Goal: Task Accomplishment & Management: Complete application form

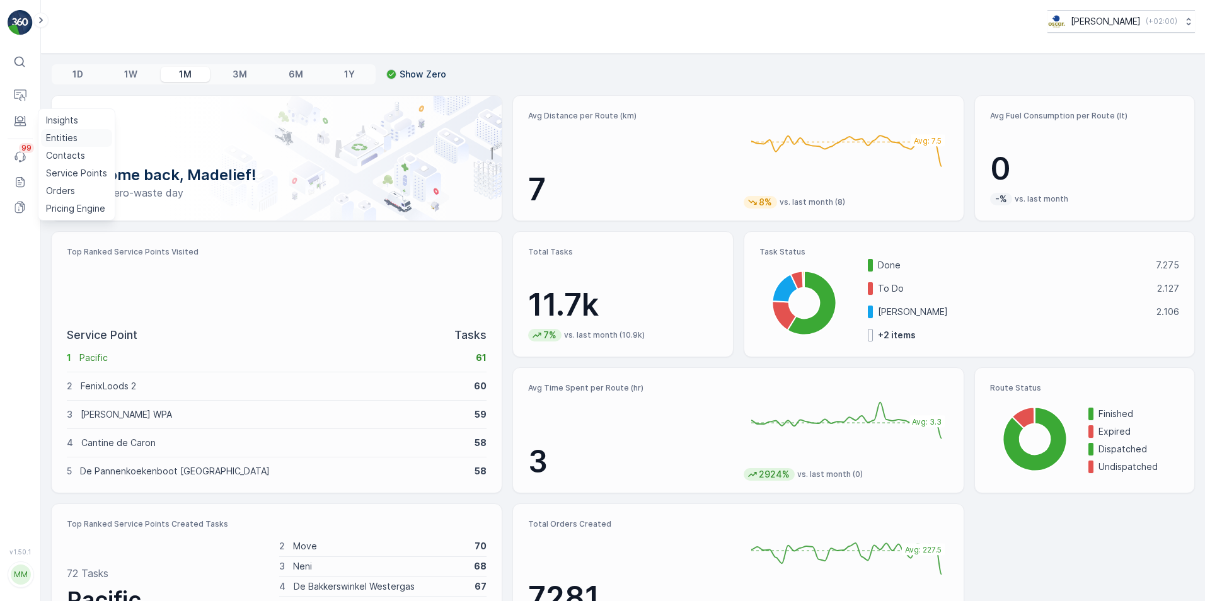
click at [71, 134] on p "Entities" at bounding box center [62, 138] width 32 height 13
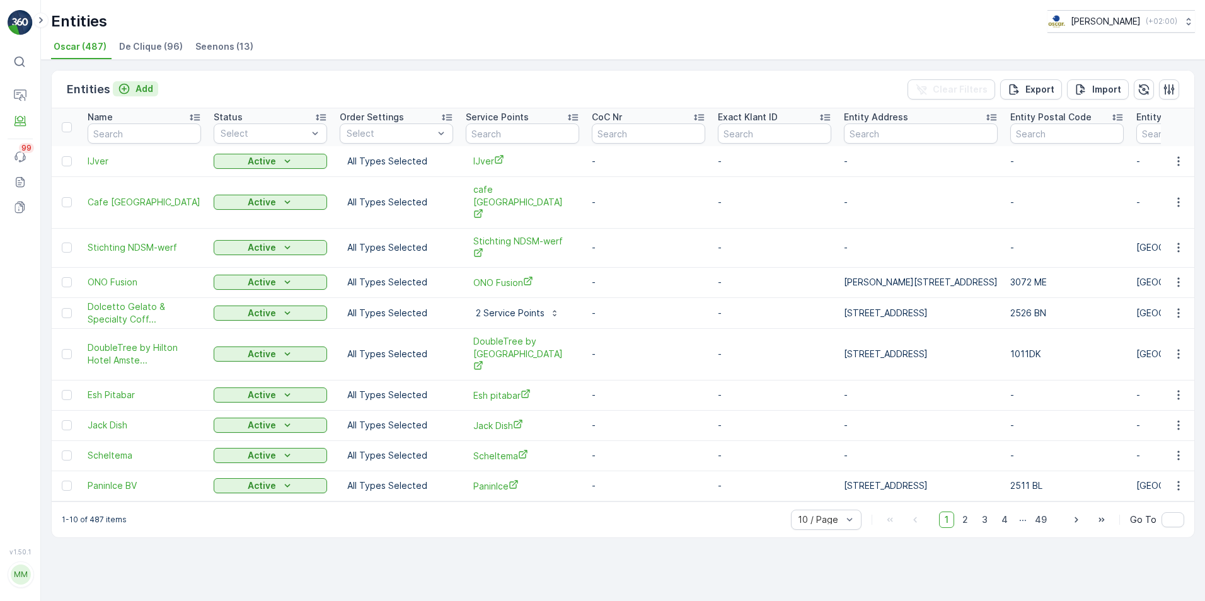
click at [139, 84] on p "Add" at bounding box center [144, 89] width 18 height 13
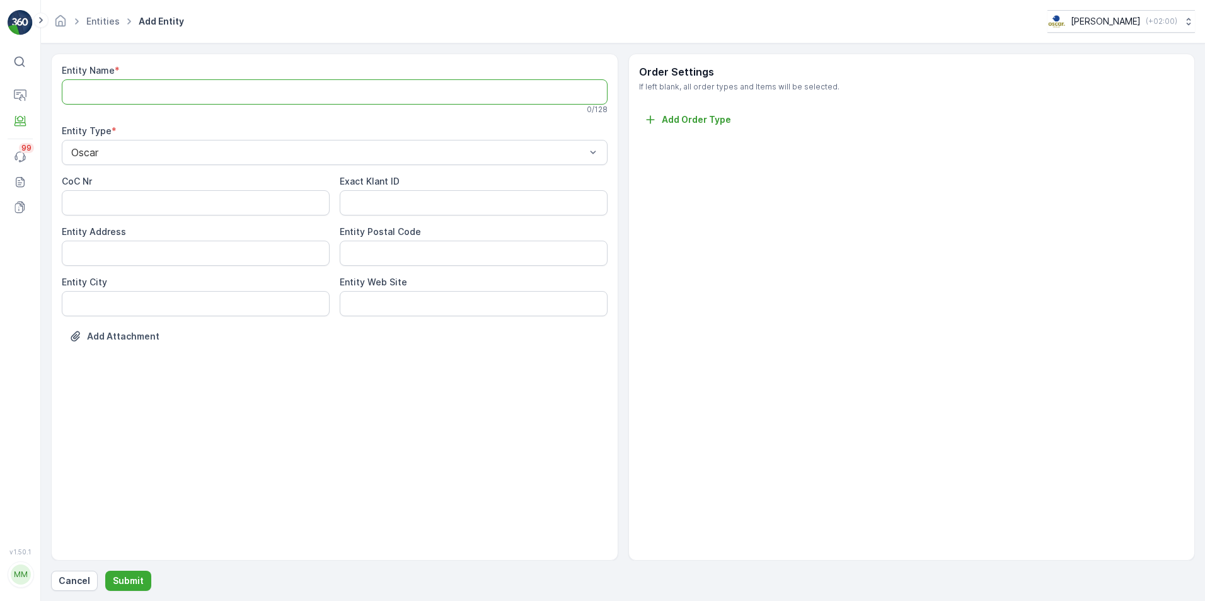
click at [139, 84] on Name "Entity Name" at bounding box center [335, 91] width 546 height 25
type Name "WOPL"
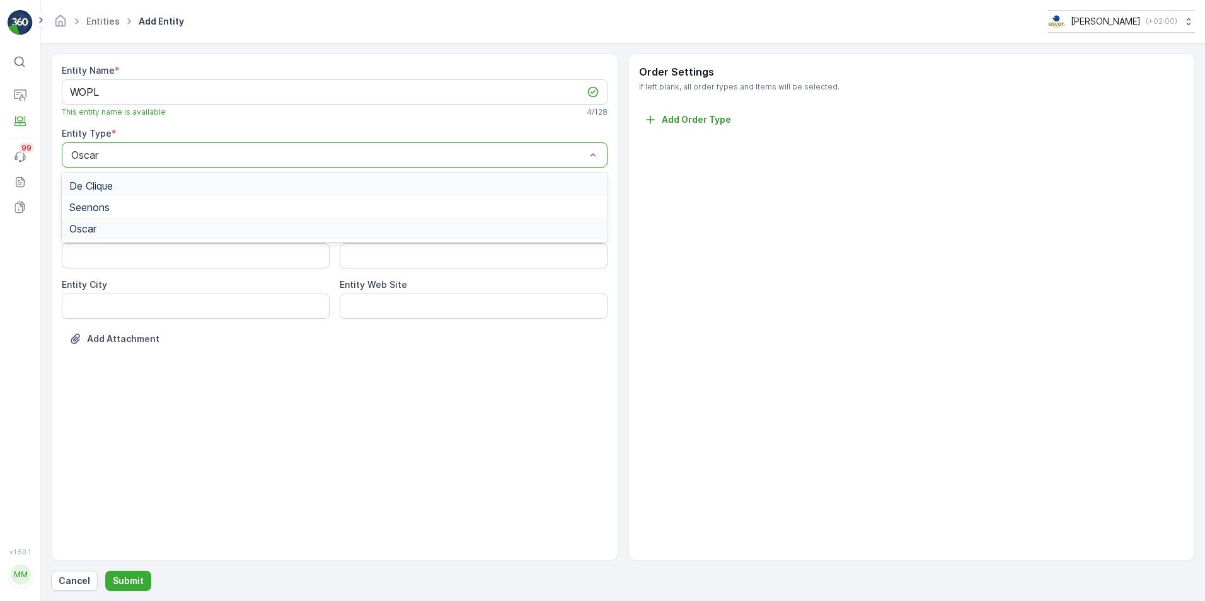
click at [143, 152] on div at bounding box center [328, 154] width 517 height 11
click at [264, 255] on Address "Entity Address" at bounding box center [196, 255] width 268 height 25
click at [257, 258] on Address "Entity Address" at bounding box center [196, 255] width 268 height 25
type Address "Stadionplein 300"
paste Code "1076 CK"
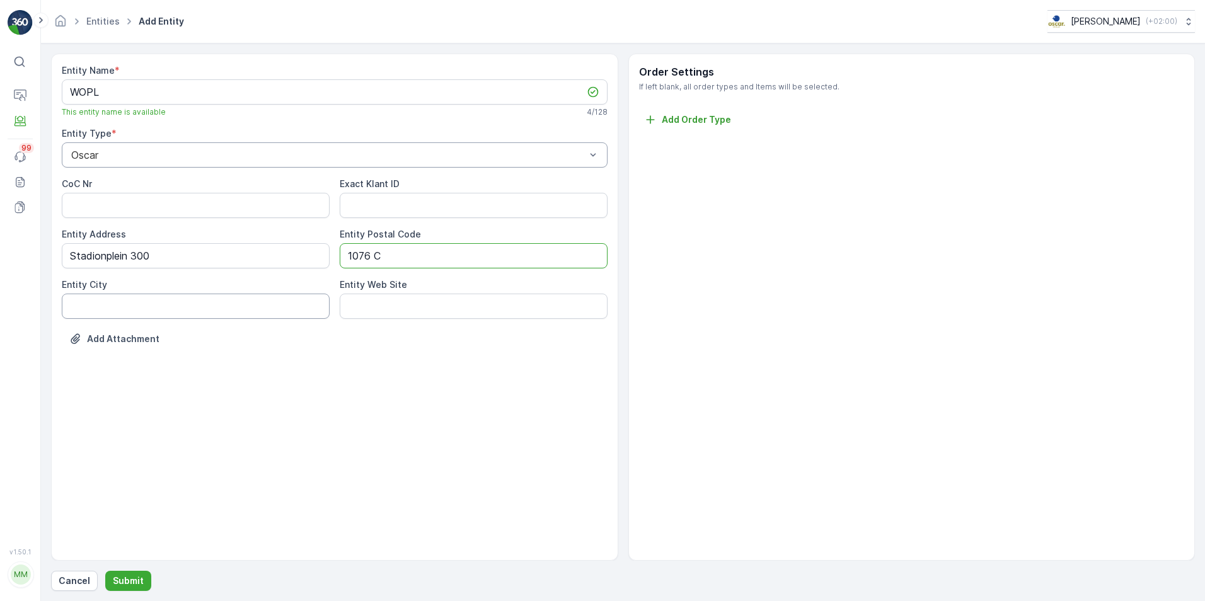
type Code "1076 C"
click at [253, 297] on City "Entity City" at bounding box center [196, 306] width 268 height 25
type City "[GEOGRAPHIC_DATA]"
click at [405, 468] on div "Entity Name * WOPL This entity name is available 4 / 128 Entity Type * Oscar Co…" at bounding box center [334, 307] width 567 height 507
click at [125, 587] on p "Submit" at bounding box center [128, 581] width 31 height 13
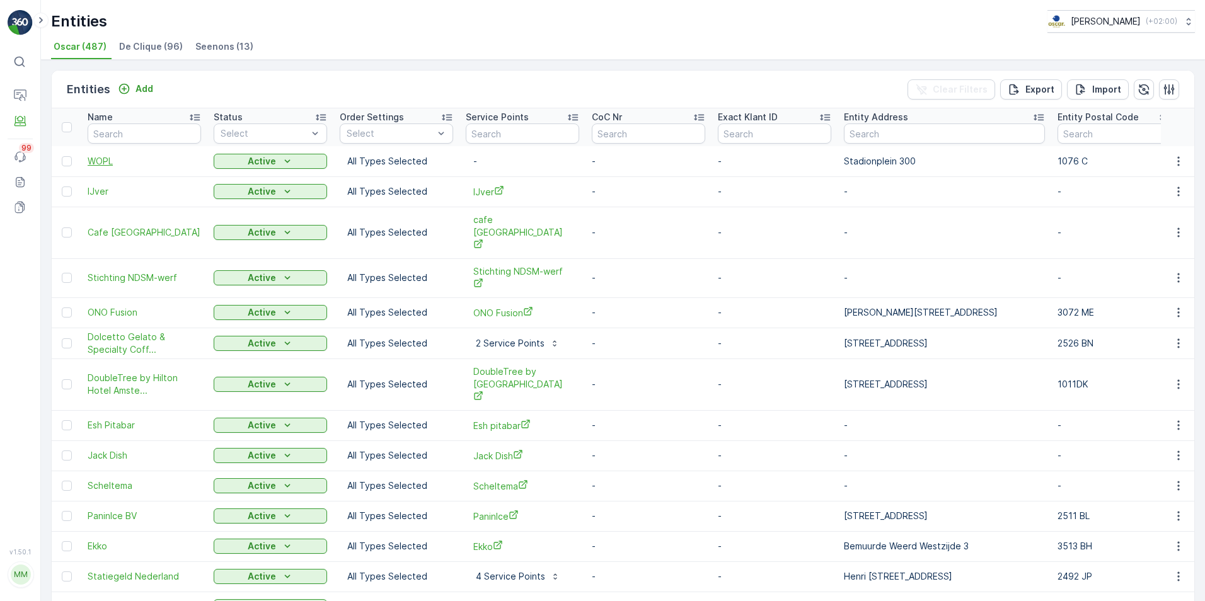
click at [97, 155] on span "WOPL" at bounding box center [144, 161] width 113 height 13
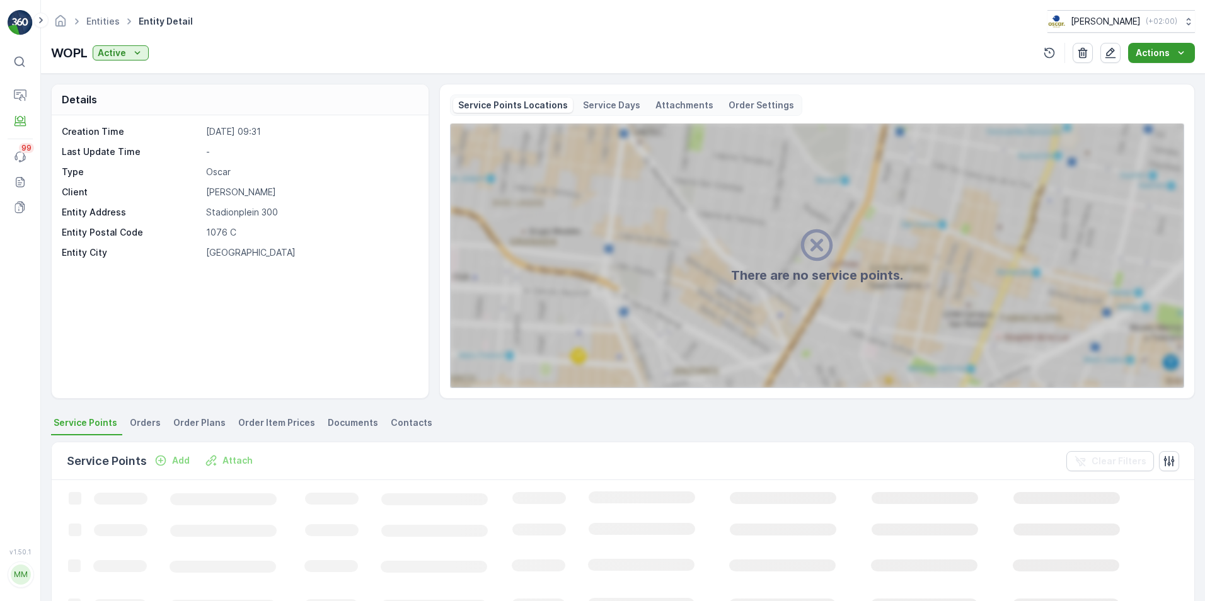
click at [1154, 62] on button "Actions" at bounding box center [1161, 53] width 67 height 20
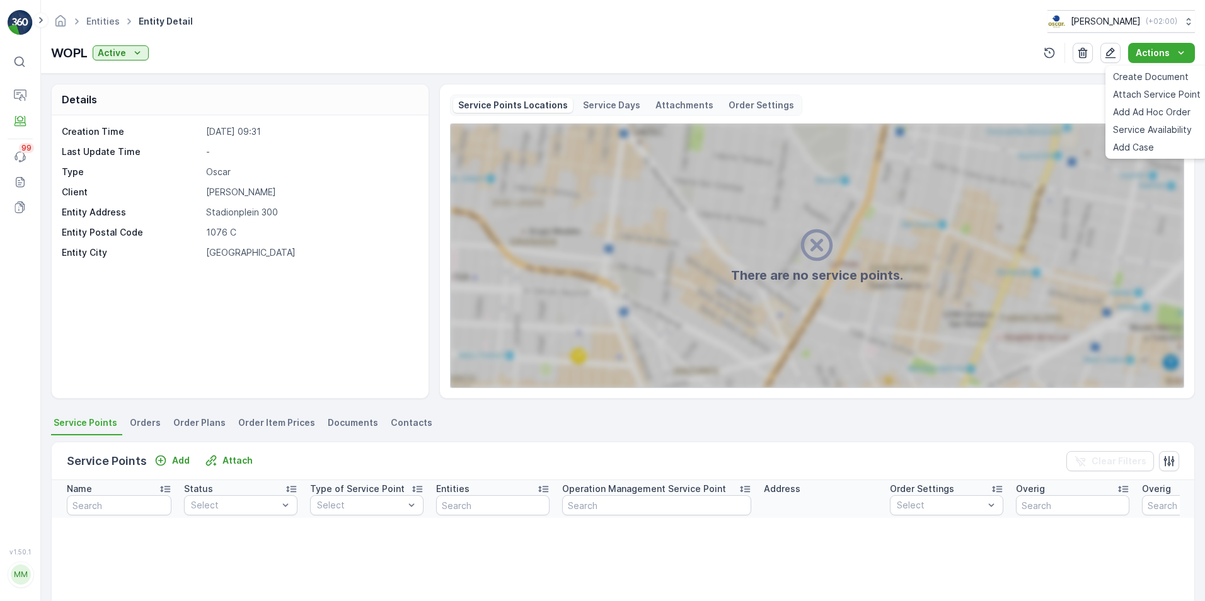
click at [1026, 76] on div "Details Creation Time 12.09.2025 09:31 Last Update Time - Type Oscar Client Osc…" at bounding box center [623, 337] width 1164 height 527
click at [76, 170] on p "Service Points" at bounding box center [76, 173] width 61 height 13
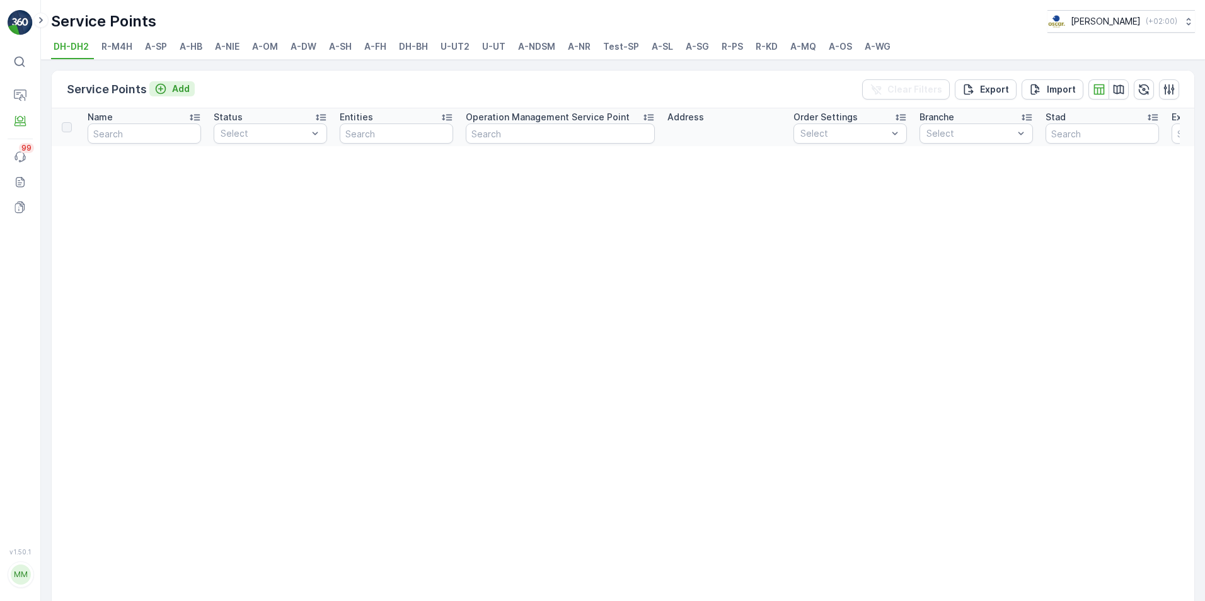
click at [180, 88] on p "Add" at bounding box center [181, 89] width 18 height 13
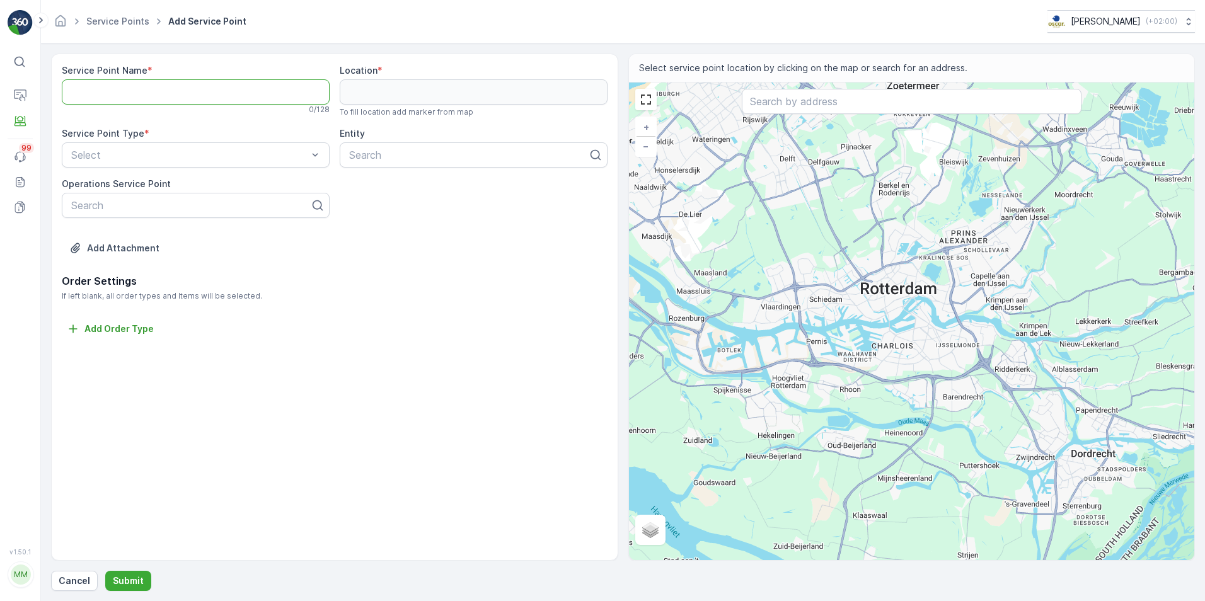
click at [211, 94] on Name "Service Point Name" at bounding box center [196, 91] width 268 height 25
type Name "WOPL"
click at [785, 103] on input "text" at bounding box center [912, 101] width 340 height 25
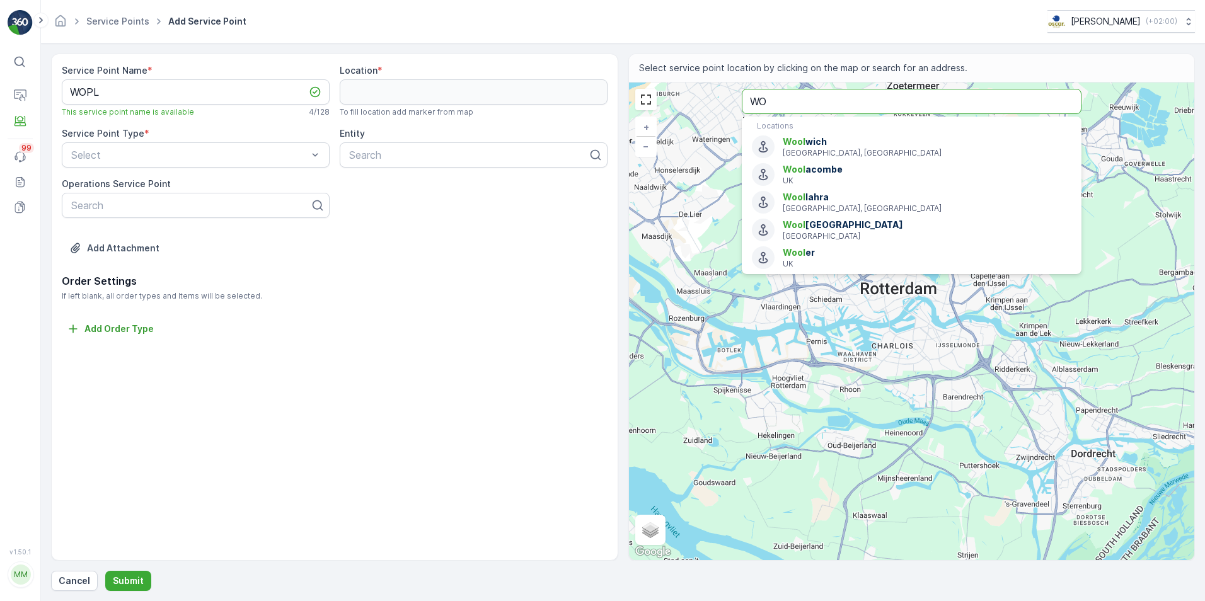
type input "W"
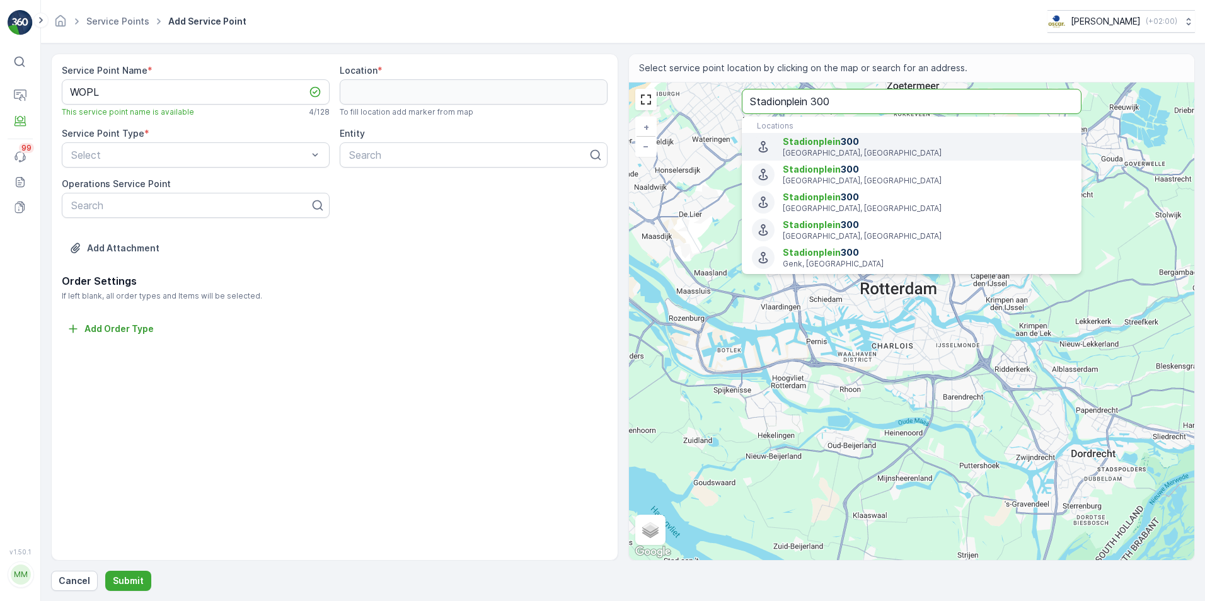
type input "Stadionplein 300"
click at [859, 101] on input "Stadionplein 300" at bounding box center [912, 101] width 340 height 25
paste input "1076 CK"
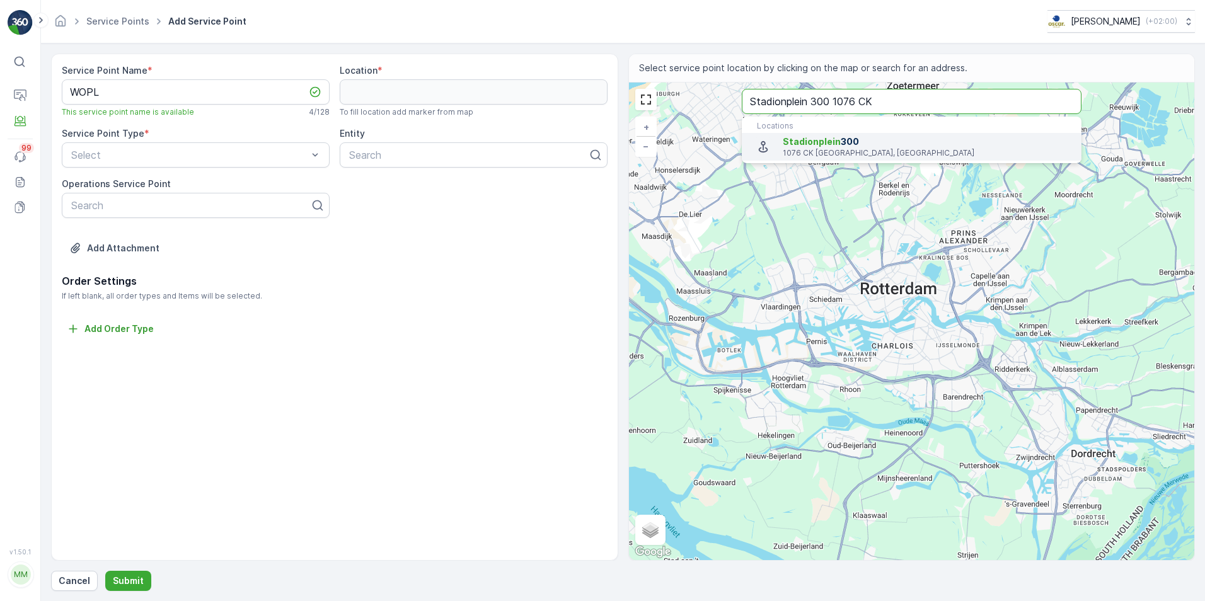
type input "Stadionplein 300 1076 CK"
click at [854, 145] on span "Stadionplein 300" at bounding box center [927, 141] width 289 height 13
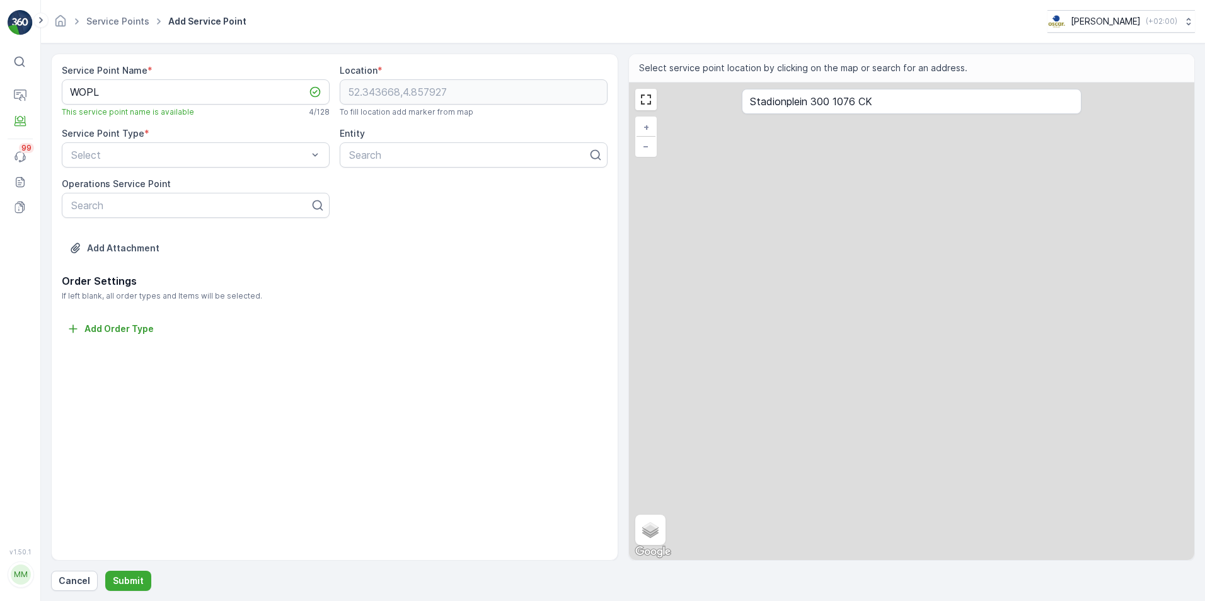
type input "52.343668,4.857927"
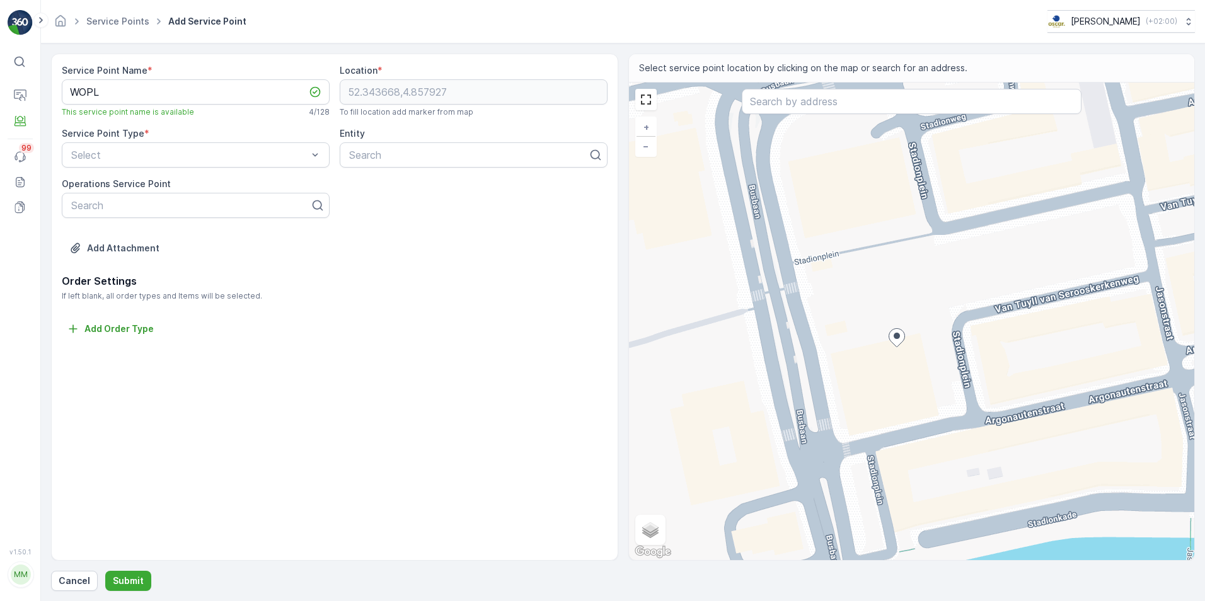
drag, startPoint x: 928, startPoint y: 337, endPoint x: 929, endPoint y: 379, distance: 41.6
click at [929, 379] on div "+ − Satellite Roadmap Terrain Hybrid Leaflet Keyboard shortcuts Map Data Map da…" at bounding box center [912, 322] width 566 height 478
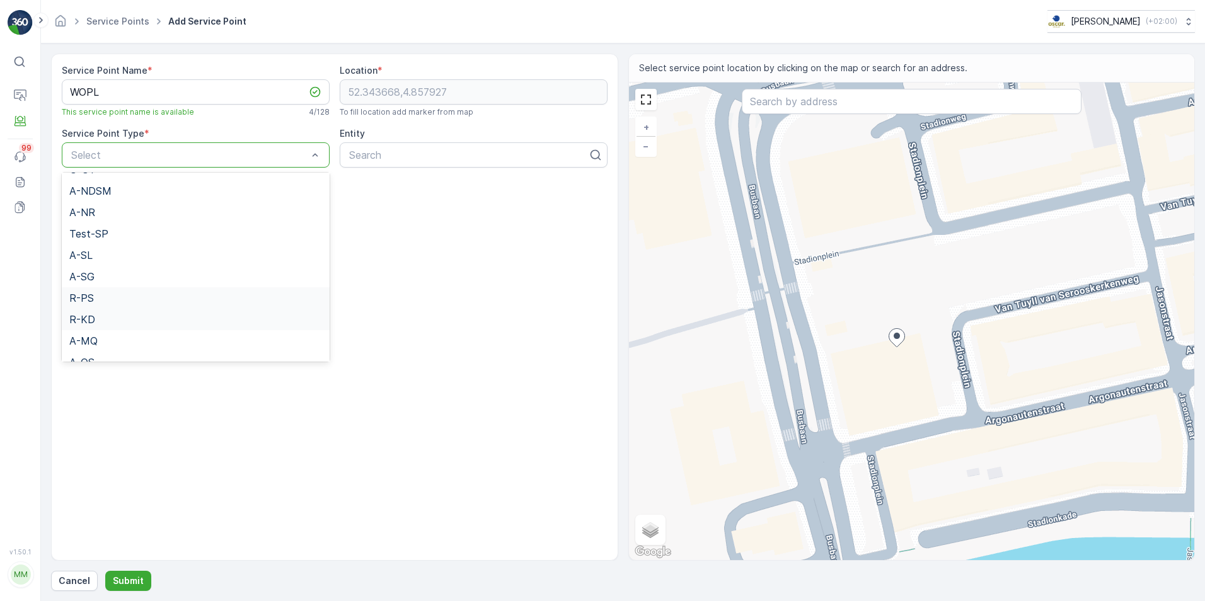
scroll to position [287, 0]
click at [113, 318] on div "A-OS" at bounding box center [196, 326] width 268 height 21
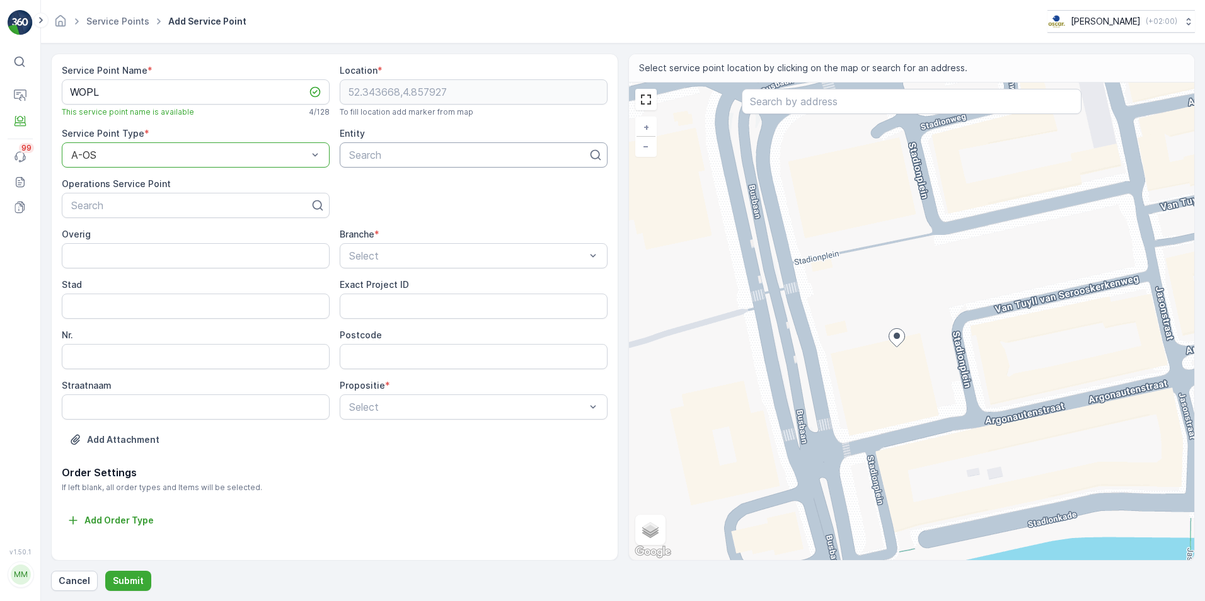
click at [398, 164] on div "Search" at bounding box center [474, 154] width 268 height 25
type input "WOPL"
click at [398, 187] on div "WOPL" at bounding box center [473, 185] width 253 height 11
click at [410, 331] on span "Bezoekersplek" at bounding box center [380, 329] width 67 height 11
click at [456, 257] on div at bounding box center [467, 255] width 239 height 11
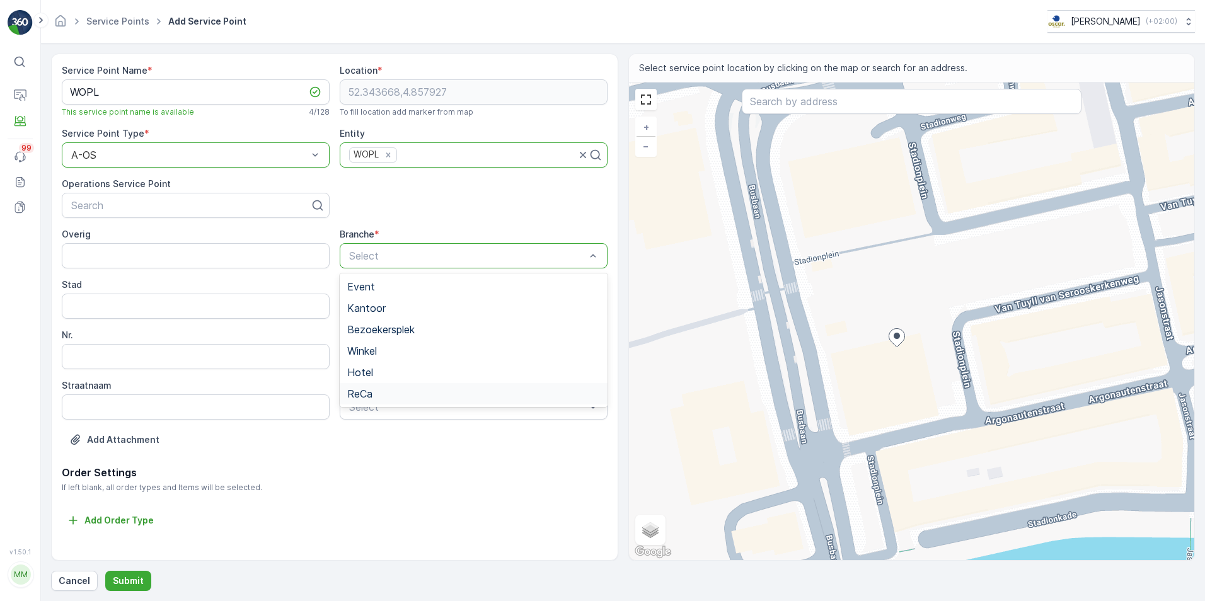
click at [376, 394] on div "ReCa" at bounding box center [473, 393] width 253 height 11
click at [346, 350] on input "Postcode" at bounding box center [474, 356] width 268 height 25
paste input "1076 CK"
type input "1076 CK"
click at [270, 360] on input "Nr." at bounding box center [196, 356] width 268 height 25
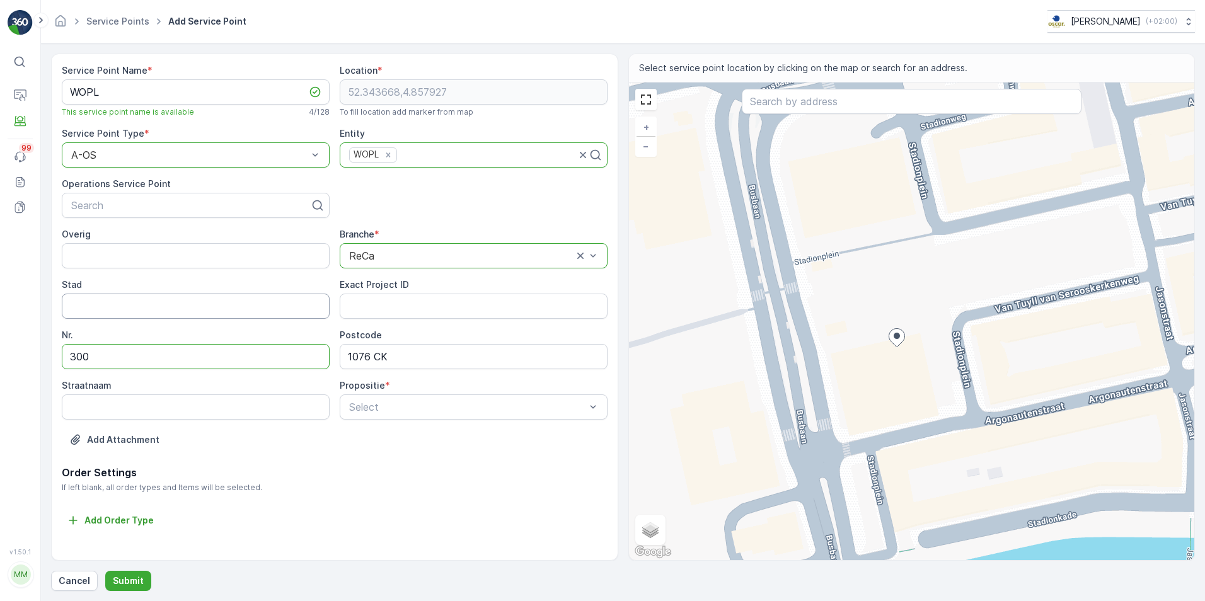
type input "300"
click at [252, 314] on input "Stad" at bounding box center [196, 306] width 268 height 25
type input "[GEOGRAPHIC_DATA]"
click at [253, 279] on div "Stad" at bounding box center [196, 285] width 268 height 13
click at [203, 410] on input "Straatnaam" at bounding box center [196, 406] width 268 height 25
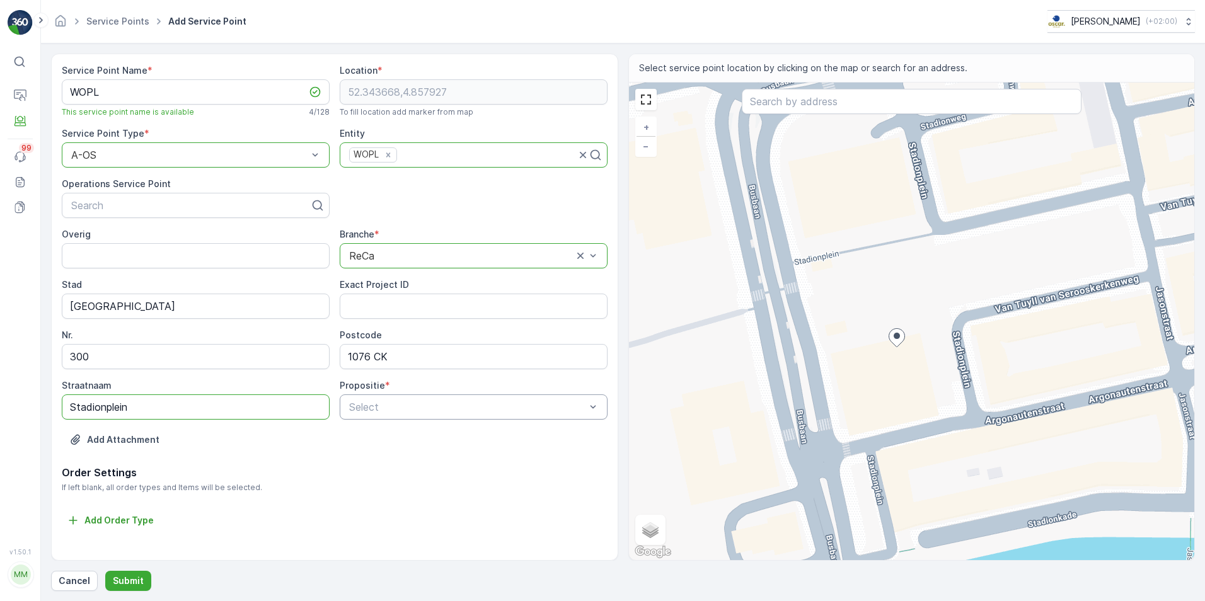
type input "Stadionplein"
click at [410, 438] on div "Volledig" at bounding box center [473, 437] width 253 height 11
click at [188, 209] on div at bounding box center [190, 205] width 241 height 11
click at [442, 204] on div "Service Point Name * WOPL This service point name is available 4 / 128 Location…" at bounding box center [335, 264] width 546 height 401
click at [129, 520] on p "Add Order Type" at bounding box center [118, 520] width 69 height 13
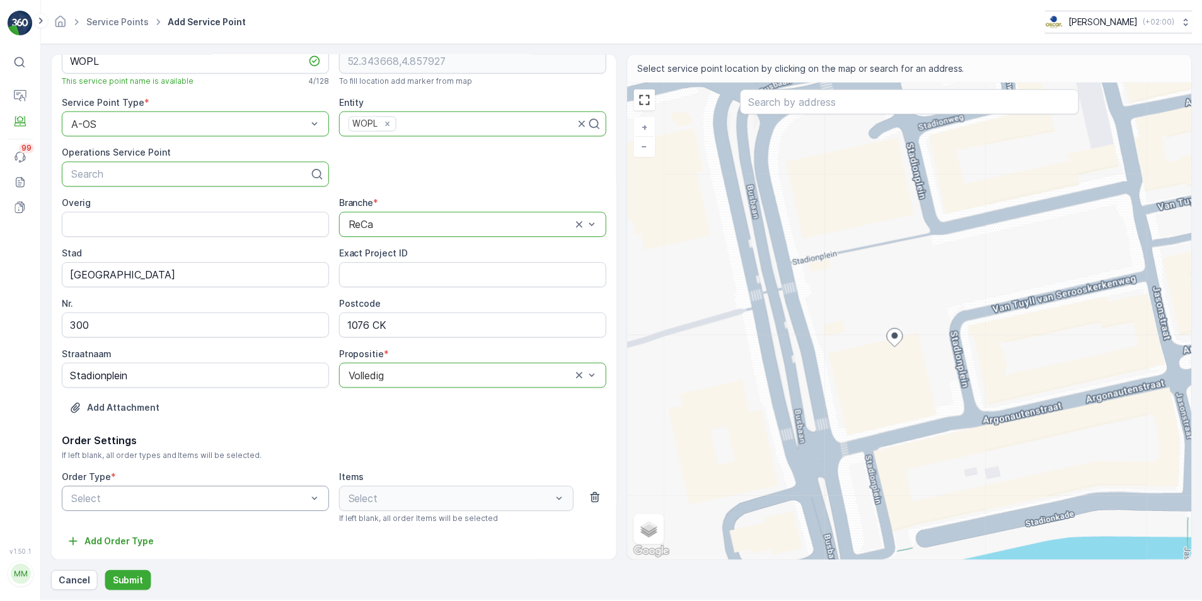
scroll to position [28, 0]
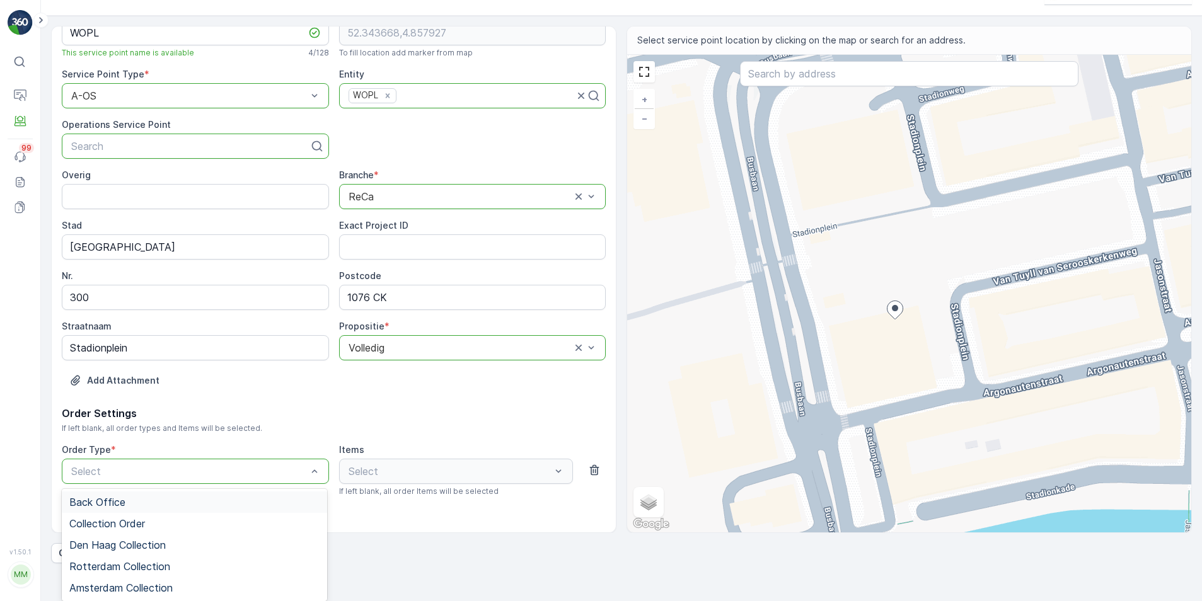
click at [216, 435] on div "Order Settings If left blank, all order types and Items will be selected. Order…" at bounding box center [334, 464] width 544 height 117
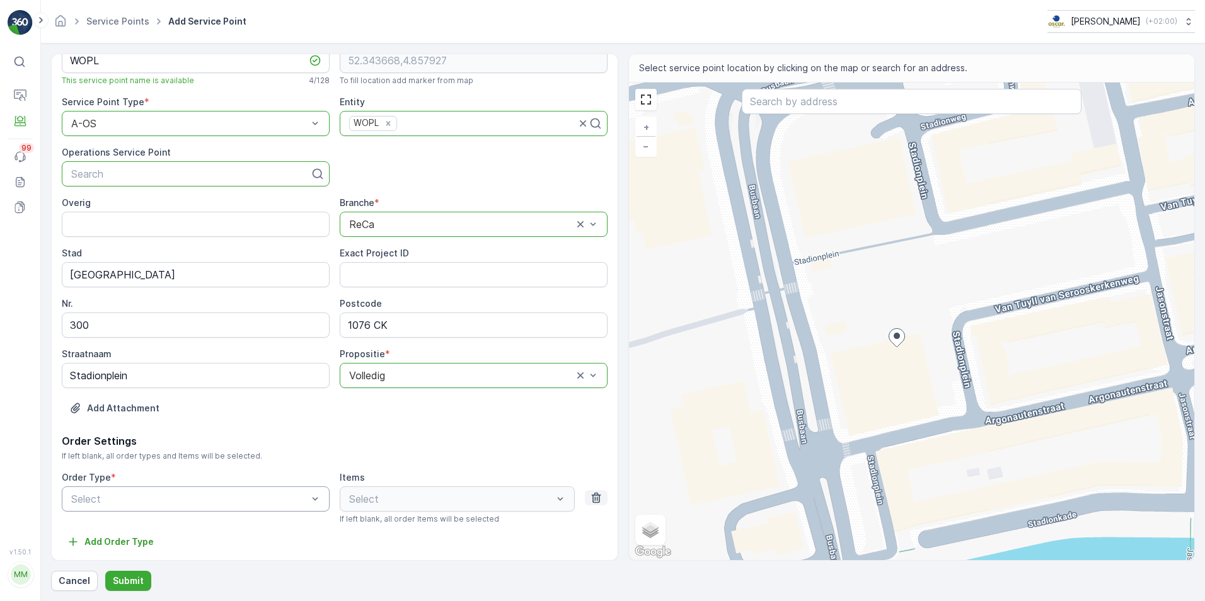
click at [595, 501] on icon "button" at bounding box center [595, 498] width 9 height 11
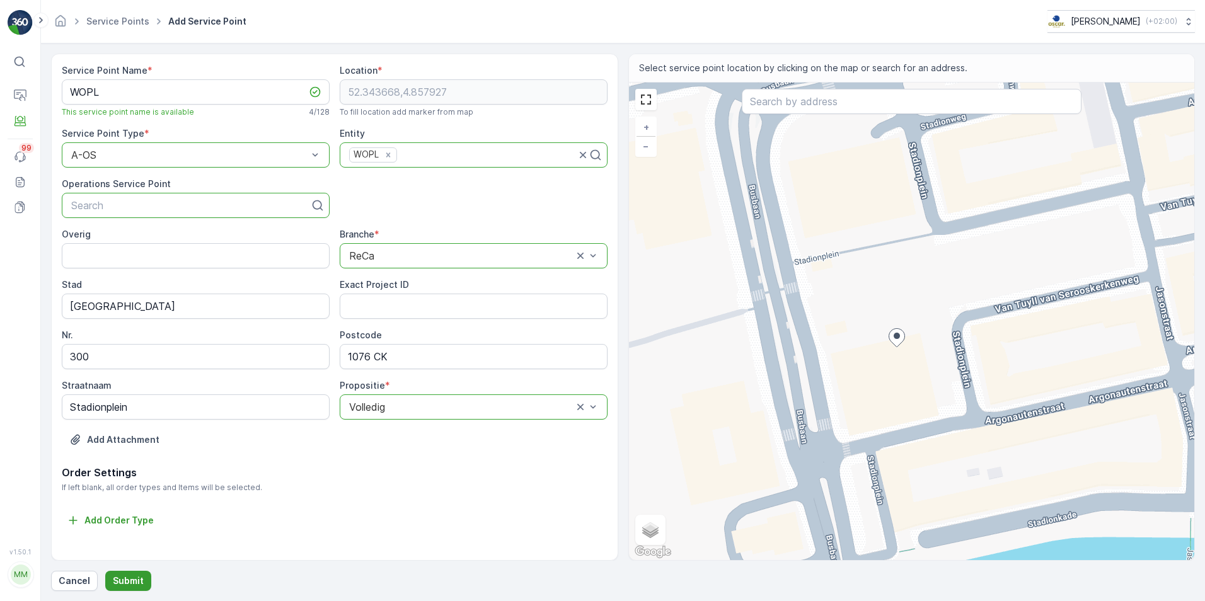
click at [123, 580] on p "Submit" at bounding box center [128, 581] width 31 height 13
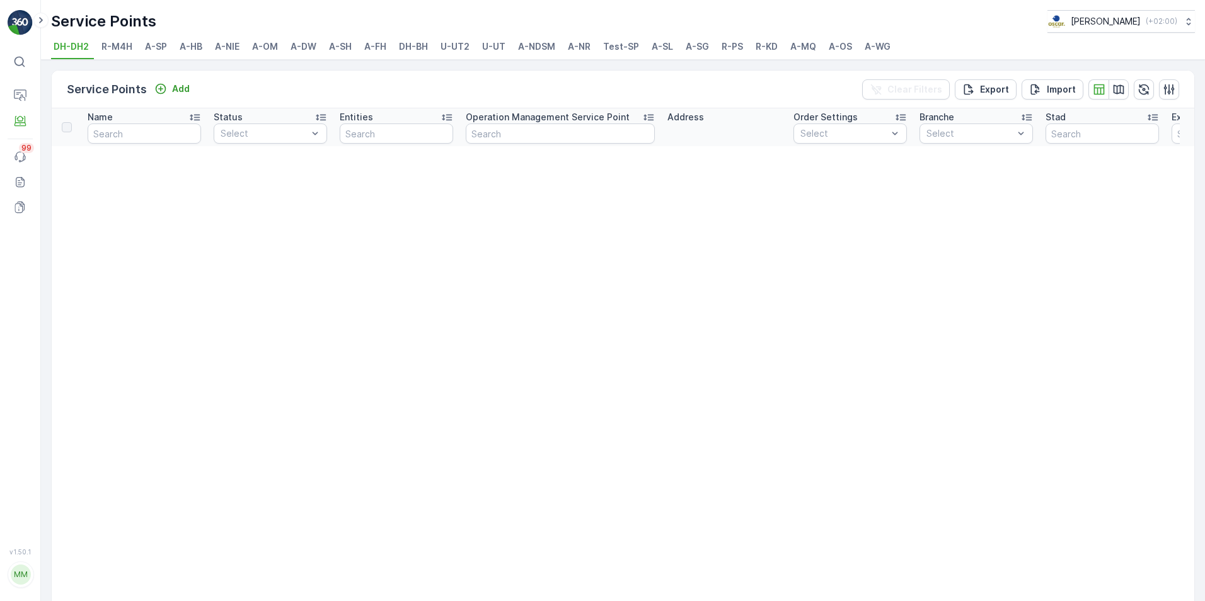
drag, startPoint x: 813, startPoint y: 55, endPoint x: 832, endPoint y: 55, distance: 18.3
click at [816, 55] on li "A-MQ" at bounding box center [804, 48] width 33 height 21
click at [838, 54] on li "A-OS" at bounding box center [841, 48] width 31 height 21
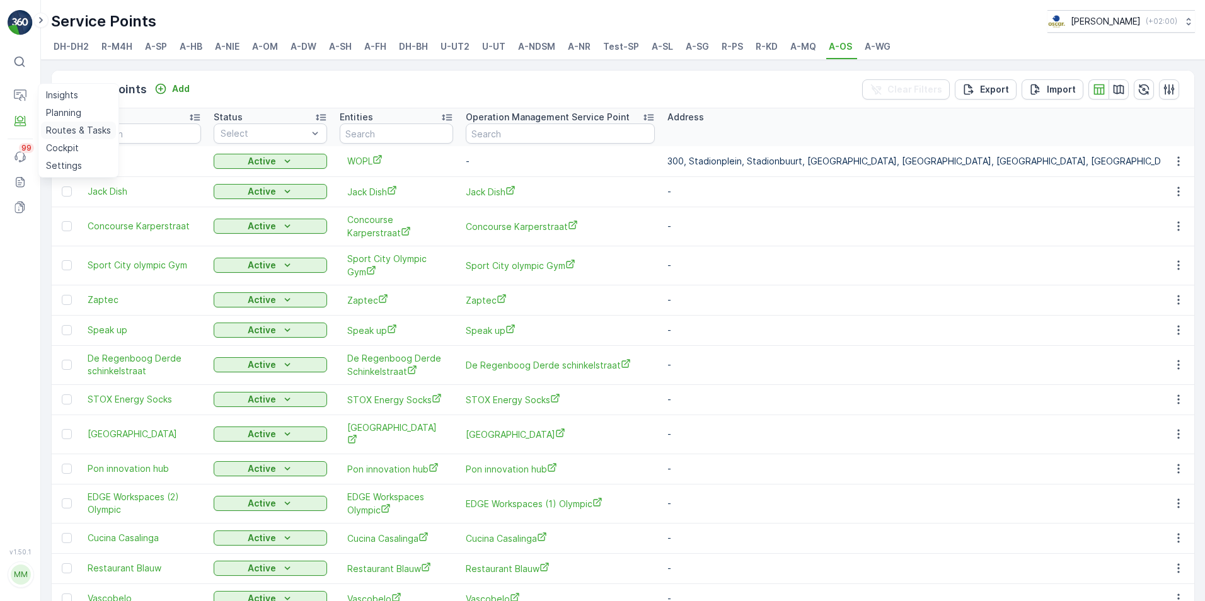
click at [66, 132] on p "Routes & Tasks" at bounding box center [78, 130] width 65 height 13
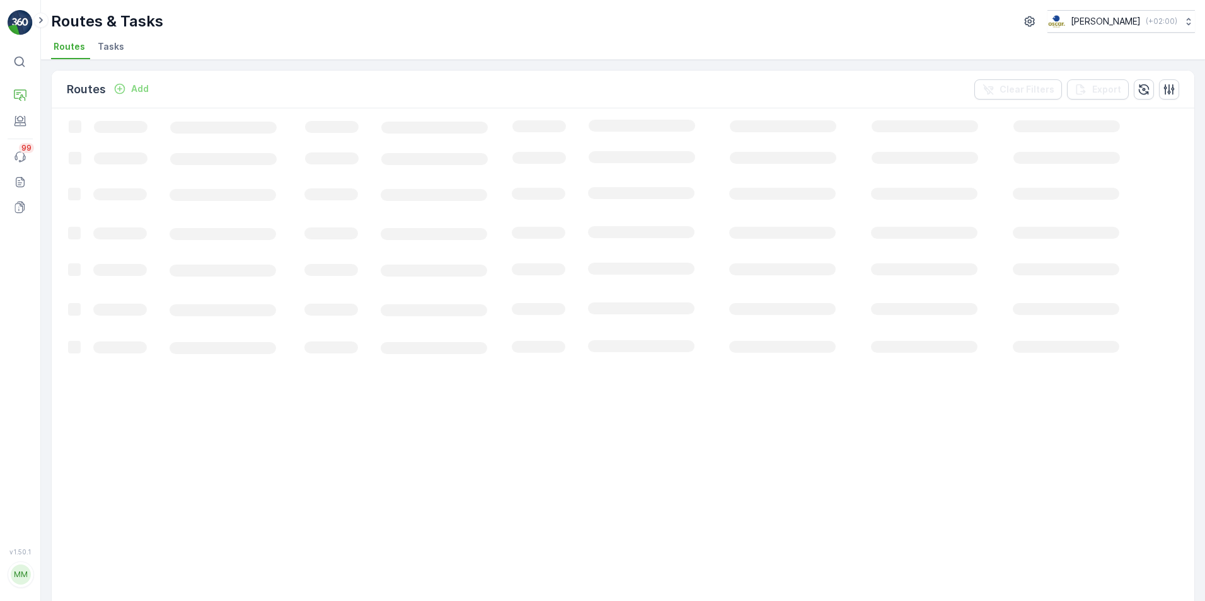
click at [107, 51] on span "Tasks" at bounding box center [111, 46] width 26 height 13
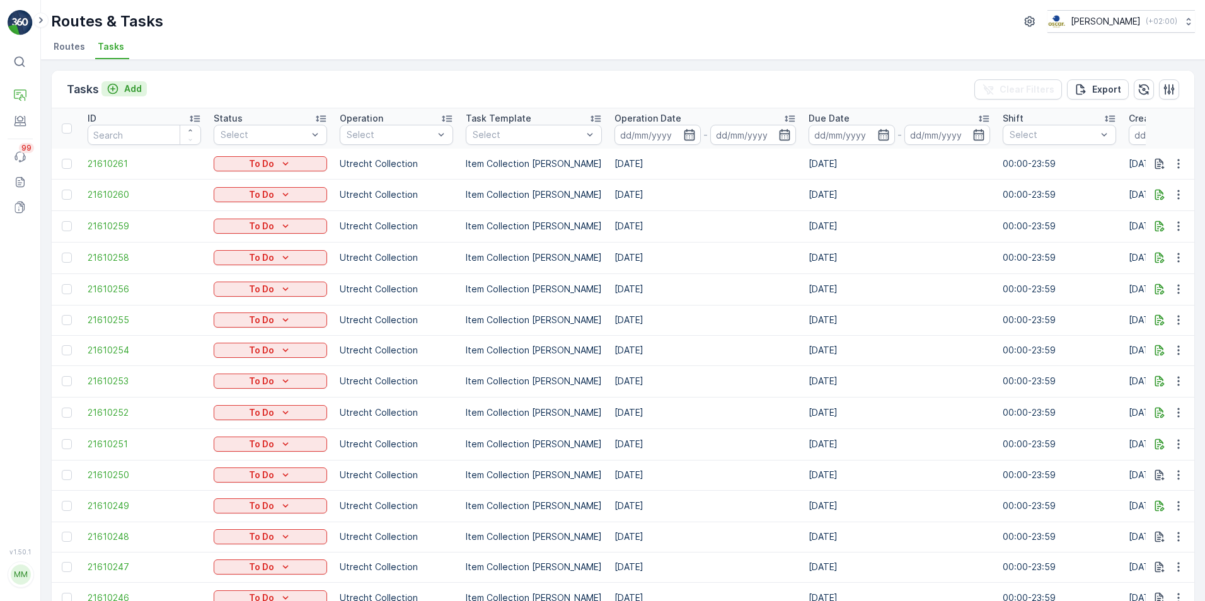
click at [134, 89] on p "Add" at bounding box center [133, 89] width 18 height 13
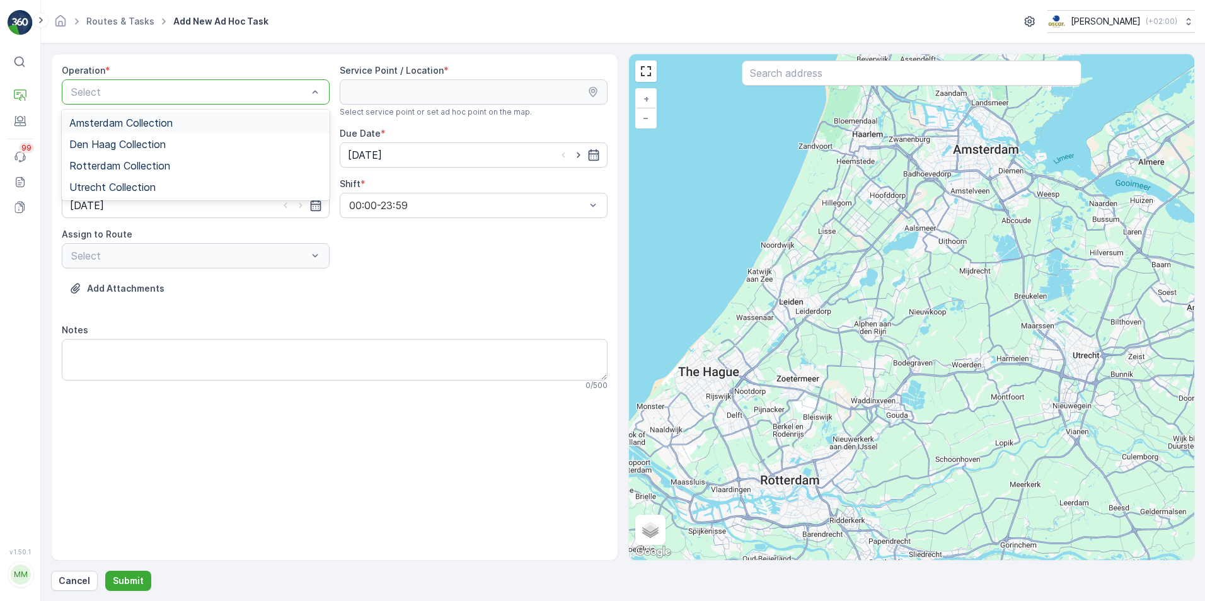
click at [132, 123] on span "Amsterdam Collection" at bounding box center [120, 122] width 103 height 11
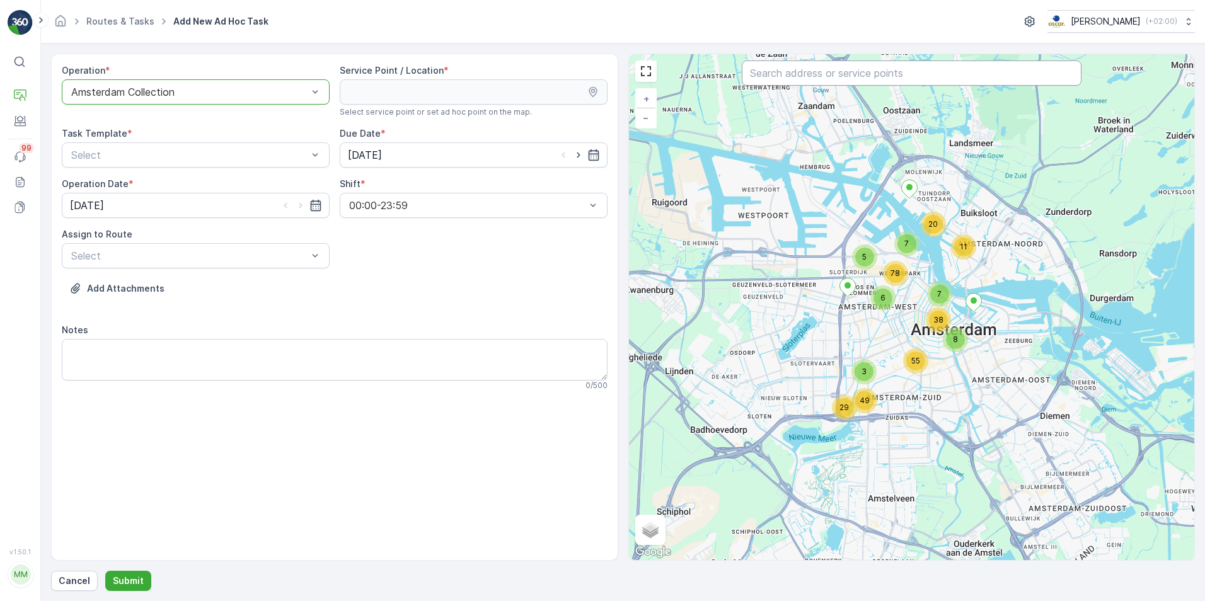
click at [865, 83] on input "text" at bounding box center [912, 72] width 340 height 25
type input "WOPL"
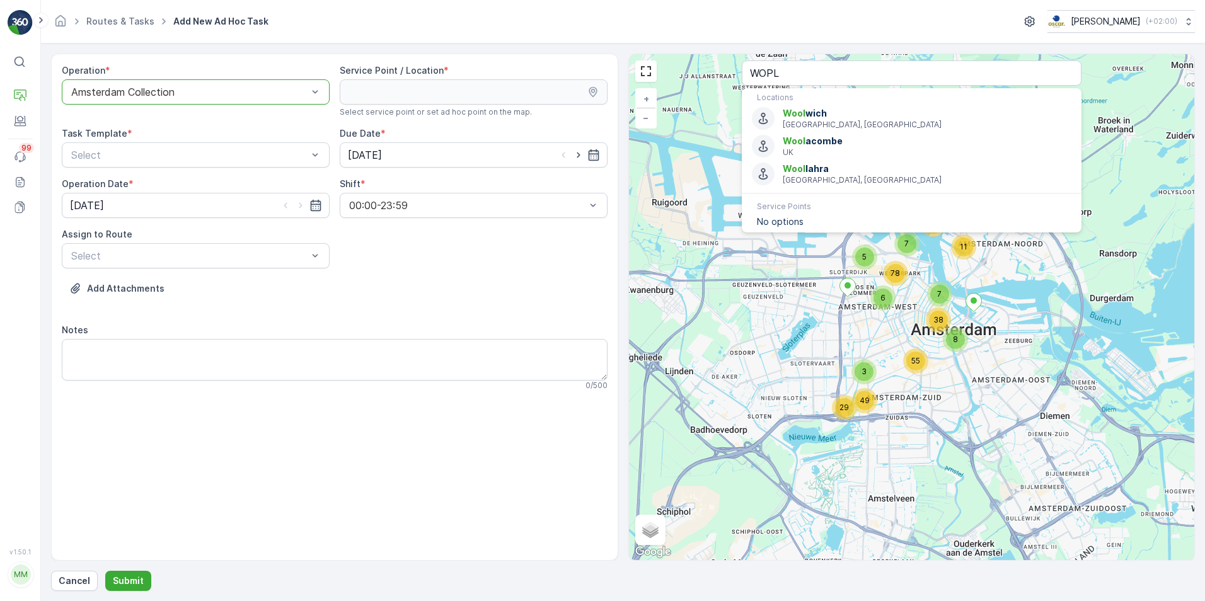
click at [579, 228] on div "Operation * option Amsterdam Collection, selected. Amsterdam Collection Service…" at bounding box center [335, 232] width 546 height 336
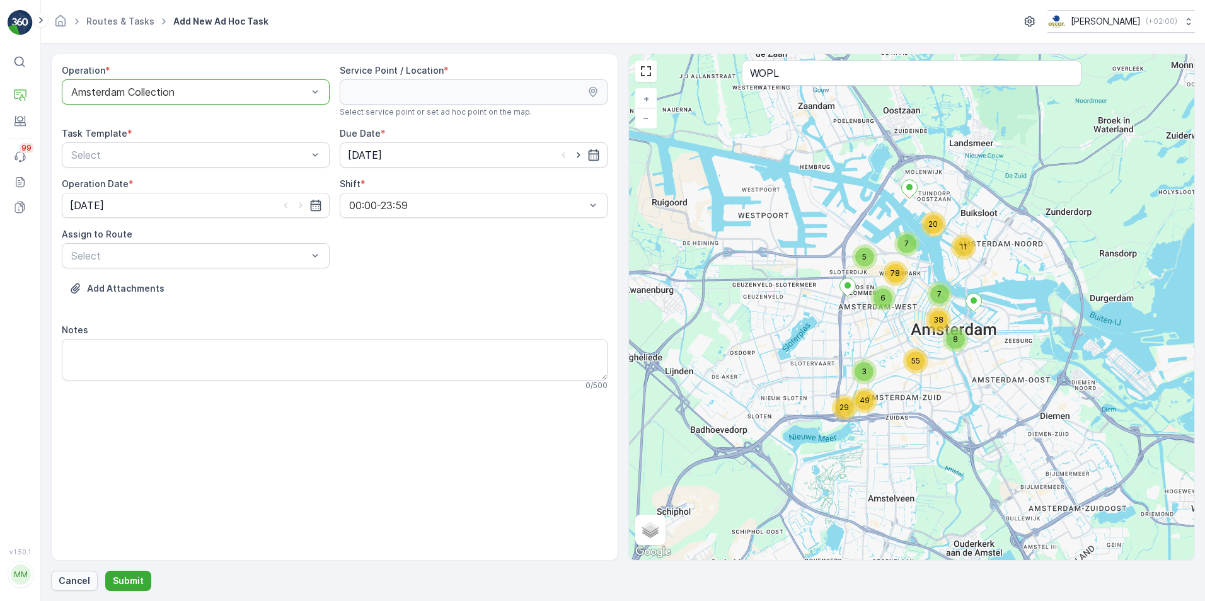
click at [72, 585] on p "Cancel" at bounding box center [75, 581] width 32 height 13
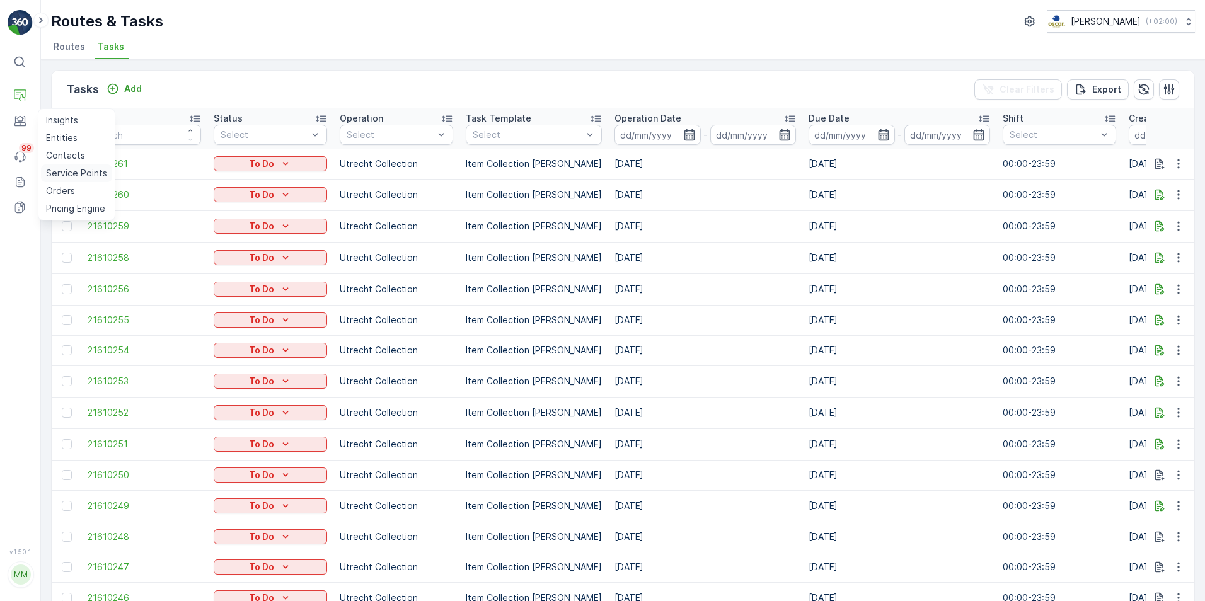
click at [66, 166] on link "Service Points" at bounding box center [76, 173] width 71 height 18
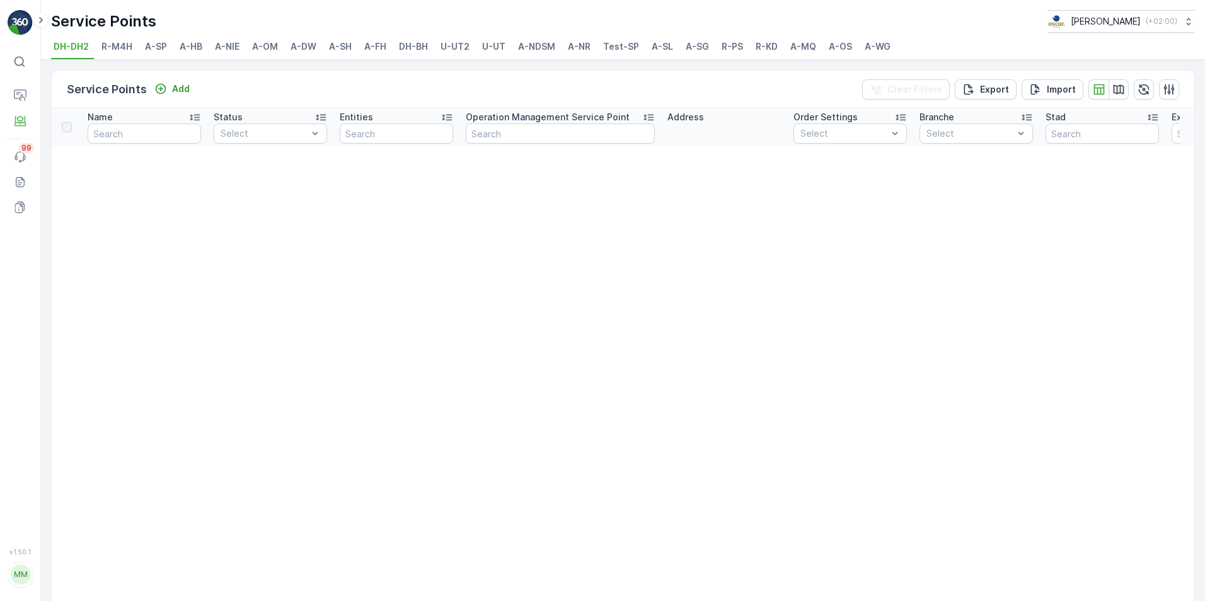
click at [846, 50] on span "A-OS" at bounding box center [840, 46] width 23 height 13
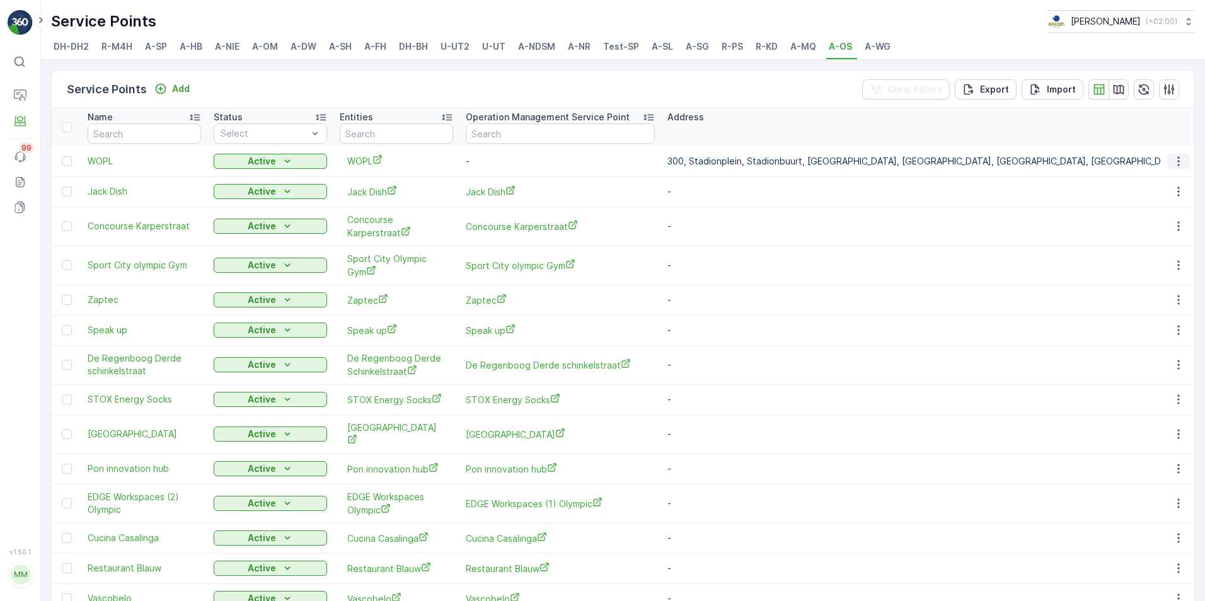
click at [1185, 165] on button "button" at bounding box center [1178, 161] width 23 height 15
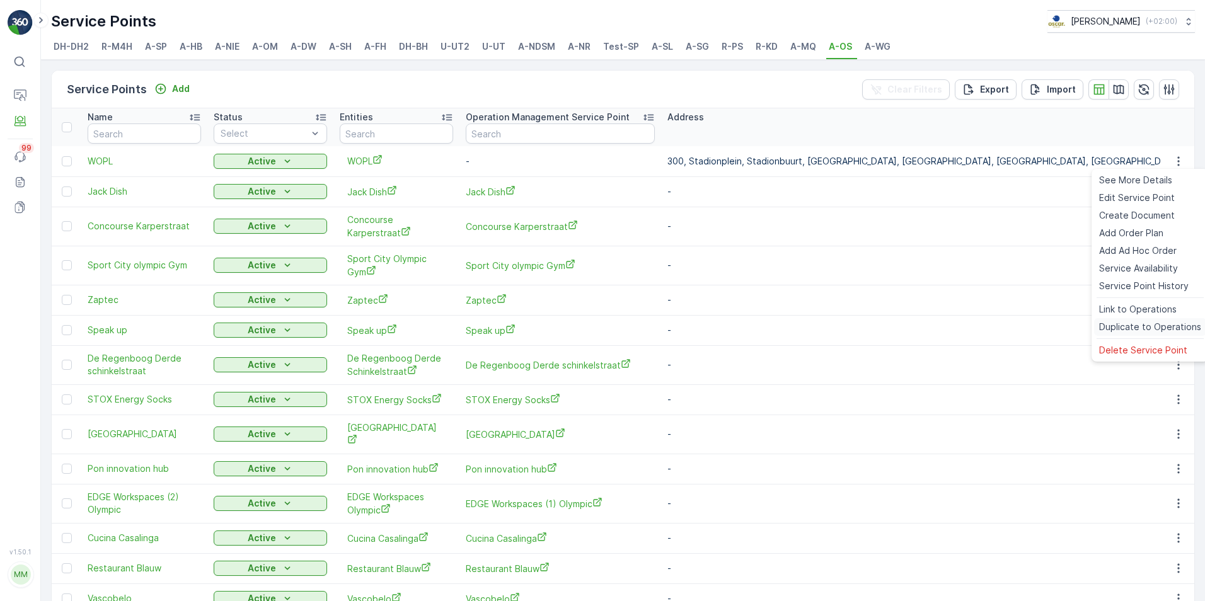
click at [1152, 331] on span "Duplicate to Operations" at bounding box center [1150, 327] width 102 height 13
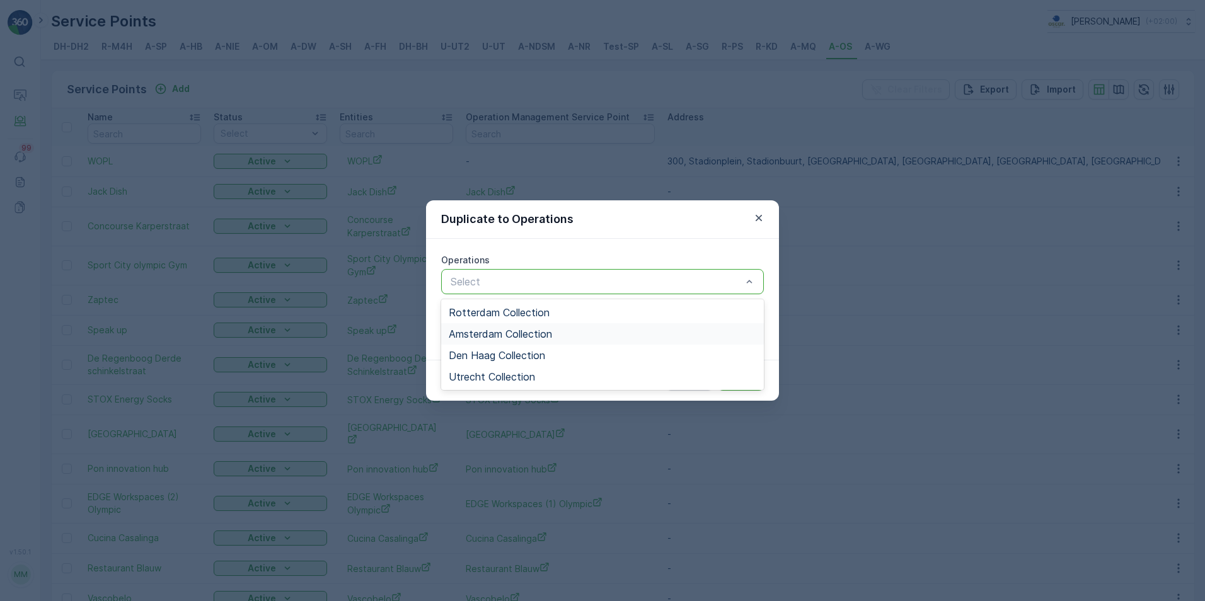
click at [519, 327] on div "Amsterdam Collection" at bounding box center [602, 333] width 323 height 21
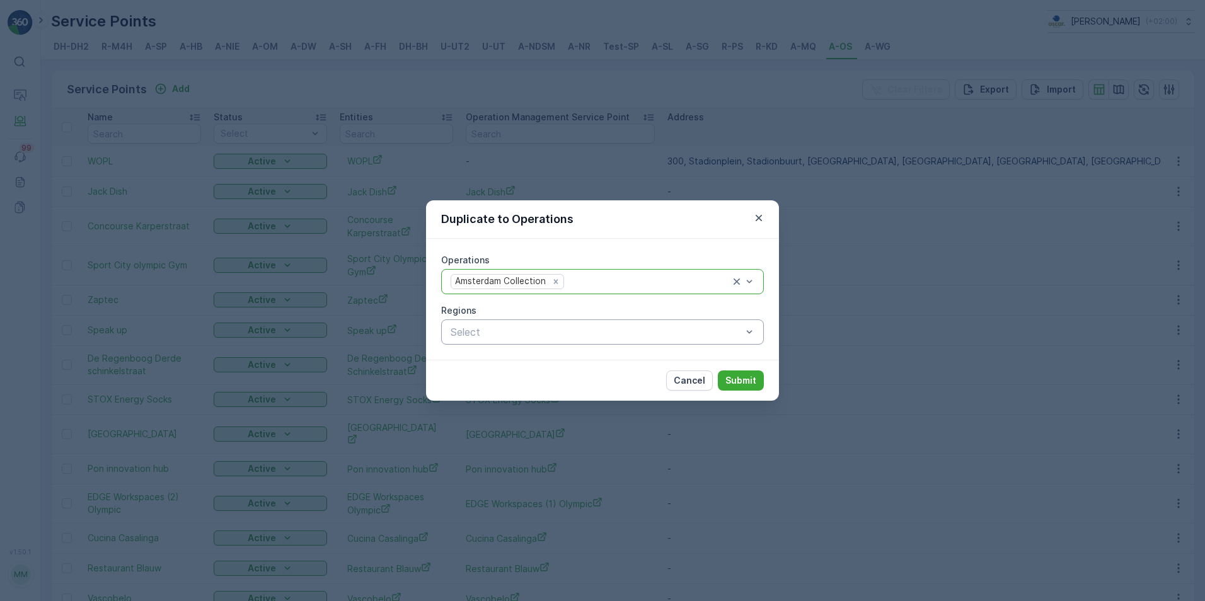
click at [519, 304] on div "Operations option Amsterdam Collection, selected. Amsterdam Collection Regions …" at bounding box center [602, 299] width 323 height 91
click at [747, 385] on p "Submit" at bounding box center [740, 380] width 31 height 13
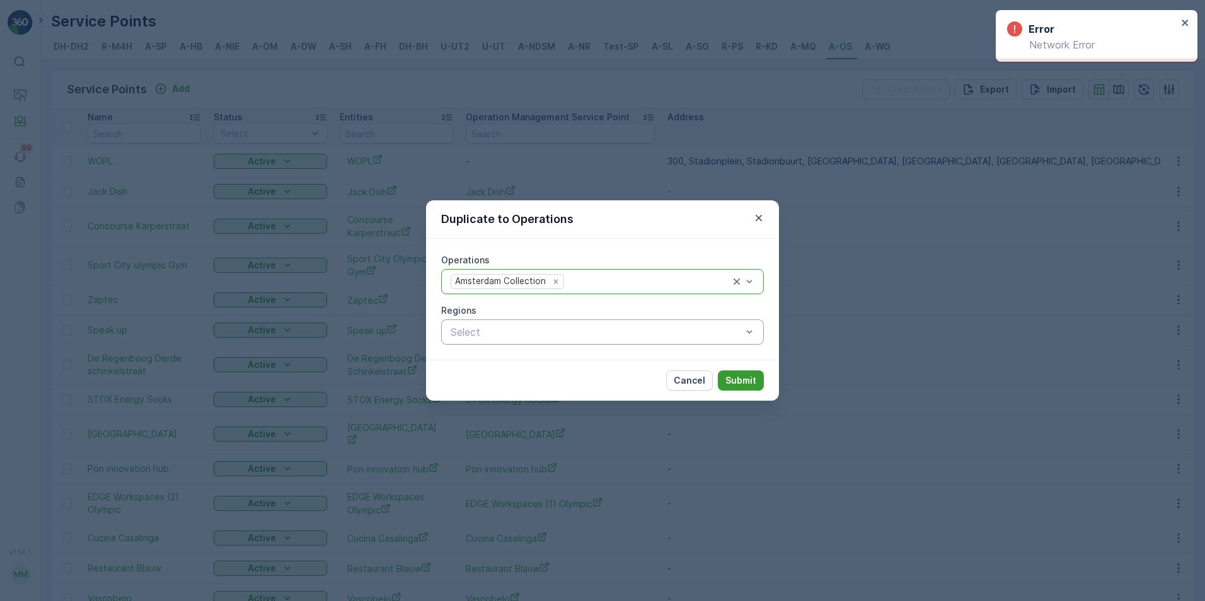
click at [748, 380] on p "Submit" at bounding box center [740, 380] width 31 height 13
click at [733, 387] on button "Submit" at bounding box center [741, 380] width 46 height 20
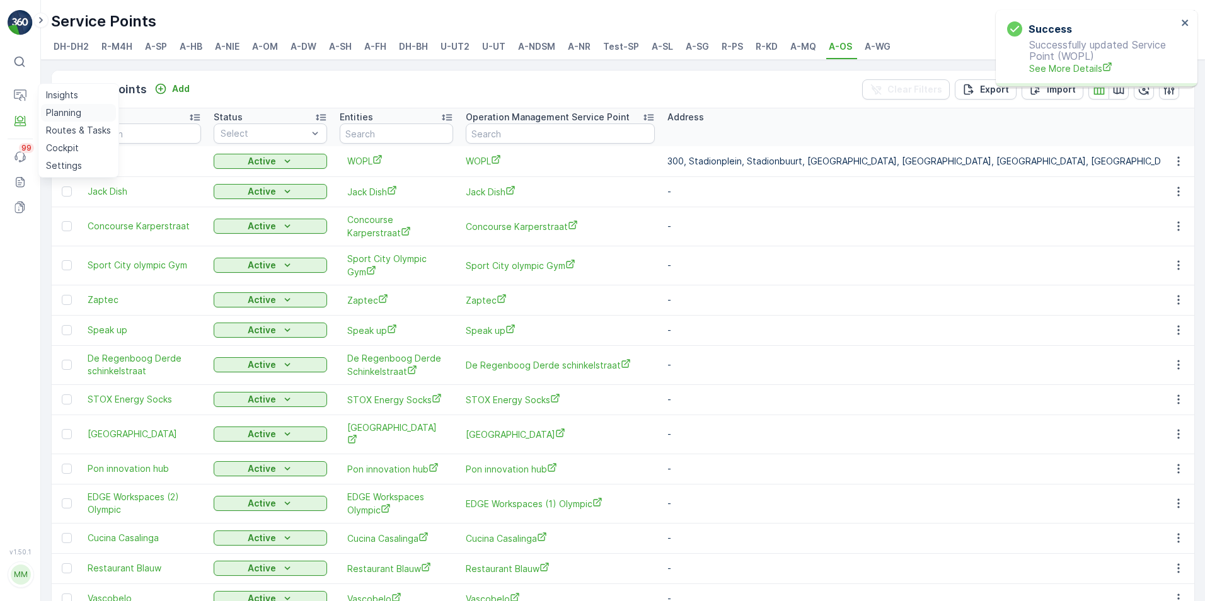
click at [57, 106] on p "Planning" at bounding box center [63, 112] width 35 height 13
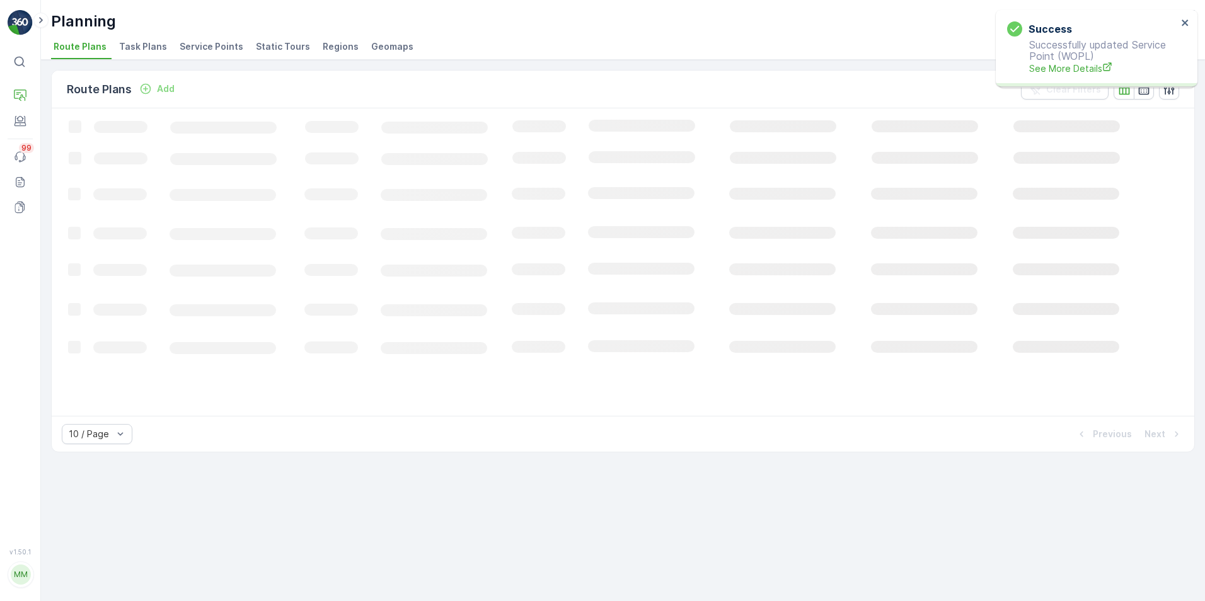
click at [136, 48] on span "Task Plans" at bounding box center [143, 46] width 48 height 13
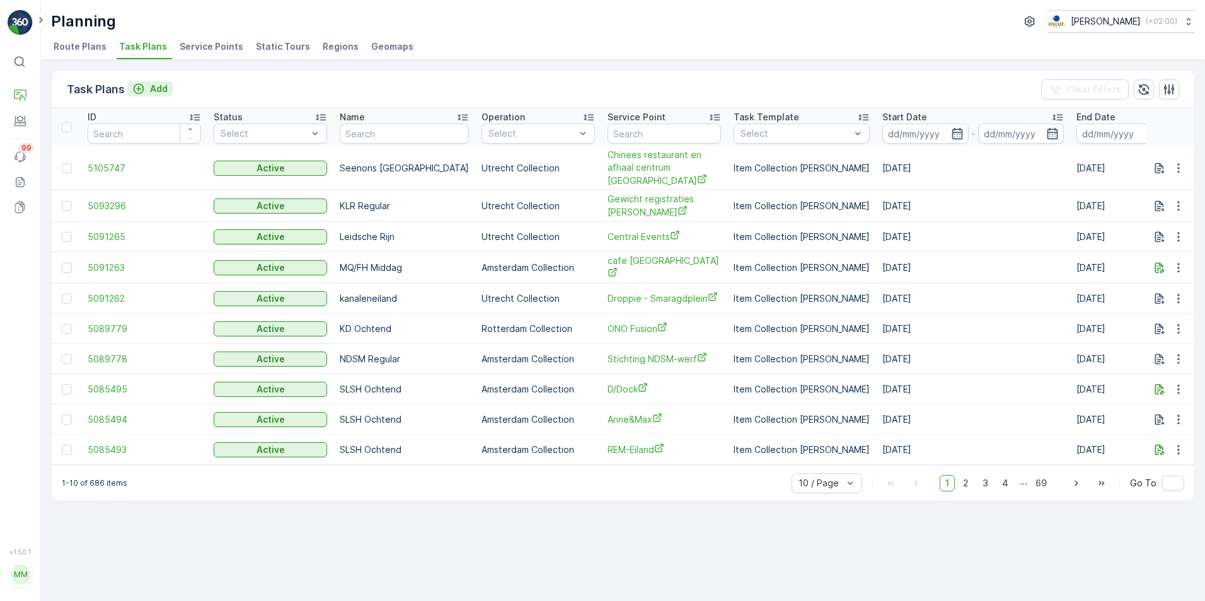
click at [155, 84] on p "Add" at bounding box center [159, 89] width 18 height 13
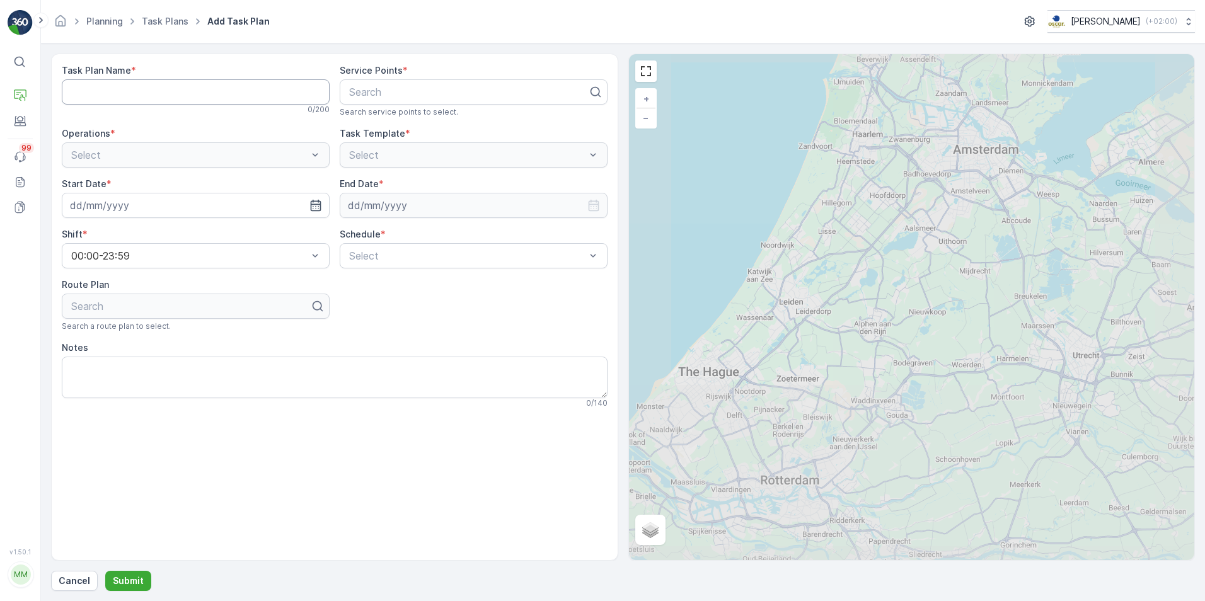
click at [156, 90] on Name "Task Plan Name" at bounding box center [196, 91] width 268 height 25
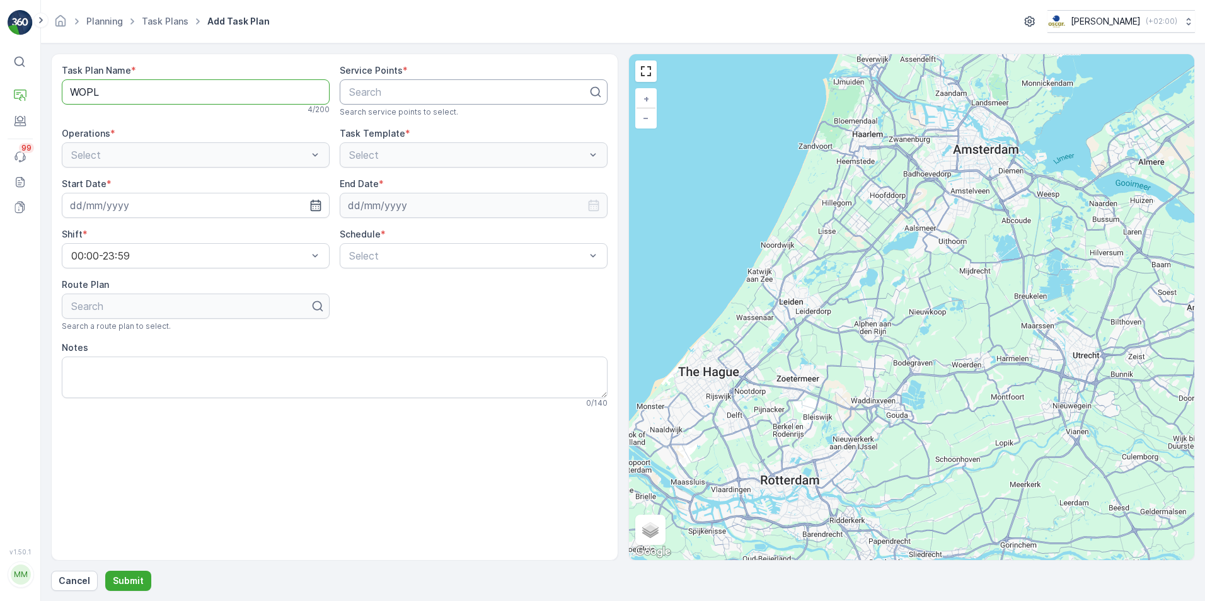
type Name "WOPL"
click at [387, 100] on div "Search" at bounding box center [474, 91] width 268 height 25
type input "WOPL"
click at [370, 125] on span "WOPL" at bounding box center [361, 122] width 29 height 11
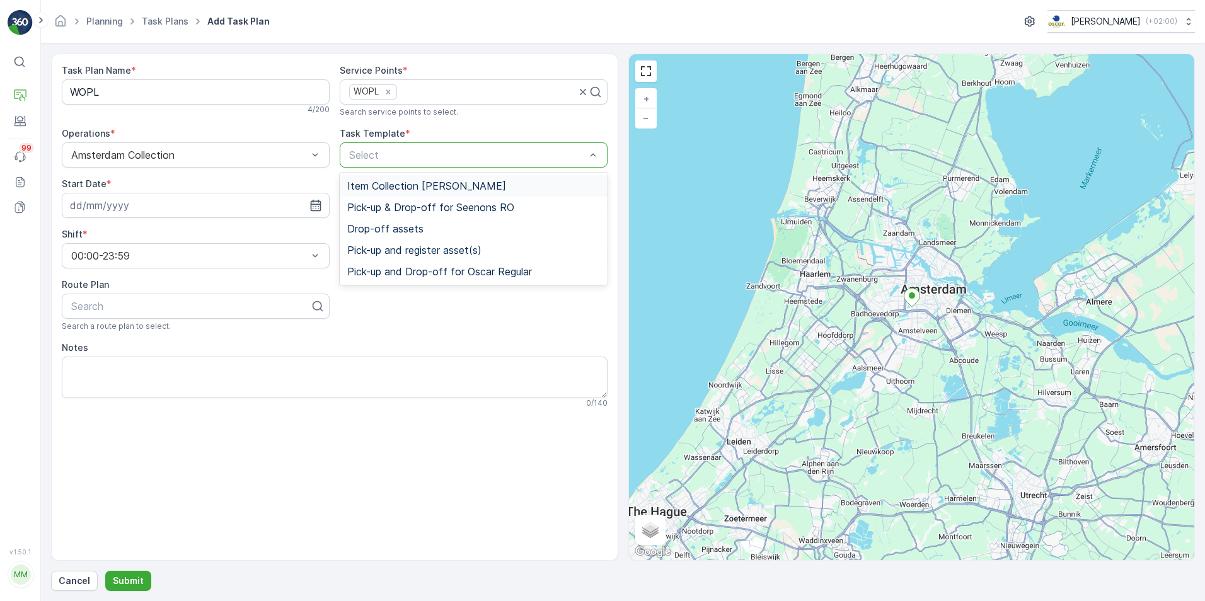
click at [437, 183] on span "Item Collection Oscar Regulier" at bounding box center [426, 185] width 159 height 11
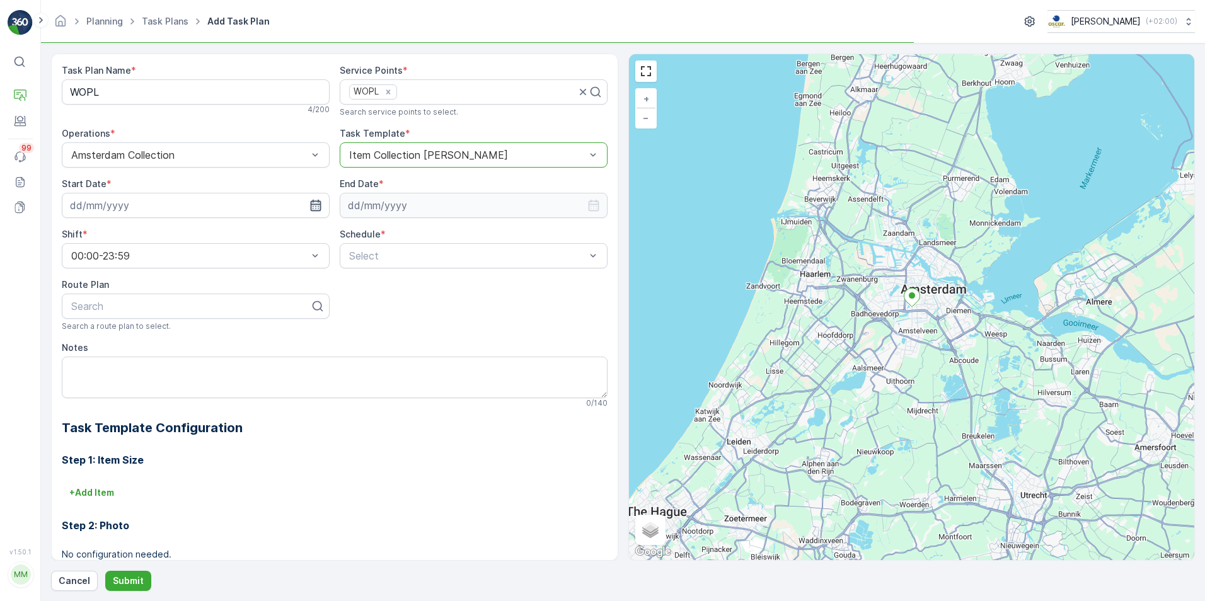
click at [316, 205] on icon "button" at bounding box center [315, 205] width 13 height 13
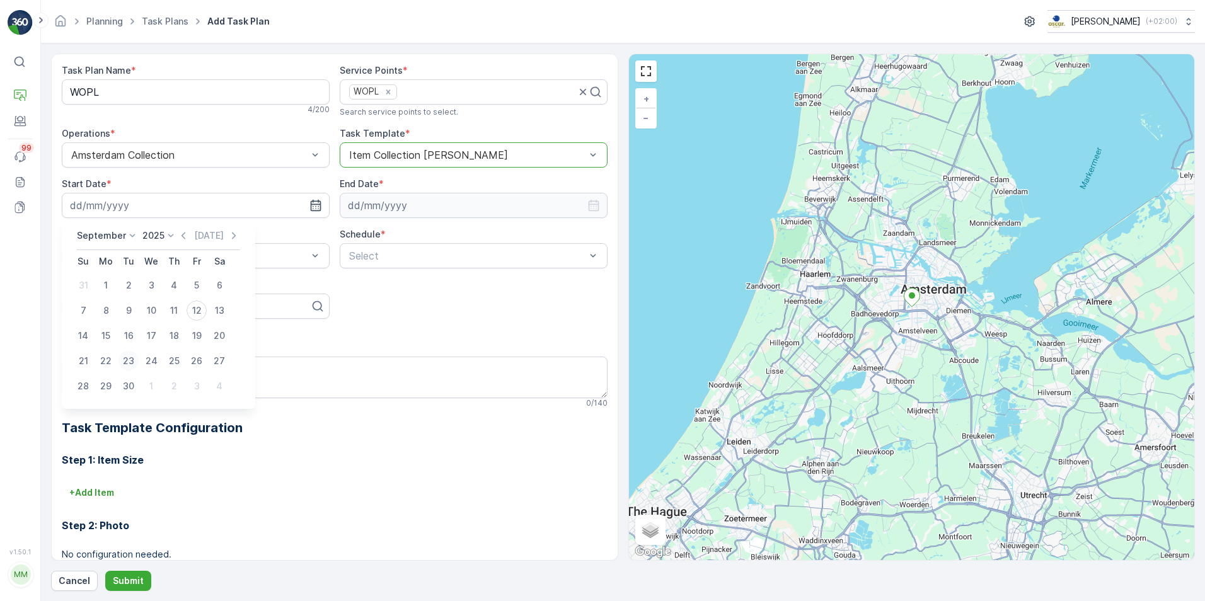
click at [123, 359] on div "23" at bounding box center [128, 361] width 20 height 20
type input "23.09.2025"
click at [599, 201] on input at bounding box center [474, 205] width 268 height 25
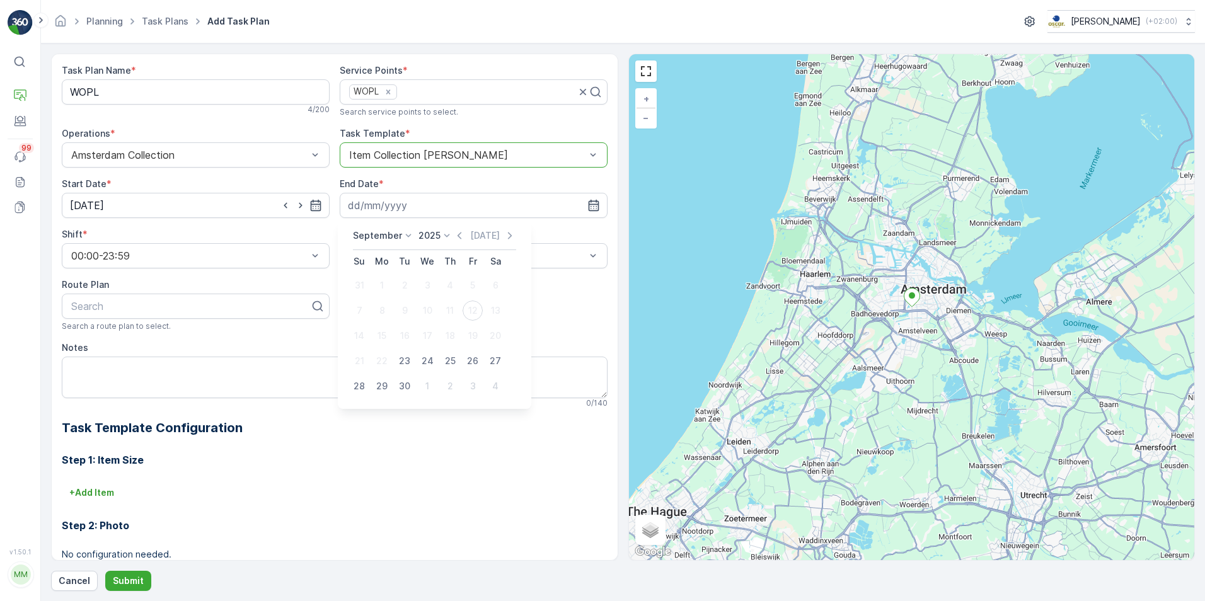
click at [503, 236] on icon "button" at bounding box center [509, 235] width 13 height 13
click at [503, 236] on div "October 2025 Today Su Mo Tu We Th Fr Sa 28 29 30 1 2 3 4 5 6 7 8 9 10 11 12 13 …" at bounding box center [428, 313] width 160 height 169
drag, startPoint x: 503, startPoint y: 236, endPoint x: 428, endPoint y: 237, distance: 74.4
click at [428, 237] on icon at bounding box center [433, 235] width 13 height 13
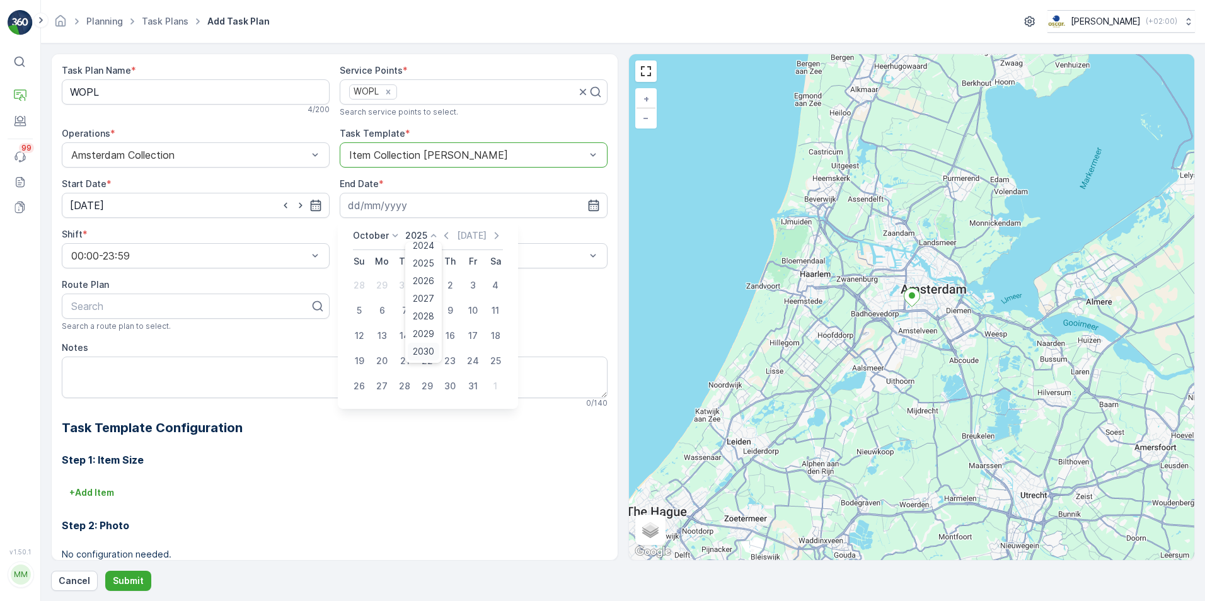
click at [429, 353] on span "2030" at bounding box center [423, 351] width 21 height 13
click at [392, 233] on icon at bounding box center [395, 235] width 13 height 13
click at [394, 351] on span "December" at bounding box center [382, 351] width 44 height 13
click at [408, 387] on div "31" at bounding box center [404, 386] width 20 height 20
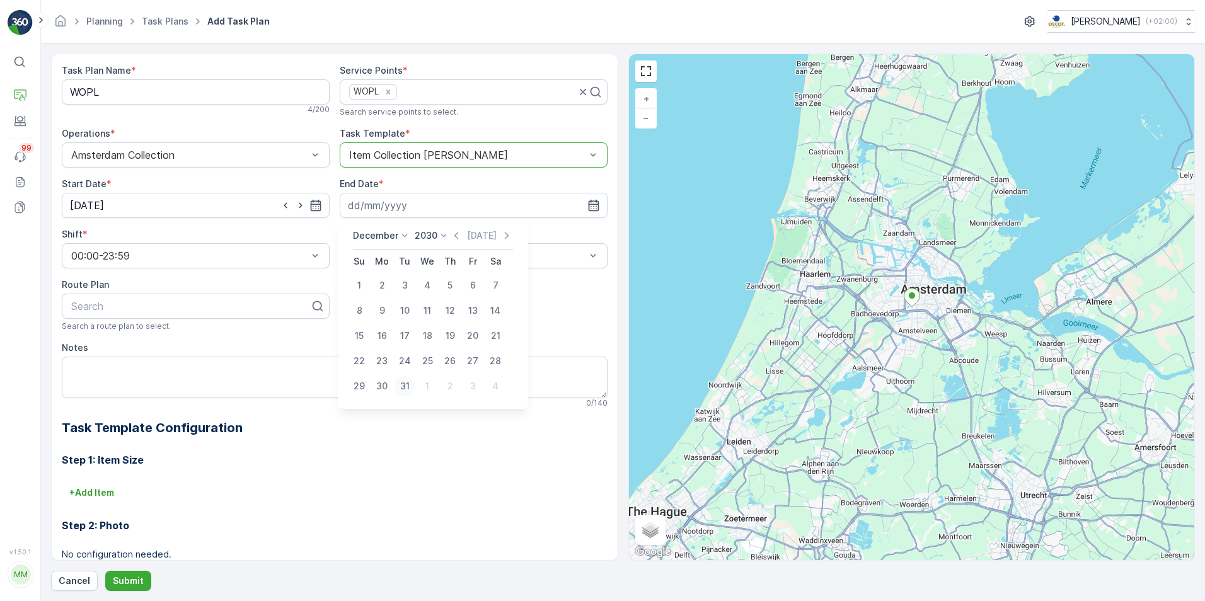
type input "31.12.2030"
click at [420, 288] on div "Daily" at bounding box center [473, 286] width 253 height 11
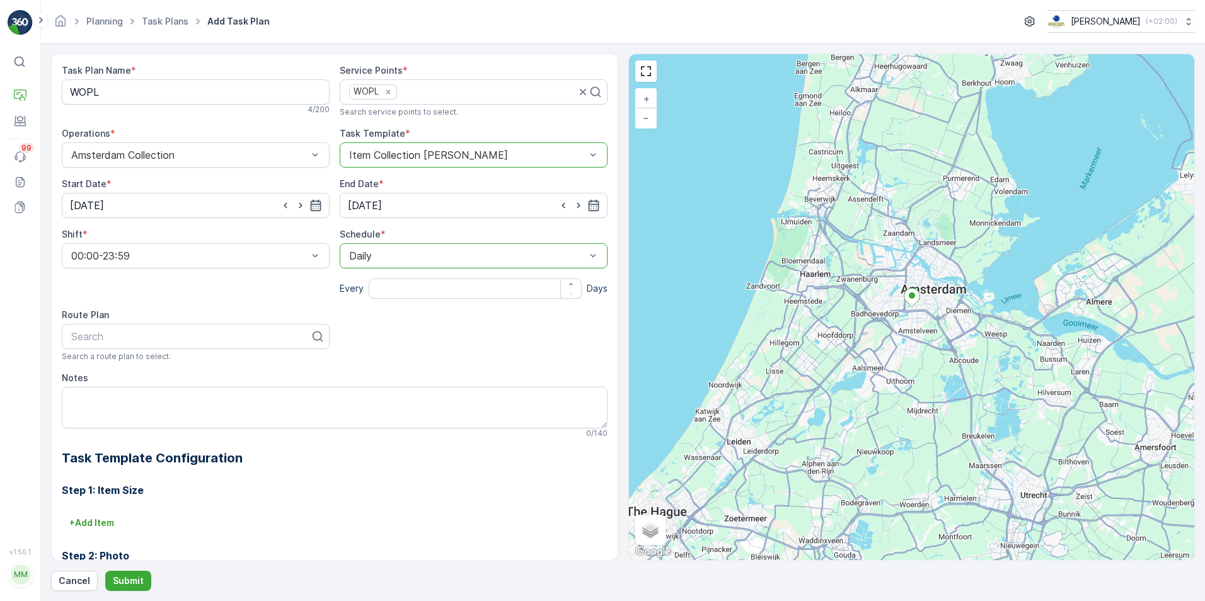
click at [435, 256] on div at bounding box center [467, 255] width 239 height 11
click at [419, 304] on div "Weekly" at bounding box center [473, 307] width 253 height 11
click at [381, 280] on div at bounding box center [382, 279] width 10 height 10
click at [382, 268] on input "Tue" at bounding box center [382, 268] width 0 height 0
click at [472, 280] on div at bounding box center [476, 279] width 10 height 10
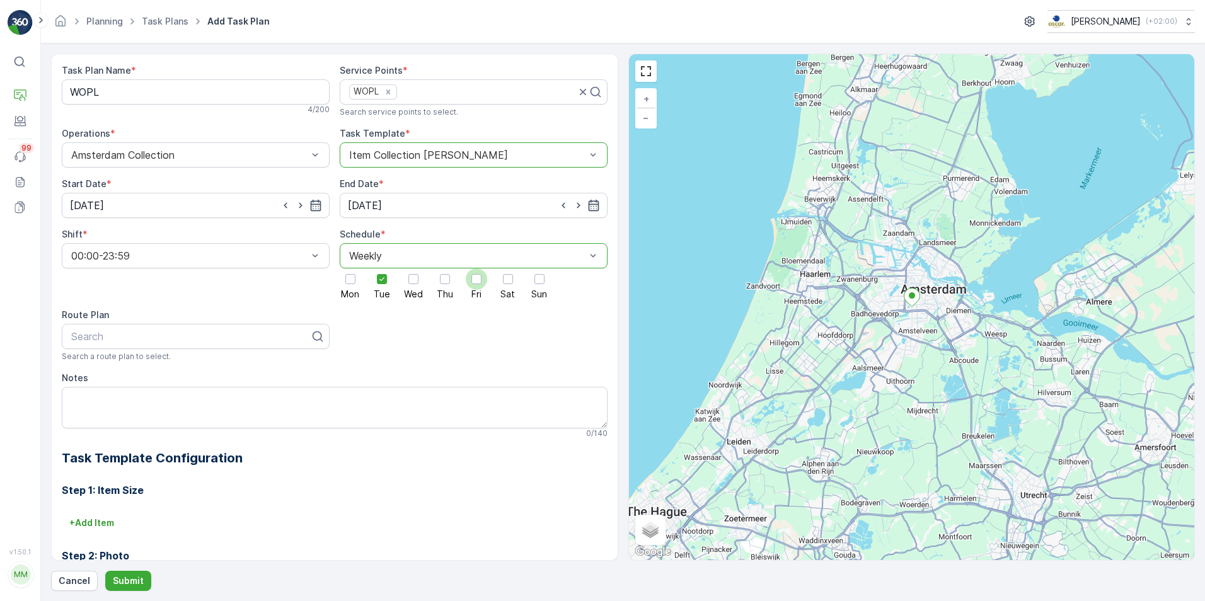
click at [476, 268] on input "Fri" at bounding box center [476, 268] width 0 height 0
click at [217, 340] on div at bounding box center [190, 336] width 241 height 11
type input "OS"
click at [134, 374] on div "OS ochtend" at bounding box center [196, 367] width 268 height 21
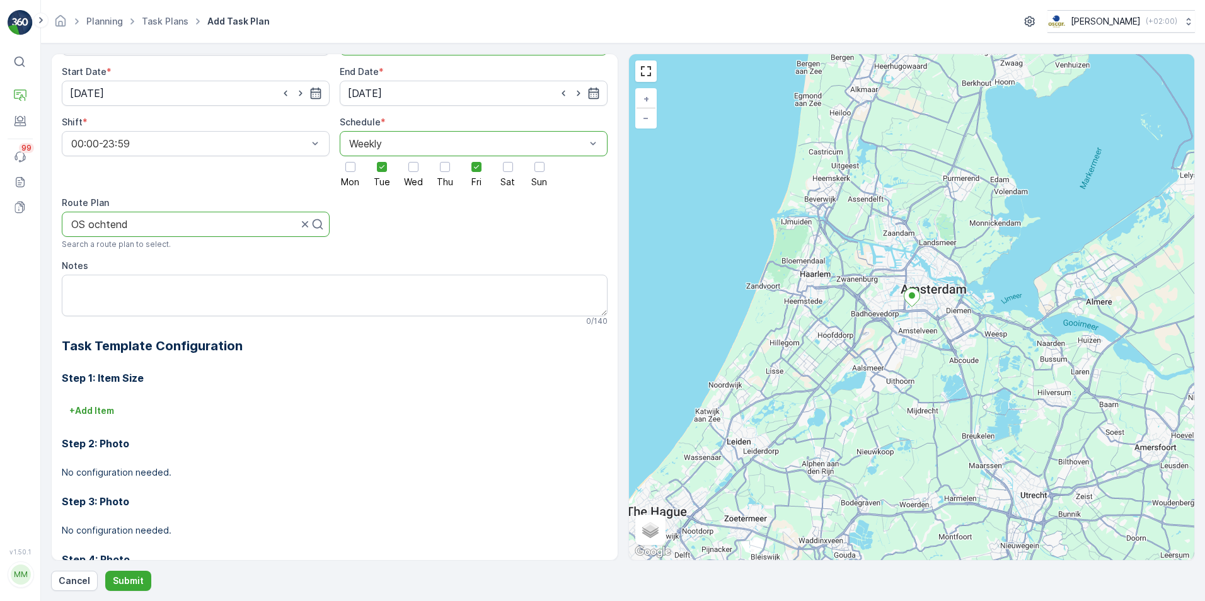
scroll to position [126, 0]
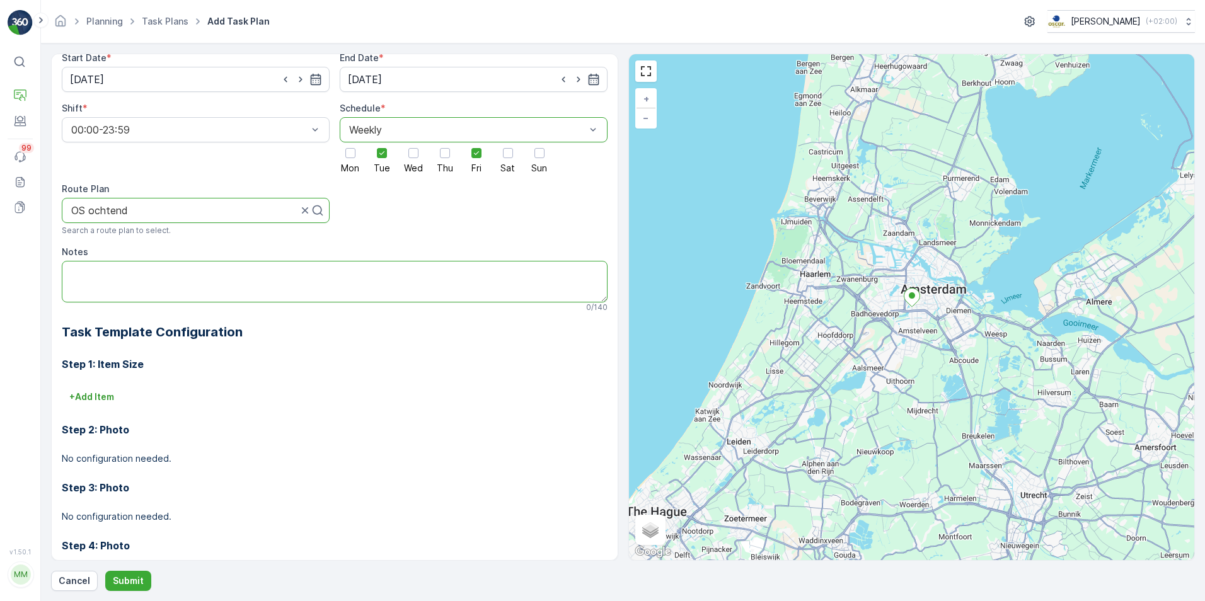
click at [140, 277] on textarea "Notes" at bounding box center [335, 282] width 546 height 42
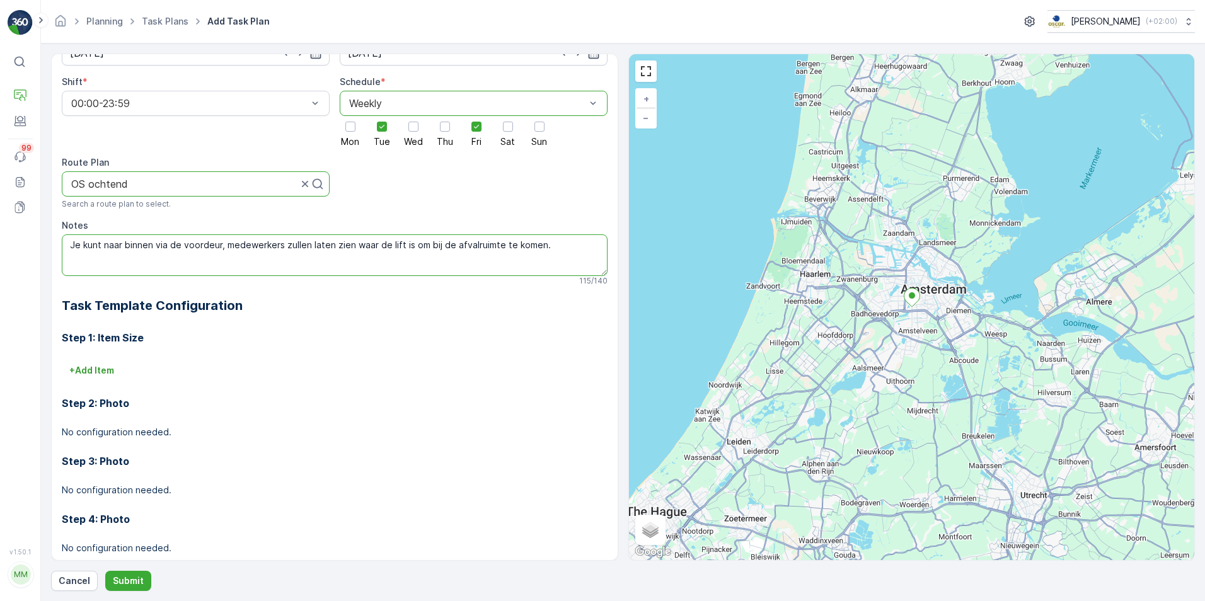
scroll to position [177, 0]
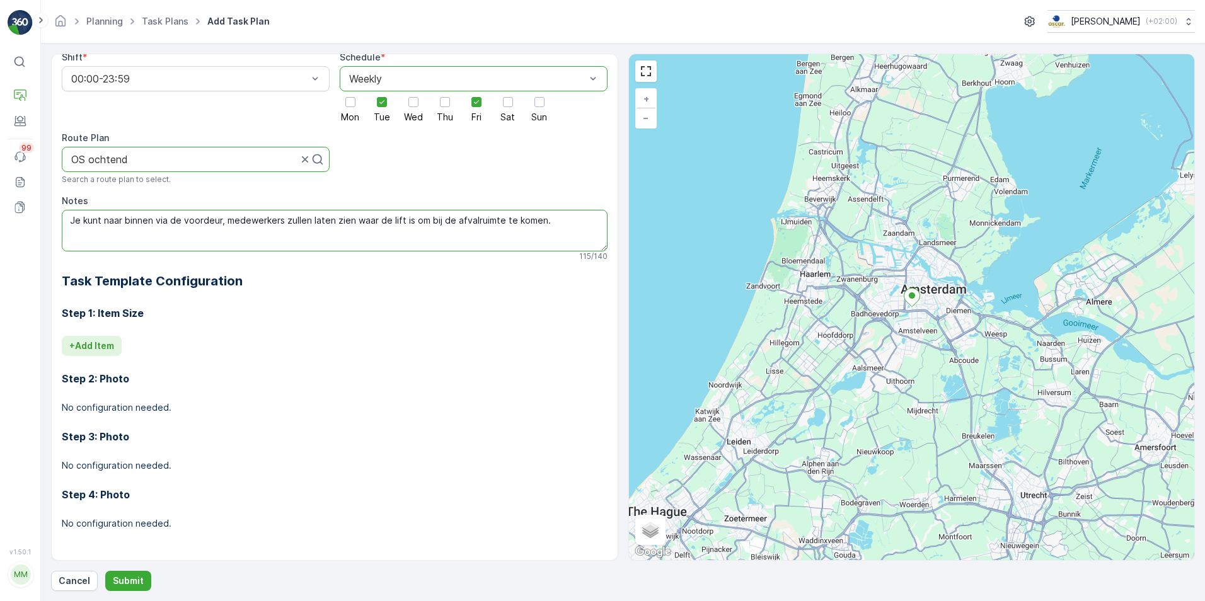
type textarea "Je kunt naar binnen via de voordeur, medewerkers zullen laten zien waar de lift…"
click at [101, 344] on p "+ Add Item" at bounding box center [91, 346] width 45 height 13
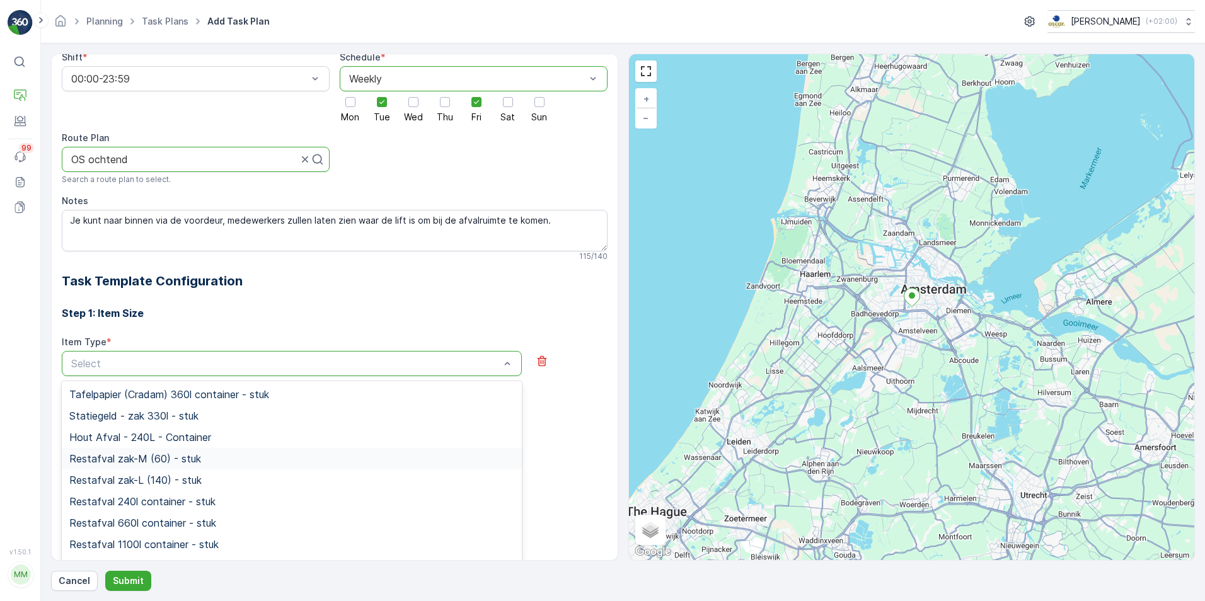
click at [174, 458] on span "Restafval zak-M (60) - stuk" at bounding box center [135, 458] width 132 height 11
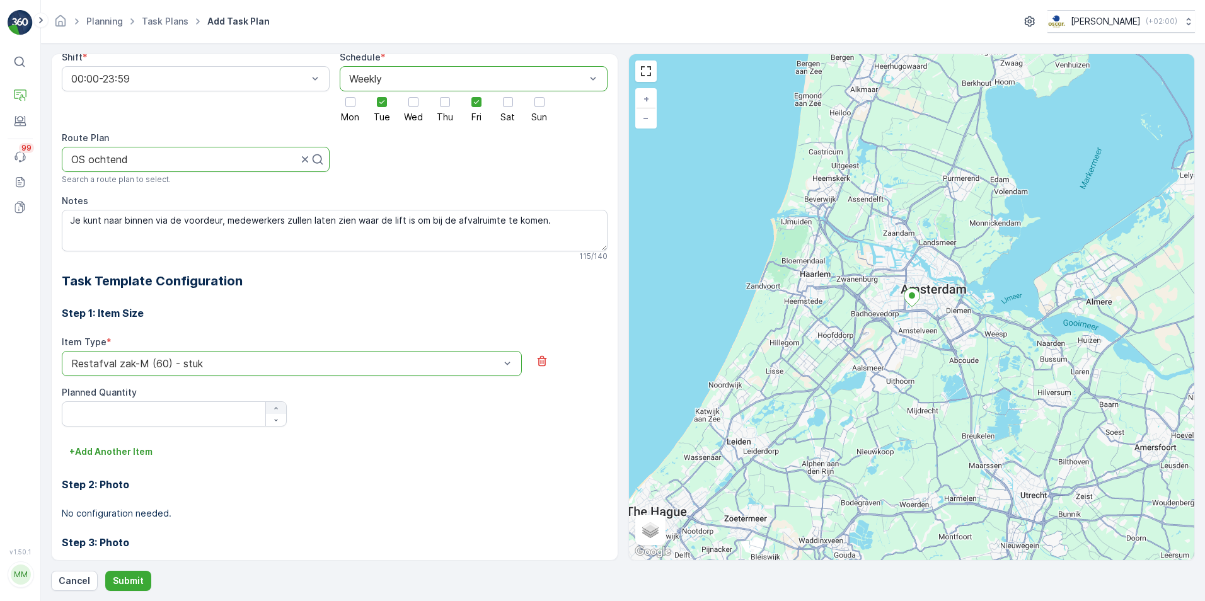
click at [270, 409] on div "button" at bounding box center [276, 409] width 20 height 8
type Quantity "3"
click at [130, 445] on p "+ Add Another Item" at bounding box center [110, 451] width 83 height 13
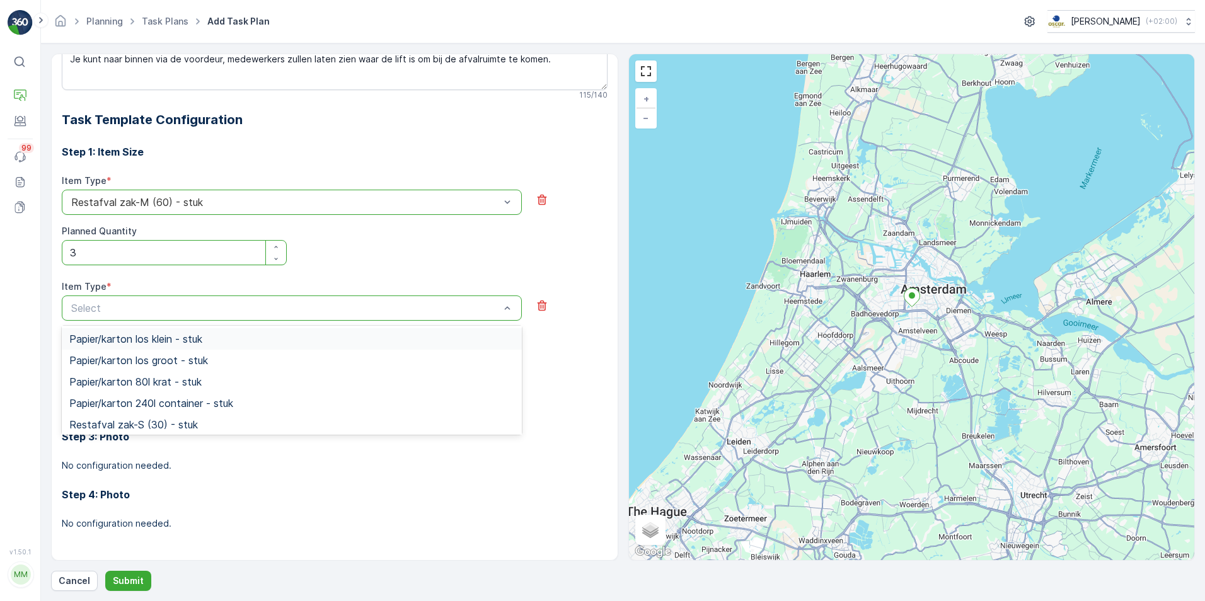
scroll to position [189, 0]
click at [176, 385] on span "Papier/karton 240l container - stuk" at bounding box center [151, 385] width 164 height 11
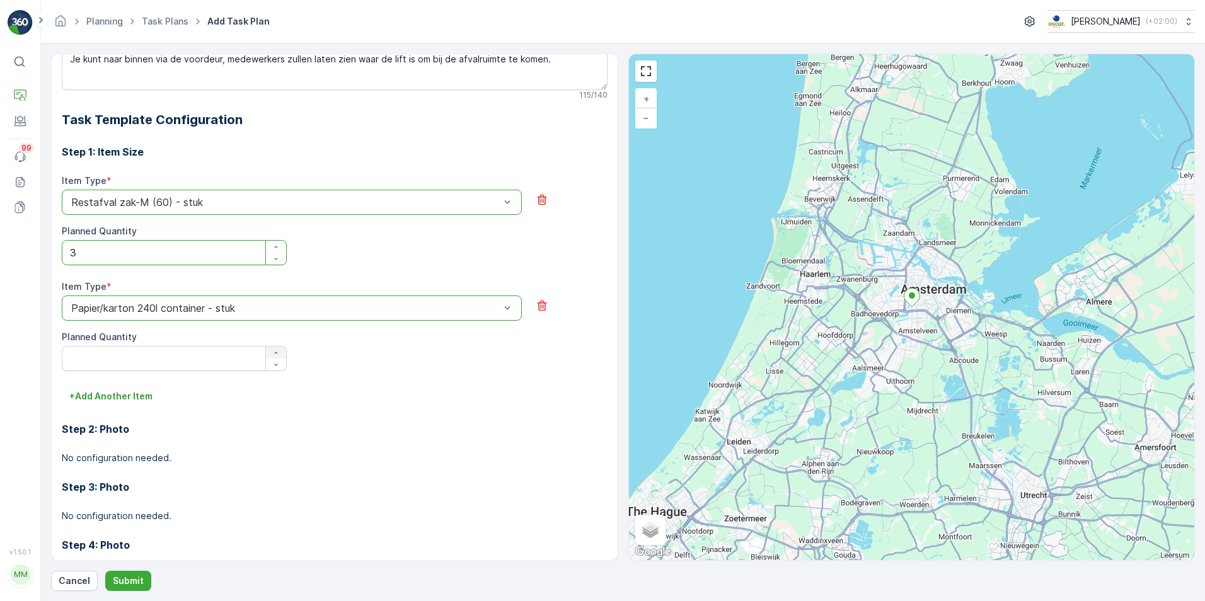
click at [278, 349] on icon "button" at bounding box center [276, 353] width 8 height 8
type Quantity "1"
click at [115, 401] on p "+ Add Another Item" at bounding box center [110, 396] width 83 height 13
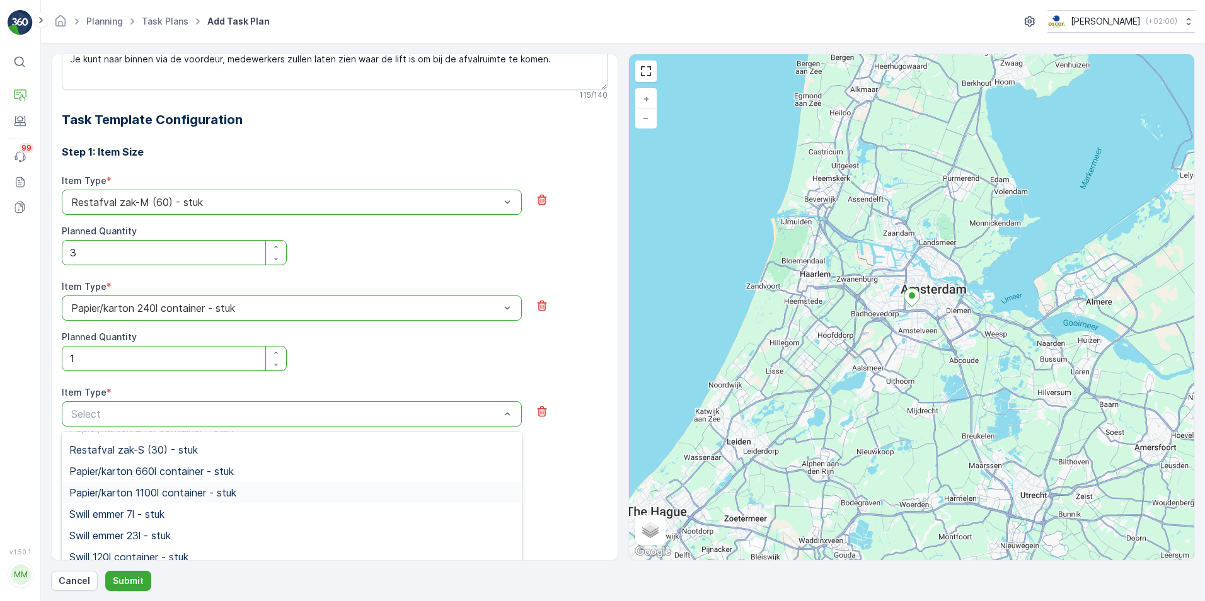
scroll to position [315, 0]
click at [157, 478] on span "Swill emmer 23l - stuk" at bounding box center [119, 472] width 101 height 11
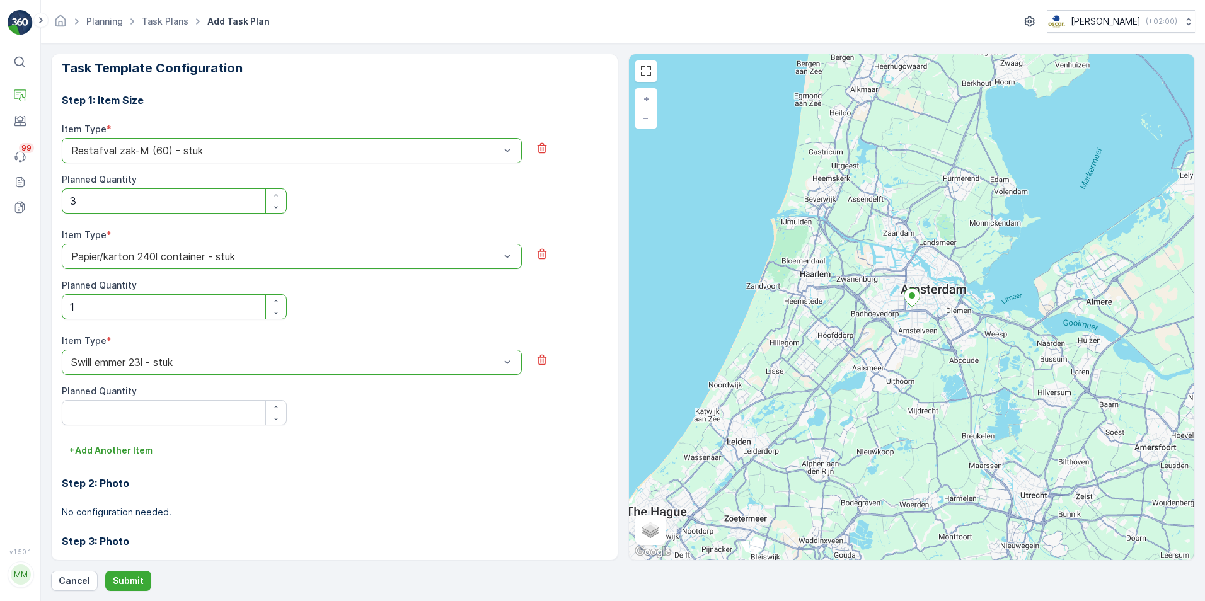
scroll to position [464, 0]
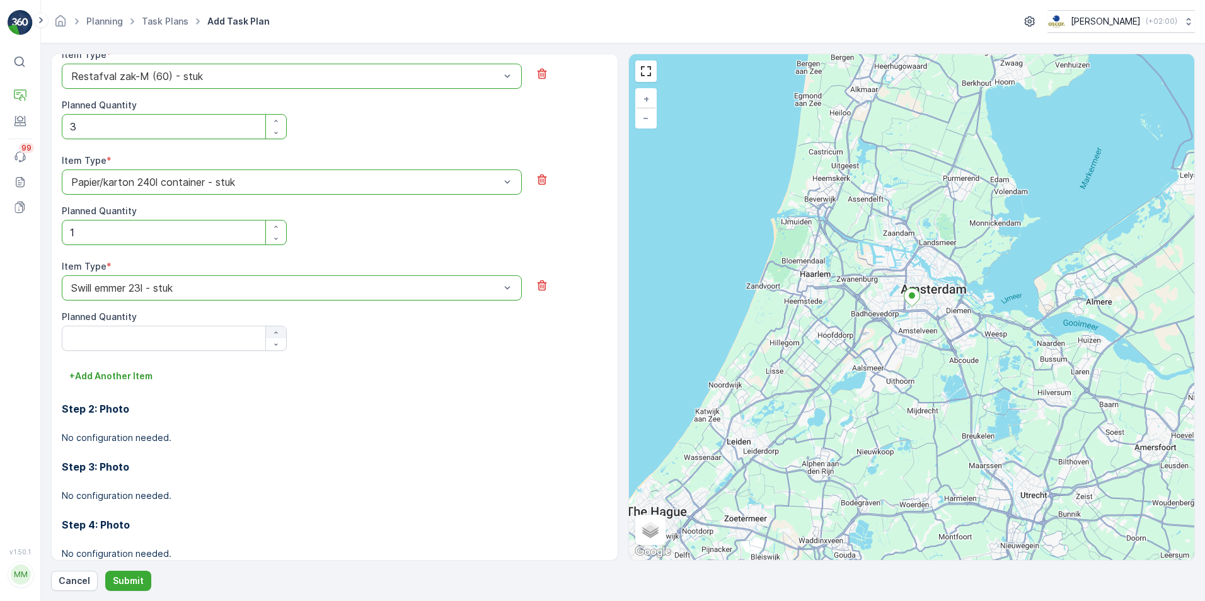
click at [275, 333] on icon "button" at bounding box center [276, 333] width 8 height 8
type Quantity "2"
click at [112, 372] on p "+ Add Another Item" at bounding box center [110, 376] width 83 height 13
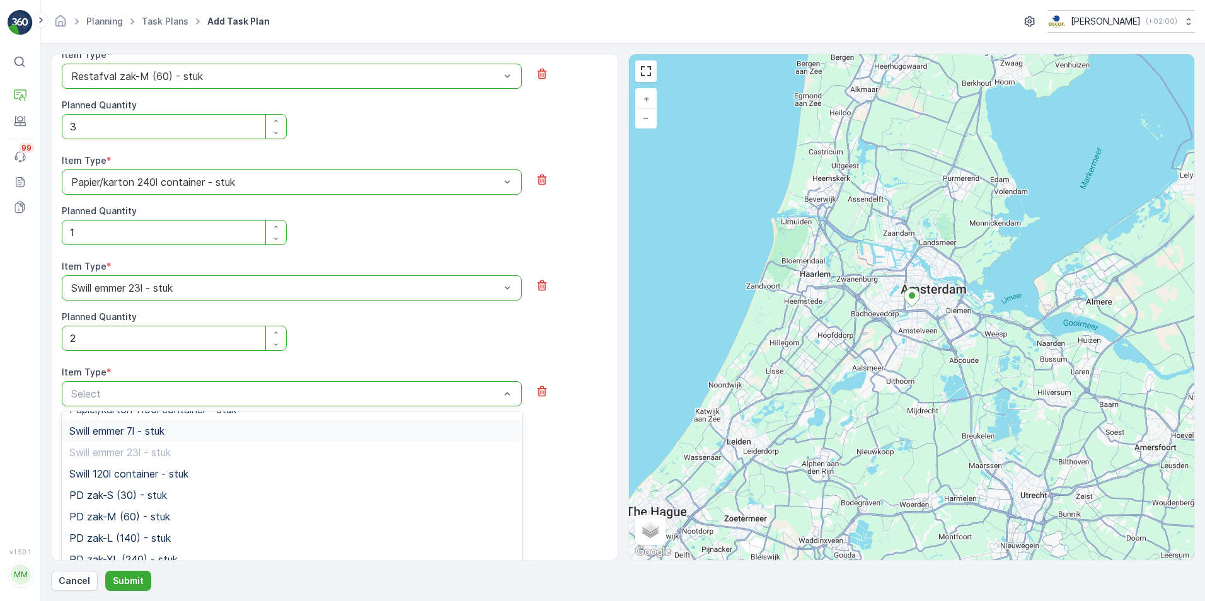
scroll to position [378, 0]
click at [168, 448] on span "PD zak-M (60) - stuk" at bounding box center [119, 453] width 101 height 11
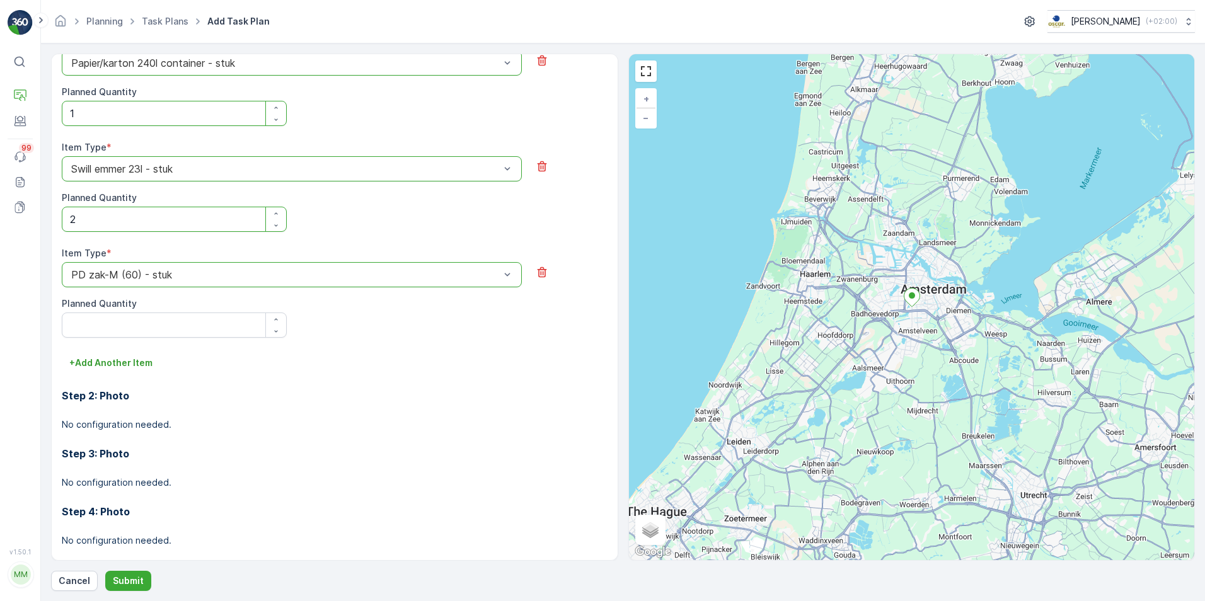
scroll to position [590, 0]
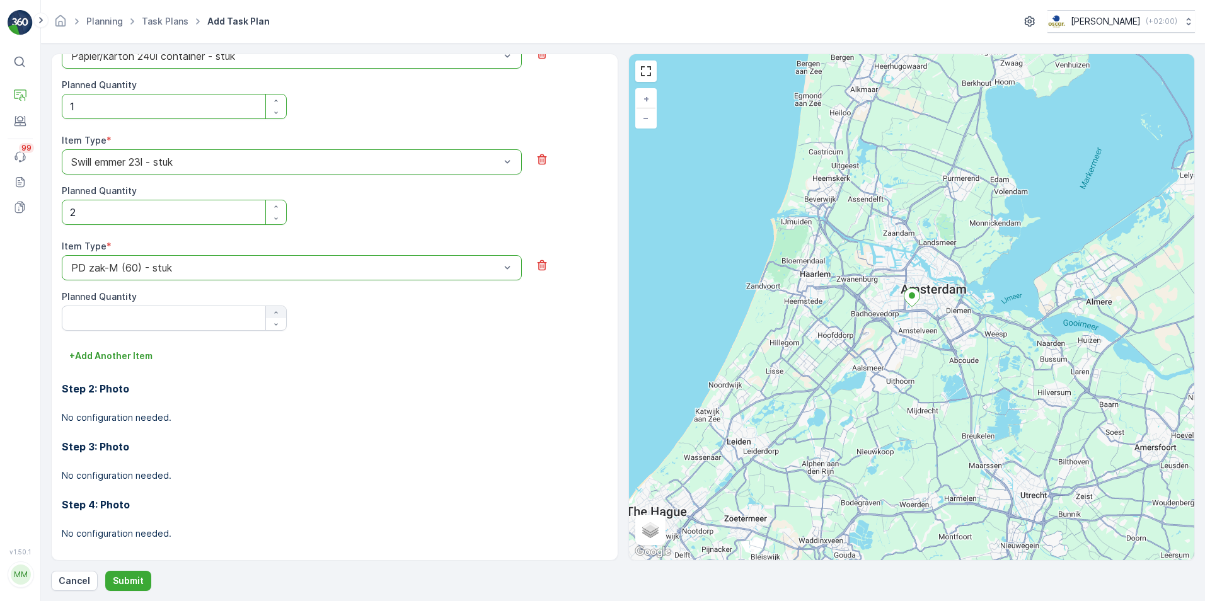
click at [270, 309] on div "button" at bounding box center [276, 313] width 20 height 8
type Quantity "1"
click at [123, 369] on div "Step 2: Photo No configuration needed." at bounding box center [335, 395] width 546 height 58
click at [125, 360] on p "+ Add Another Item" at bounding box center [110, 356] width 83 height 13
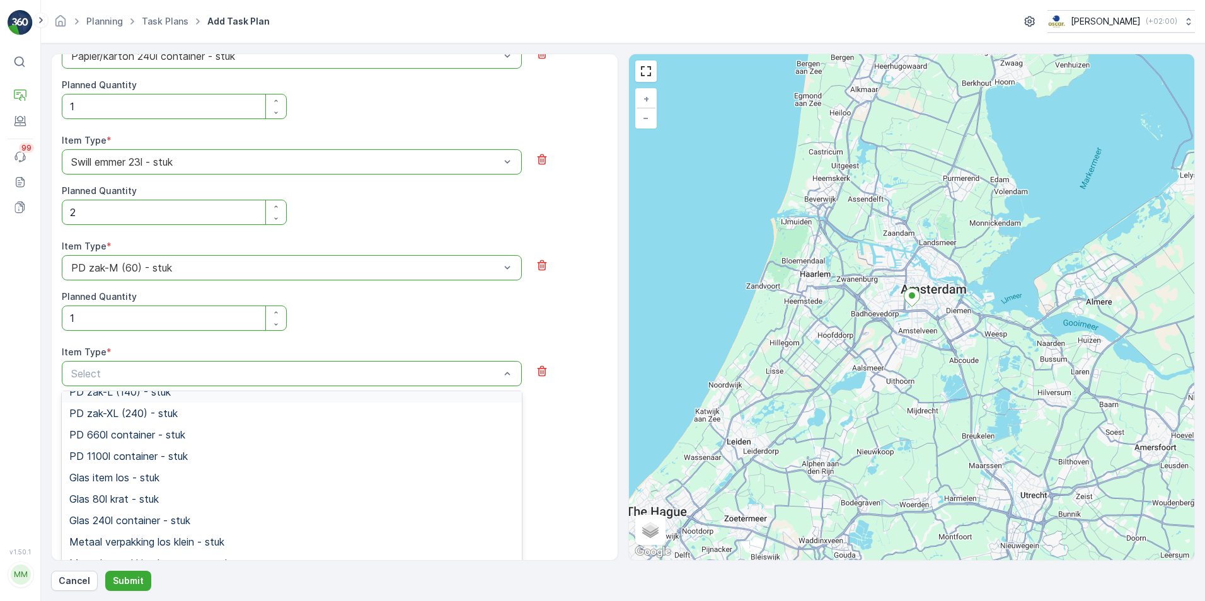
scroll to position [504, 0]
click at [141, 435] on span "Glas 80l krat - stuk" at bounding box center [113, 435] width 89 height 11
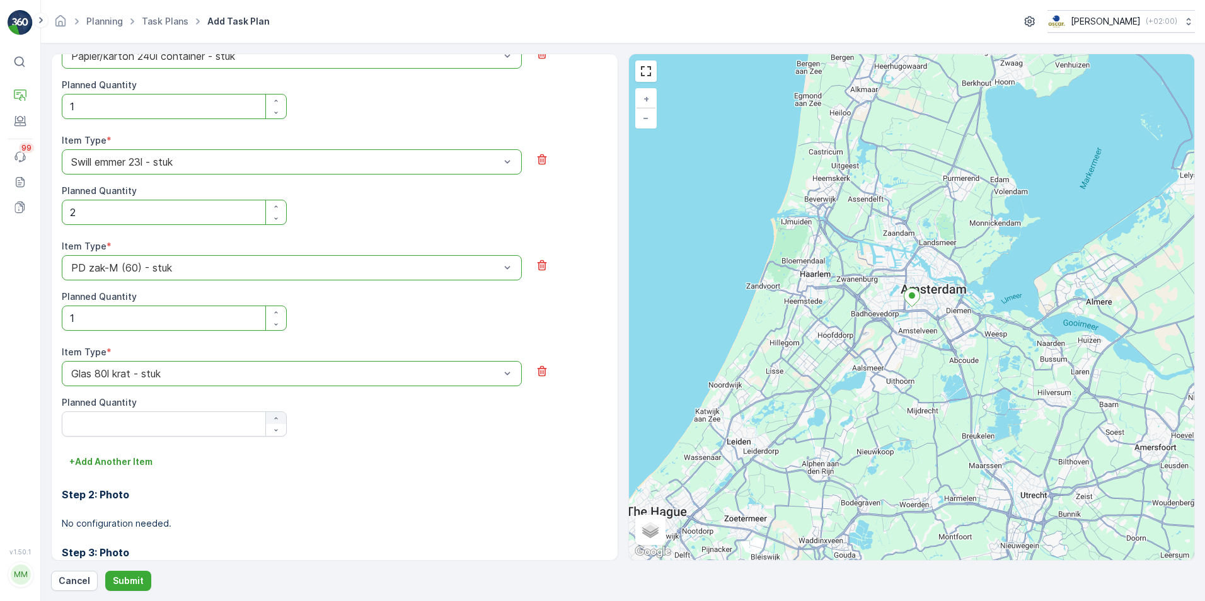
click at [269, 415] on div "button" at bounding box center [276, 419] width 20 height 8
type Quantity "1"
click at [144, 461] on p "+ Add Another Item" at bounding box center [110, 462] width 83 height 13
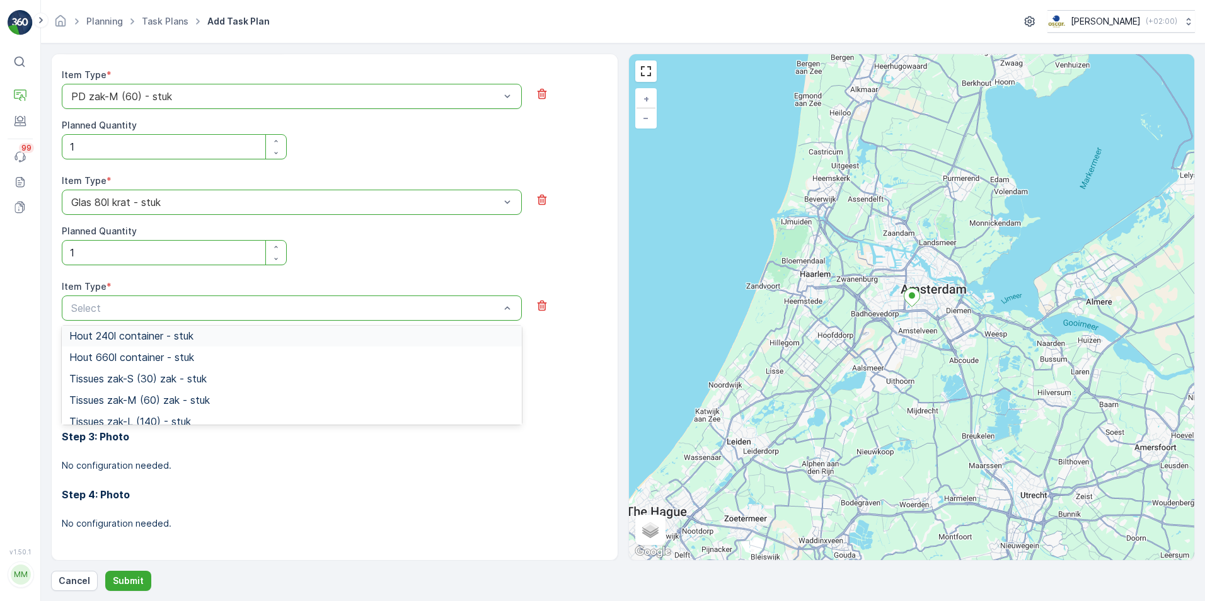
scroll to position [1008, 0]
click at [253, 379] on div "Tissues zak-M (60) zak - stuk" at bounding box center [291, 380] width 445 height 11
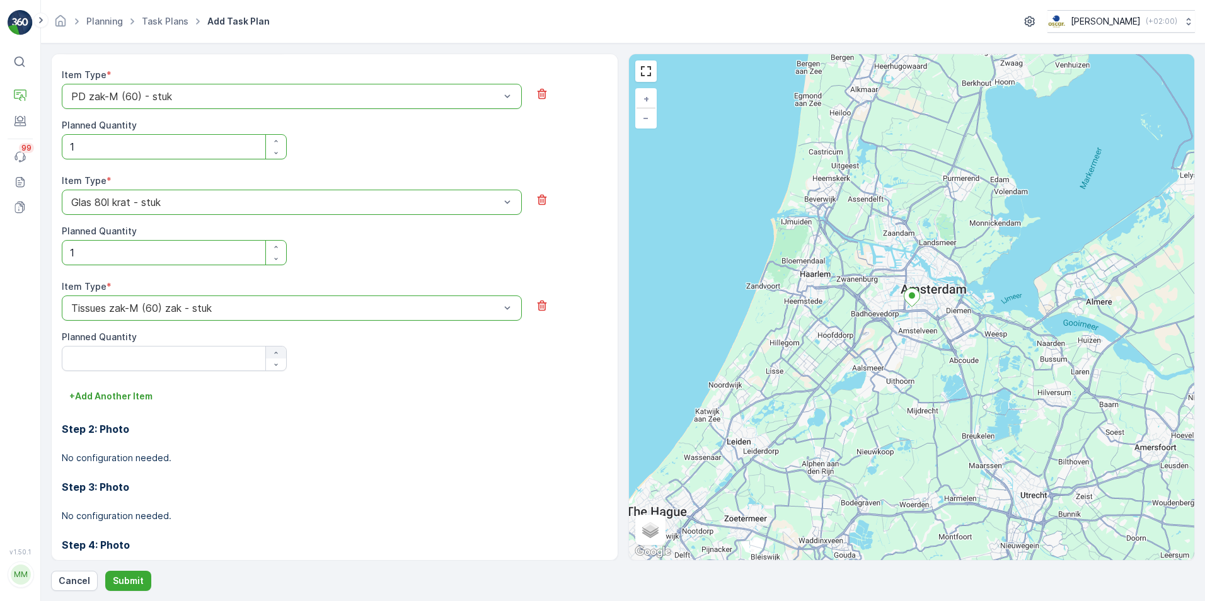
click at [276, 351] on icon "button" at bounding box center [276, 353] width 8 height 8
type Quantity "1"
click at [321, 353] on div "Item Type * option Tissues zak-M (60) zak - stuk is disabled. Select another op…" at bounding box center [335, 325] width 546 height 91
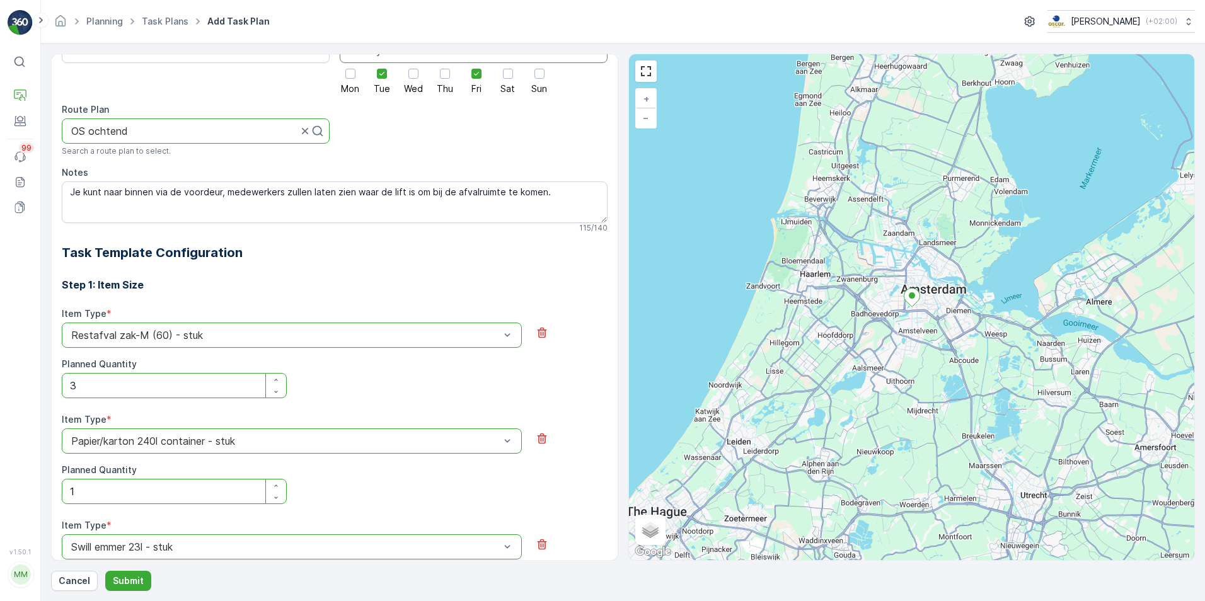
scroll to position [0, 0]
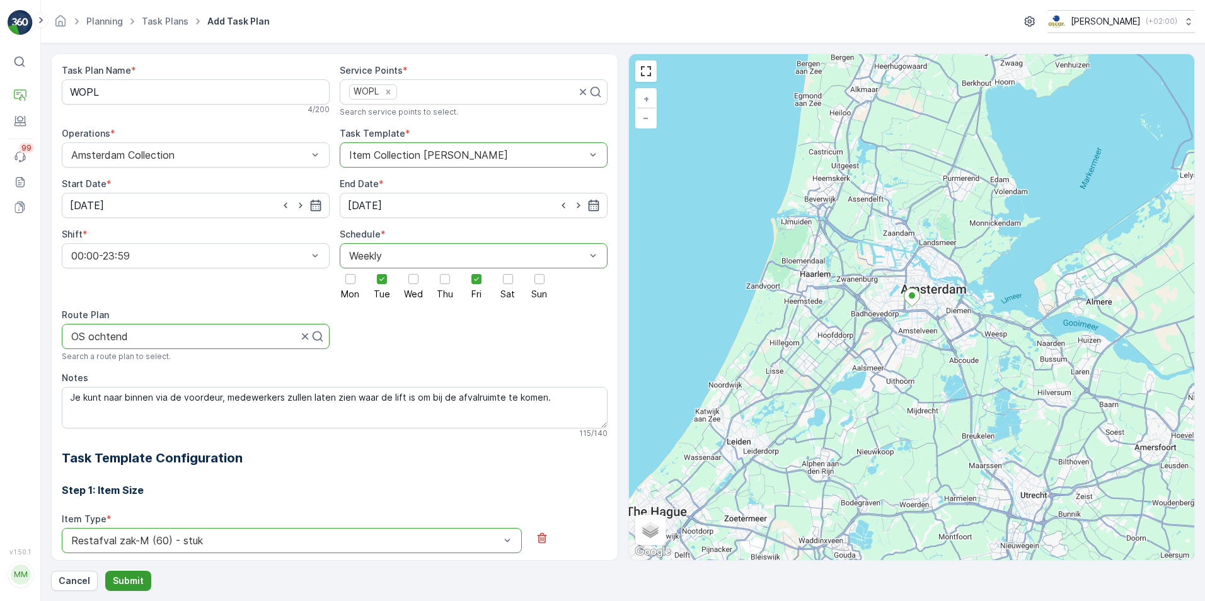
click at [130, 584] on p "Submit" at bounding box center [128, 581] width 31 height 13
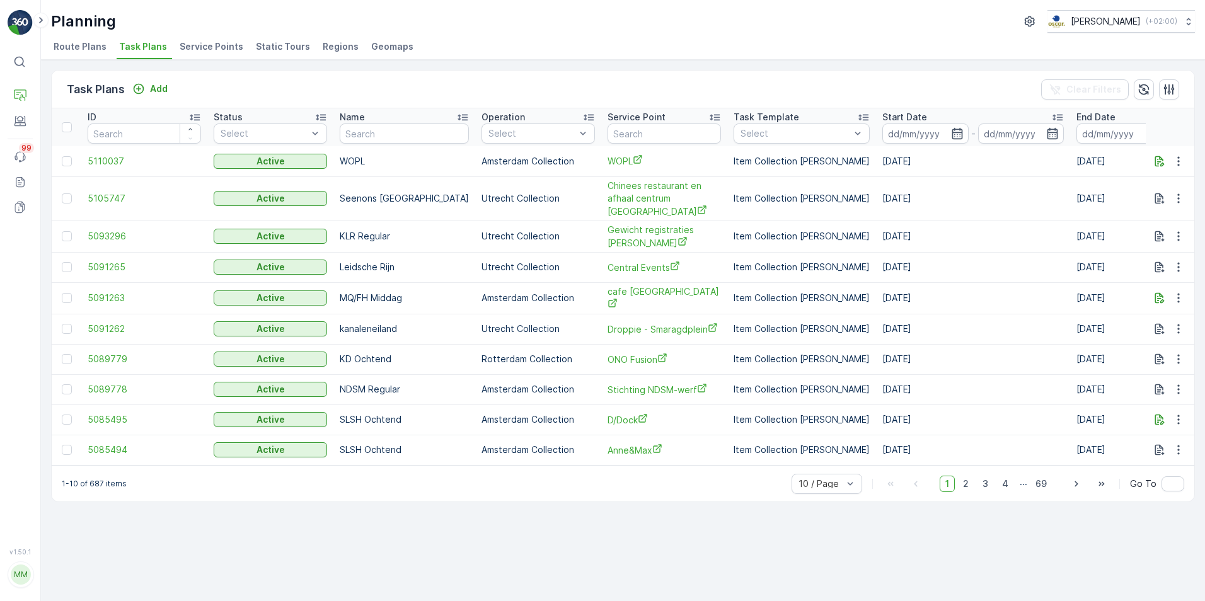
click at [526, 546] on div "Task Plans Add Clear Filters ID Status Select Name Operation Select Service Poi…" at bounding box center [623, 330] width 1164 height 541
click at [65, 142] on p "Entities" at bounding box center [62, 138] width 32 height 13
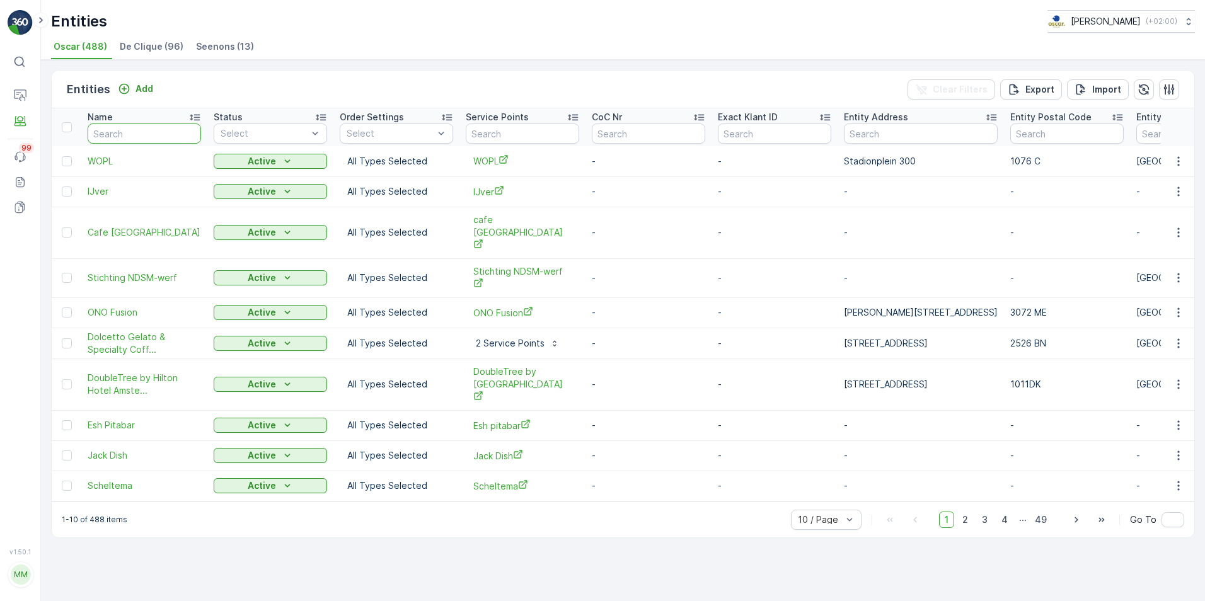
click at [163, 132] on input "text" at bounding box center [144, 133] width 113 height 20
type input "the july"
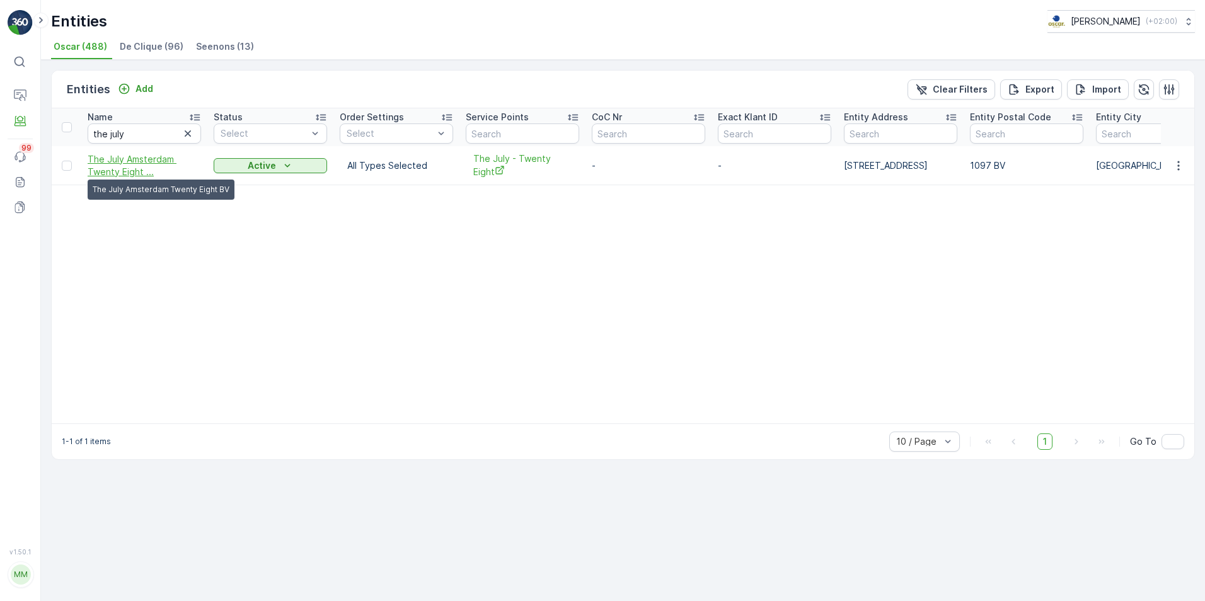
click at [165, 169] on span "The July Amsterdam Twenty Eight ..." at bounding box center [144, 165] width 113 height 25
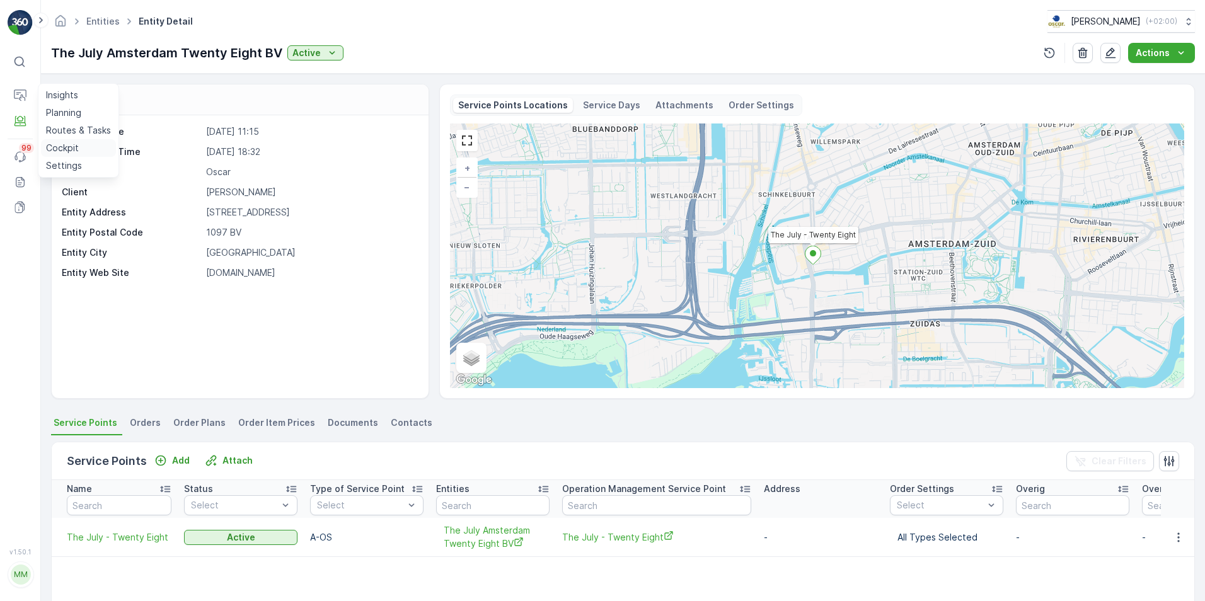
click at [69, 141] on link "Cockpit" at bounding box center [78, 148] width 75 height 18
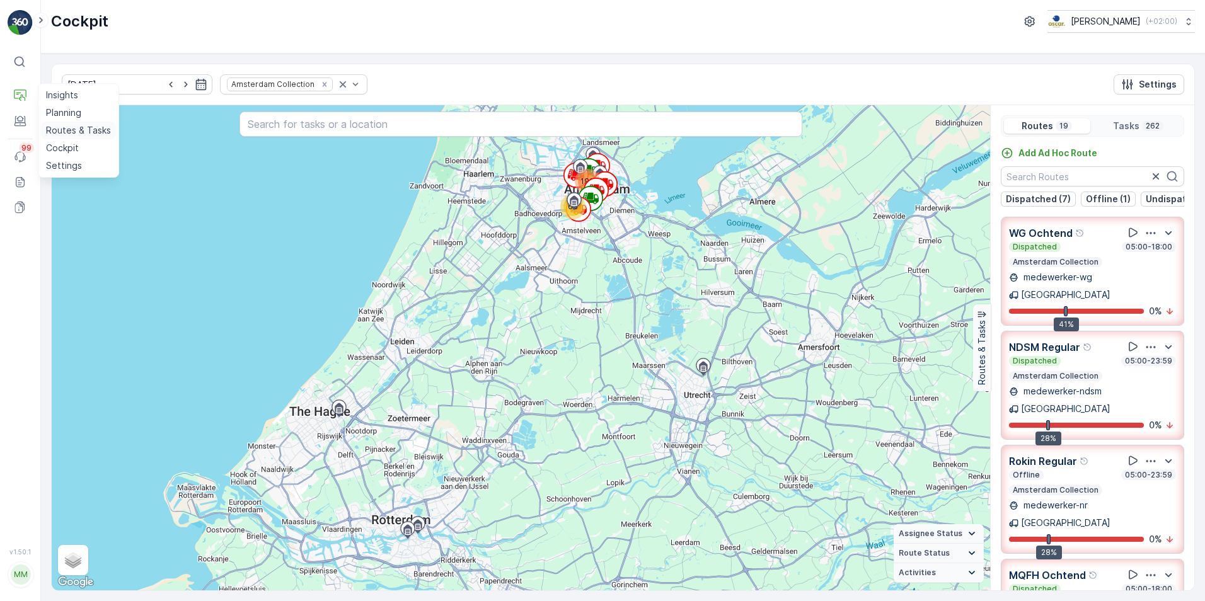
click at [59, 129] on p "Routes & Tasks" at bounding box center [78, 130] width 65 height 13
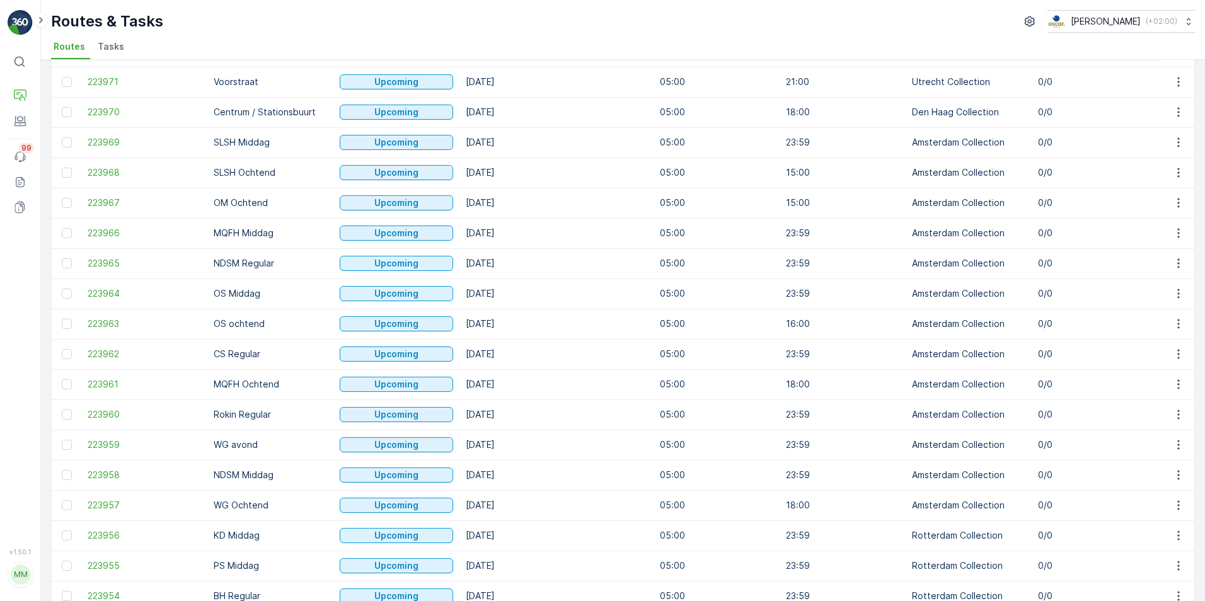
scroll to position [315, 0]
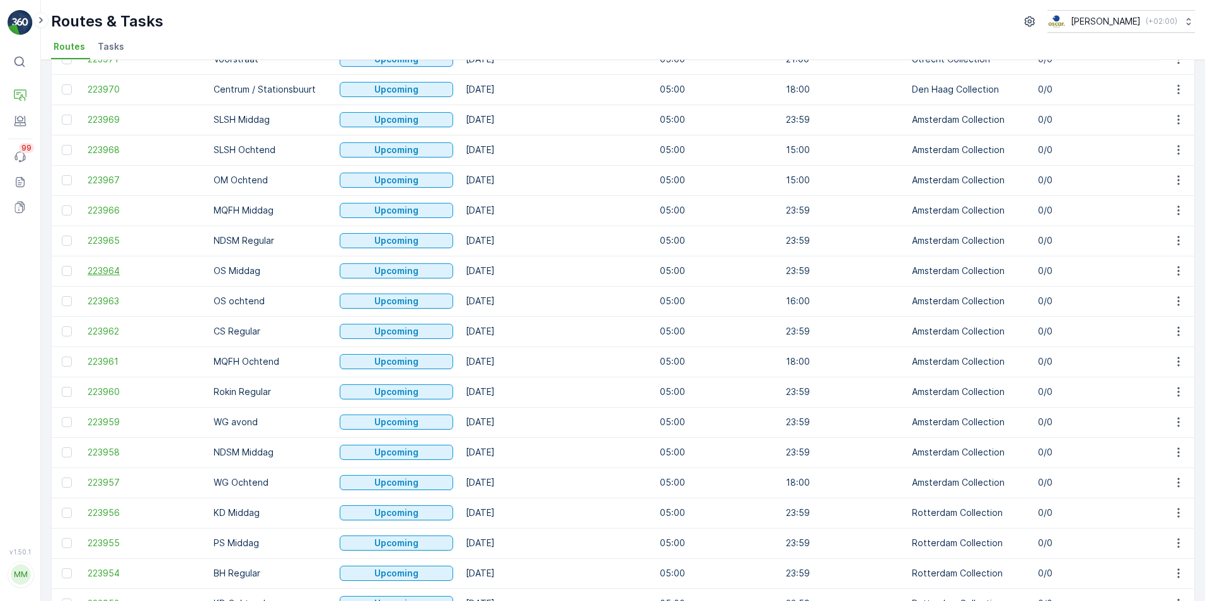
click at [164, 272] on span "223964" at bounding box center [144, 271] width 113 height 13
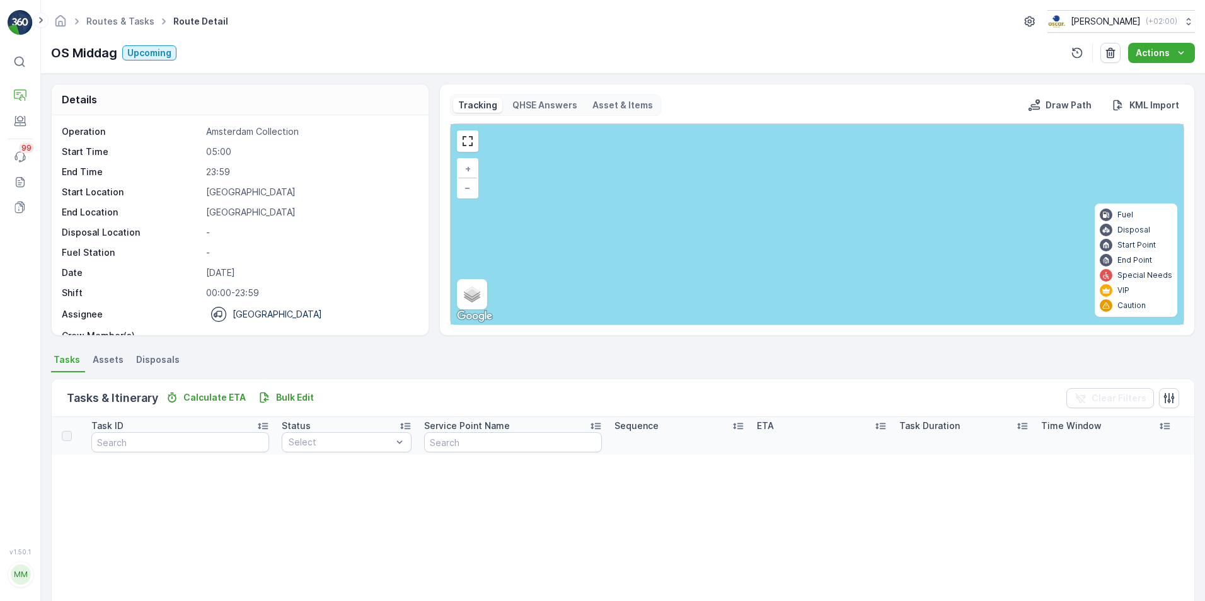
click at [154, 357] on span "Disposals" at bounding box center [157, 359] width 43 height 13
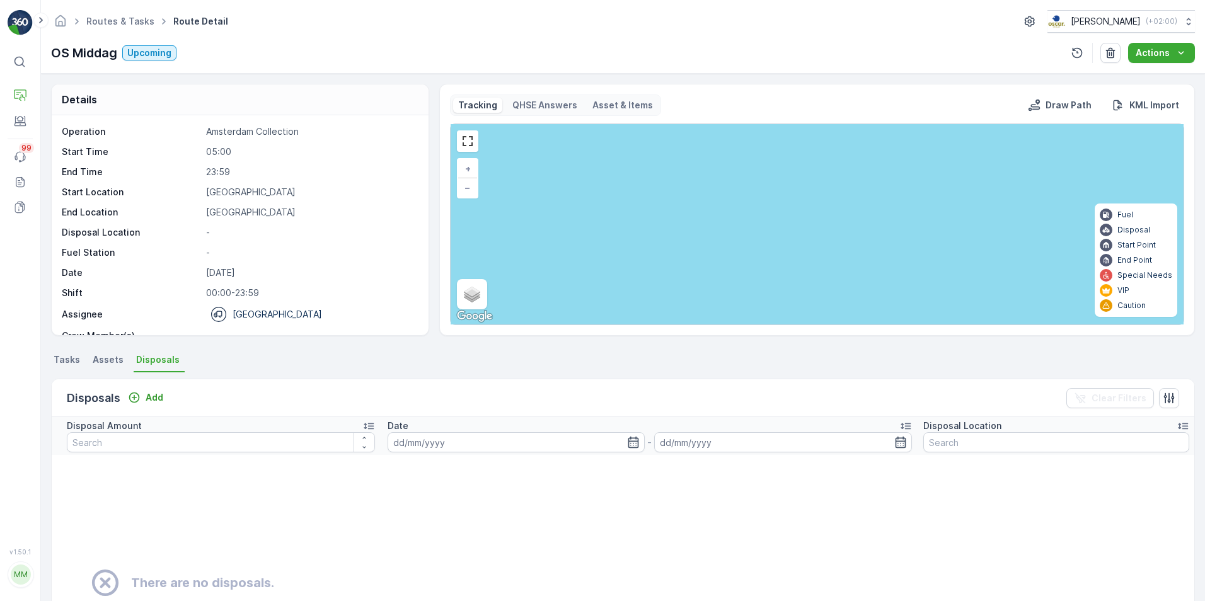
click at [55, 361] on span "Tasks" at bounding box center [67, 359] width 26 height 13
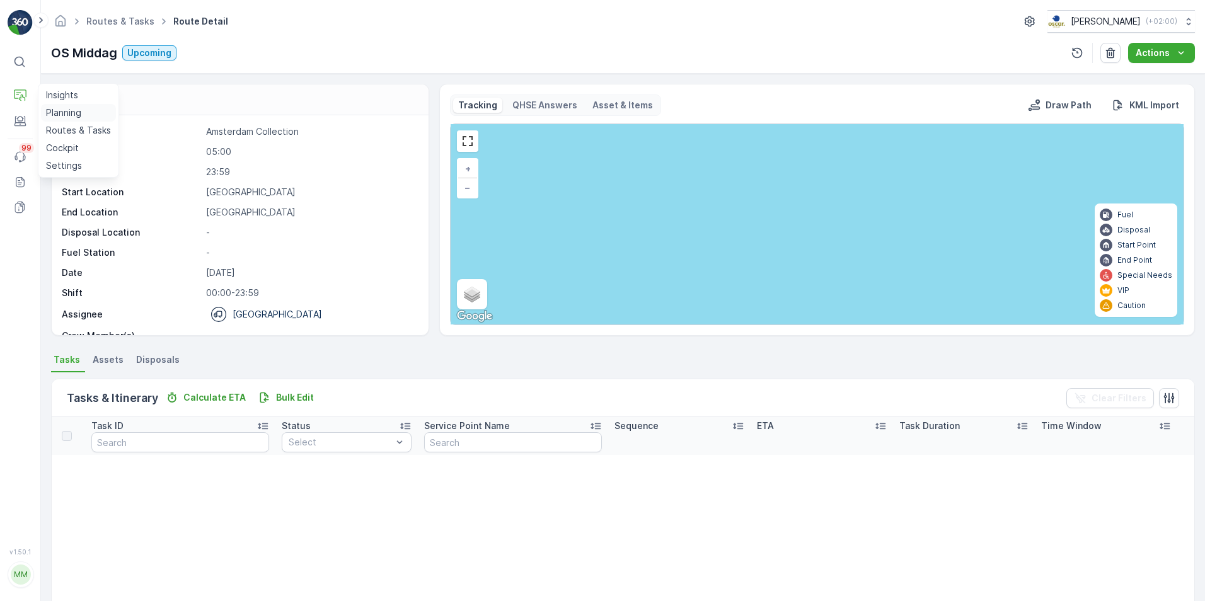
click at [61, 111] on p "Planning" at bounding box center [63, 112] width 35 height 13
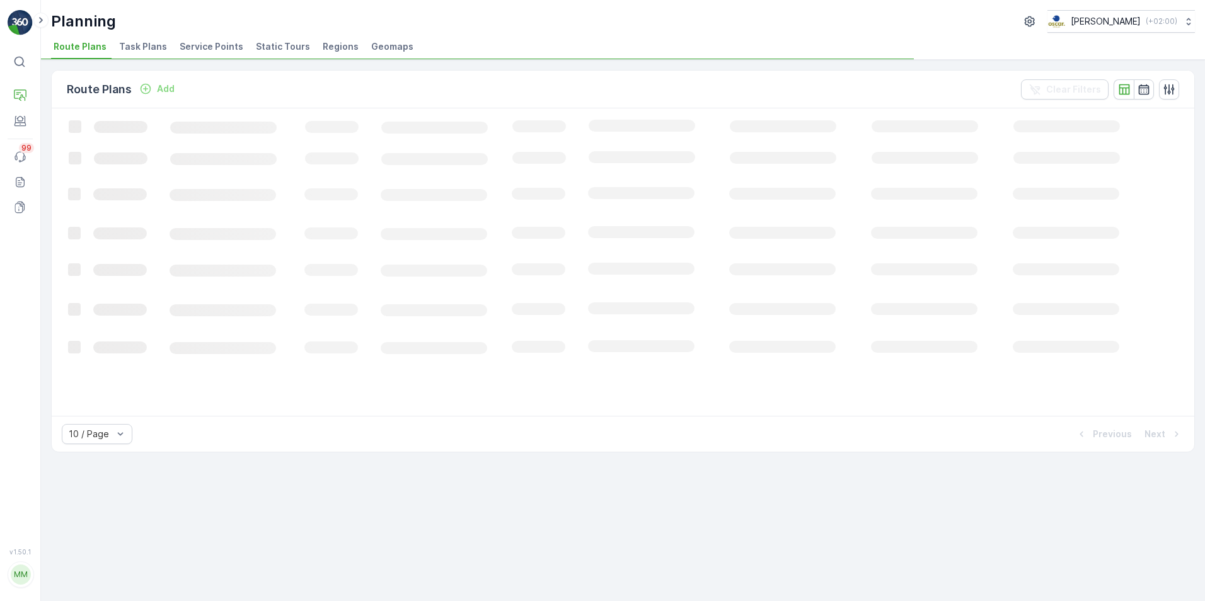
click at [142, 47] on span "Task Plans" at bounding box center [143, 46] width 48 height 13
click at [202, 44] on span "Service Points" at bounding box center [212, 46] width 64 height 13
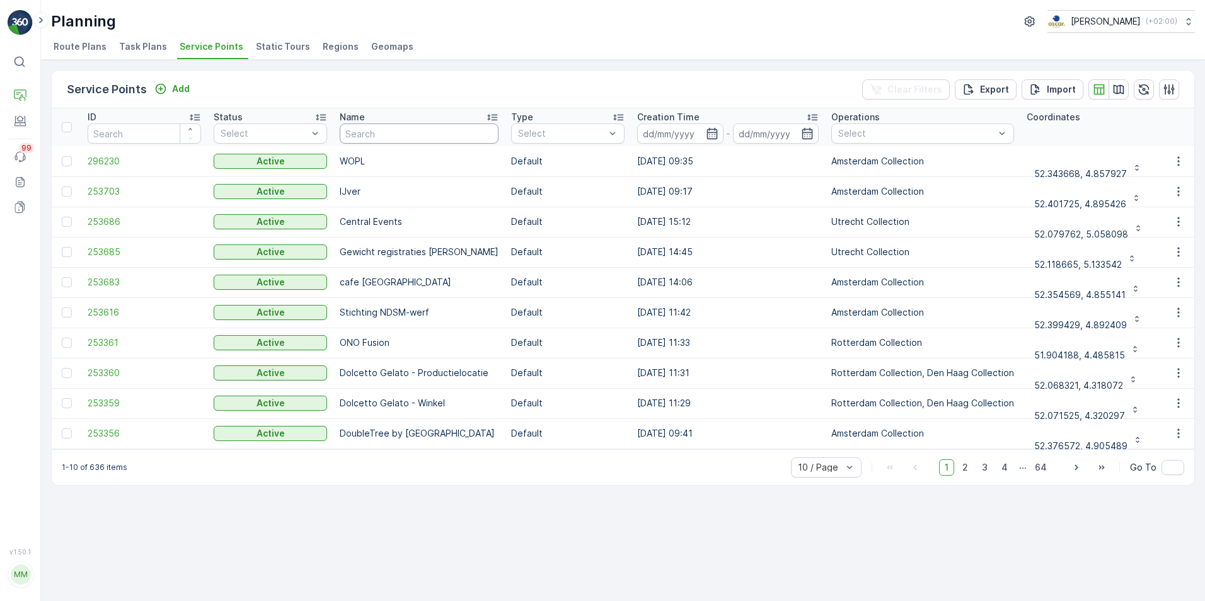
click at [404, 139] on input "text" at bounding box center [419, 133] width 159 height 20
type input "the july"
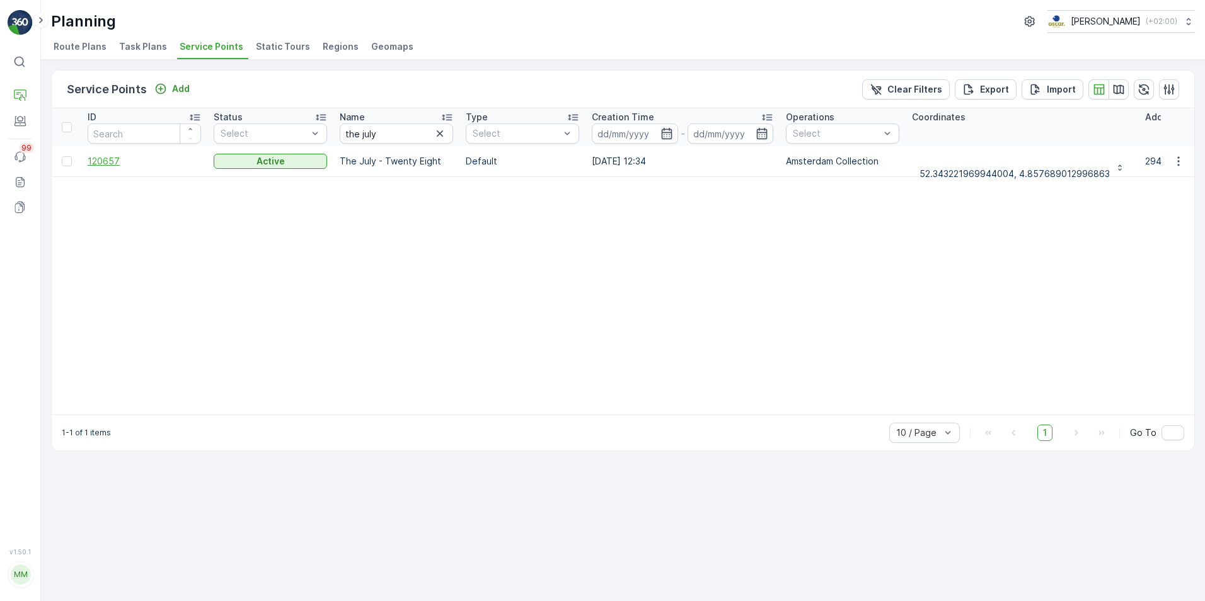
click at [104, 162] on span "120657" at bounding box center [144, 161] width 113 height 13
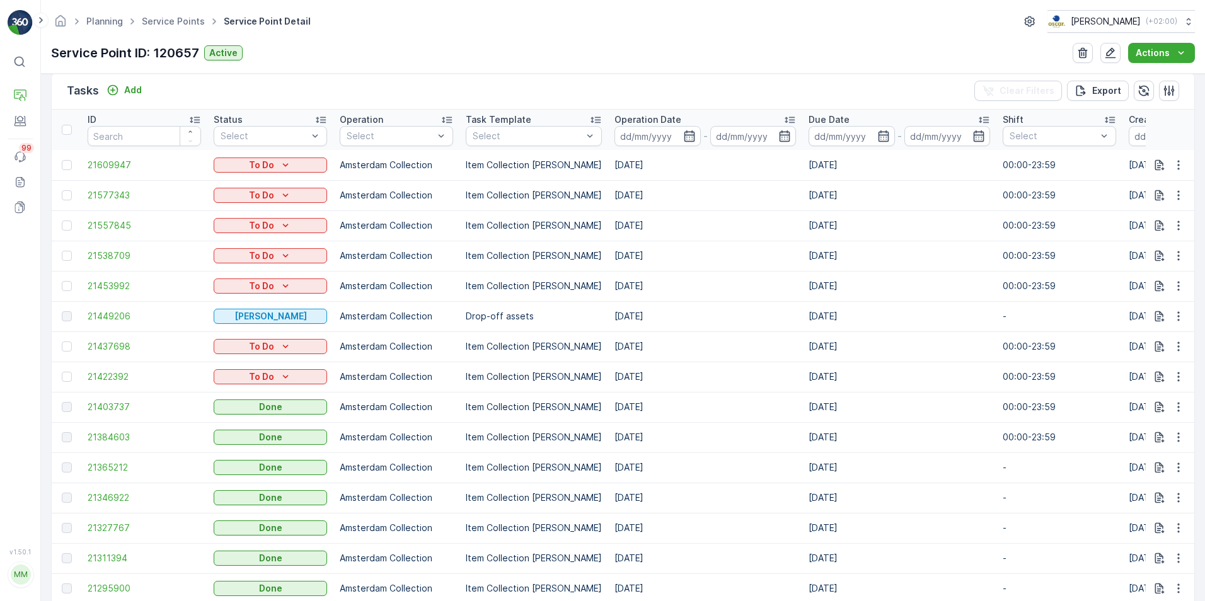
scroll to position [378, 0]
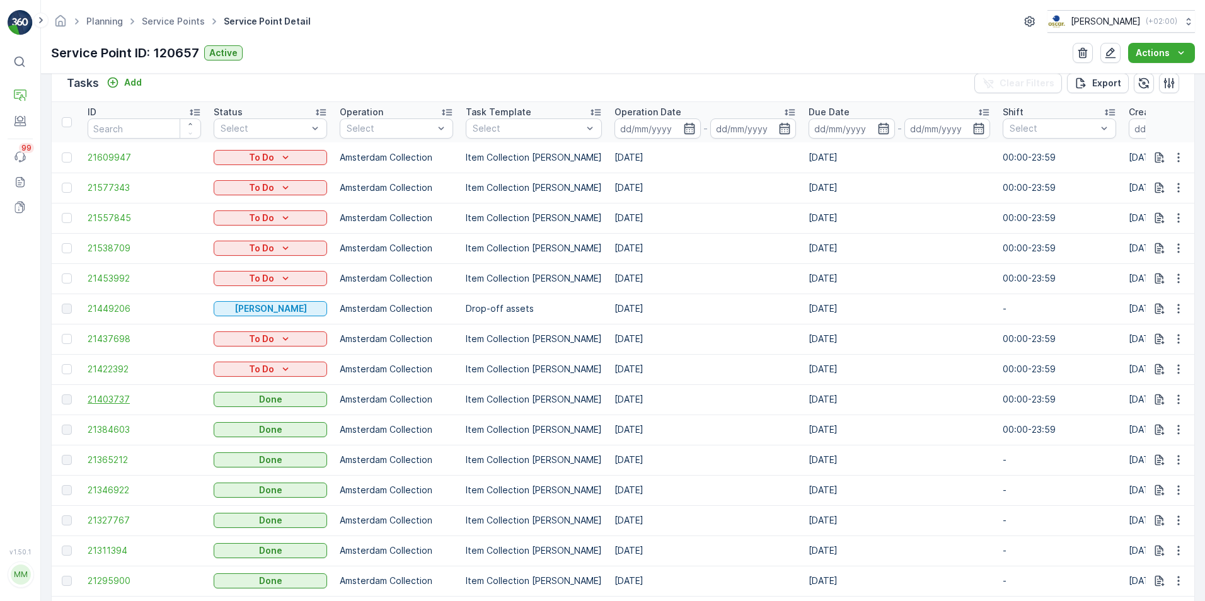
click at [155, 402] on span "21403737" at bounding box center [144, 399] width 113 height 13
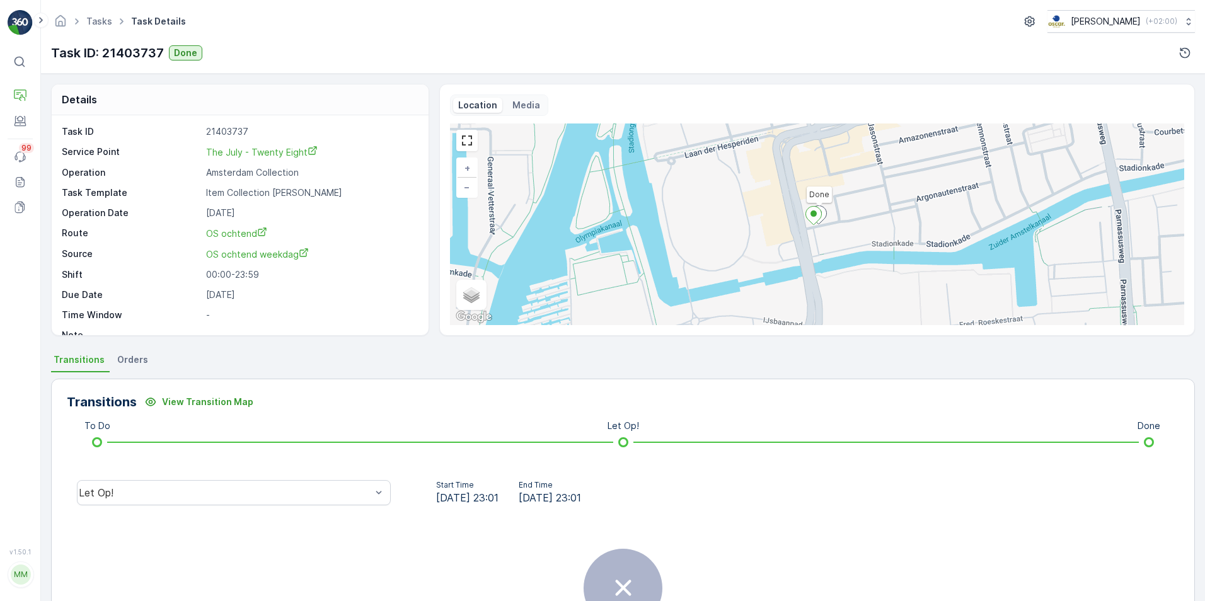
click at [534, 102] on p "Media" at bounding box center [526, 105] width 28 height 13
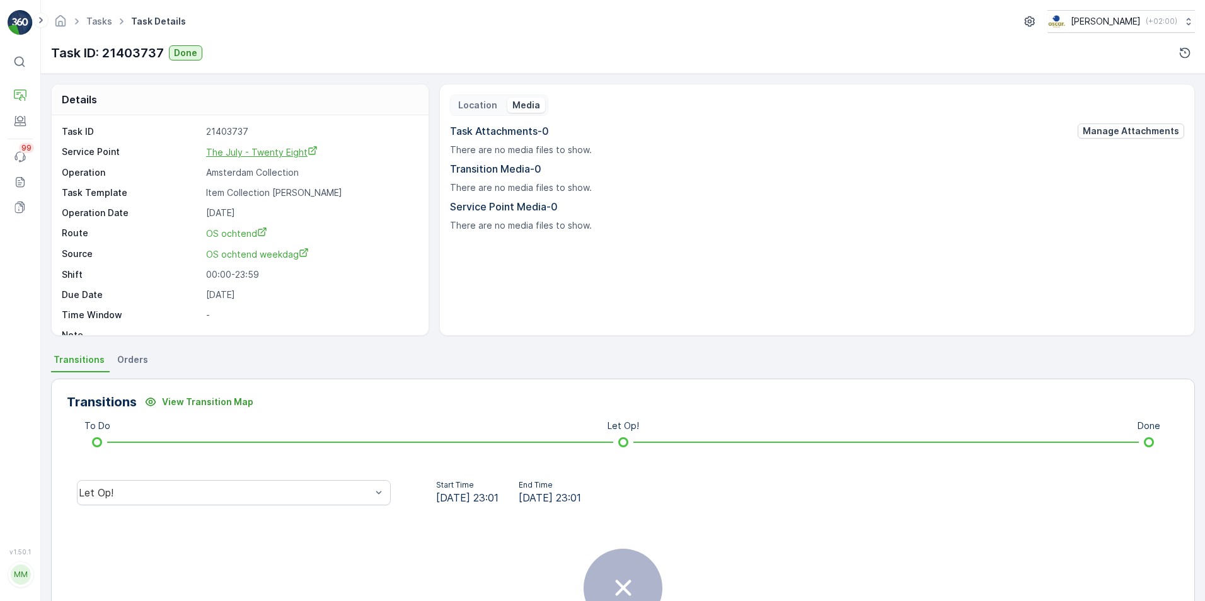
click at [260, 152] on span "The July - Twenty Eight" at bounding box center [262, 152] width 112 height 11
click at [66, 147] on p "Cockpit" at bounding box center [62, 148] width 33 height 13
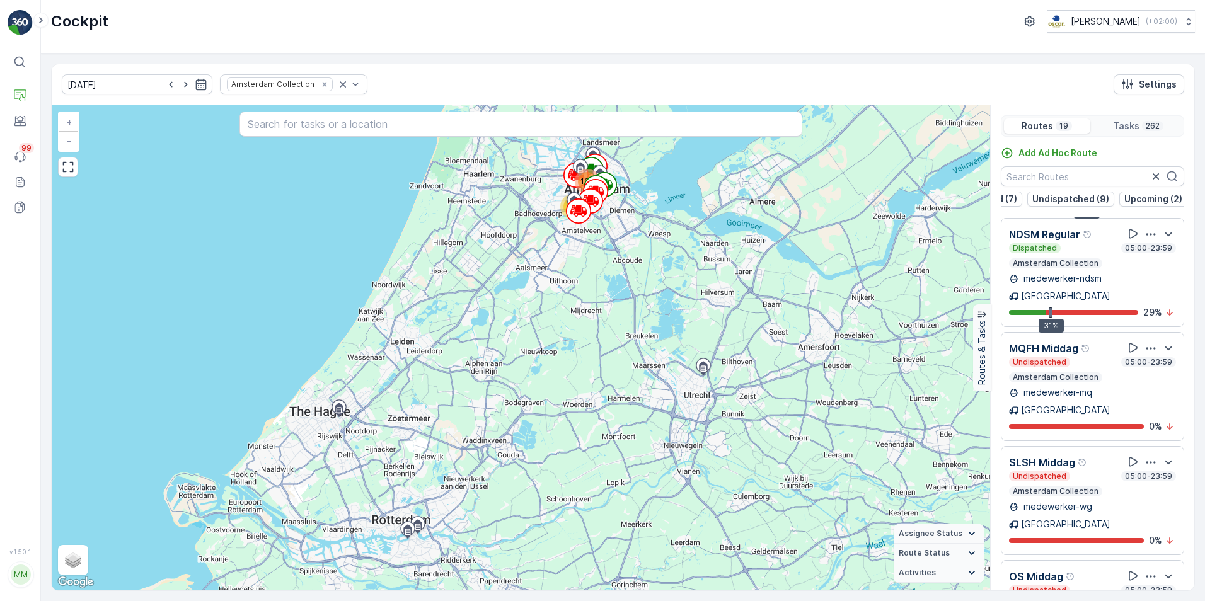
scroll to position [252, 0]
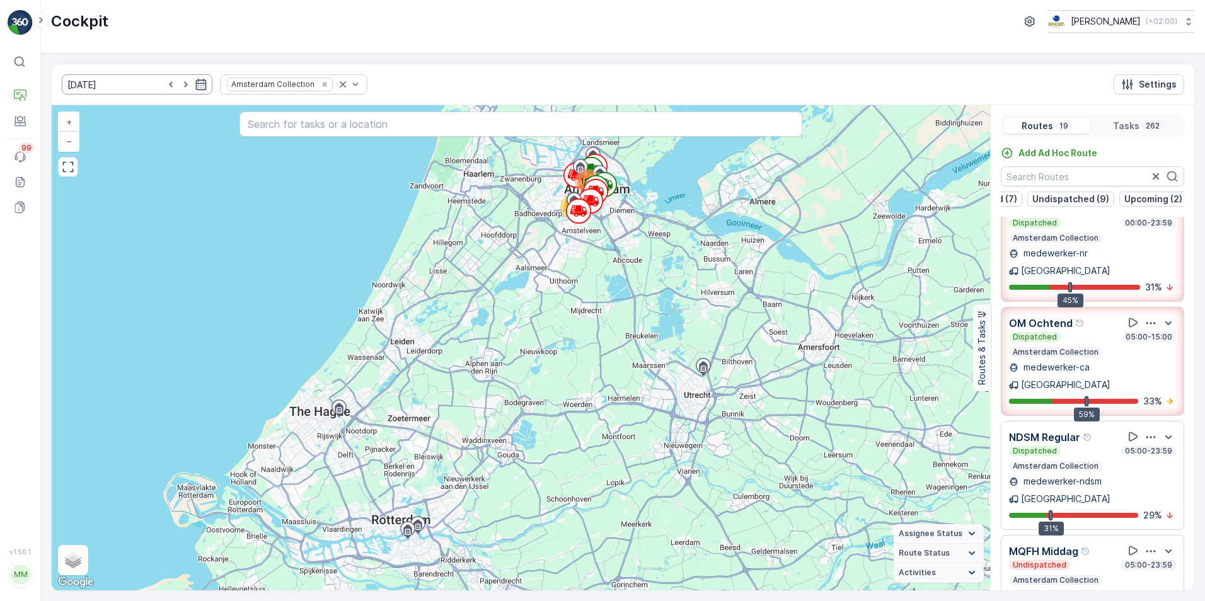
click at [193, 86] on input "12.09.2025" at bounding box center [137, 84] width 151 height 20
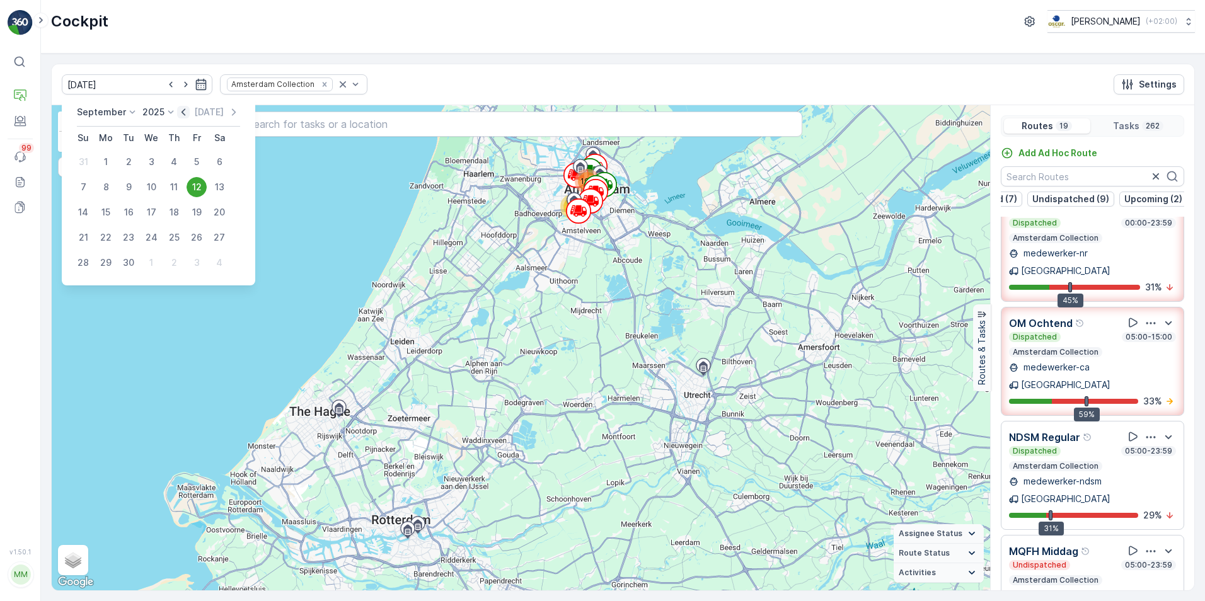
click at [181, 112] on icon "button" at bounding box center [183, 112] width 13 height 13
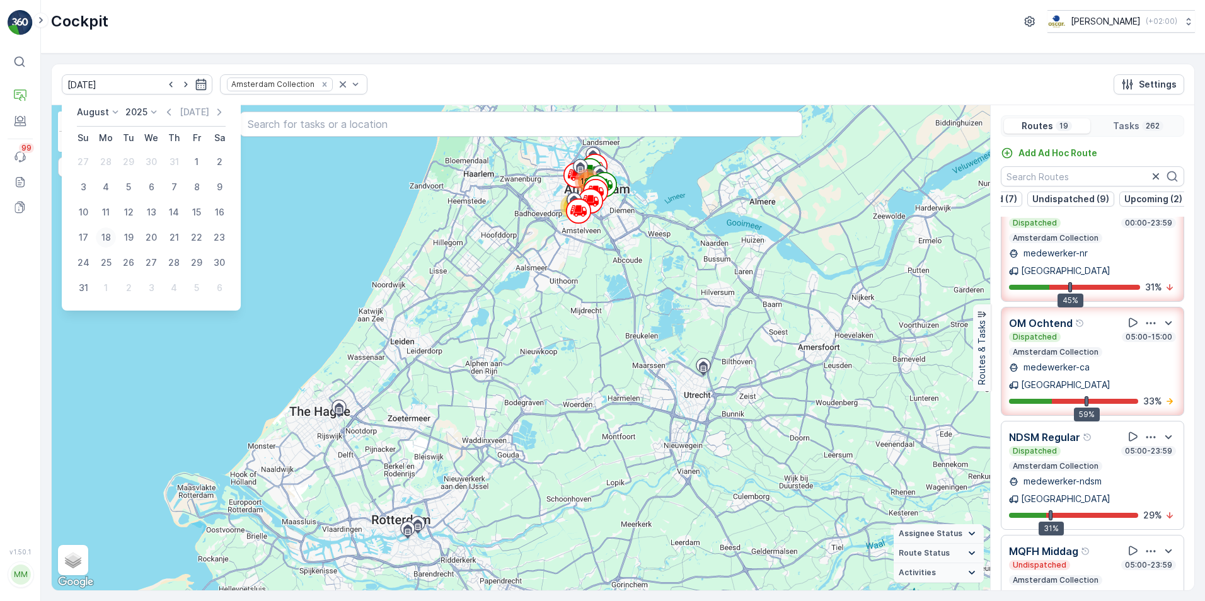
click at [105, 236] on div "18" at bounding box center [106, 237] width 20 height 20
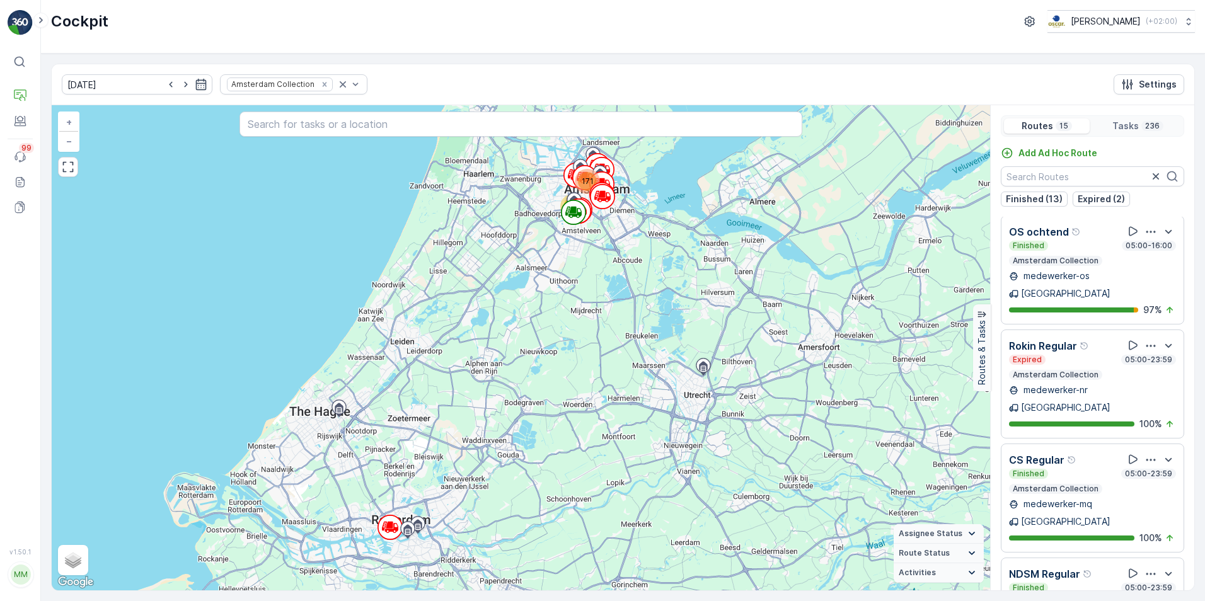
scroll to position [1046, 0]
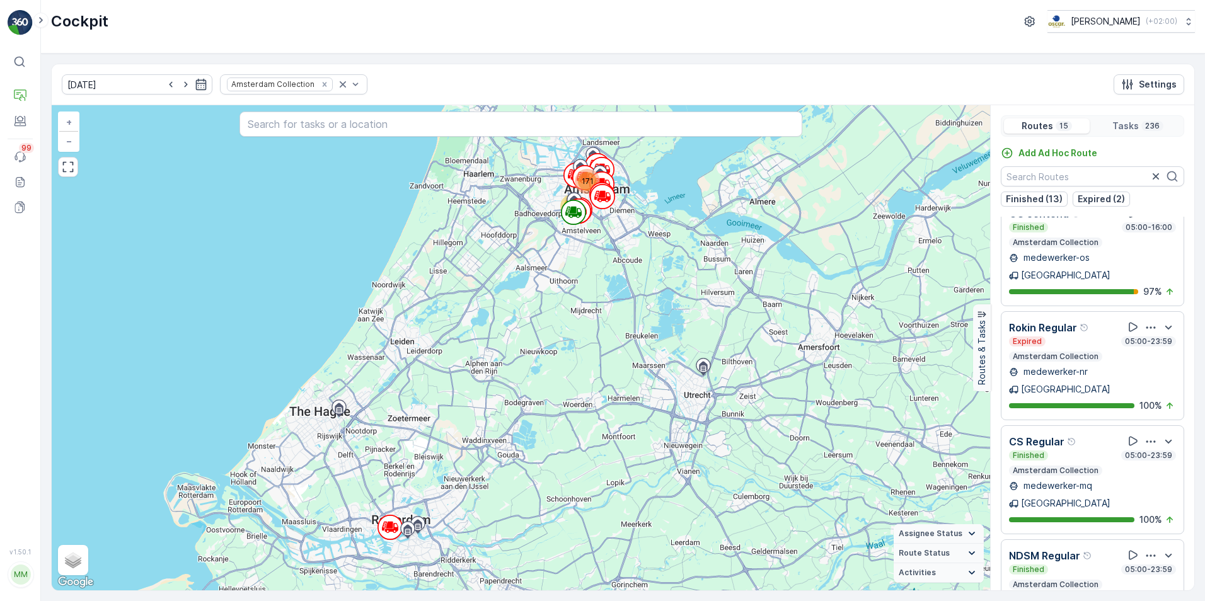
click at [1063, 548] on p "NDSM Regular" at bounding box center [1044, 555] width 71 height 15
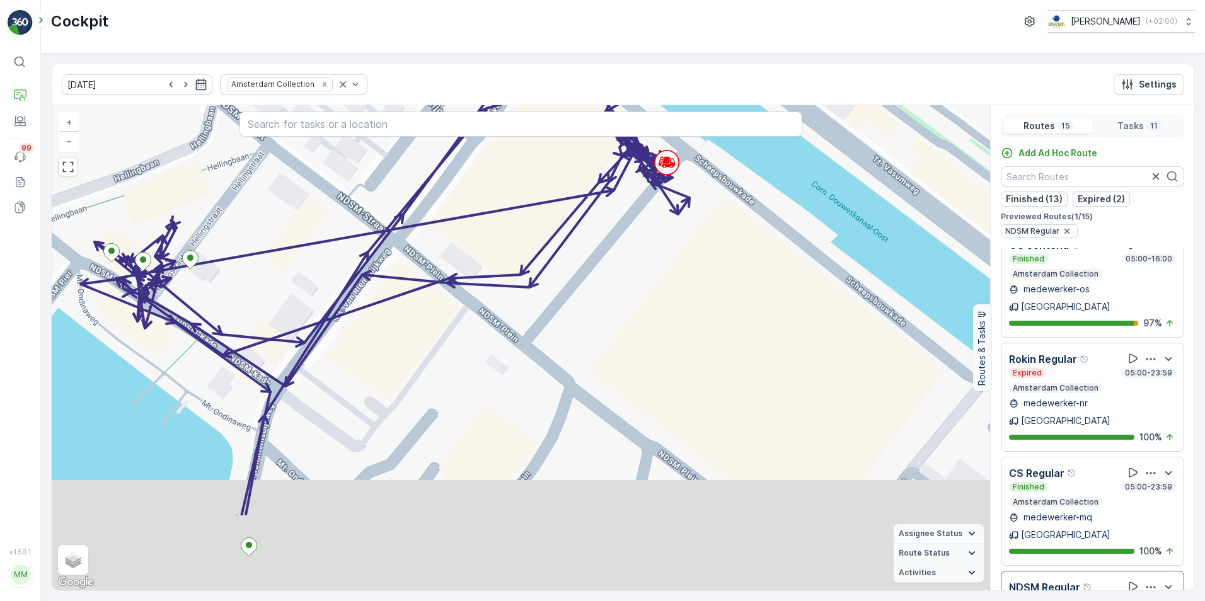
drag, startPoint x: 648, startPoint y: 445, endPoint x: 573, endPoint y: 264, distance: 196.3
click at [578, 268] on div "+ − Satellite Roadmap Terrain Hybrid Leaflet Keyboard shortcuts Map Data Map da…" at bounding box center [521, 347] width 938 height 485
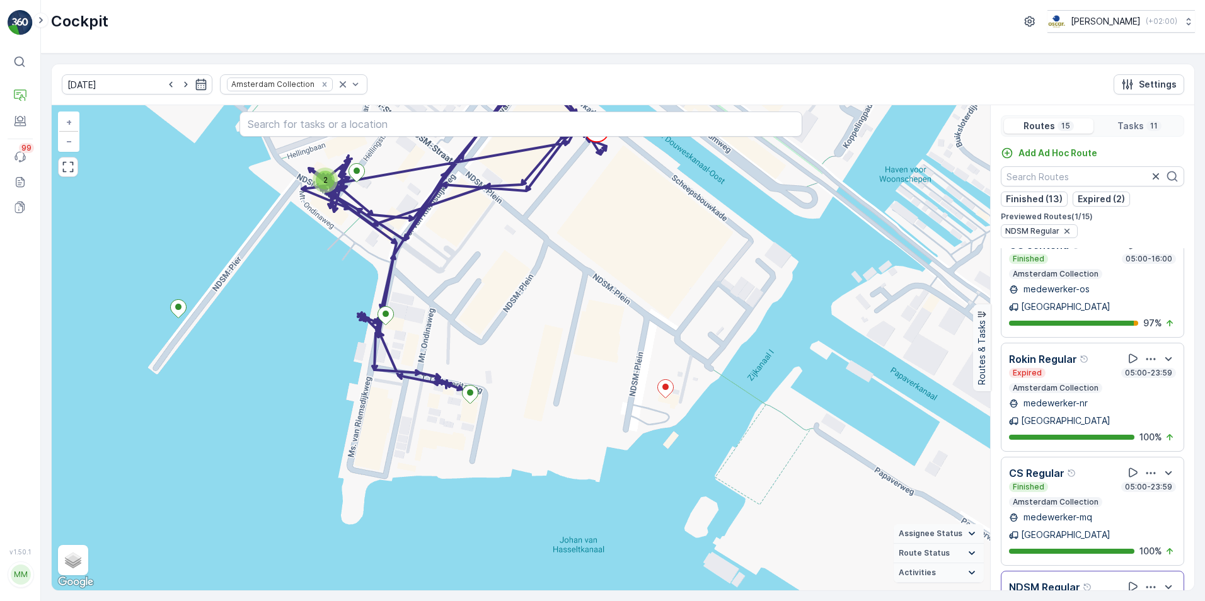
drag, startPoint x: 609, startPoint y: 370, endPoint x: 596, endPoint y: 279, distance: 91.7
click at [596, 279] on div "2 + − Satellite Roadmap Terrain Hybrid Leaflet Keyboard shortcuts Map Data Map …" at bounding box center [521, 347] width 938 height 485
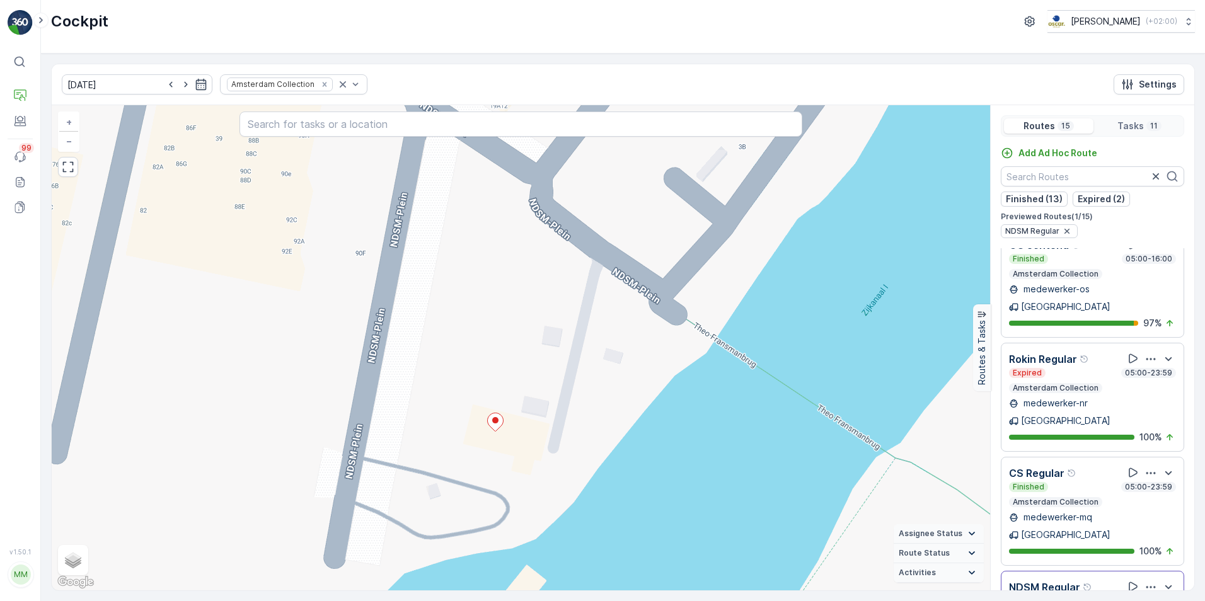
drag, startPoint x: 694, startPoint y: 386, endPoint x: 645, endPoint y: 384, distance: 49.2
click at [646, 384] on div "+ − Satellite Roadmap Terrain Hybrid Leaflet Keyboard shortcuts Map Data Map da…" at bounding box center [521, 347] width 938 height 485
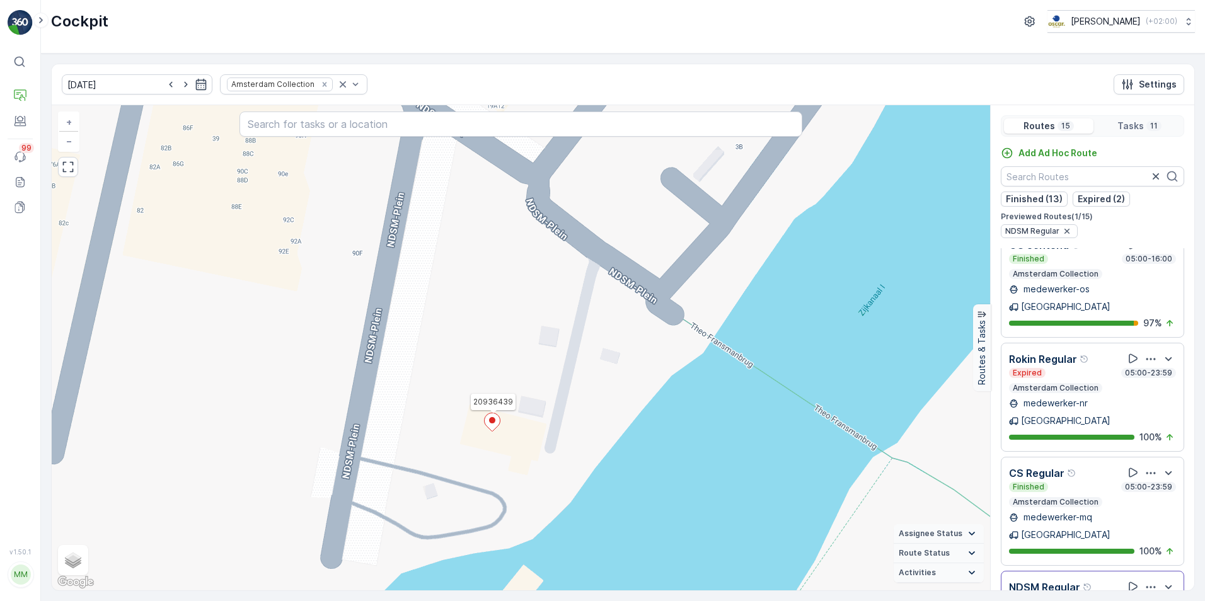
click at [497, 425] on icon at bounding box center [493, 422] width 16 height 18
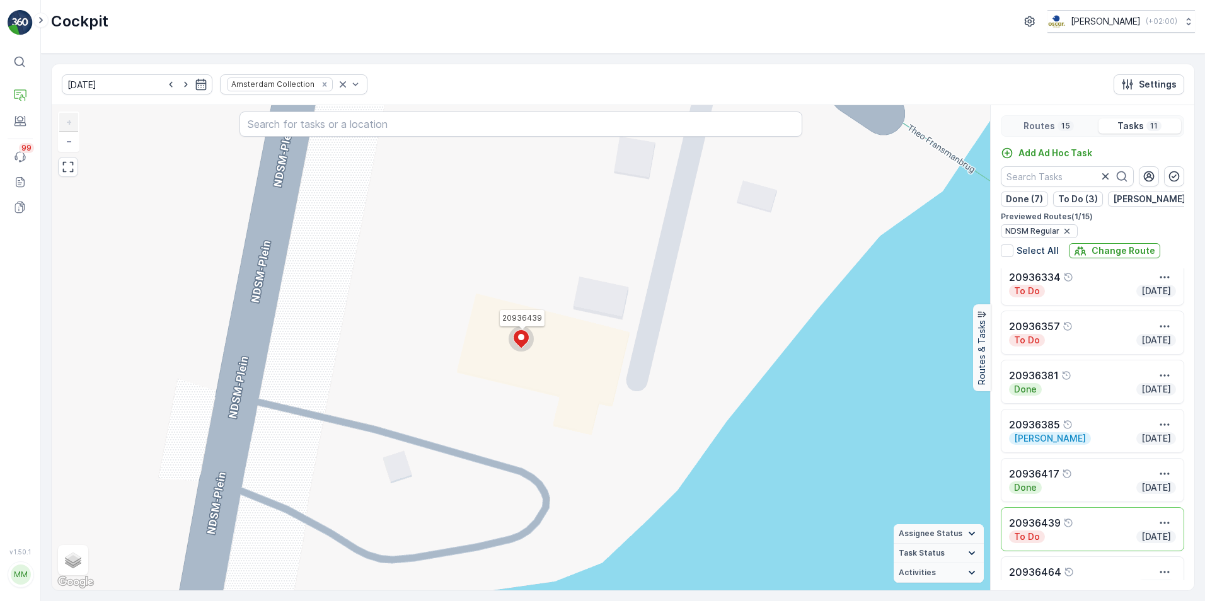
scroll to position [126, 0]
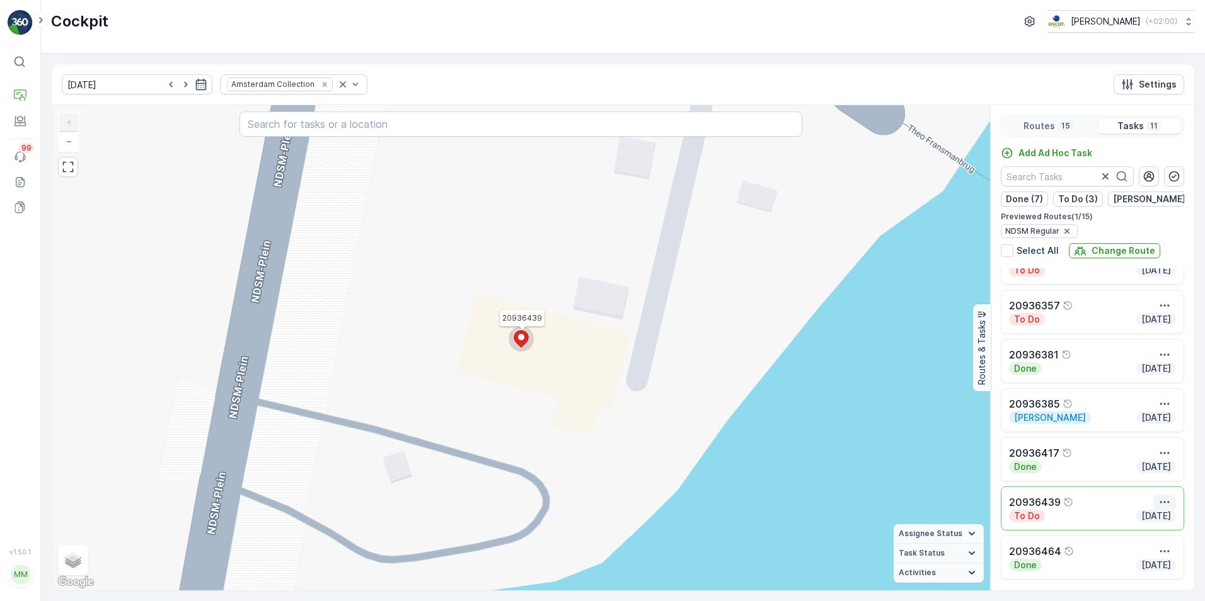
click at [1165, 496] on icon "button" at bounding box center [1164, 502] width 13 height 13
click at [1125, 428] on span "See More Details" at bounding box center [1141, 424] width 73 height 13
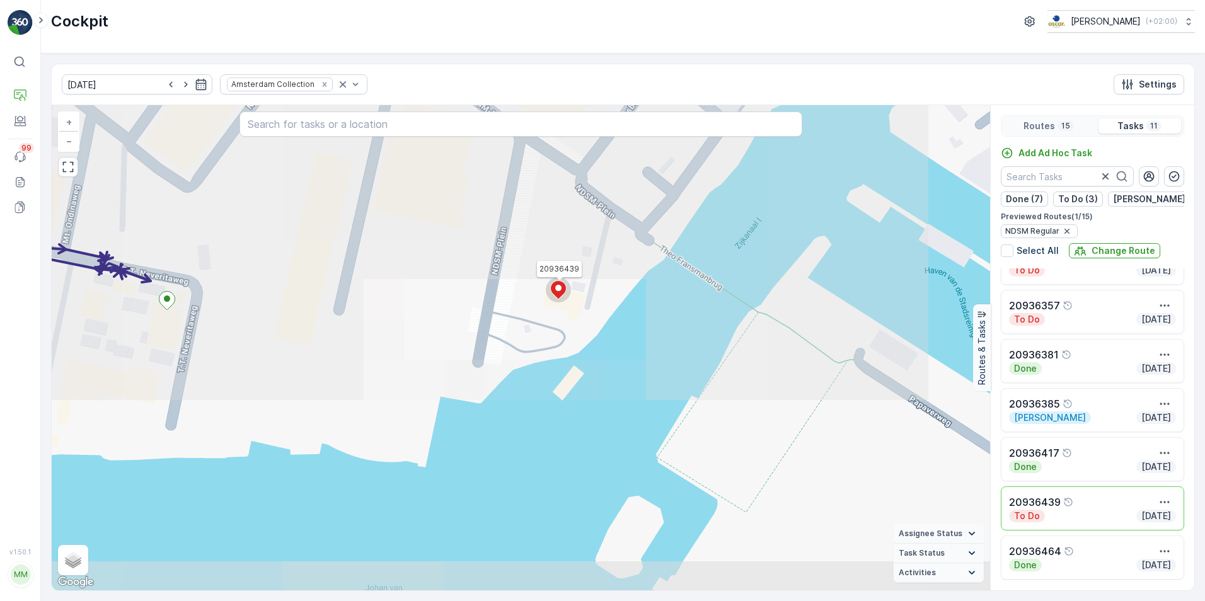
click at [496, 346] on div "20936439 + − Satellite Roadmap Terrain Hybrid Leaflet Keyboard shortcuts Map Da…" at bounding box center [521, 347] width 938 height 485
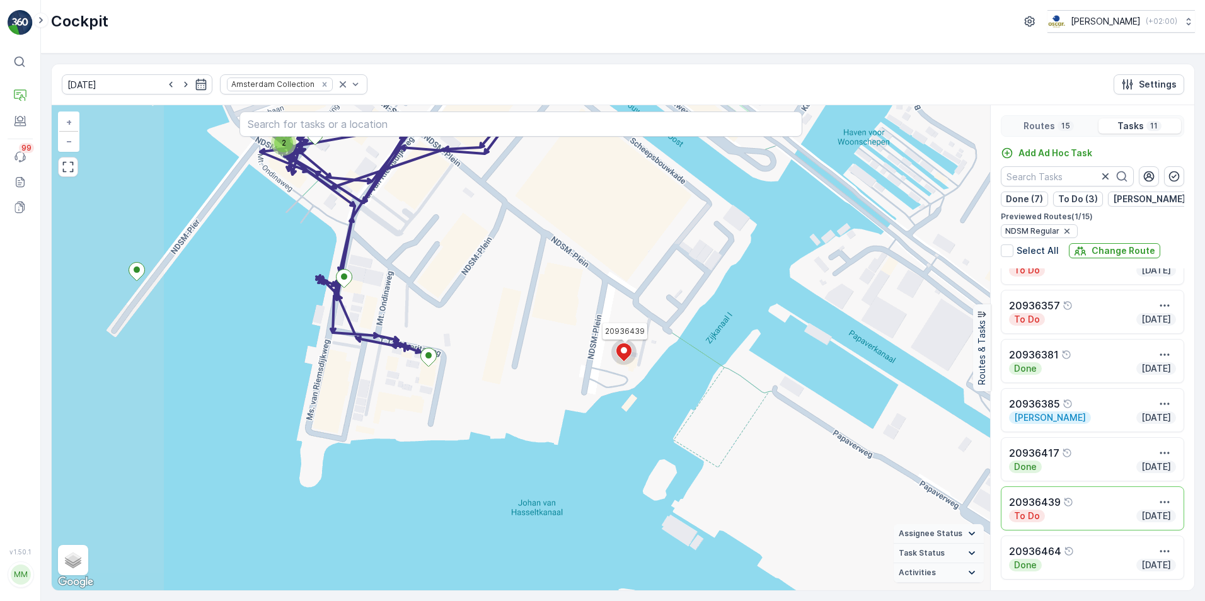
drag, startPoint x: 413, startPoint y: 279, endPoint x: 558, endPoint y: 344, distance: 158.8
click at [565, 352] on div "2 20936439 + − Satellite Roadmap Terrain Hybrid Leaflet Keyboard shortcuts Map …" at bounding box center [521, 347] width 938 height 485
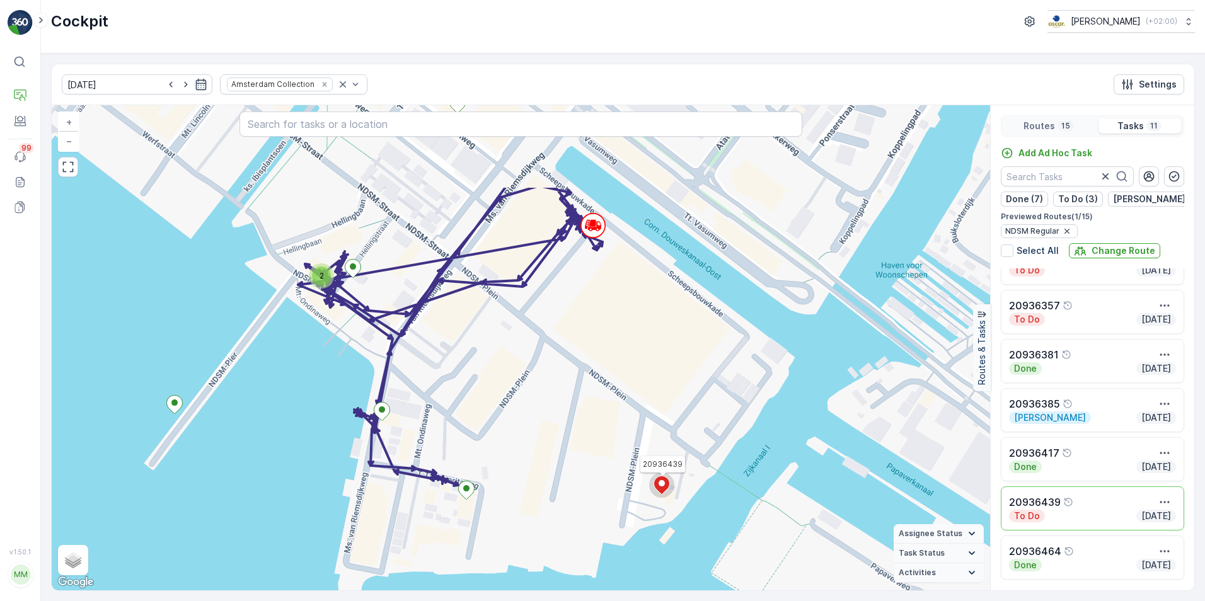
drag, startPoint x: 493, startPoint y: 287, endPoint x: 517, endPoint y: 425, distance: 140.7
click at [518, 426] on div "2 20936439 + − Satellite Roadmap Terrain Hybrid Leaflet Keyboard shortcuts Map …" at bounding box center [521, 347] width 938 height 485
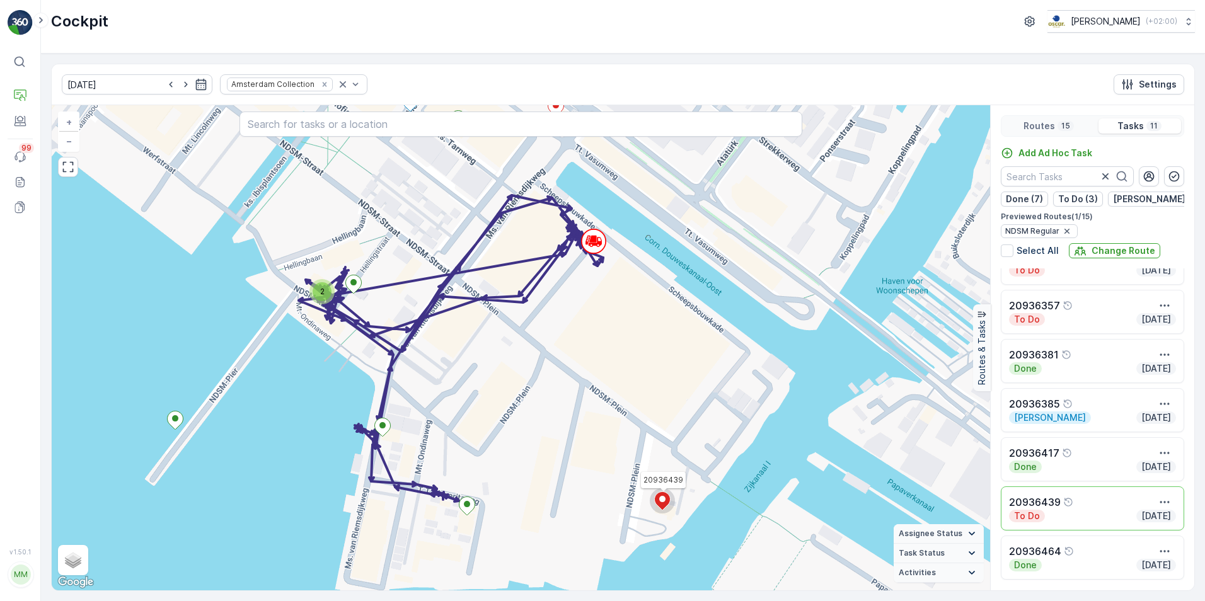
drag, startPoint x: 494, startPoint y: 360, endPoint x: 498, endPoint y: 390, distance: 30.5
click at [498, 390] on div "2 20936439 + − Satellite Roadmap Terrain Hybrid Leaflet Keyboard shortcuts Map …" at bounding box center [521, 347] width 938 height 485
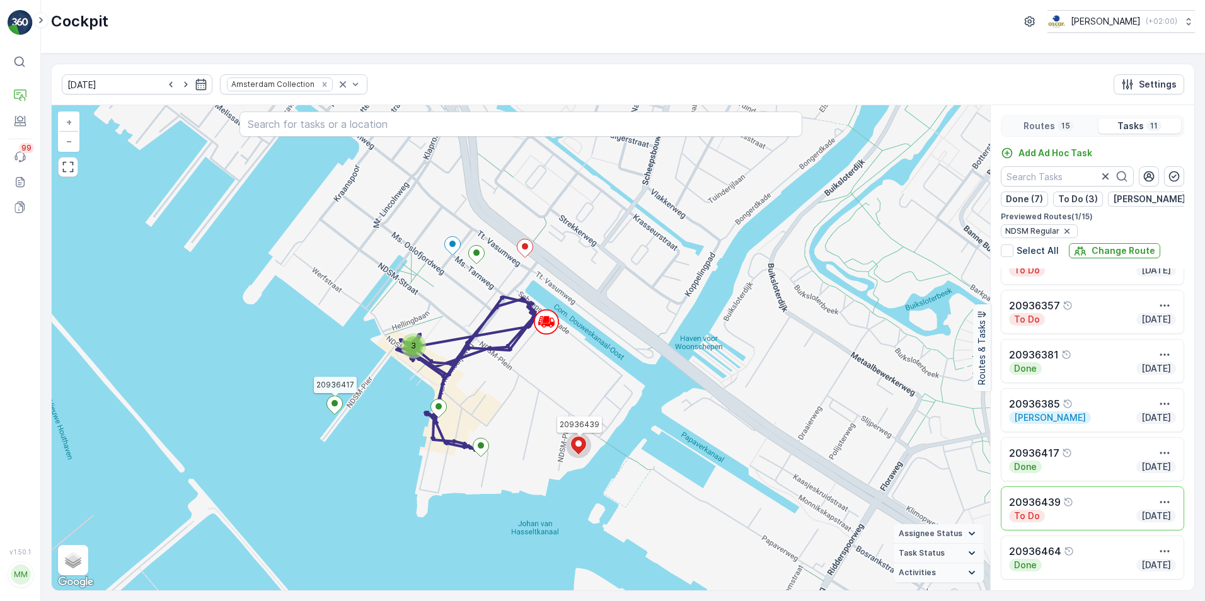
click at [330, 411] on icon at bounding box center [334, 405] width 16 height 19
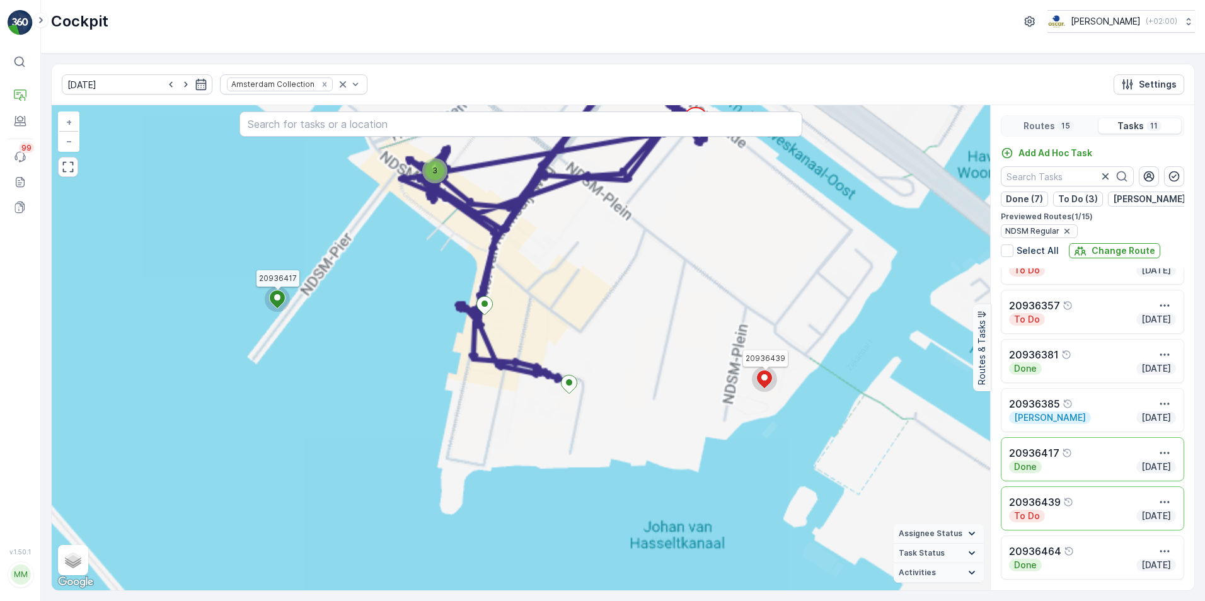
scroll to position [229, 0]
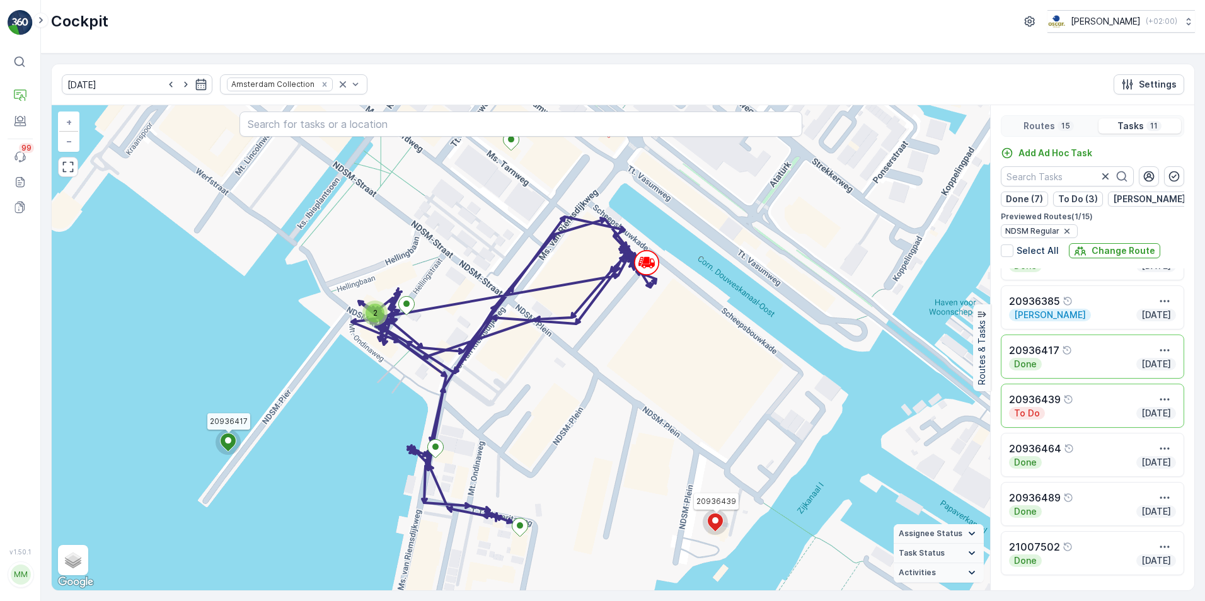
drag, startPoint x: 379, startPoint y: 416, endPoint x: 340, endPoint y: 504, distance: 95.6
click at [340, 504] on div "2 20936417 20936439 + − Satellite Roadmap Terrain Hybrid Leaflet Keyboard short…" at bounding box center [521, 347] width 938 height 485
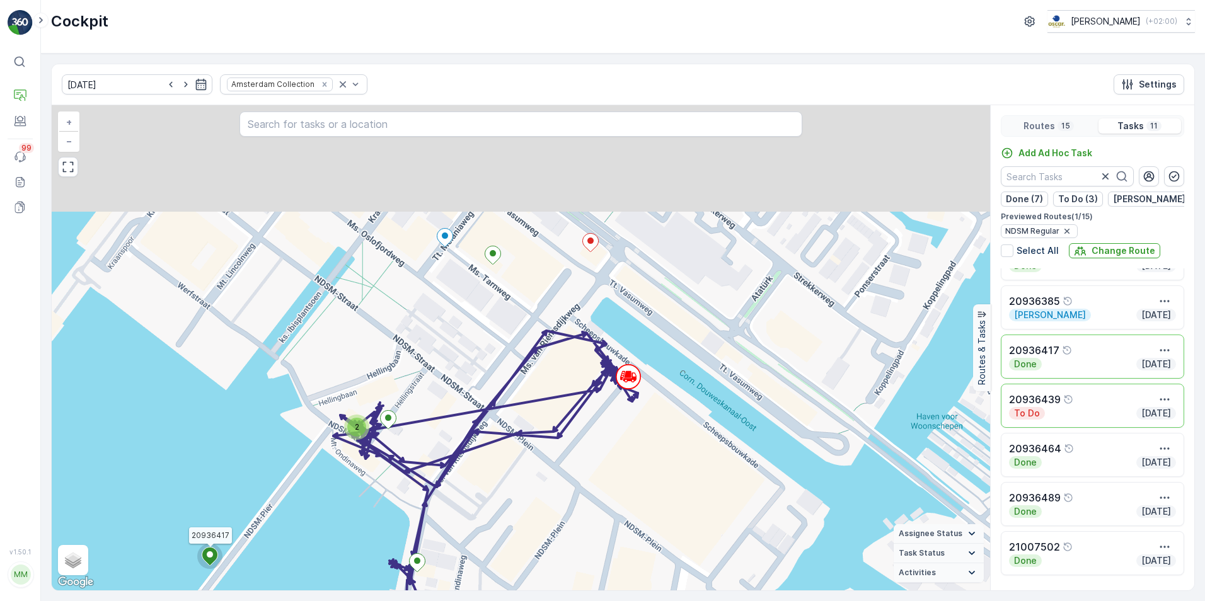
drag, startPoint x: 517, startPoint y: 296, endPoint x: 510, endPoint y: 333, distance: 37.2
click at [510, 333] on div "2 20936417 20936439 + − Satellite Roadmap Terrain Hybrid Leaflet Keyboard short…" at bounding box center [521, 347] width 938 height 485
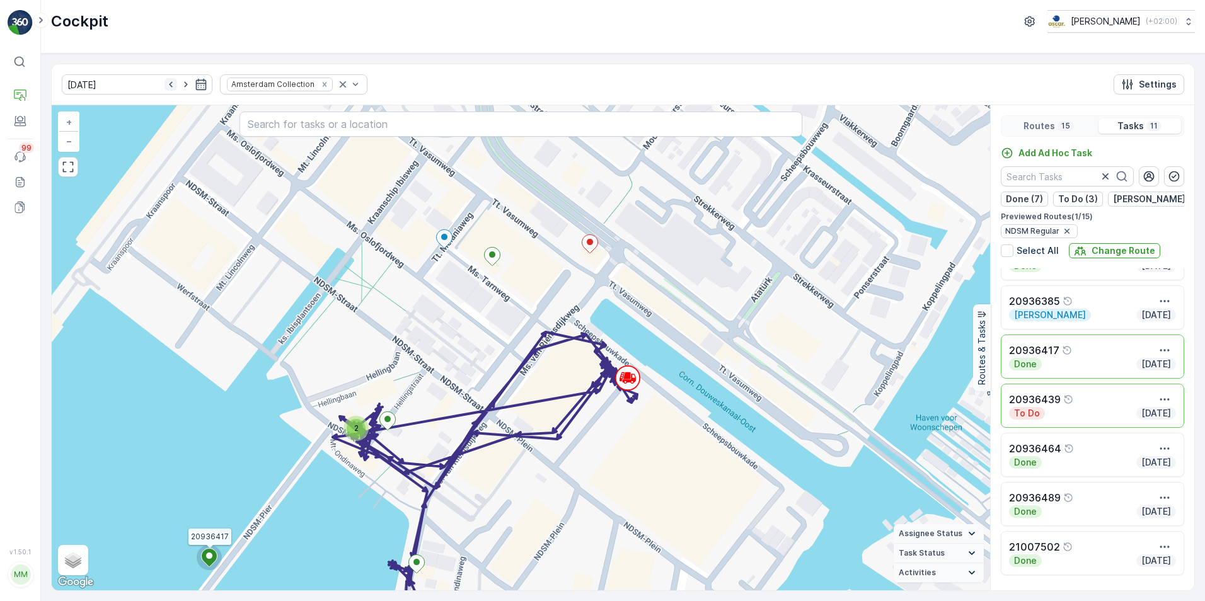
click at [169, 85] on icon "button" at bounding box center [170, 85] width 3 height 6
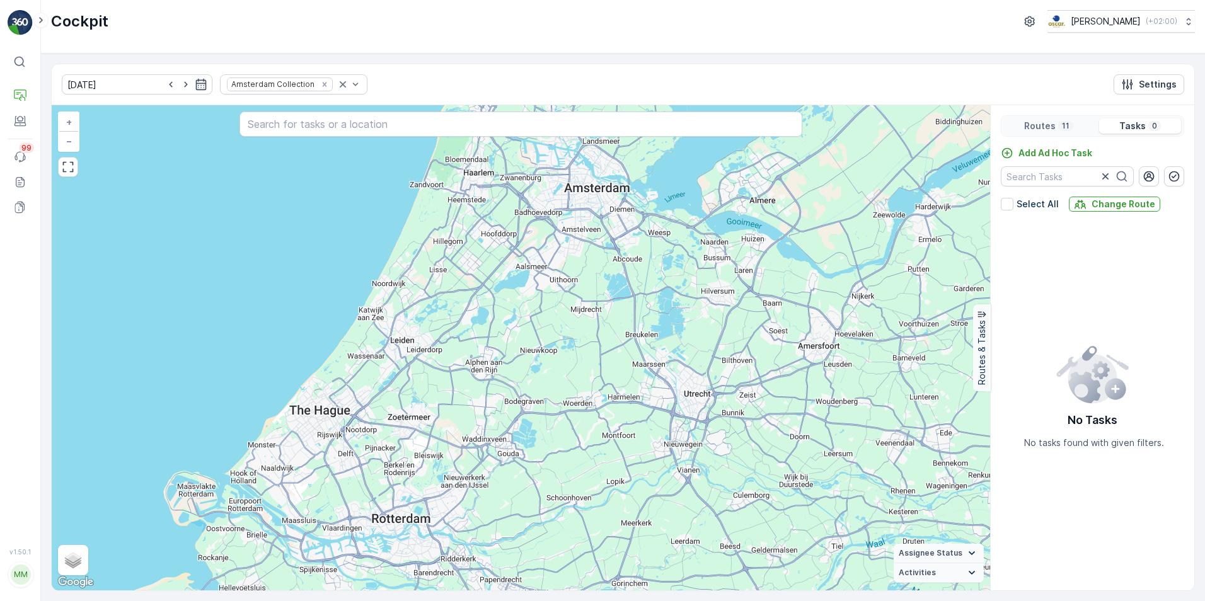
click at [1079, 129] on div "Routes 11" at bounding box center [1049, 125] width 90 height 15
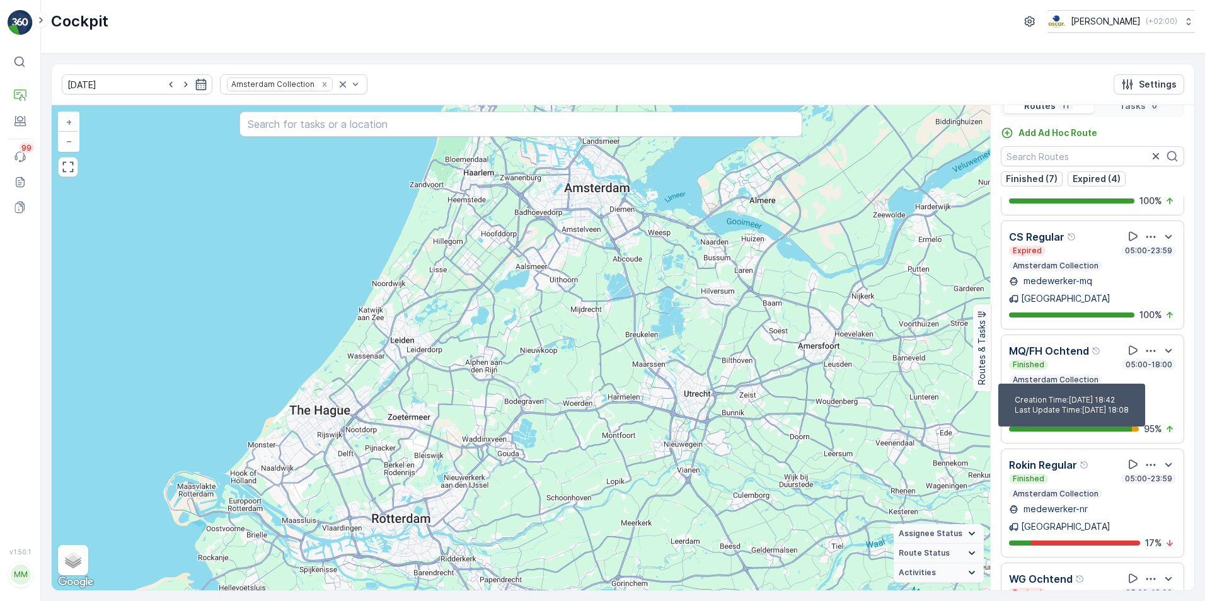
scroll to position [32, 0]
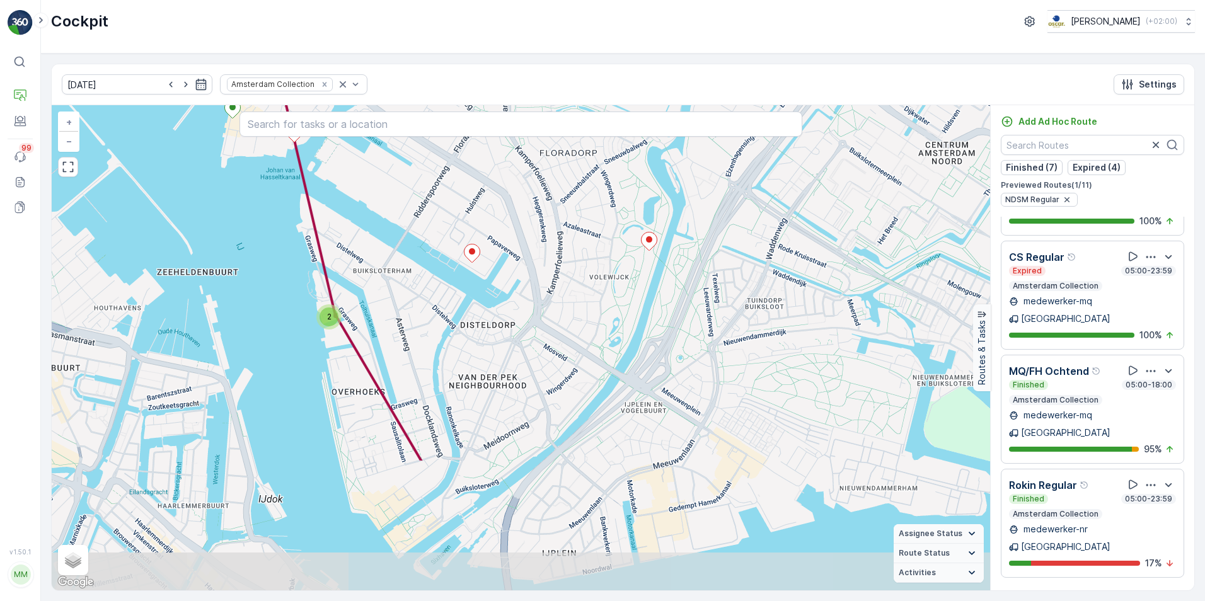
drag, startPoint x: 502, startPoint y: 440, endPoint x: 412, endPoint y: 260, distance: 200.6
click at [412, 260] on div "3 2 + − Satellite Roadmap Terrain Hybrid Leaflet Keyboard shortcuts Map Data Ma…" at bounding box center [521, 347] width 938 height 485
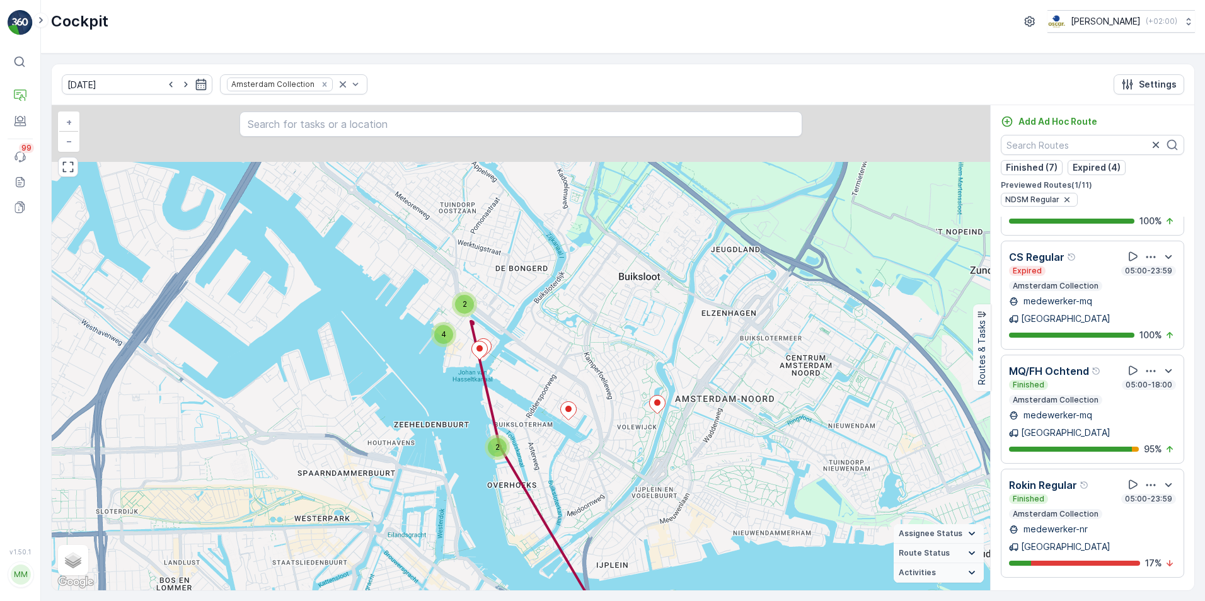
drag, startPoint x: 487, startPoint y: 416, endPoint x: 581, endPoint y: 496, distance: 123.4
click at [582, 500] on div "2 2 4 + − Satellite Roadmap Terrain Hybrid Leaflet Keyboard shortcuts Map Data …" at bounding box center [521, 347] width 938 height 485
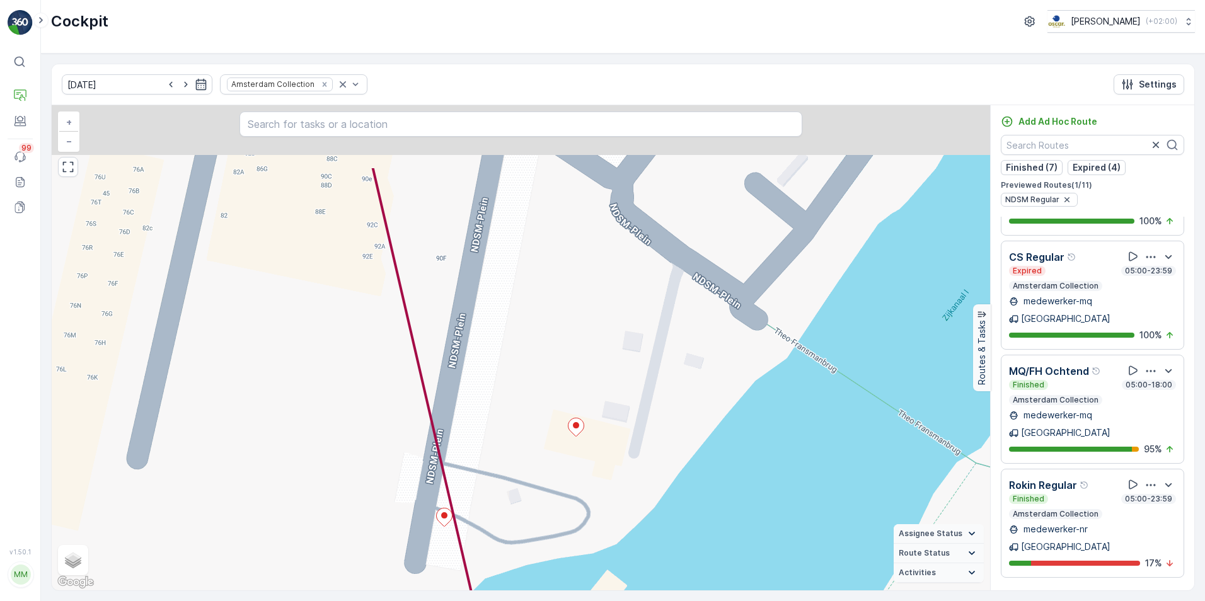
drag, startPoint x: 735, startPoint y: 325, endPoint x: 669, endPoint y: 434, distance: 127.2
click at [669, 434] on div "2 + − Satellite Roadmap Terrain Hybrid Leaflet Keyboard shortcuts Map Data Map …" at bounding box center [521, 347] width 938 height 485
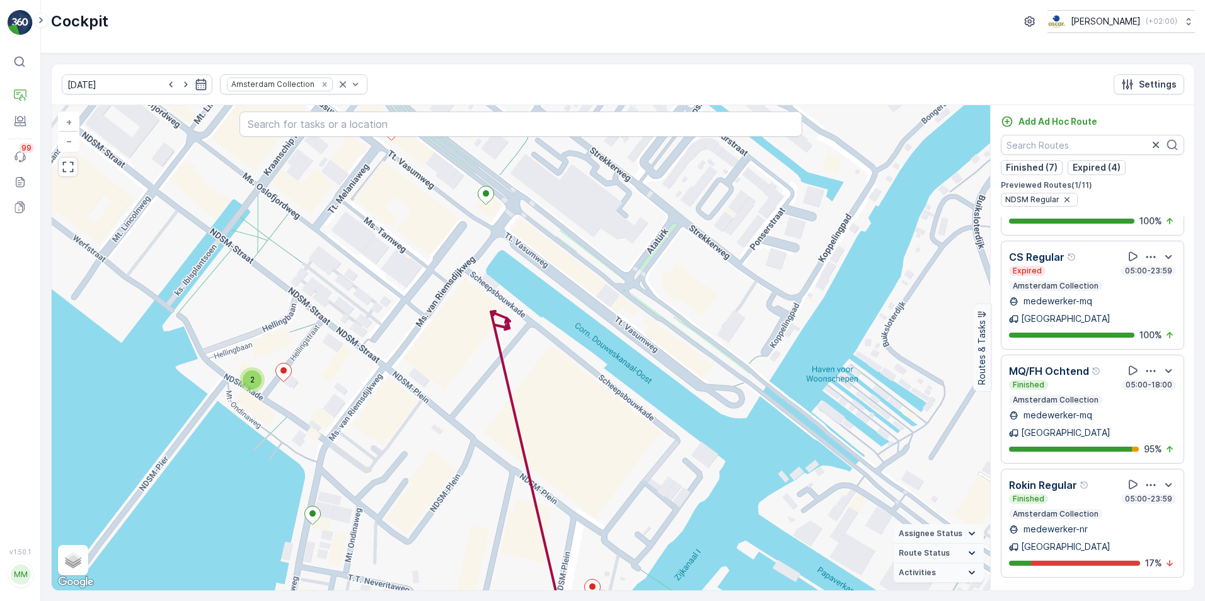
drag, startPoint x: 580, startPoint y: 347, endPoint x: 597, endPoint y: 506, distance: 160.3
click at [597, 506] on div "2 2 + − Satellite Roadmap Terrain Hybrid Leaflet Keyboard shortcuts Map Data Ma…" at bounding box center [521, 347] width 938 height 485
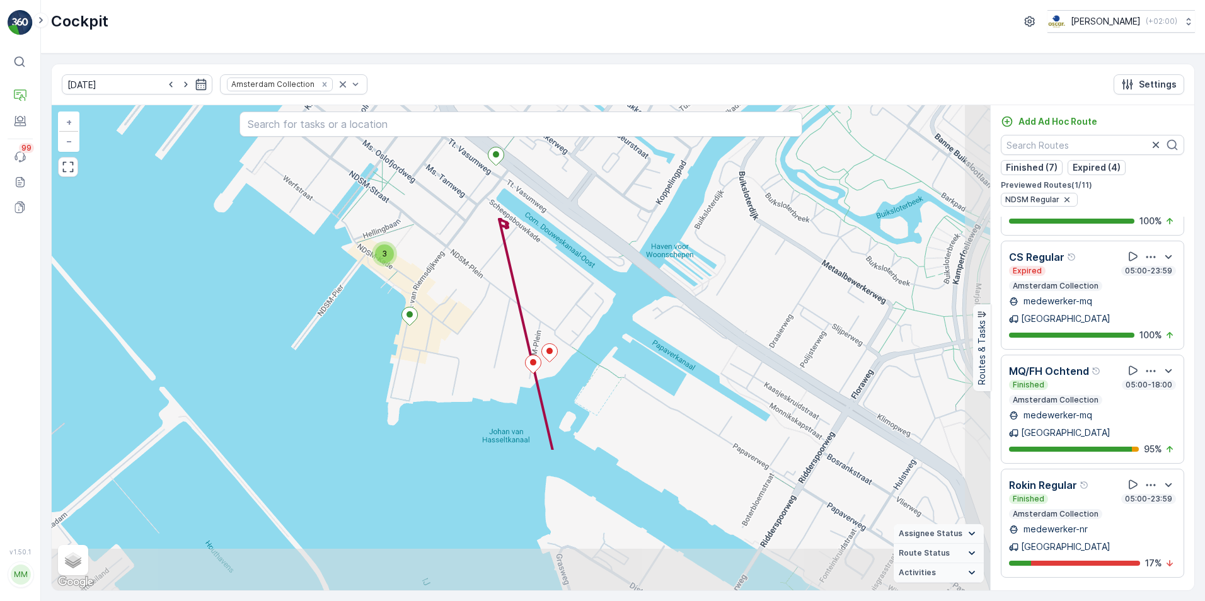
drag, startPoint x: 660, startPoint y: 395, endPoint x: 636, endPoint y: 299, distance: 99.2
click at [636, 299] on div "2 3 + − Satellite Roadmap Terrain Hybrid Leaflet Keyboard shortcuts Map Data Ma…" at bounding box center [521, 347] width 938 height 485
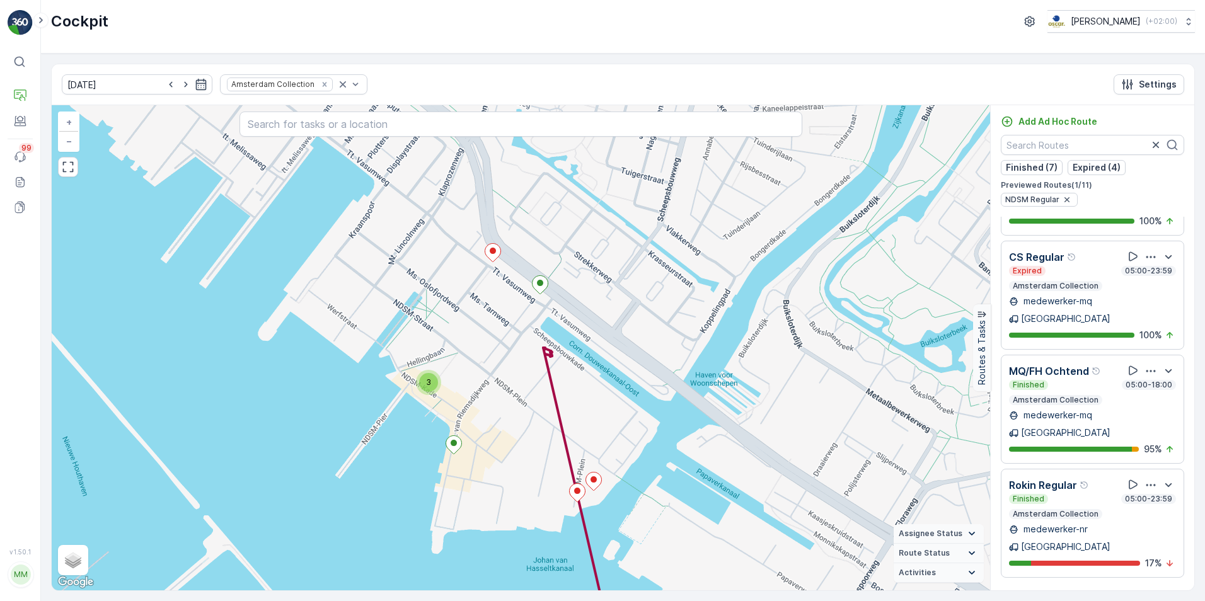
drag, startPoint x: 581, startPoint y: 297, endPoint x: 625, endPoint y: 425, distance: 135.9
click at [625, 425] on div "2 3 + − Satellite Roadmap Terrain Hybrid Leaflet Keyboard shortcuts Map Data Ma…" at bounding box center [521, 347] width 938 height 485
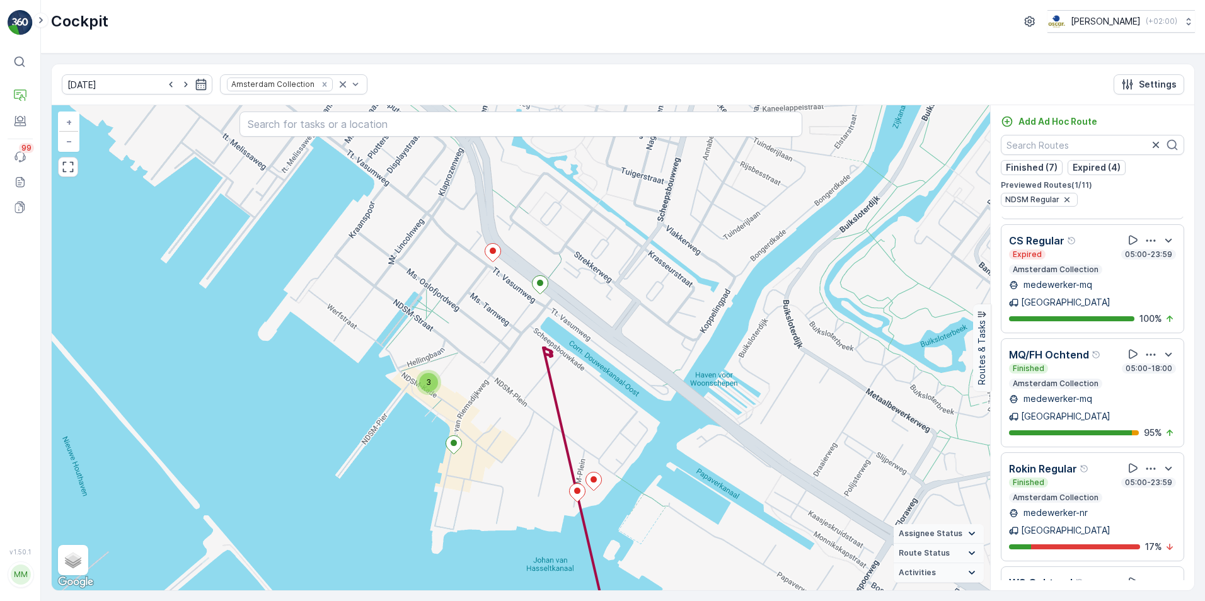
scroll to position [692, 0]
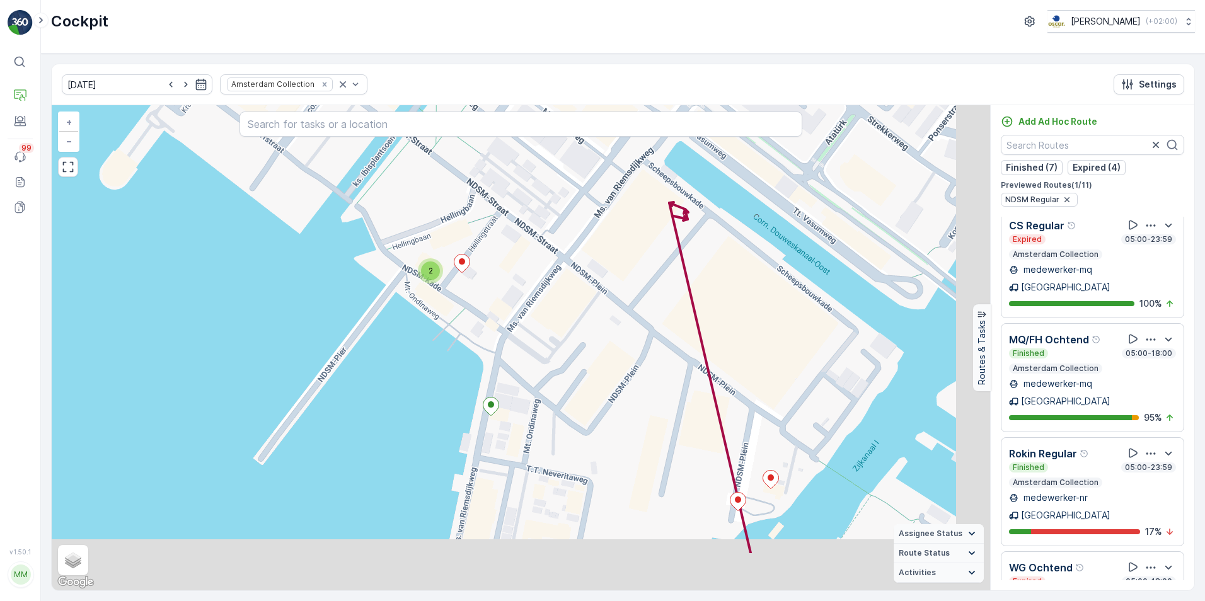
drag, startPoint x: 701, startPoint y: 398, endPoint x: 576, endPoint y: 311, distance: 152.1
click at [576, 311] on div "2 2 + − Satellite Roadmap Terrain Hybrid Leaflet Keyboard shortcuts Map Data Ma…" at bounding box center [521, 347] width 938 height 485
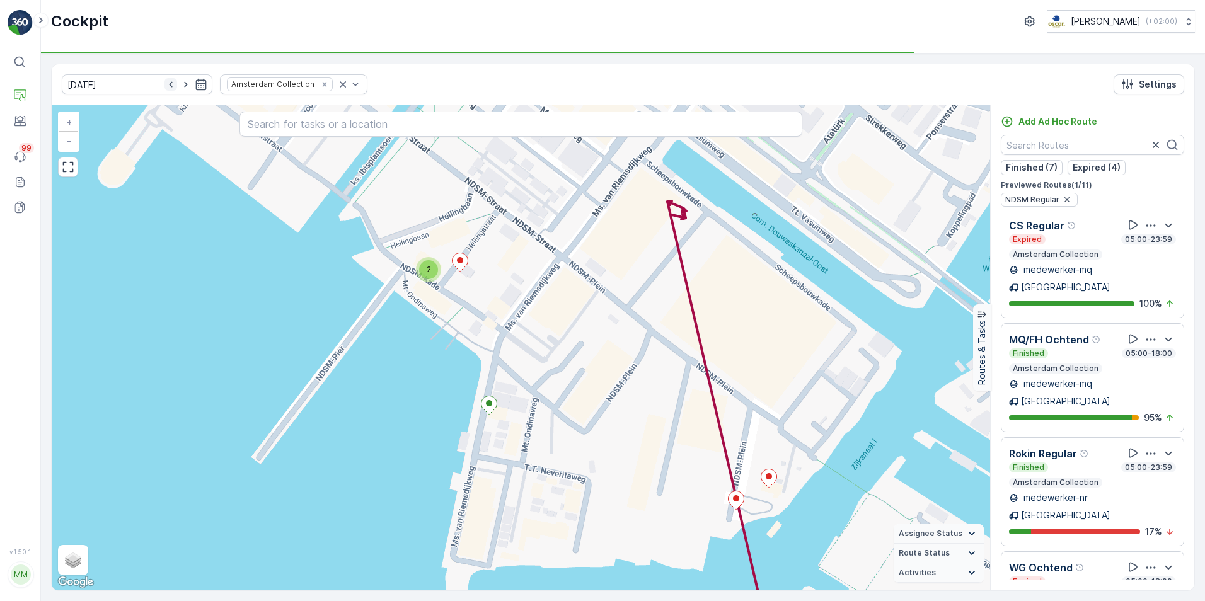
click at [164, 87] on icon "button" at bounding box center [170, 84] width 13 height 13
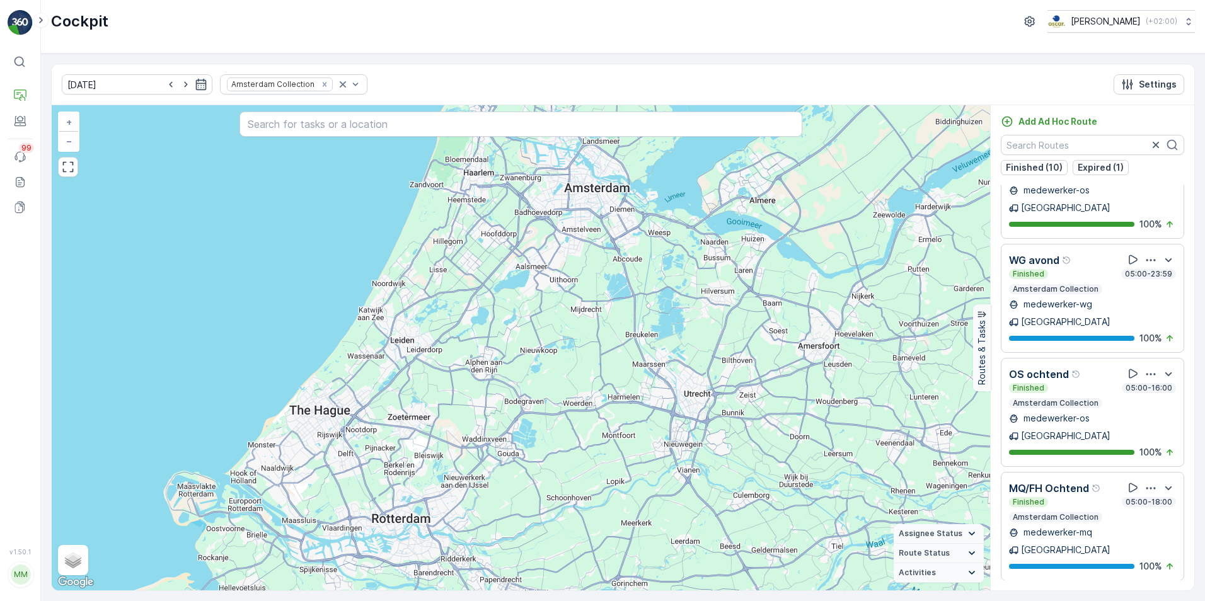
scroll to position [660, 0]
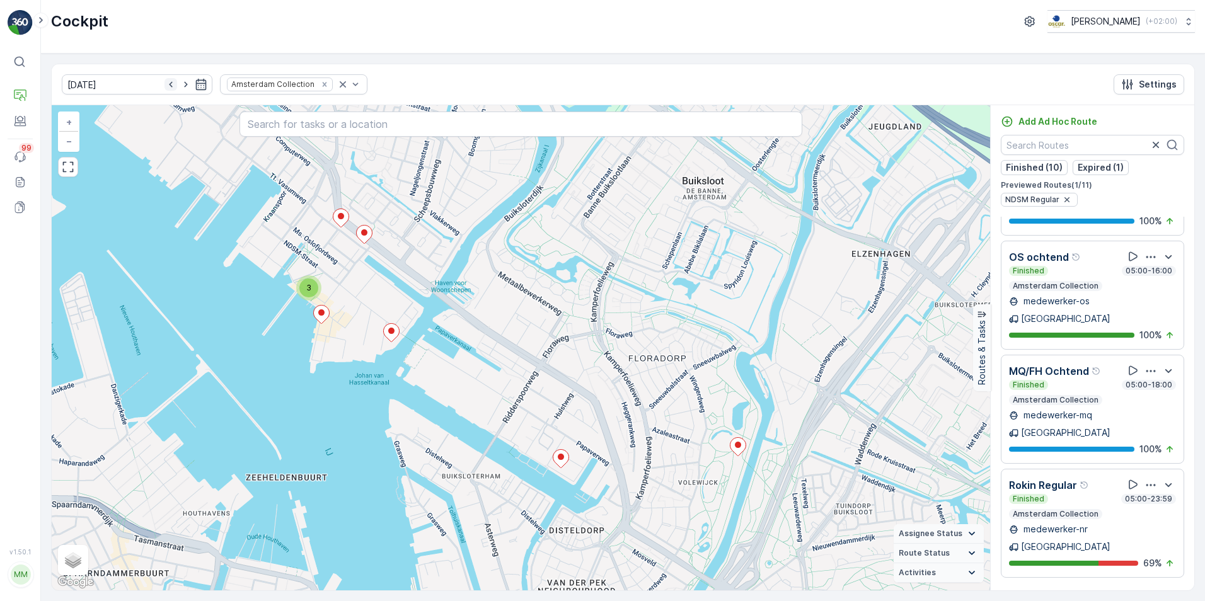
click at [164, 83] on icon "button" at bounding box center [170, 84] width 13 height 13
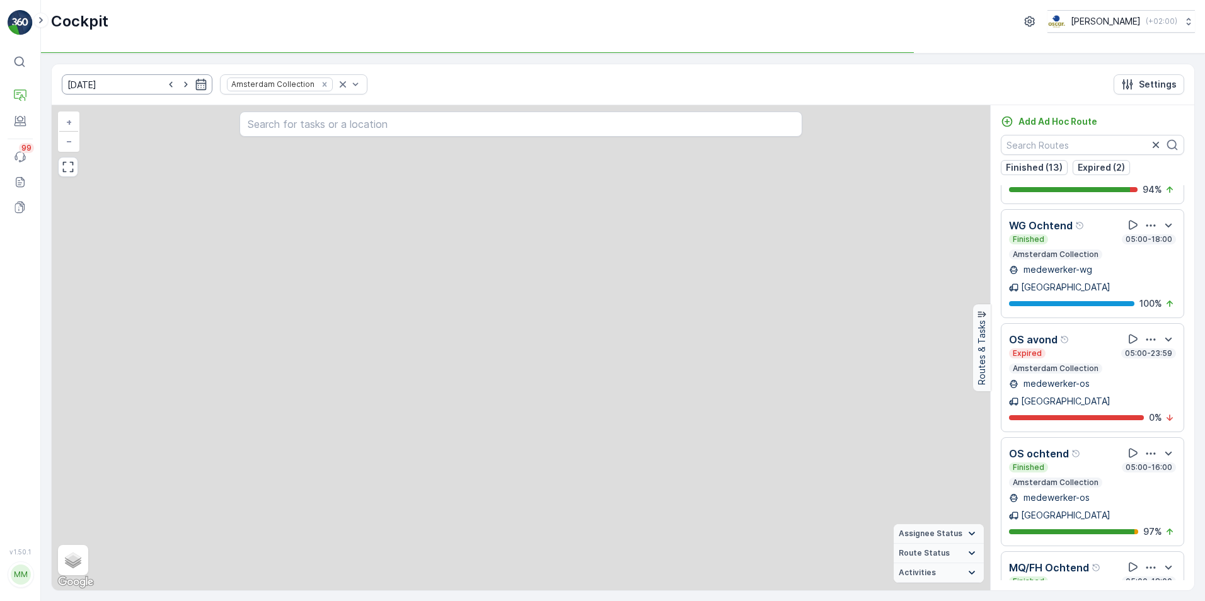
scroll to position [512, 0]
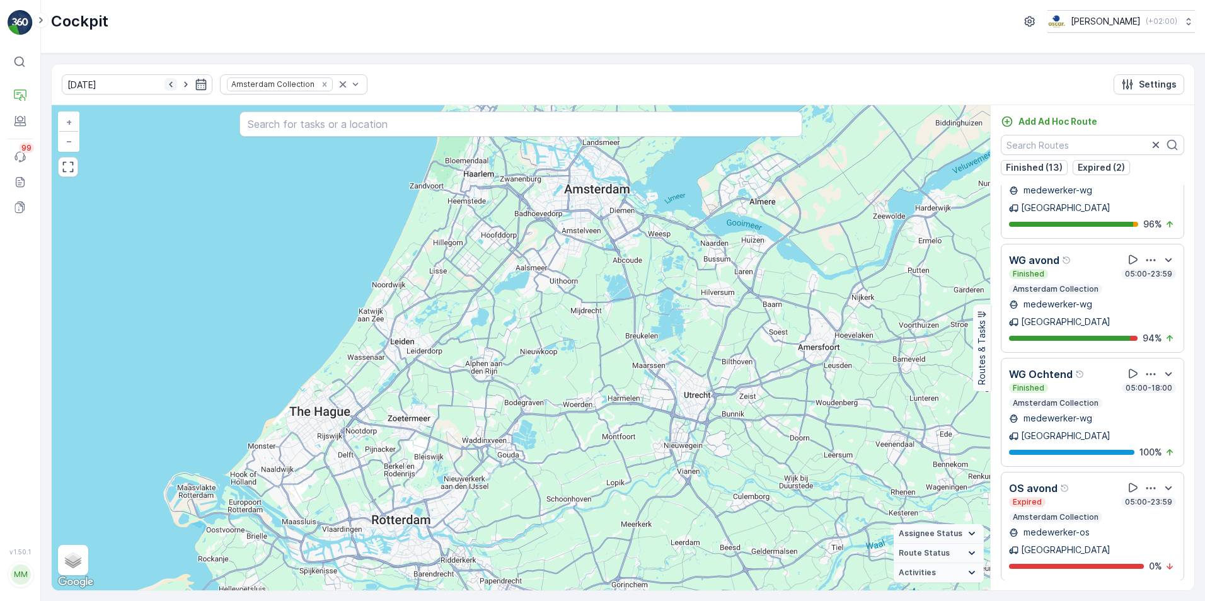
click at [164, 81] on icon "button" at bounding box center [170, 84] width 13 height 13
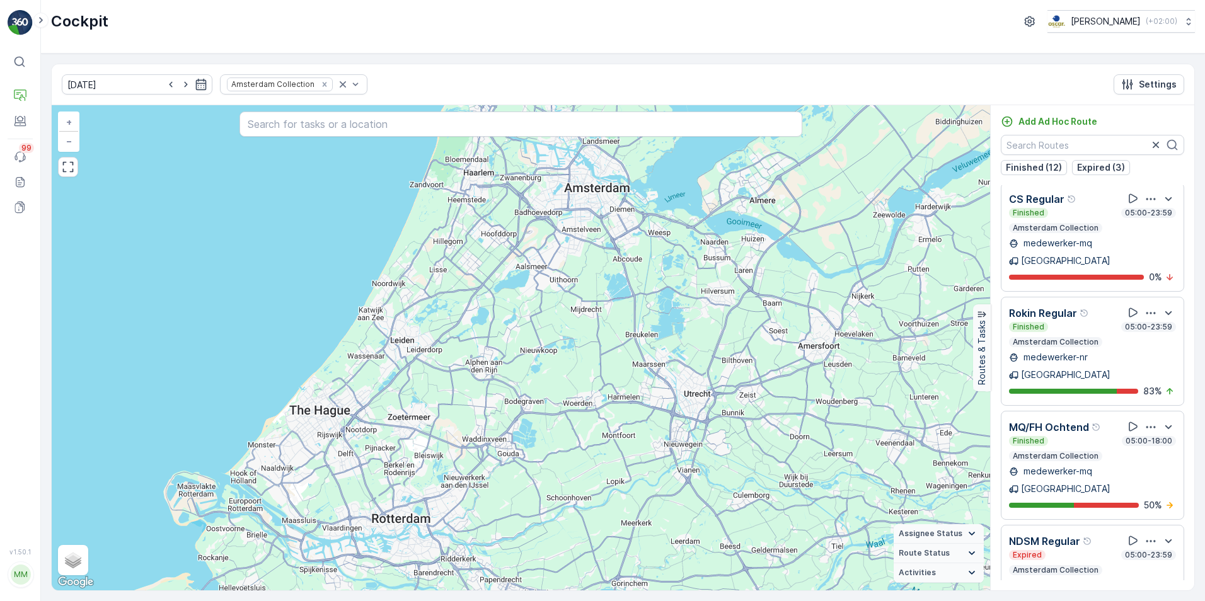
scroll to position [1046, 0]
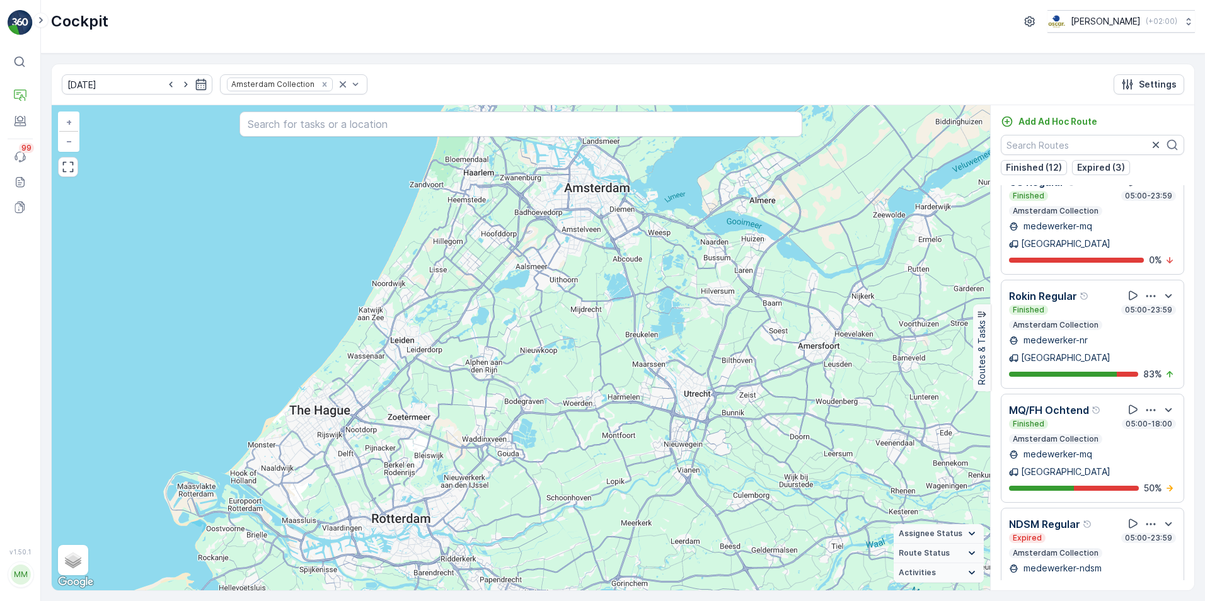
click at [1048, 517] on p "NDSM Regular" at bounding box center [1044, 524] width 71 height 15
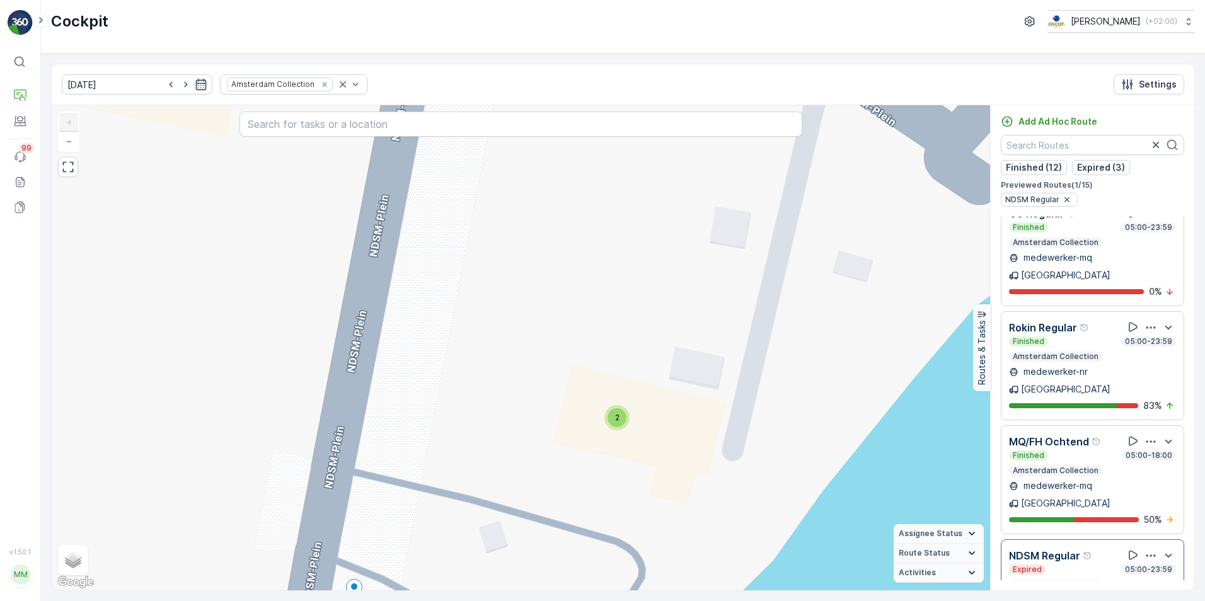
drag, startPoint x: 663, startPoint y: 439, endPoint x: 616, endPoint y: 353, distance: 98.1
click at [616, 353] on div "2 2 + − Satellite Roadmap Terrain Hybrid Leaflet Keyboard shortcuts Map Data Ma…" at bounding box center [521, 347] width 938 height 485
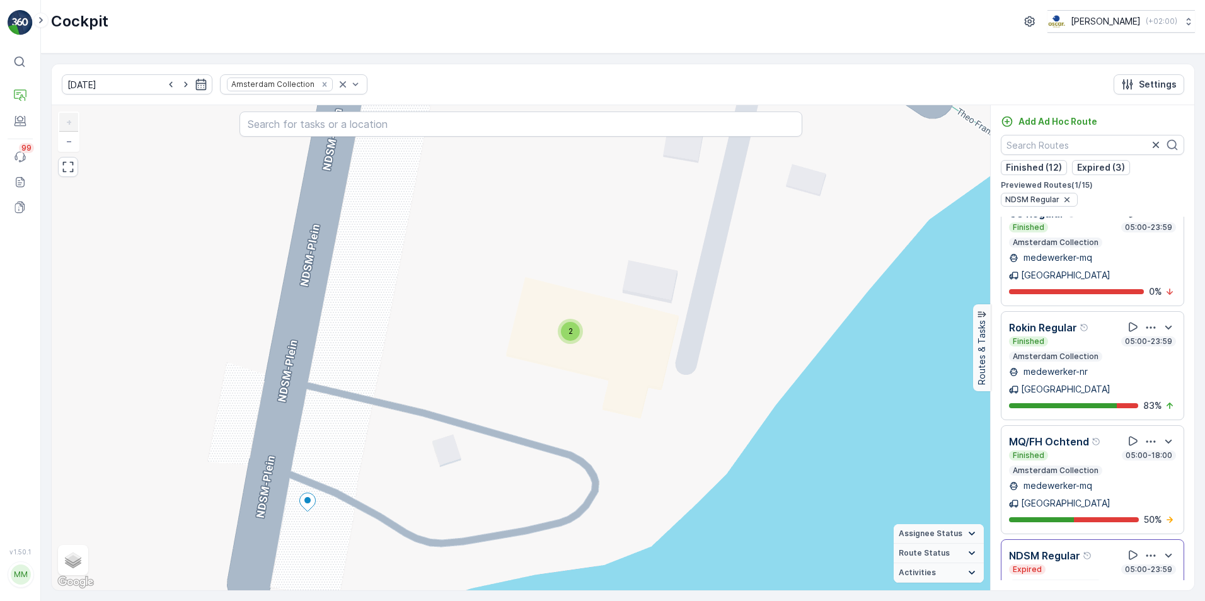
click at [568, 335] on span "2" at bounding box center [570, 330] width 4 height 9
click at [596, 329] on icon at bounding box center [593, 328] width 16 height 18
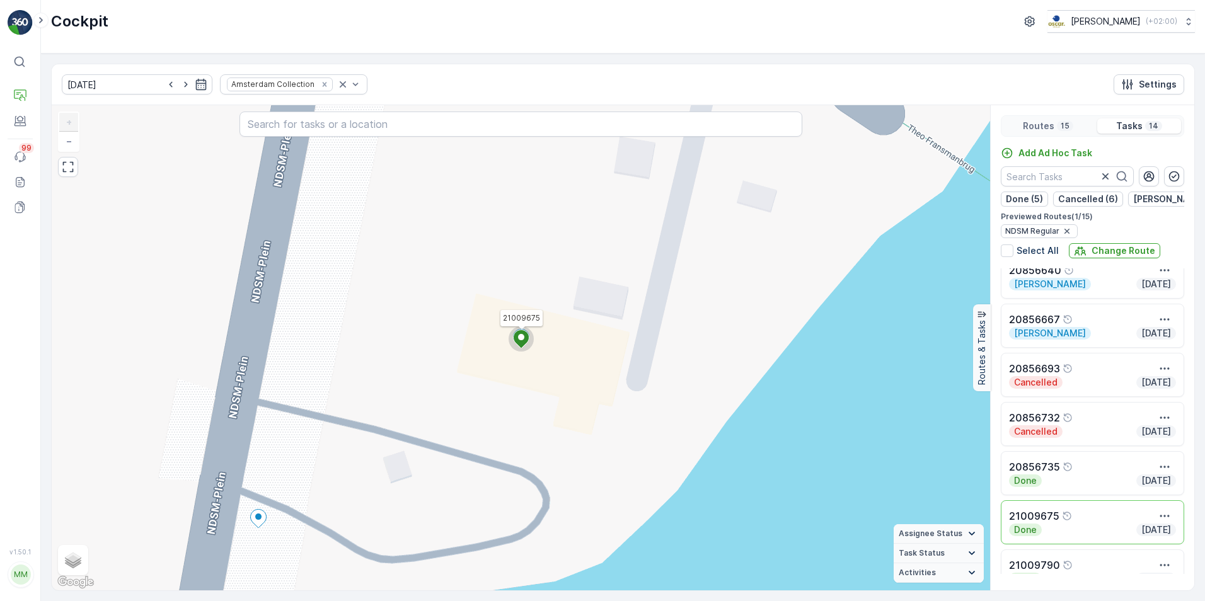
scroll to position [378, 0]
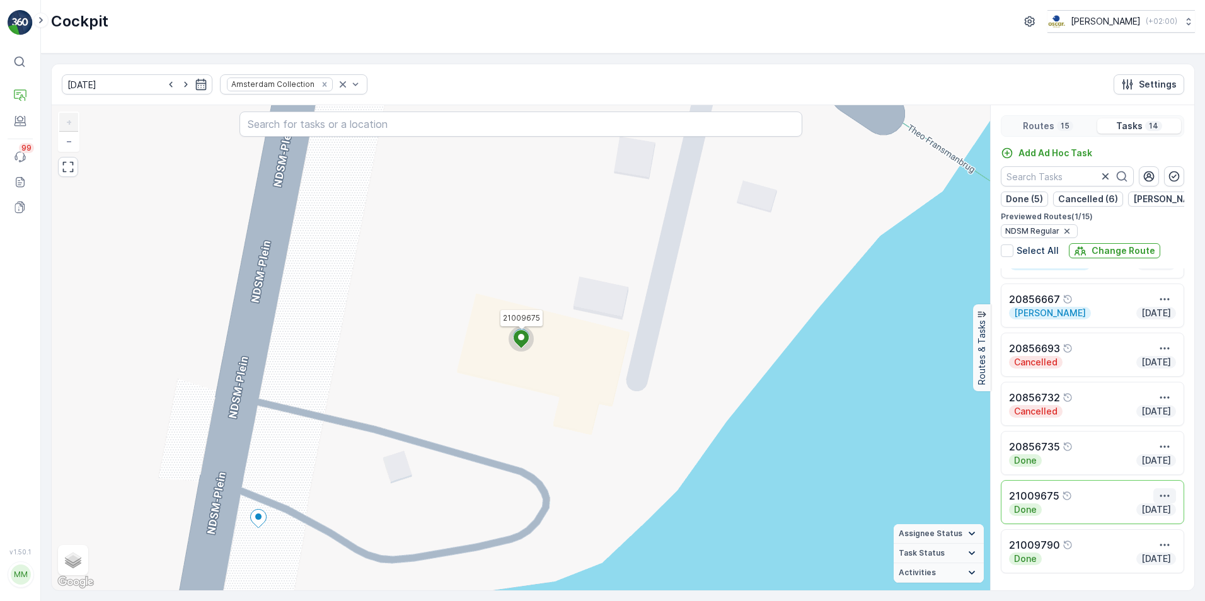
click at [1165, 497] on icon "button" at bounding box center [1164, 496] width 9 height 2
click at [1159, 516] on span "See More Details" at bounding box center [1152, 514] width 73 height 13
click at [196, 83] on icon "button" at bounding box center [201, 84] width 11 height 11
click at [171, 111] on icon "button" at bounding box center [169, 112] width 13 height 13
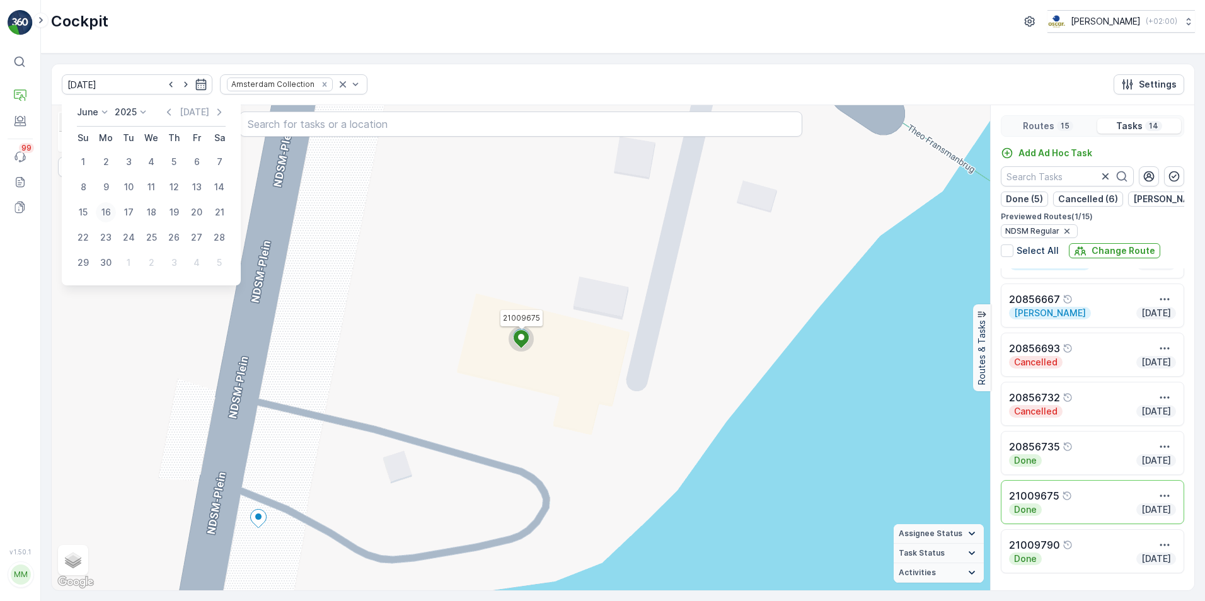
click at [108, 212] on div "16" at bounding box center [106, 212] width 20 height 20
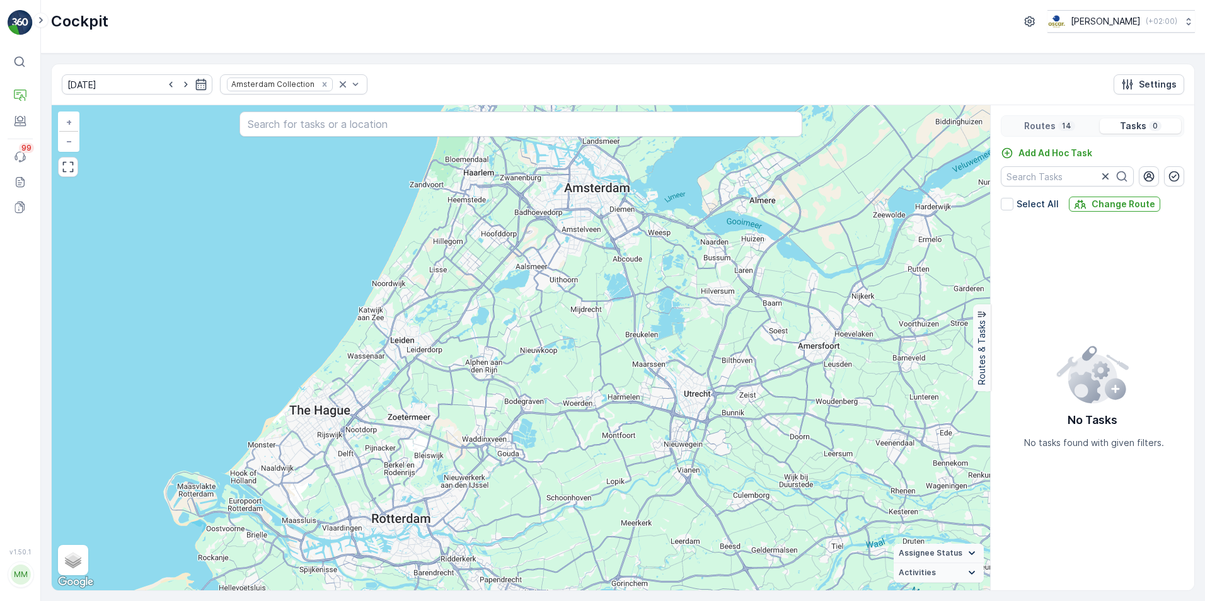
click at [1048, 124] on p "Routes" at bounding box center [1040, 126] width 32 height 13
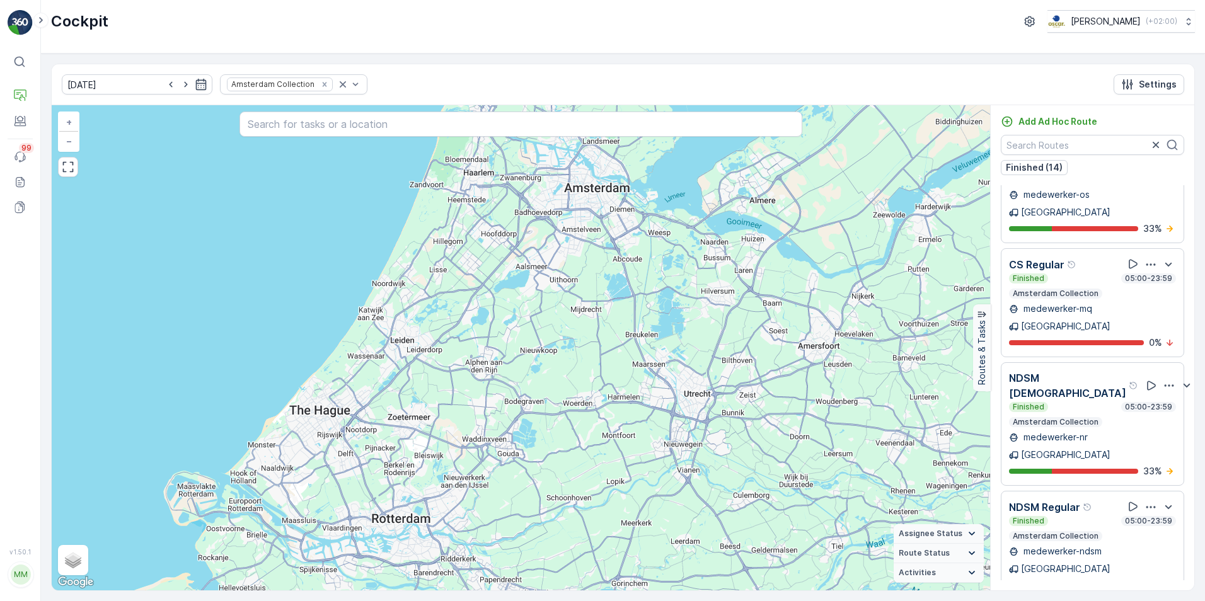
scroll to position [445, 0]
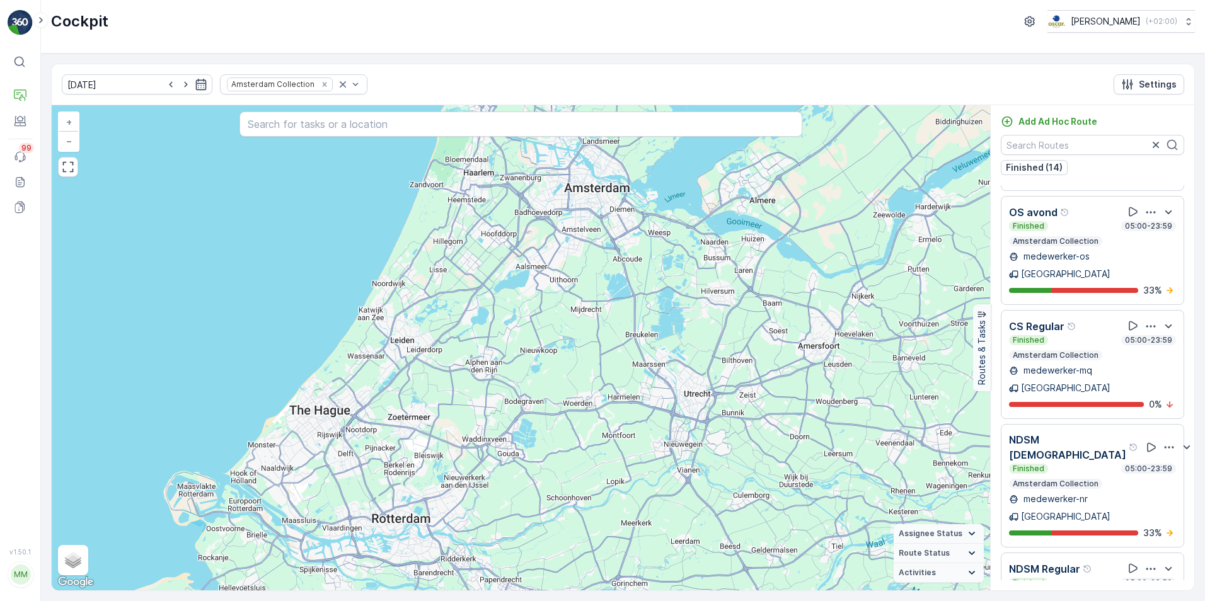
click at [1058, 561] on p "NDSM Regular" at bounding box center [1044, 568] width 71 height 15
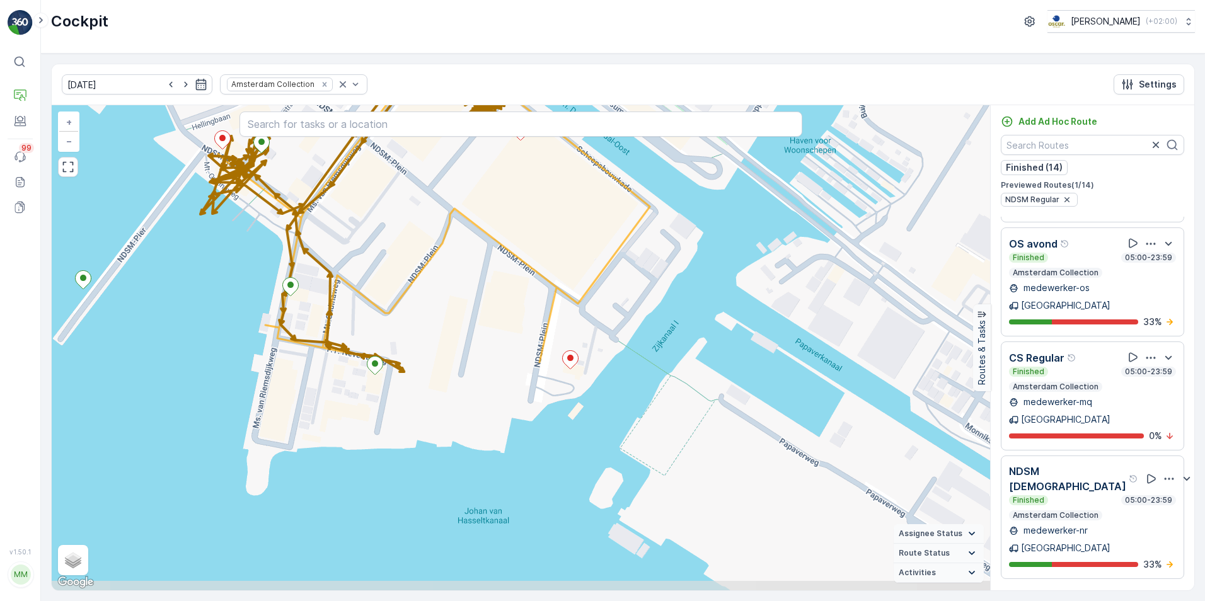
drag, startPoint x: 754, startPoint y: 410, endPoint x: 560, endPoint y: 234, distance: 261.4
click at [560, 234] on div "+ − Satellite Roadmap Terrain Hybrid Leaflet Keyboard shortcuts Map Data Map da…" at bounding box center [521, 347] width 938 height 485
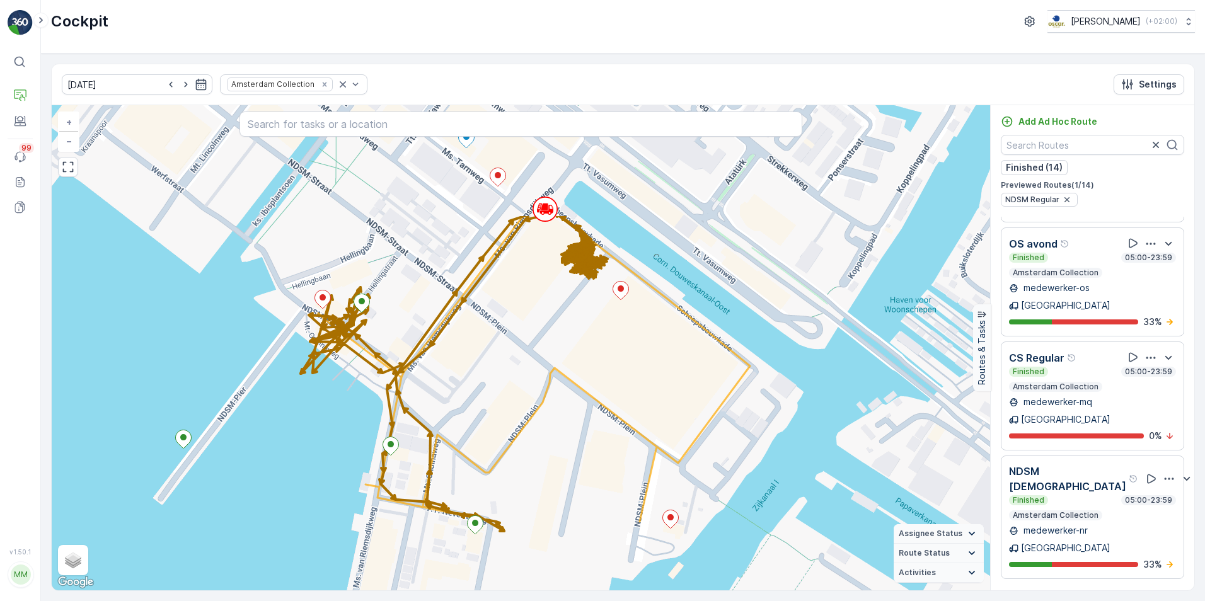
drag, startPoint x: 646, startPoint y: 390, endPoint x: 742, endPoint y: 524, distance: 164.4
click at [742, 524] on div "+ − Satellite Roadmap Terrain Hybrid Leaflet Keyboard shortcuts Map Data Map da…" at bounding box center [521, 347] width 938 height 485
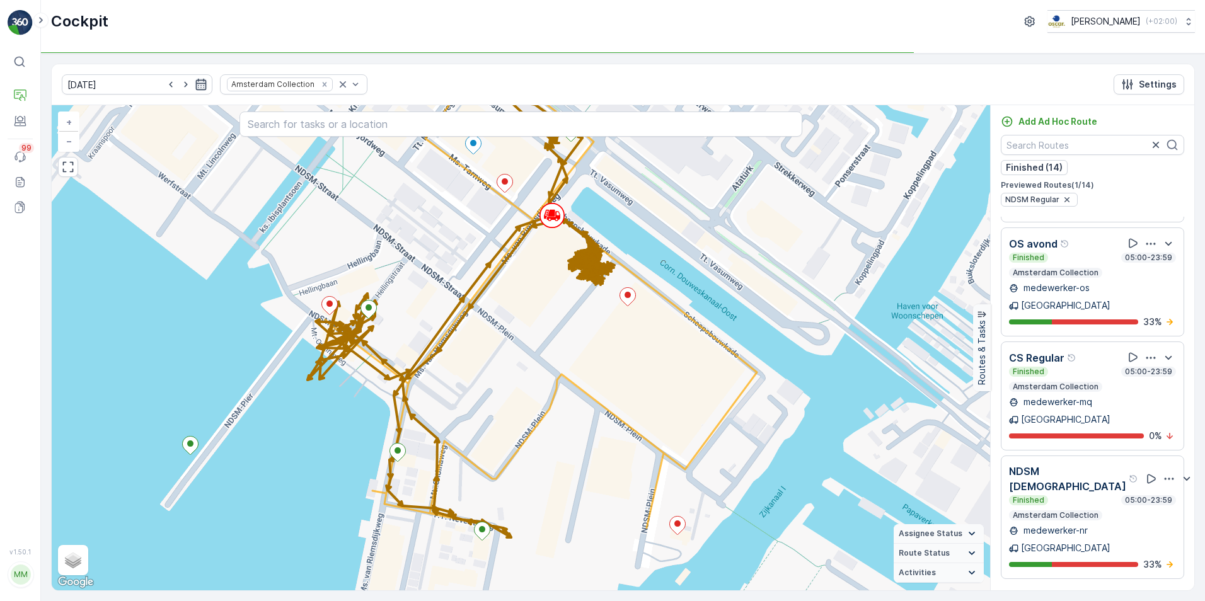
click at [195, 87] on icon "button" at bounding box center [201, 84] width 13 height 13
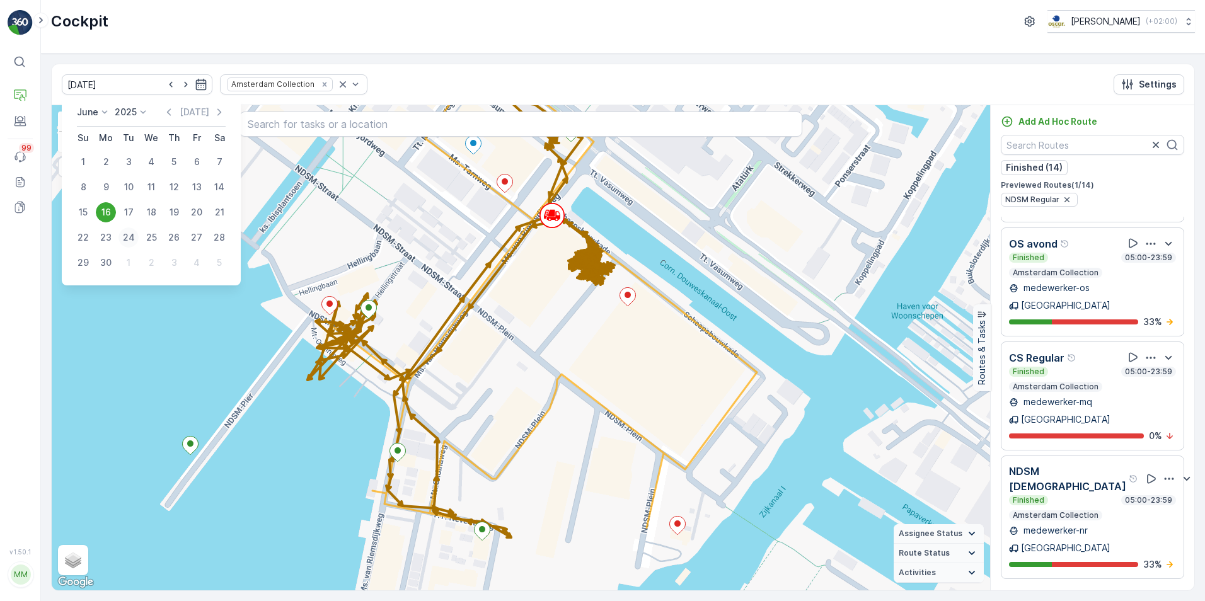
click at [132, 240] on div "24" at bounding box center [128, 237] width 20 height 20
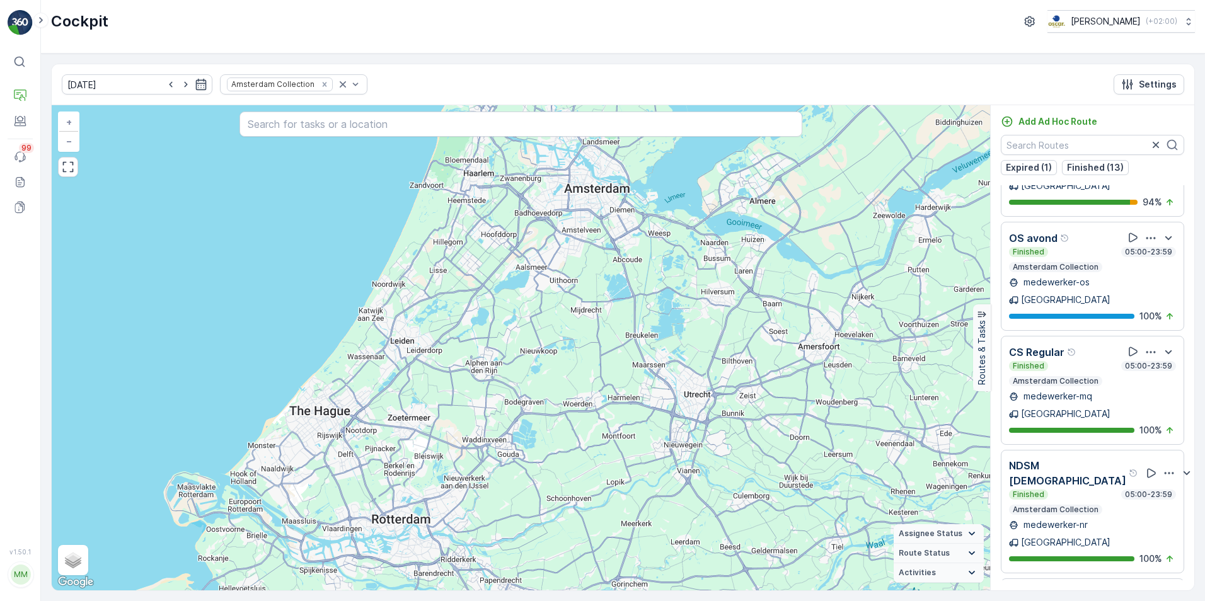
scroll to position [382, 0]
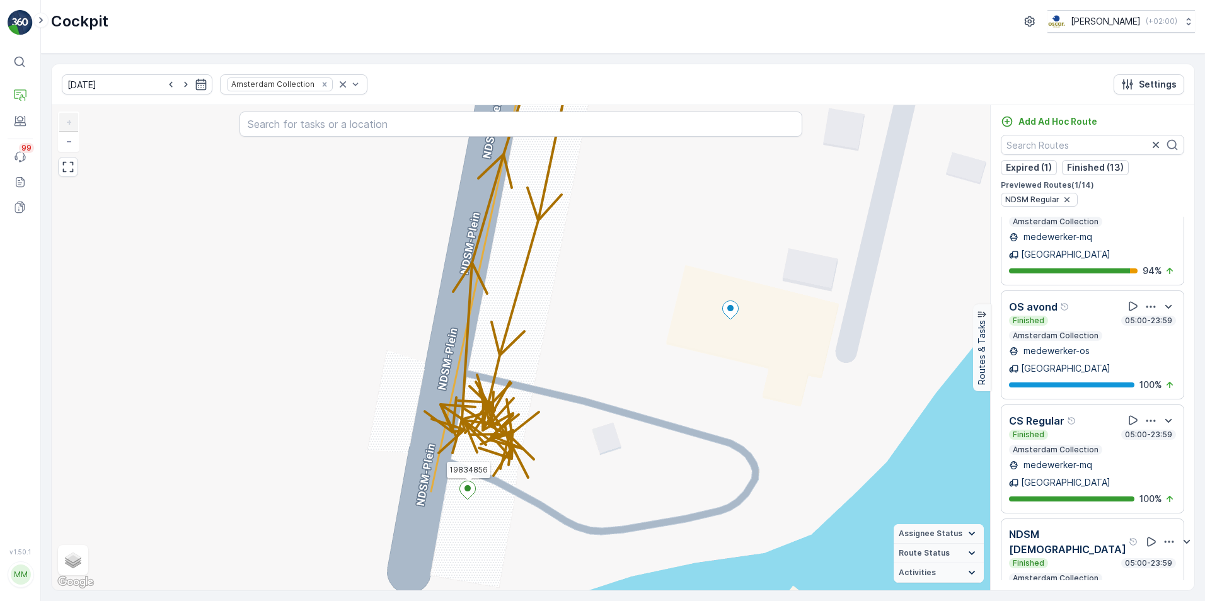
click at [463, 494] on icon at bounding box center [468, 490] width 16 height 18
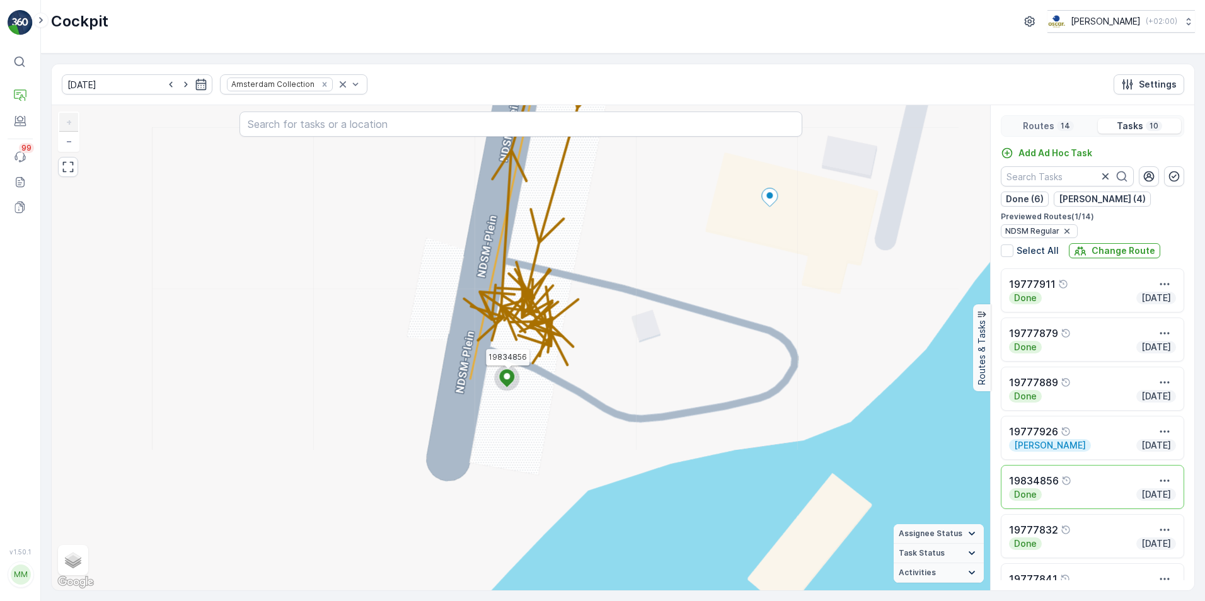
scroll to position [0, 0]
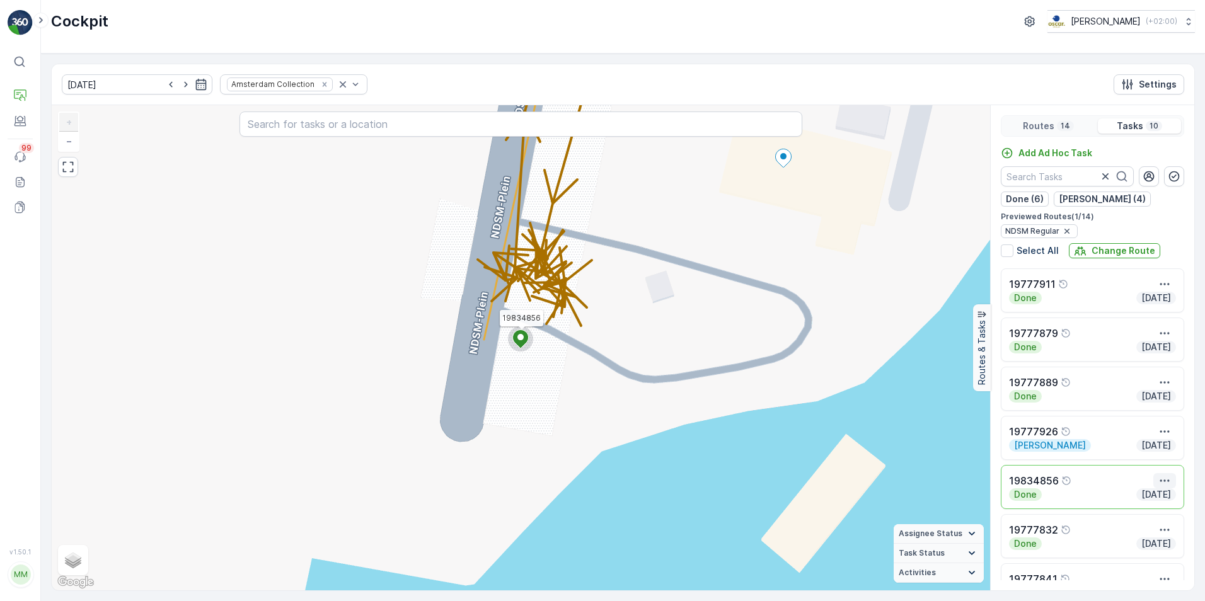
click at [1158, 476] on icon "button" at bounding box center [1164, 480] width 13 height 13
click at [1168, 497] on span "See More Details" at bounding box center [1163, 499] width 73 height 13
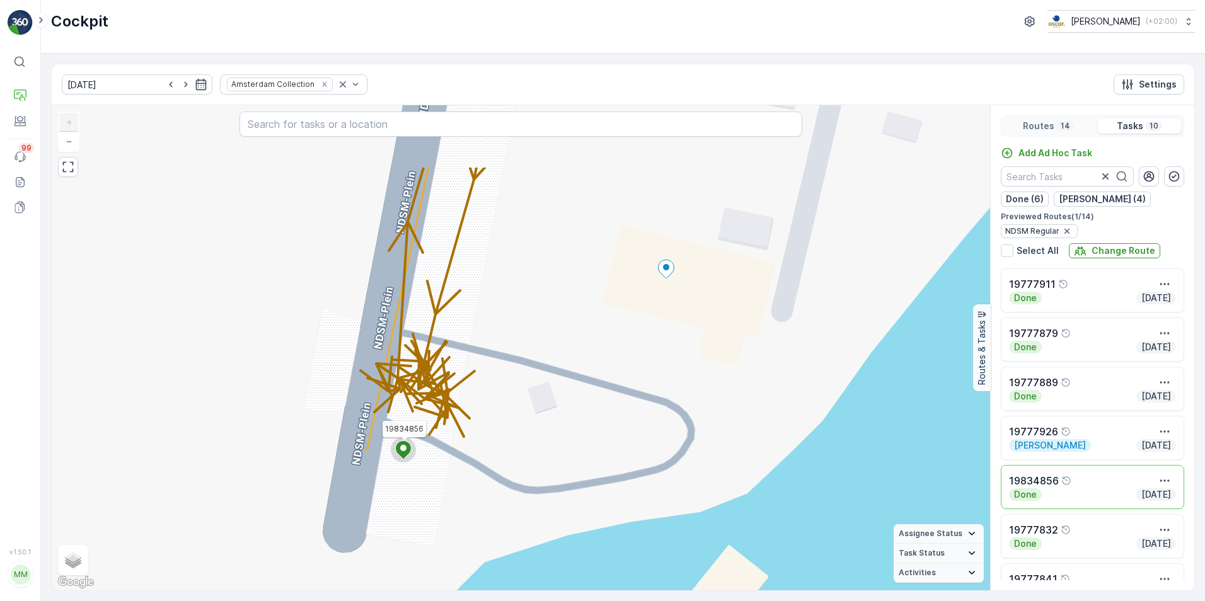
drag, startPoint x: 691, startPoint y: 276, endPoint x: 573, endPoint y: 386, distance: 160.9
click at [573, 386] on div "19834856 + − Satellite Roadmap Terrain Hybrid Leaflet Keyboard shortcuts Map Da…" at bounding box center [521, 347] width 938 height 485
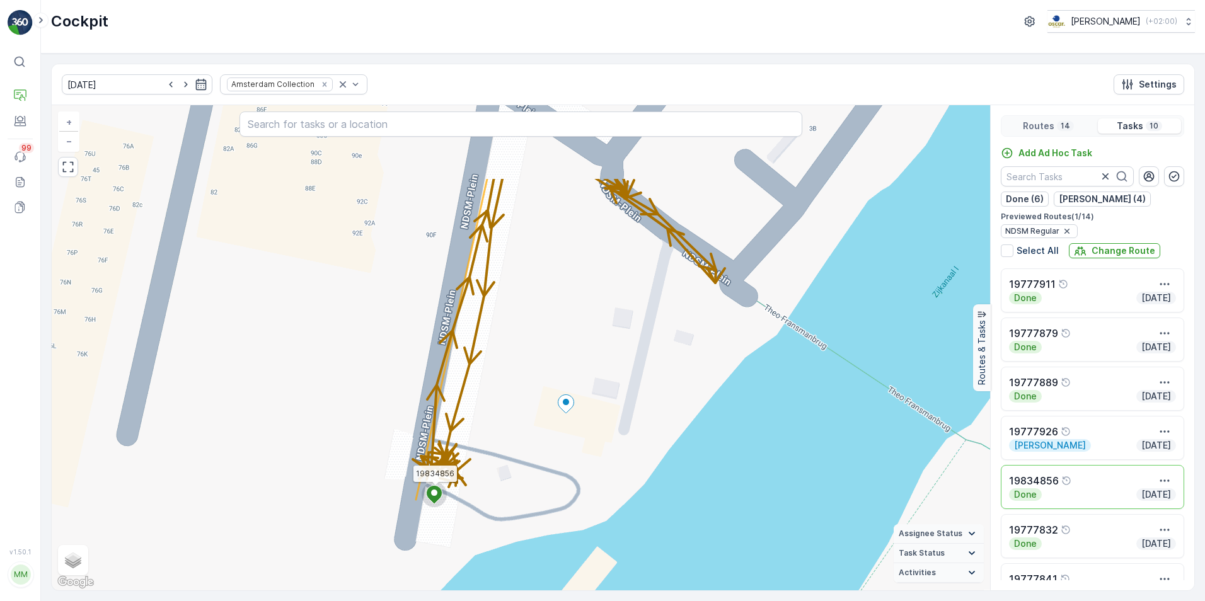
drag, startPoint x: 644, startPoint y: 364, endPoint x: 635, endPoint y: 384, distance: 22.6
click at [635, 384] on div "19834856 + − Satellite Roadmap Terrain Hybrid Leaflet Keyboard shortcuts Map Da…" at bounding box center [521, 347] width 938 height 485
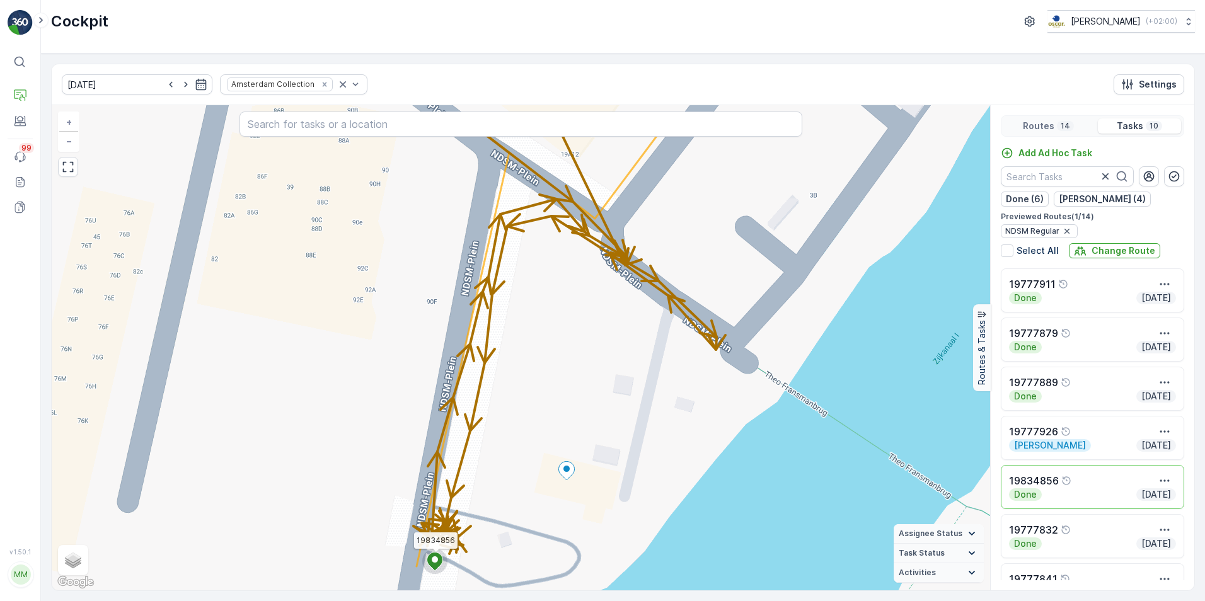
drag, startPoint x: 629, startPoint y: 364, endPoint x: 629, endPoint y: 375, distance: 10.7
click at [629, 375] on div "19834856 + − Satellite Roadmap Terrain Hybrid Leaflet Keyboard shortcuts Map Da…" at bounding box center [521, 347] width 938 height 485
click at [577, 473] on div "19834856 19777841 + − Satellite Roadmap Terrain Hybrid Leaflet Keyboard shortcu…" at bounding box center [521, 347] width 938 height 485
click at [568, 472] on icon at bounding box center [567, 471] width 16 height 18
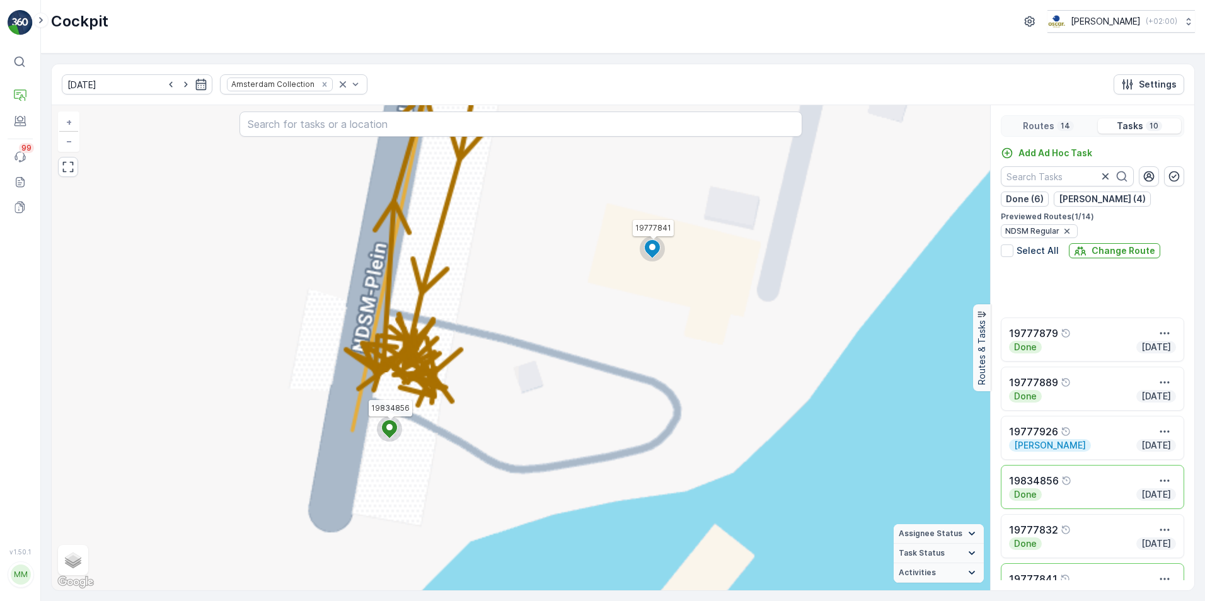
scroll to position [180, 0]
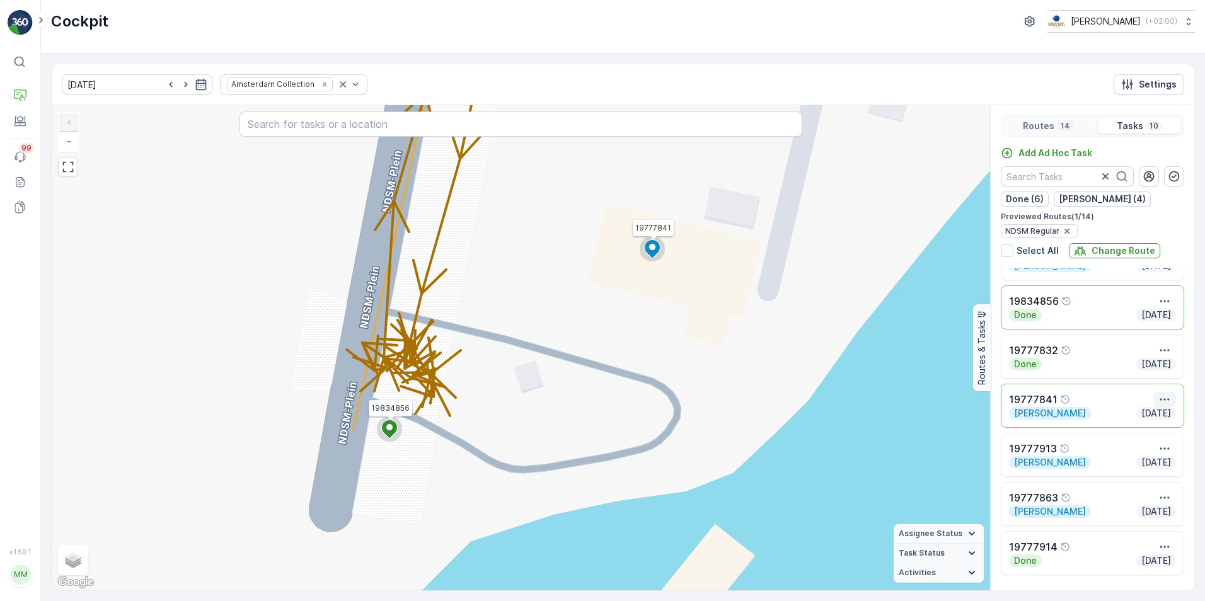
click at [1160, 396] on icon "button" at bounding box center [1164, 399] width 13 height 13
click at [1150, 423] on span "See More Details" at bounding box center [1152, 418] width 73 height 13
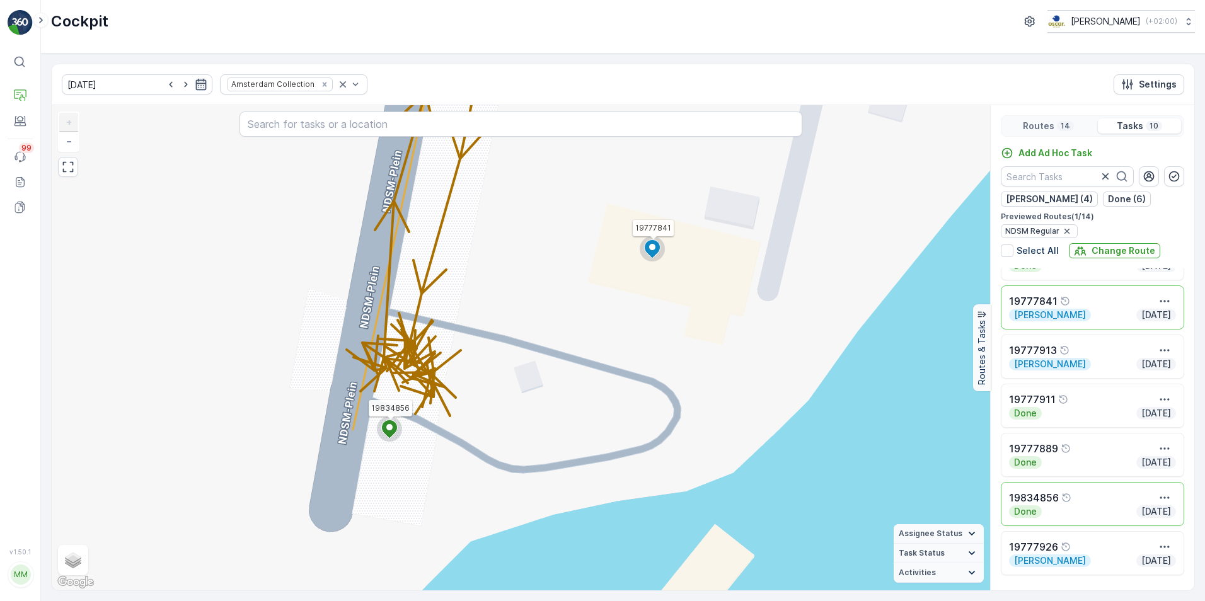
click at [195, 84] on icon "button" at bounding box center [201, 84] width 13 height 13
click at [217, 110] on icon "button" at bounding box center [219, 112] width 13 height 13
click at [107, 209] on div "14" at bounding box center [106, 212] width 20 height 20
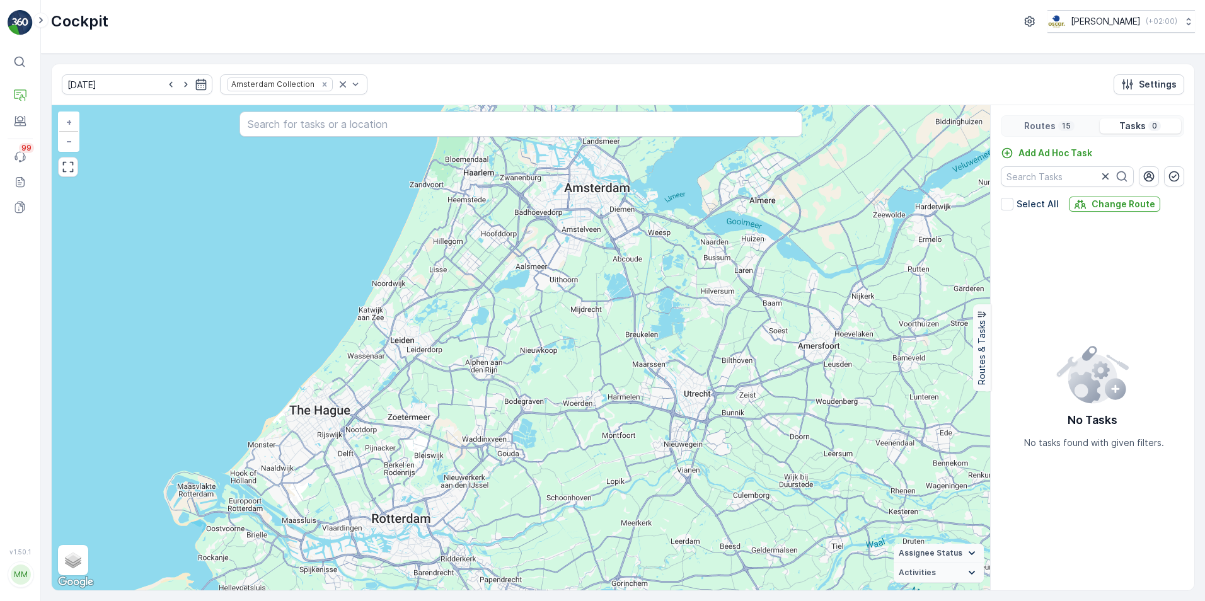
click at [1054, 118] on div "Routes 15" at bounding box center [1049, 125] width 91 height 15
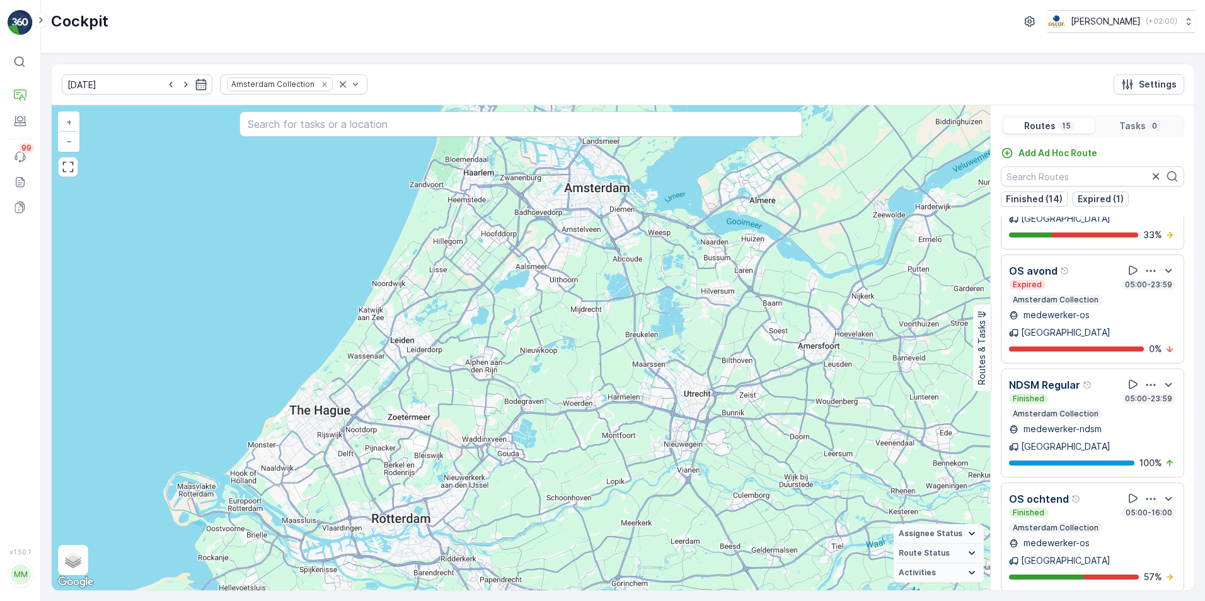
scroll to position [441, 0]
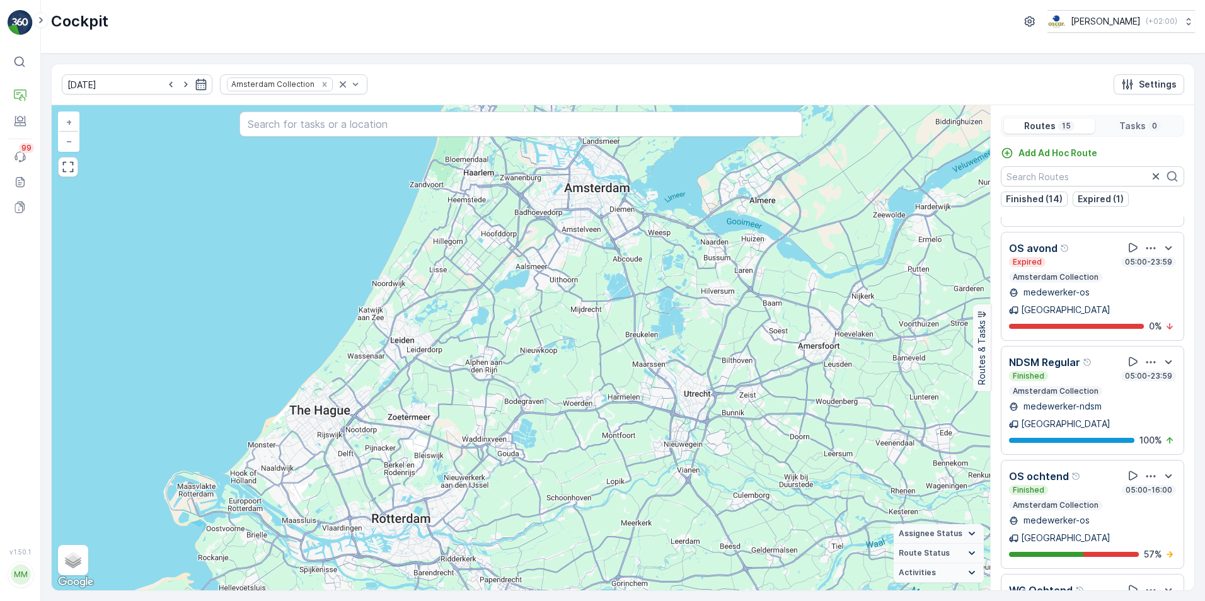
click at [1053, 355] on p "NDSM Regular" at bounding box center [1044, 362] width 71 height 15
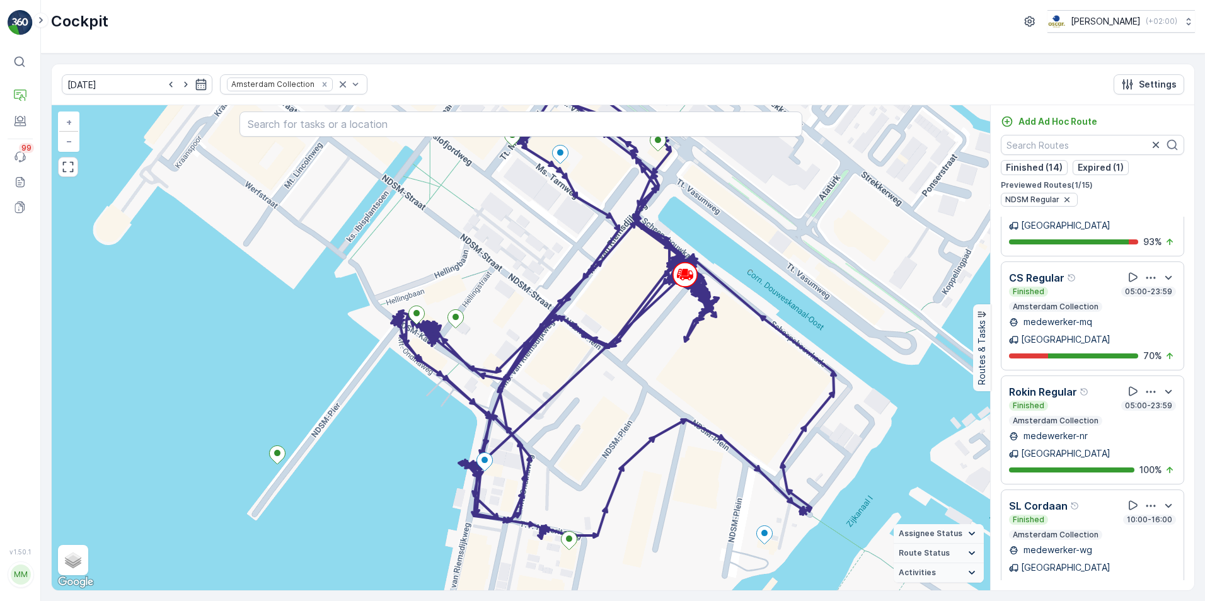
scroll to position [951, 0]
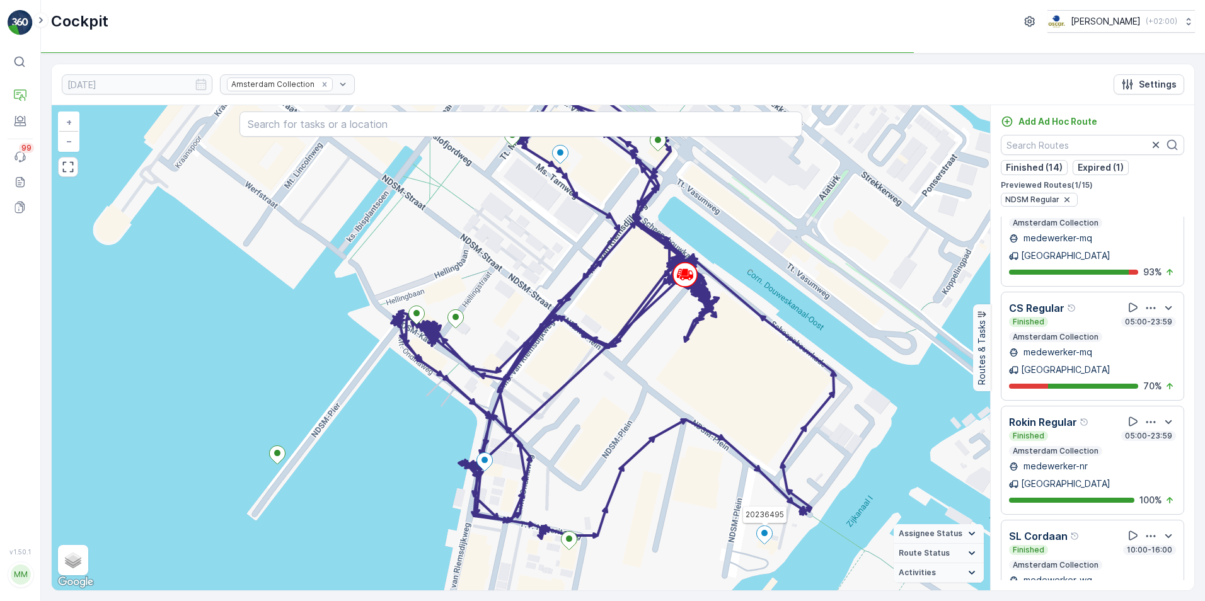
click at [764, 535] on ellipse at bounding box center [764, 533] width 6 height 6
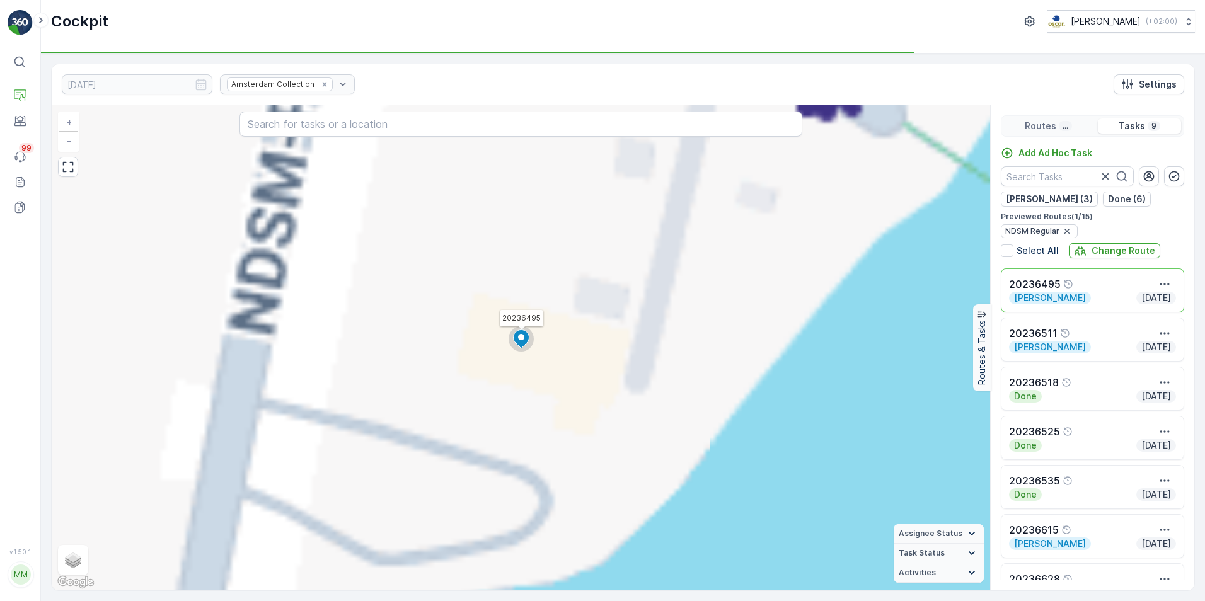
scroll to position [0, 0]
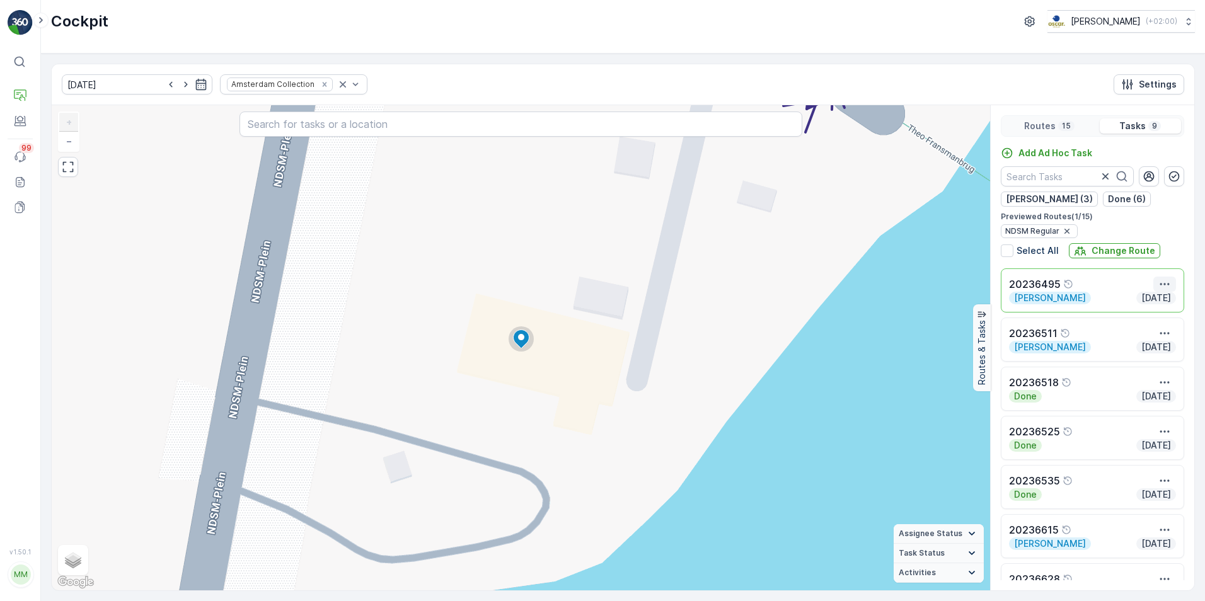
click at [1161, 280] on icon "button" at bounding box center [1164, 284] width 13 height 13
click at [1159, 300] on span "See More Details" at bounding box center [1152, 303] width 73 height 13
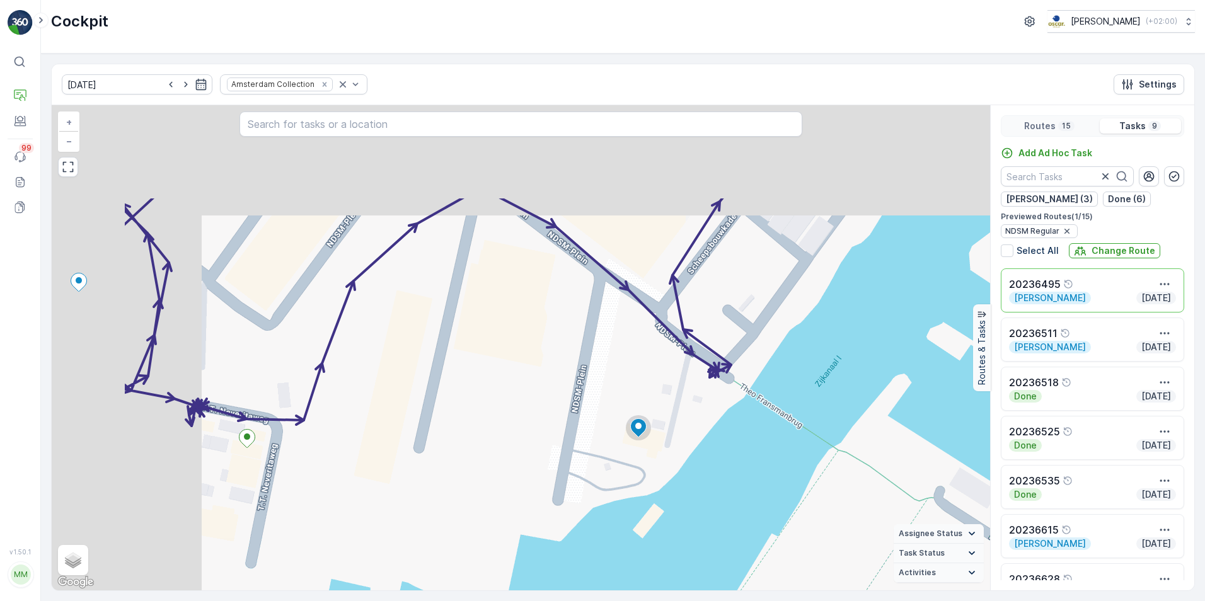
drag, startPoint x: 393, startPoint y: 290, endPoint x: 564, endPoint y: 432, distance: 222.3
click at [564, 432] on div "+ − Satellite Roadmap Terrain Hybrid Leaflet Keyboard shortcuts Map Data Map da…" at bounding box center [521, 347] width 938 height 485
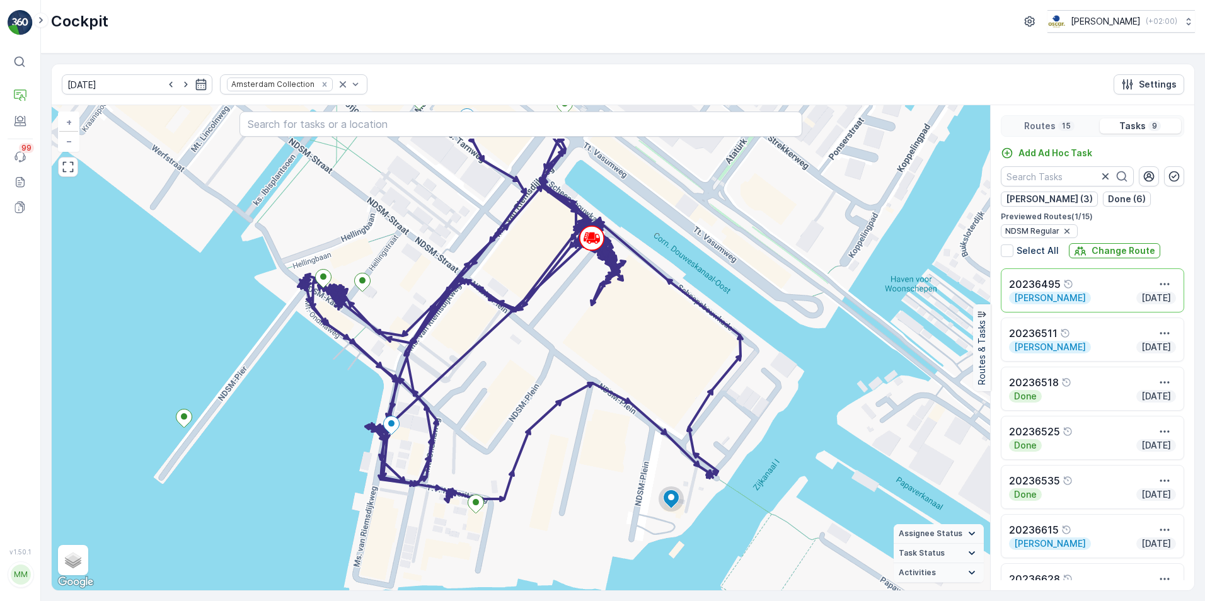
drag, startPoint x: 508, startPoint y: 392, endPoint x: 578, endPoint y: 474, distance: 108.1
click at [578, 474] on div "+ − Satellite Roadmap Terrain Hybrid Leaflet Keyboard shortcuts Map Data Map da…" at bounding box center [521, 347] width 938 height 485
click at [531, 360] on div "+ − Satellite Roadmap Terrain Hybrid Leaflet Keyboard shortcuts Map Data Map da…" at bounding box center [521, 347] width 938 height 485
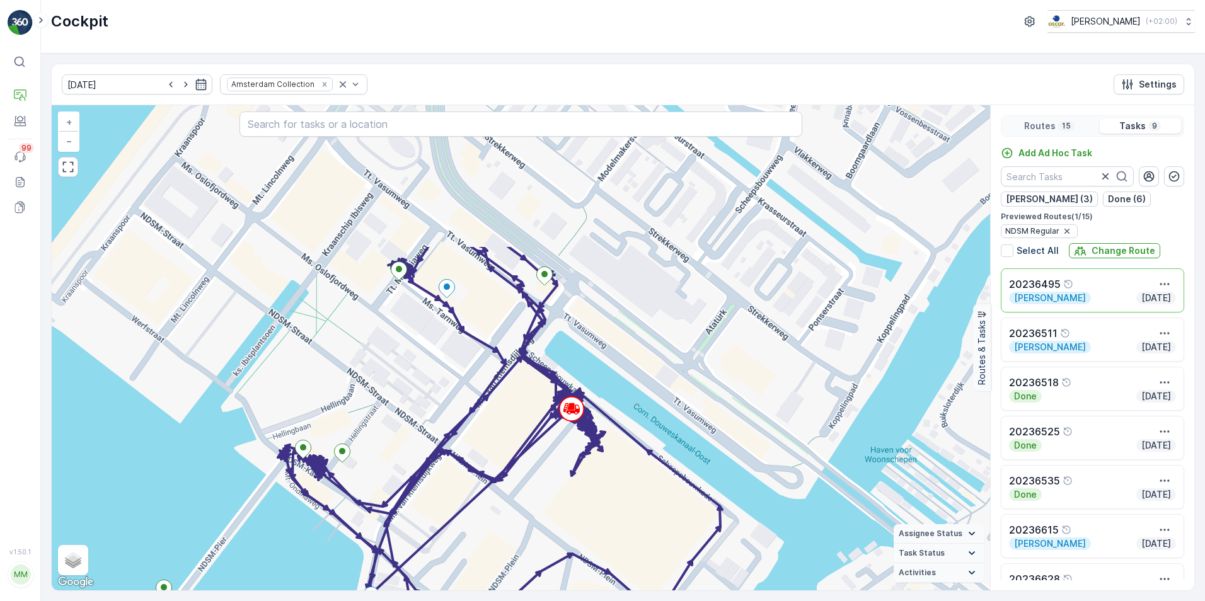
drag, startPoint x: 577, startPoint y: 270, endPoint x: 547, endPoint y: 461, distance: 192.7
click at [547, 461] on div "+ − Satellite Roadmap Terrain Hybrid Leaflet Keyboard shortcuts Map Data Map da…" at bounding box center [521, 347] width 938 height 485
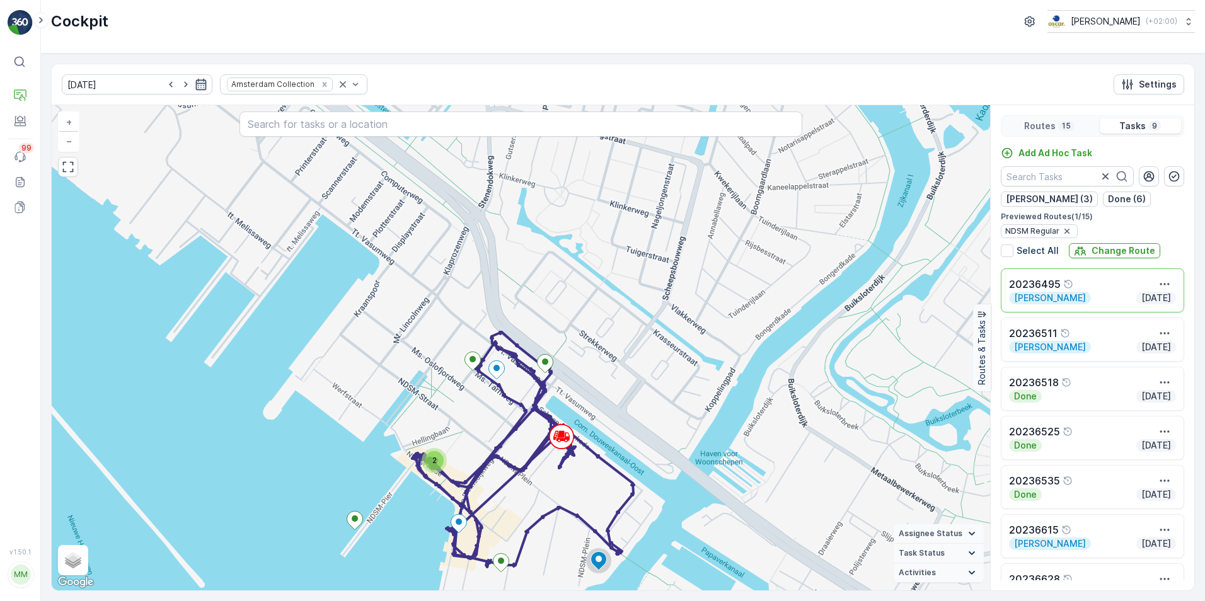
click at [196, 80] on icon "button" at bounding box center [201, 84] width 11 height 11
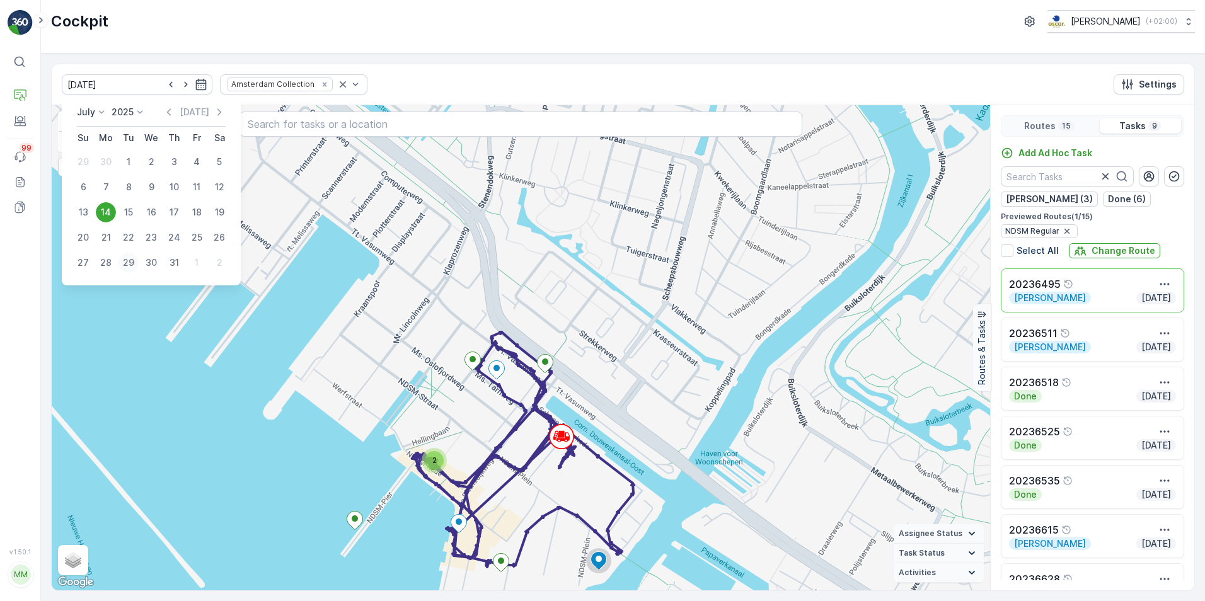
click at [125, 261] on div "29" at bounding box center [128, 263] width 20 height 20
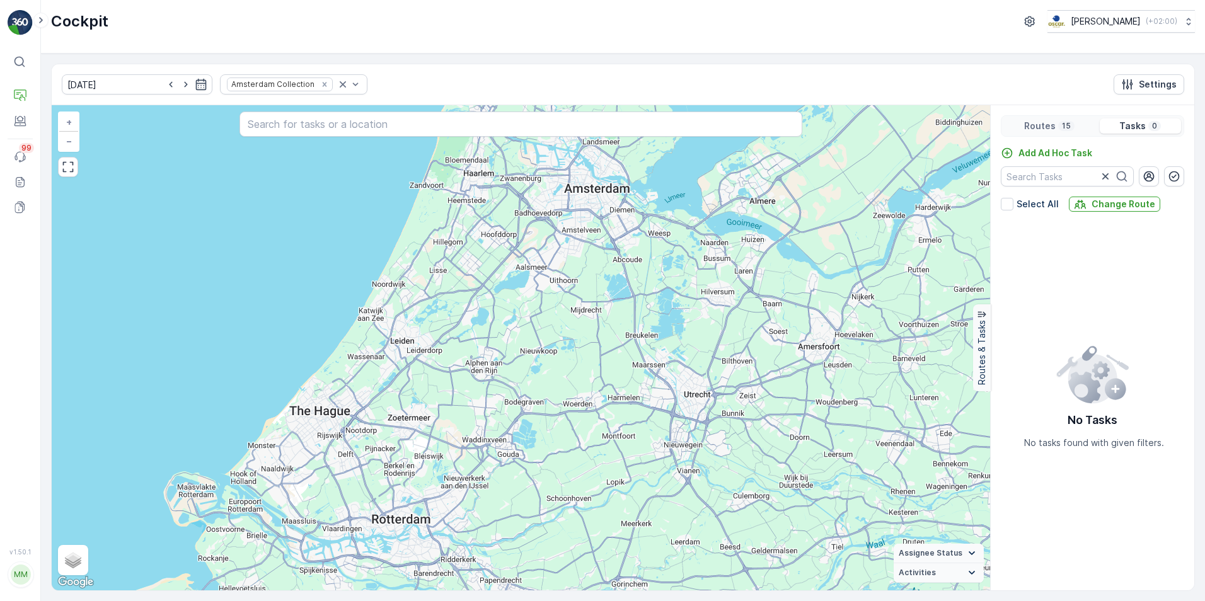
click at [1062, 129] on p "15" at bounding box center [1065, 126] width 11 height 10
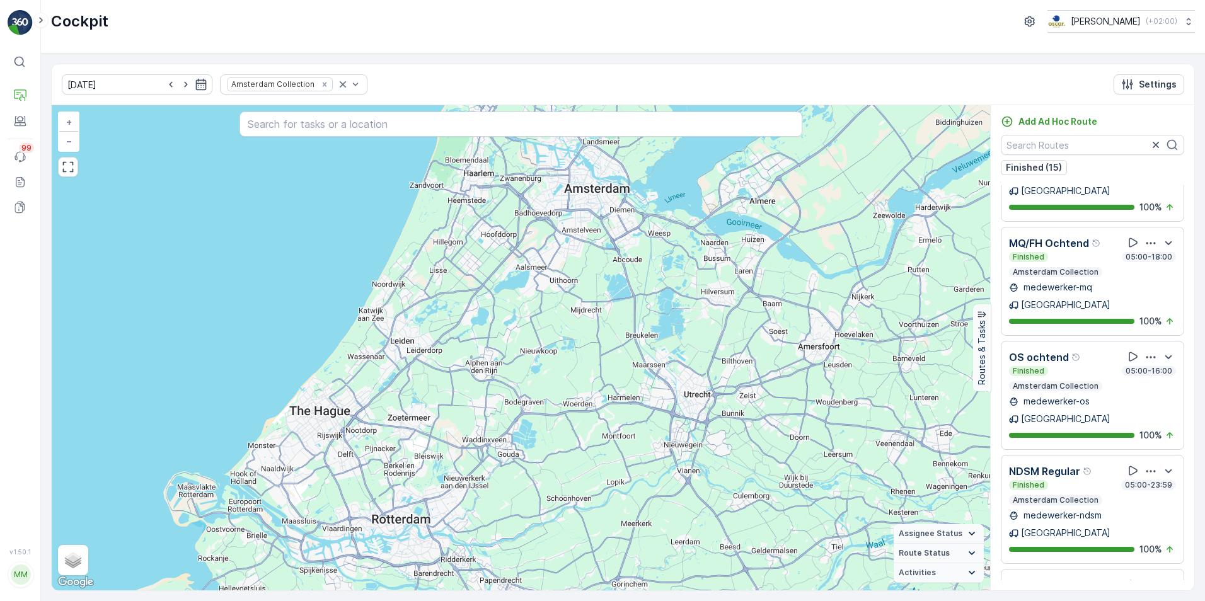
scroll to position [605, 0]
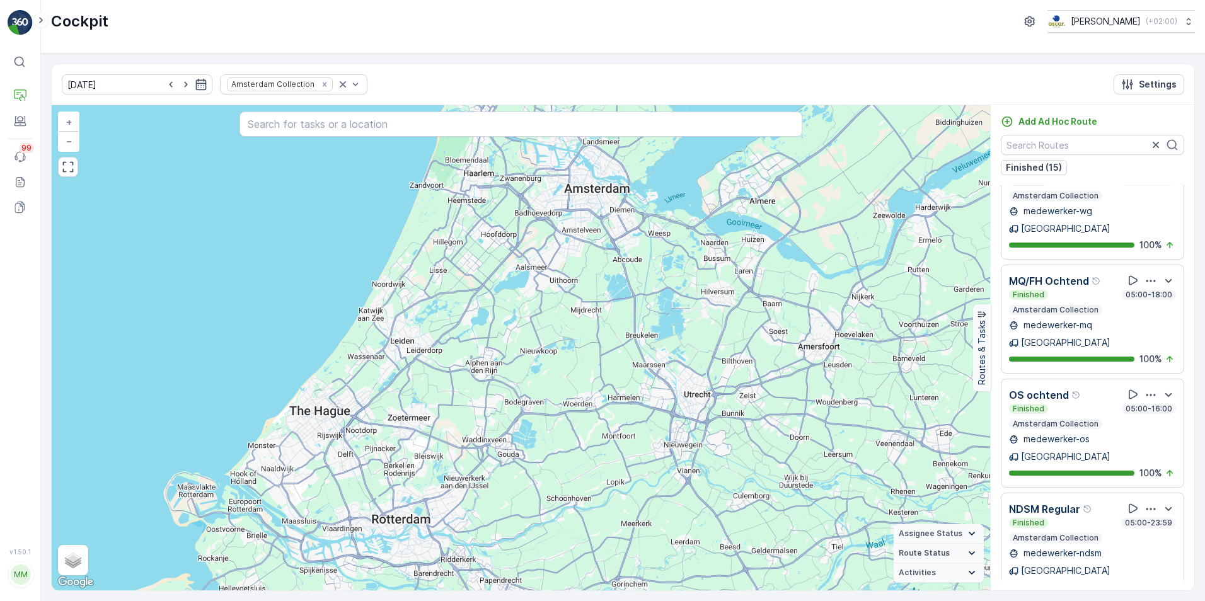
click at [1054, 502] on p "NDSM Regular" at bounding box center [1044, 509] width 71 height 15
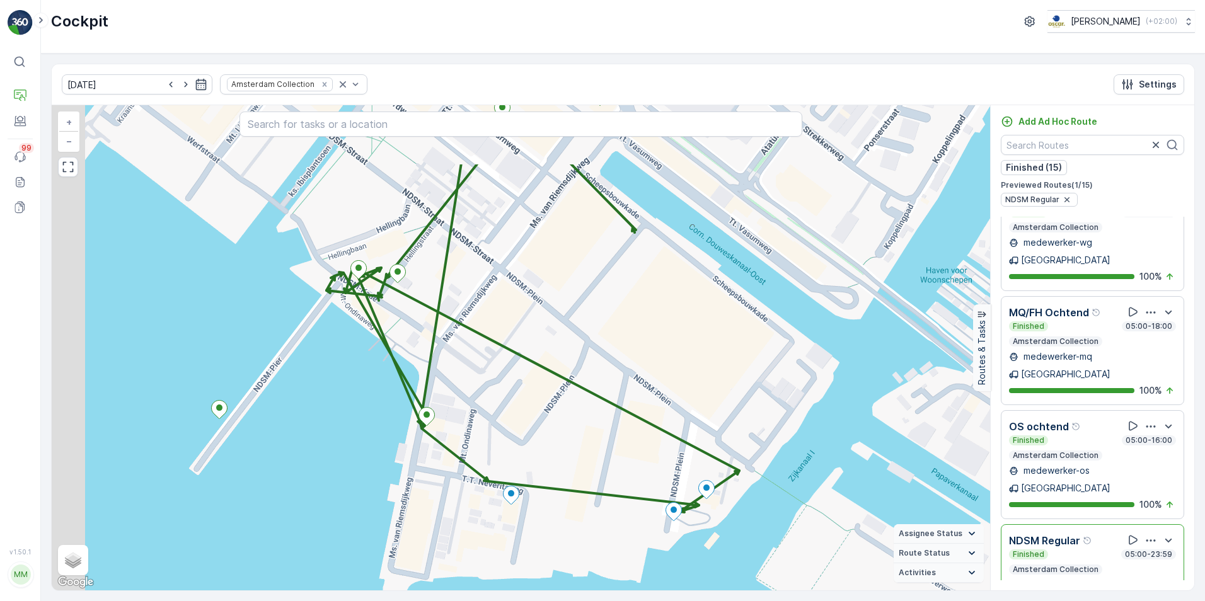
drag, startPoint x: 553, startPoint y: 452, endPoint x: 572, endPoint y: 491, distance: 43.7
click at [572, 491] on div "+ − Satellite Roadmap Terrain Hybrid Leaflet Keyboard shortcuts Map Data Map da…" at bounding box center [521, 347] width 938 height 485
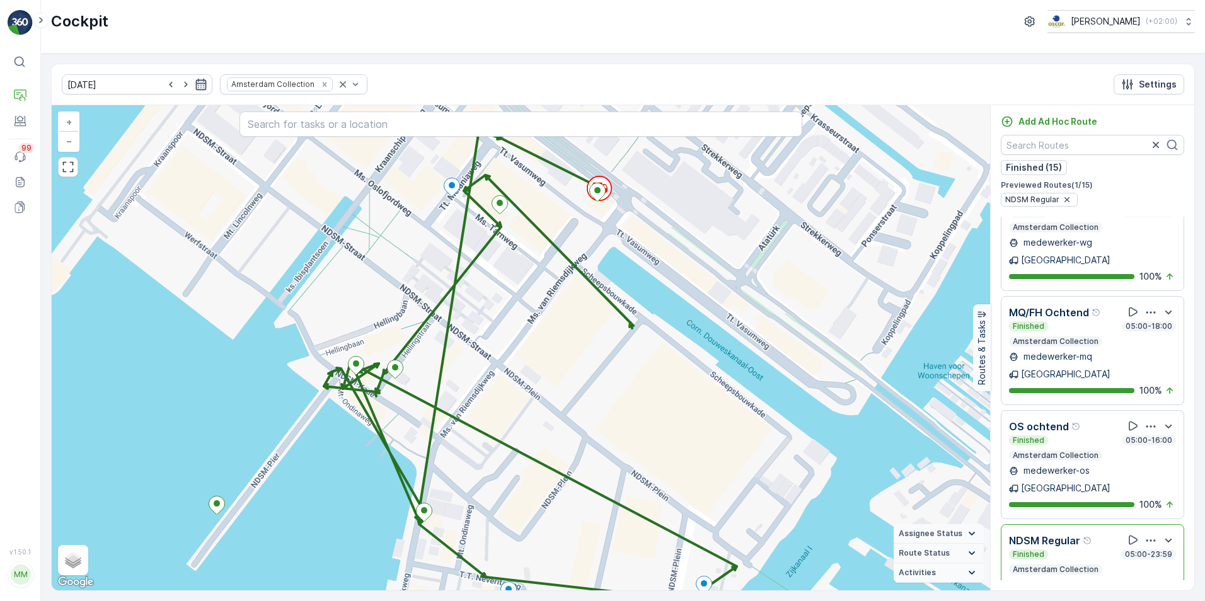
click at [196, 83] on icon "button" at bounding box center [201, 84] width 11 height 11
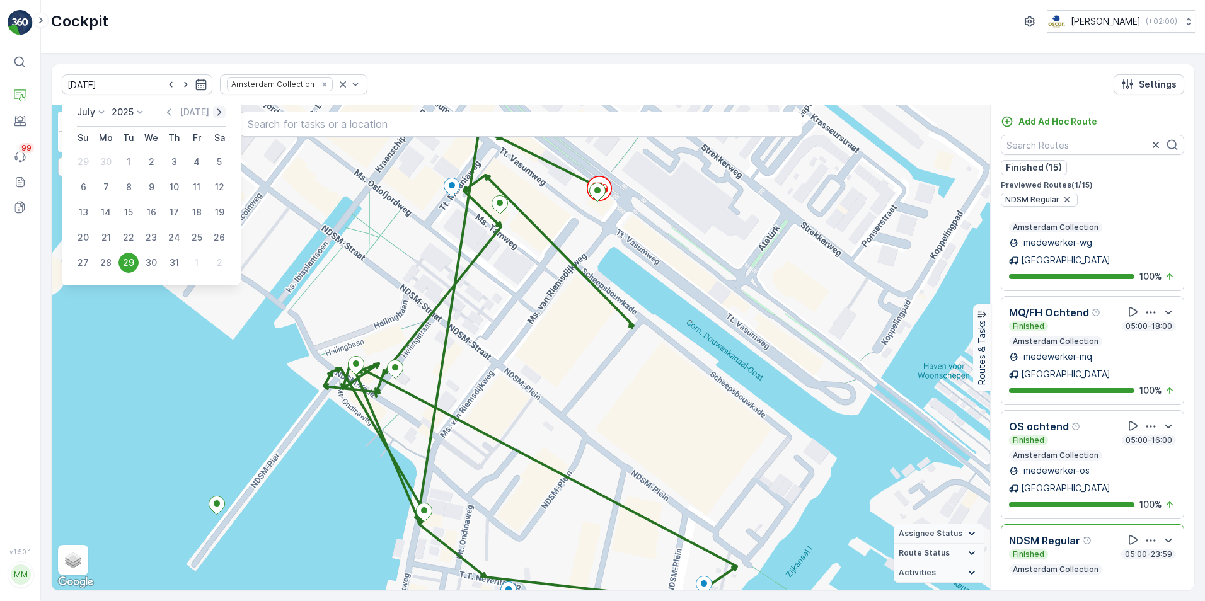
click at [216, 114] on icon "button" at bounding box center [219, 112] width 13 height 13
click at [121, 189] on div "9" at bounding box center [128, 187] width 20 height 20
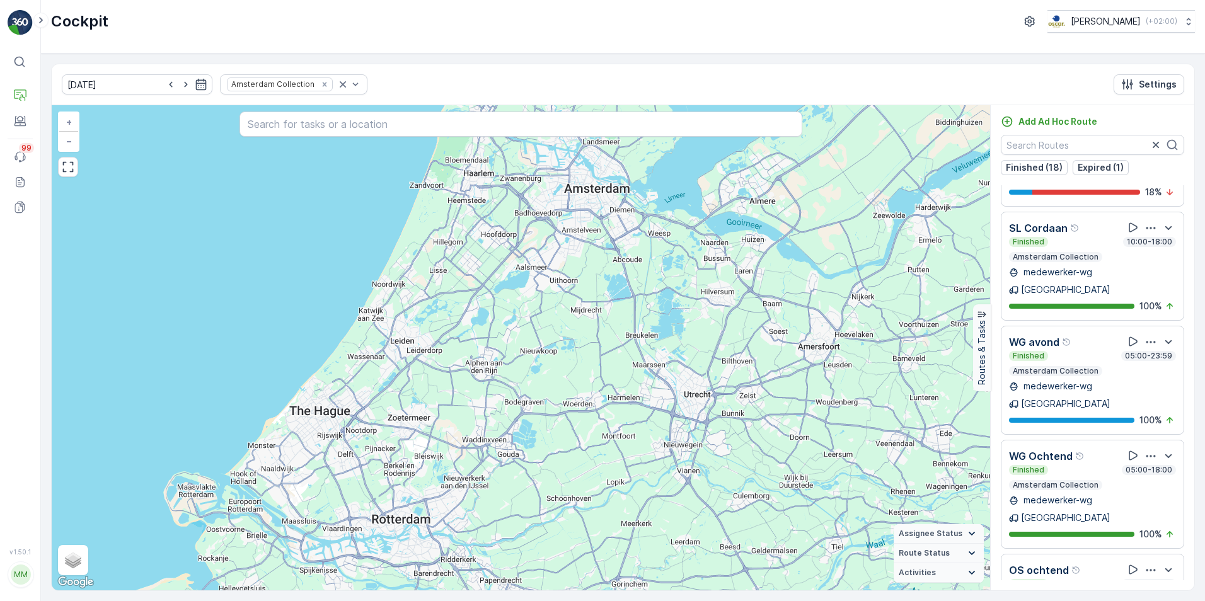
scroll to position [1446, 0]
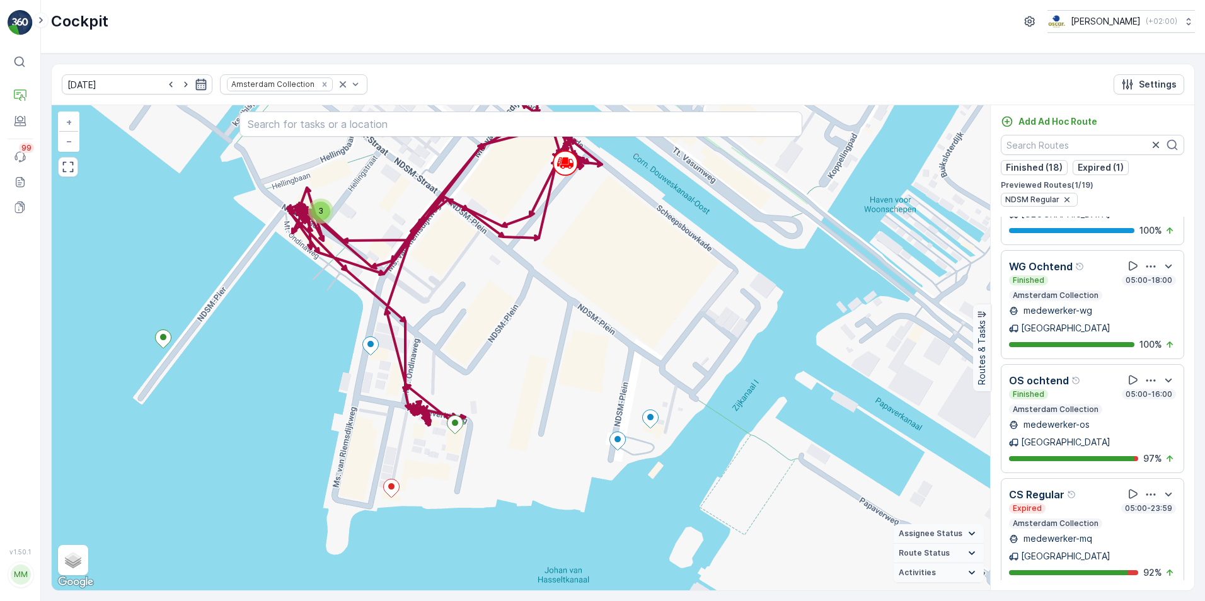
click at [195, 81] on icon "button" at bounding box center [201, 84] width 13 height 13
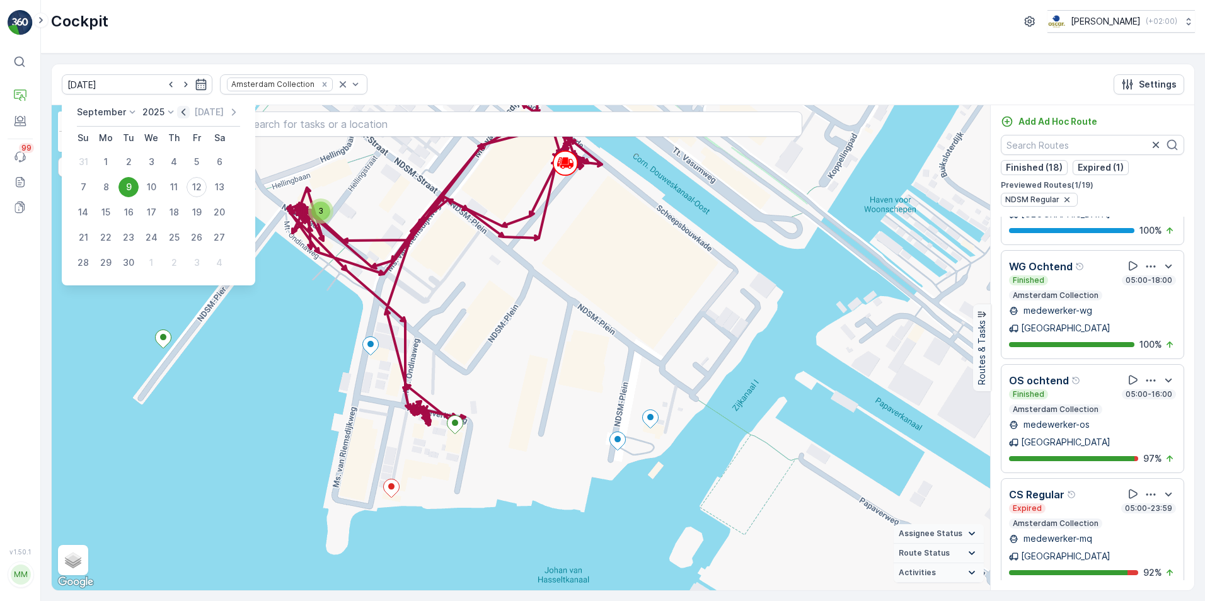
click at [185, 106] on icon "button" at bounding box center [183, 112] width 13 height 13
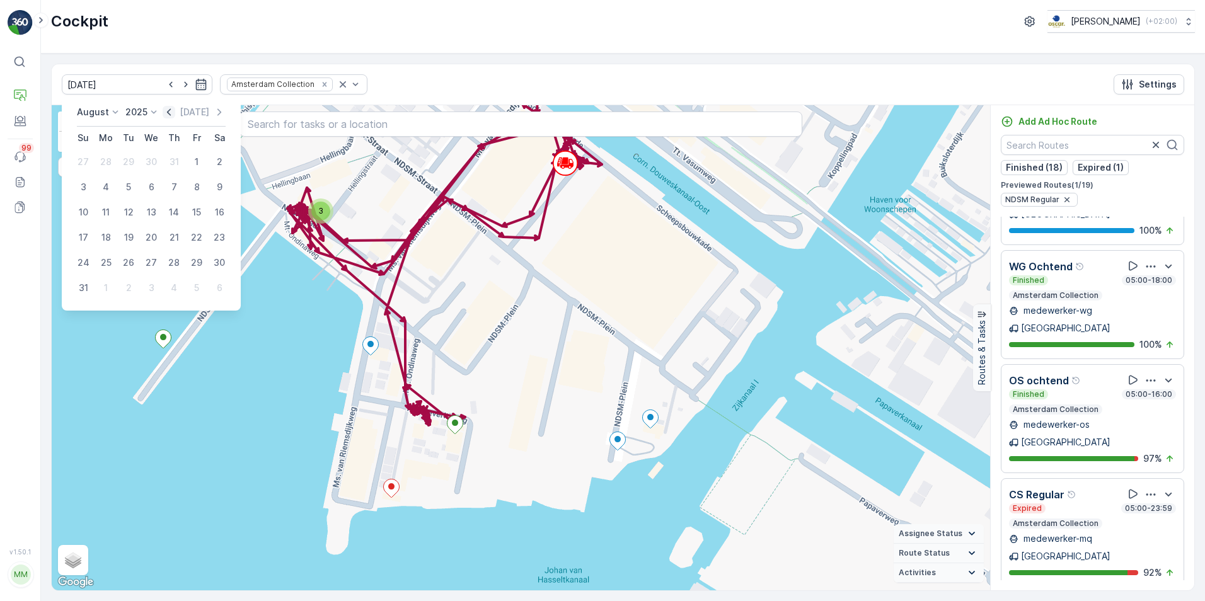
click at [185, 106] on p "[DATE]" at bounding box center [195, 112] width 30 height 13
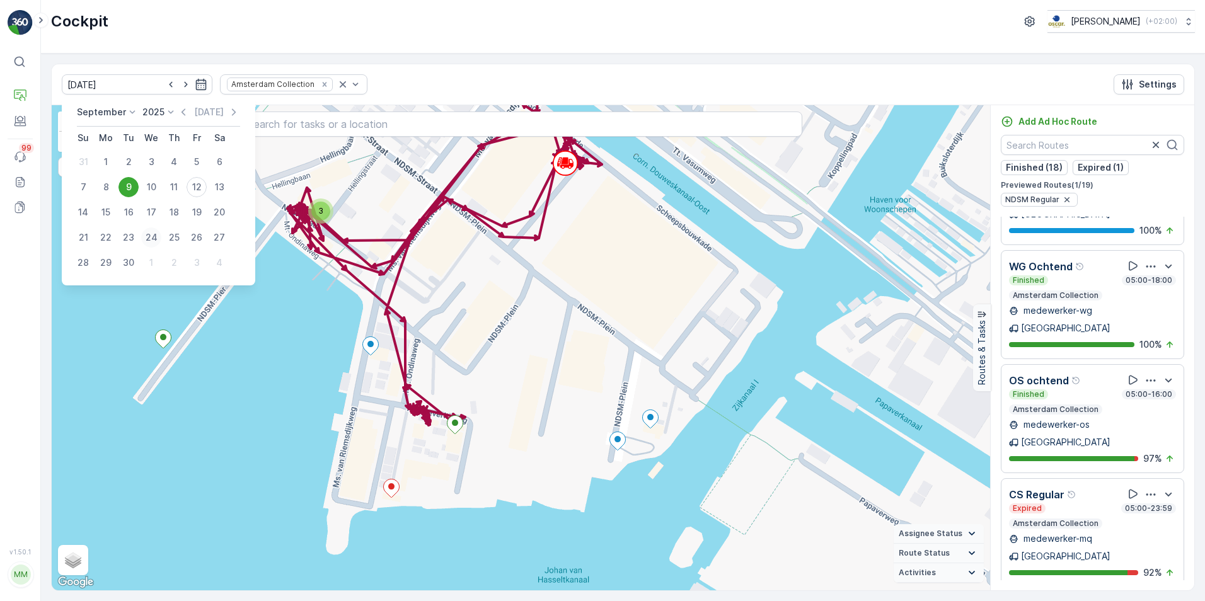
click at [152, 236] on div "24" at bounding box center [151, 237] width 20 height 20
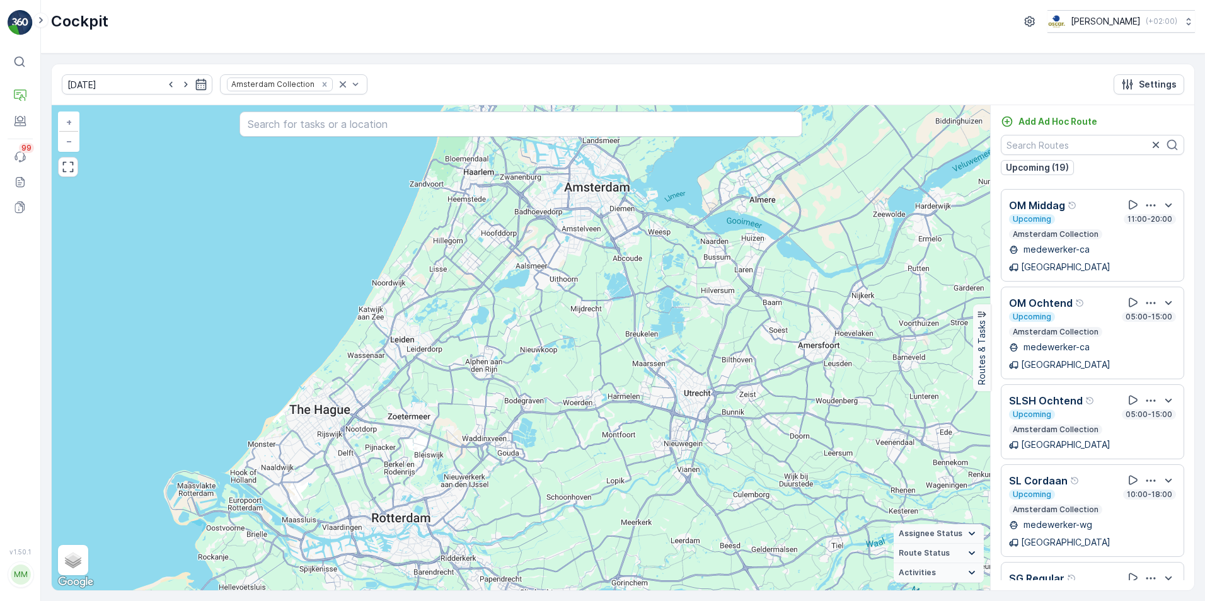
scroll to position [694, 0]
click at [196, 81] on icon "button" at bounding box center [201, 84] width 11 height 11
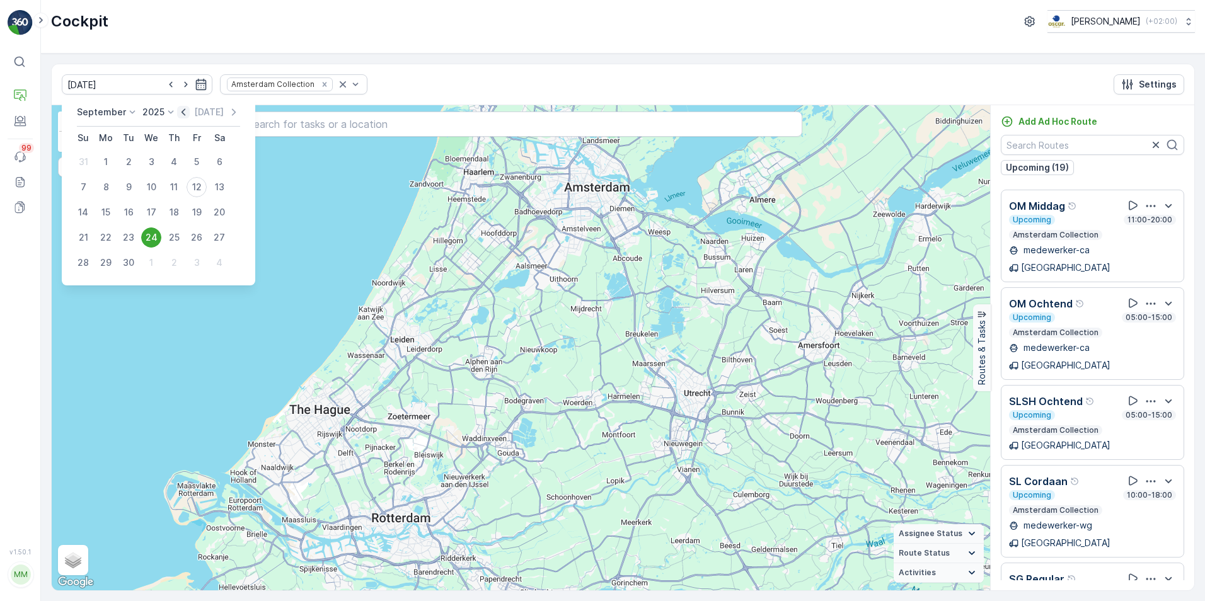
click at [178, 114] on icon "button" at bounding box center [183, 112] width 13 height 13
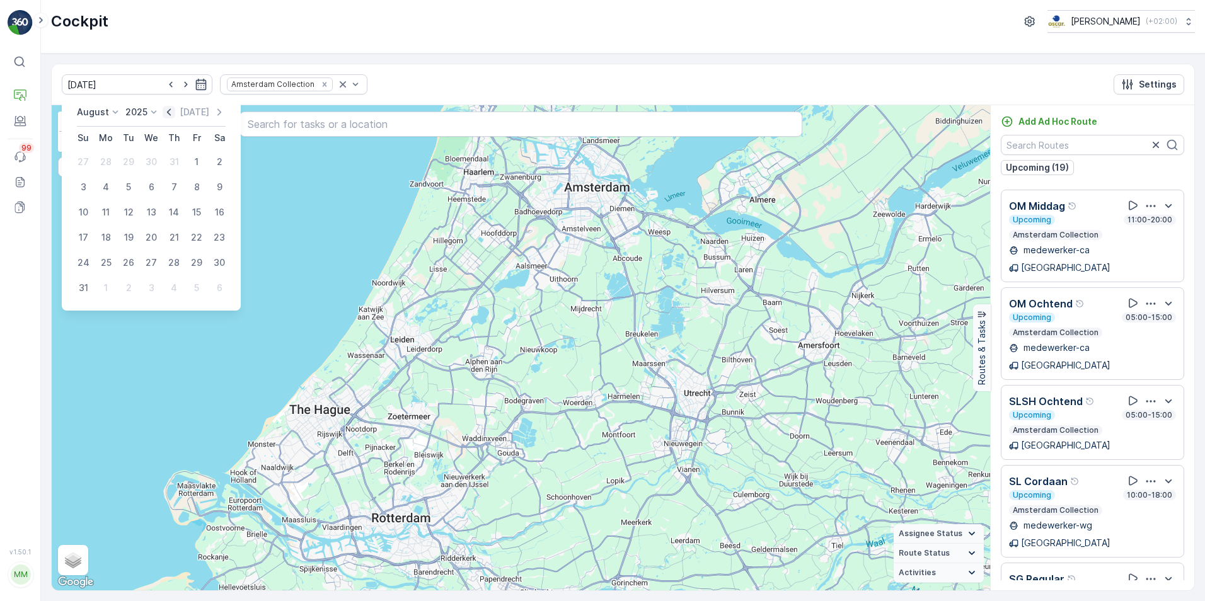
click at [175, 114] on icon "button" at bounding box center [169, 112] width 13 height 13
click at [175, 104] on div "July 2025 Today Su Mo Tu We Th Fr Sa 29 30 1 2 3 4 5 6 7 8 9 10 11 12 13 14 15 …" at bounding box center [151, 191] width 179 height 190
click at [171, 109] on icon "button" at bounding box center [169, 111] width 4 height 7
click at [131, 232] on div "24" at bounding box center [128, 237] width 20 height 20
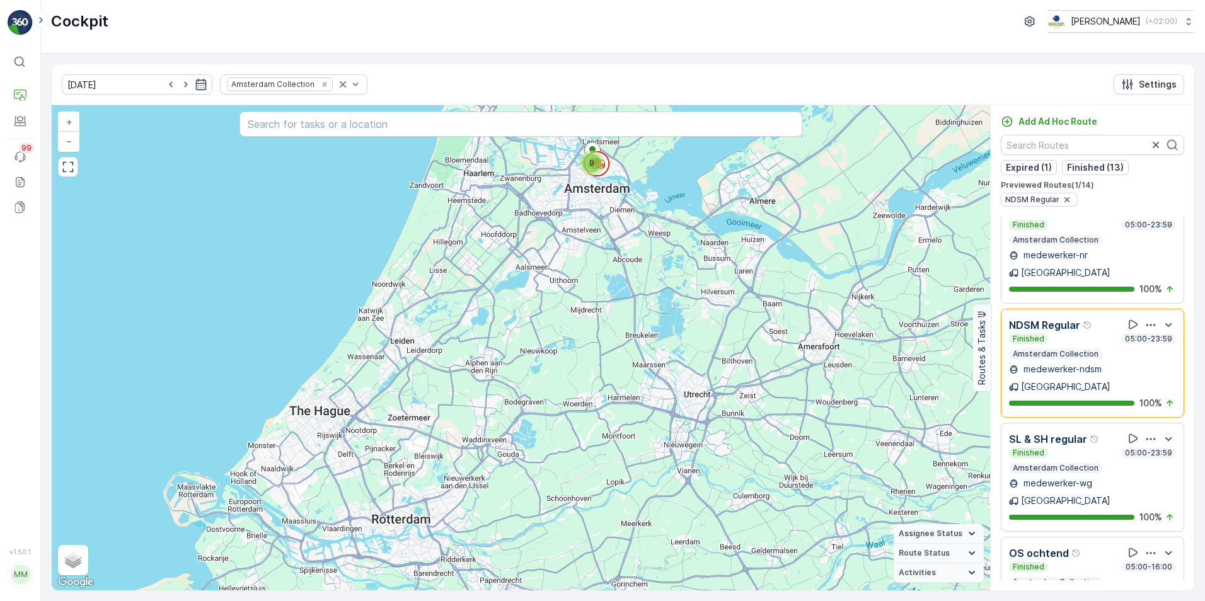
scroll to position [666, 0]
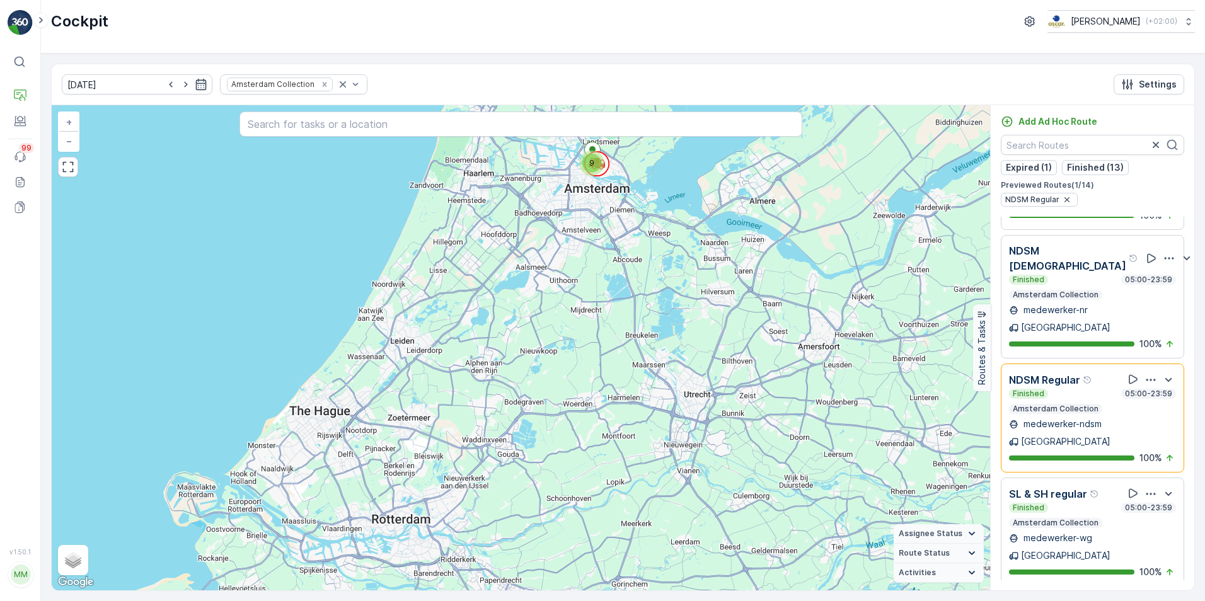
click at [1050, 372] on p "NDSM Regular" at bounding box center [1044, 379] width 71 height 15
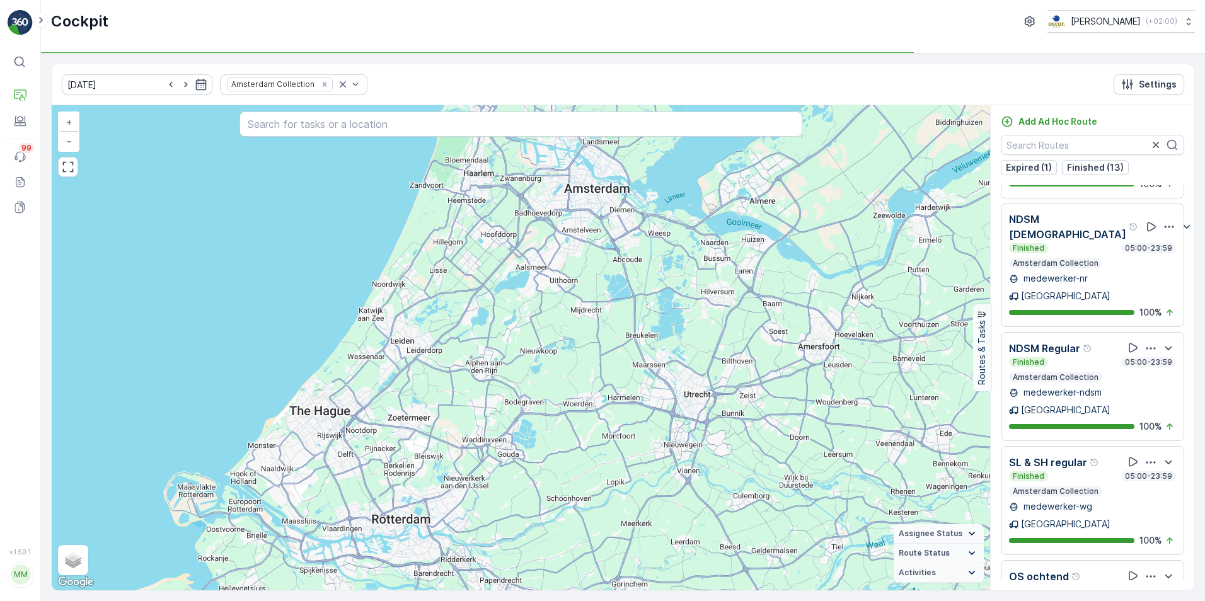
click at [1055, 341] on p "NDSM Regular" at bounding box center [1044, 348] width 71 height 15
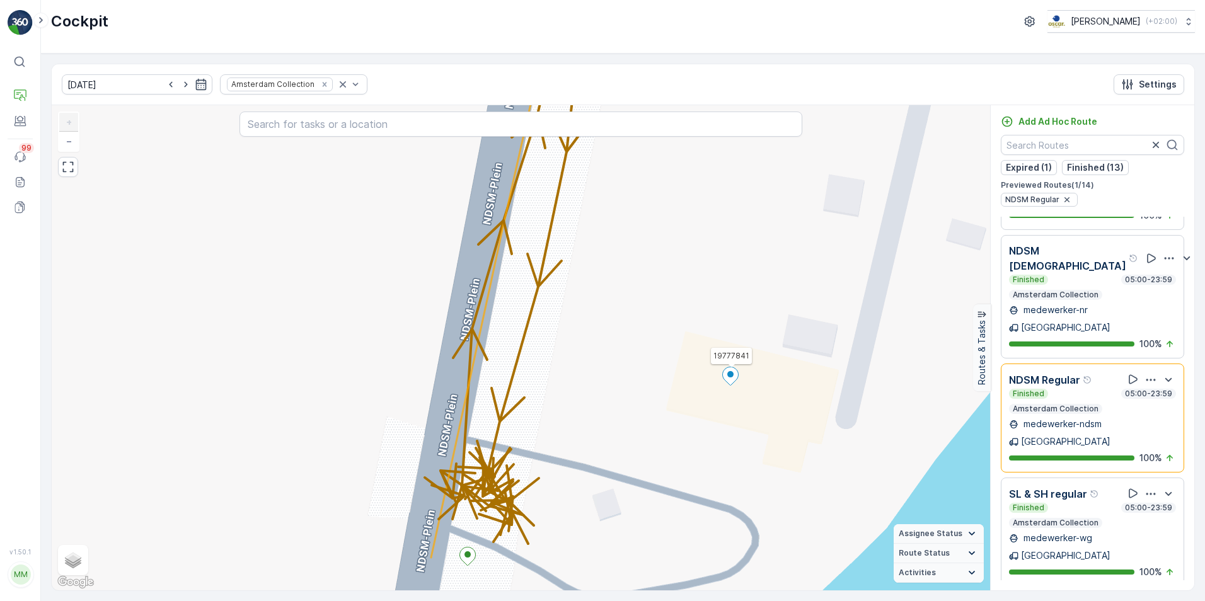
click at [729, 374] on ellipse at bounding box center [730, 374] width 6 height 6
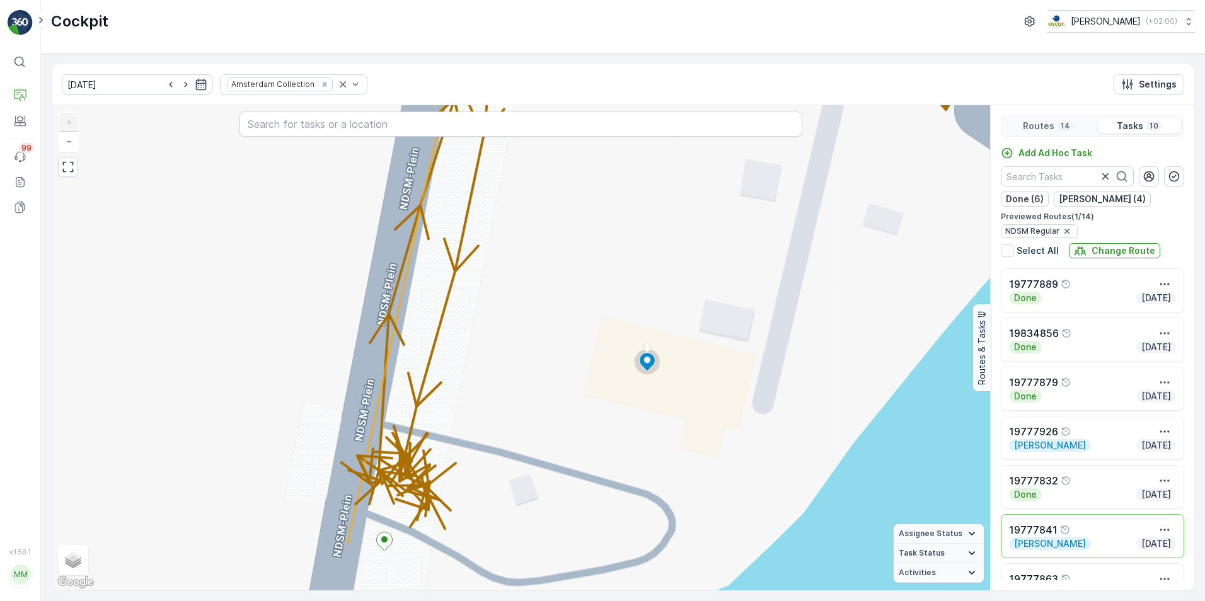
scroll to position [0, 0]
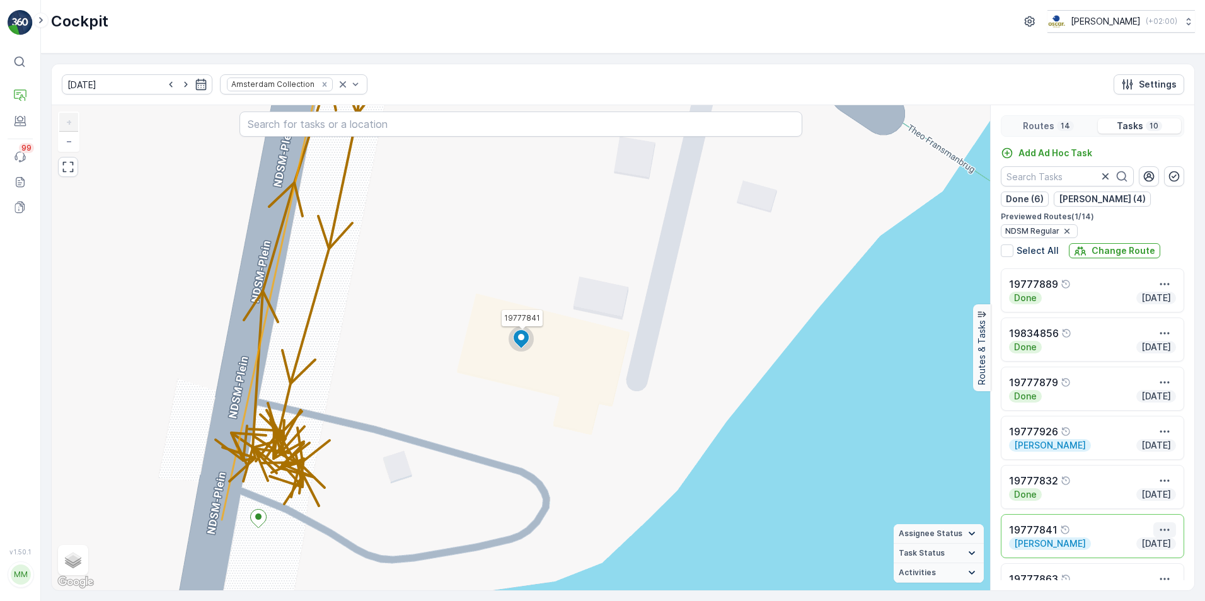
click at [1167, 527] on icon "button" at bounding box center [1164, 530] width 13 height 13
click at [1166, 541] on div "See More Details" at bounding box center [1163, 549] width 83 height 18
click at [196, 83] on icon "button" at bounding box center [201, 84] width 11 height 11
click at [221, 114] on icon "button" at bounding box center [219, 112] width 13 height 13
click at [109, 214] on div "14" at bounding box center [106, 212] width 20 height 20
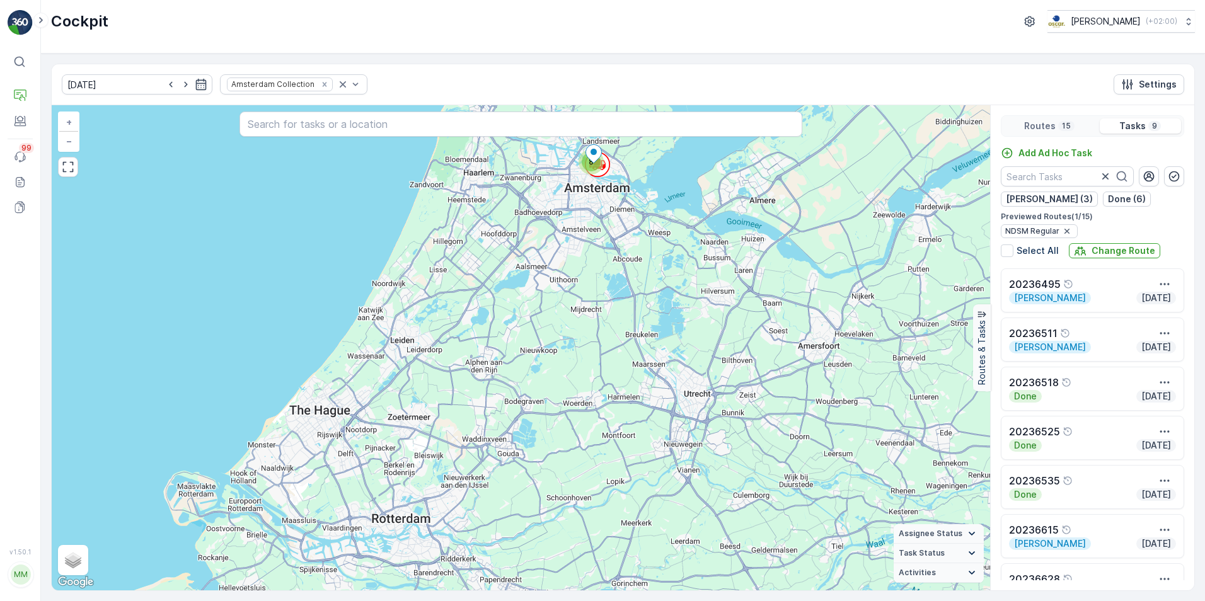
click at [1040, 138] on div "Routes 15 Tasks 9 Add Ad Hoc Task Geen Afval (3) Done (6) Previewed Routes ( 1 …" at bounding box center [1092, 347] width 204 height 485
click at [1042, 127] on p "Routes" at bounding box center [1040, 126] width 32 height 13
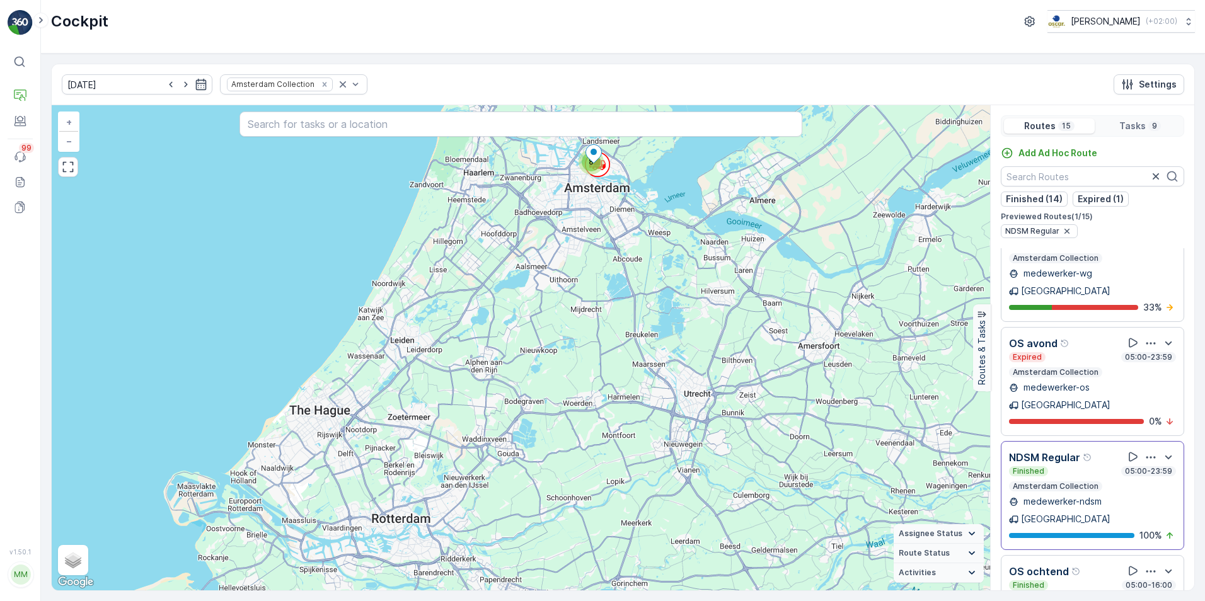
scroll to position [441, 0]
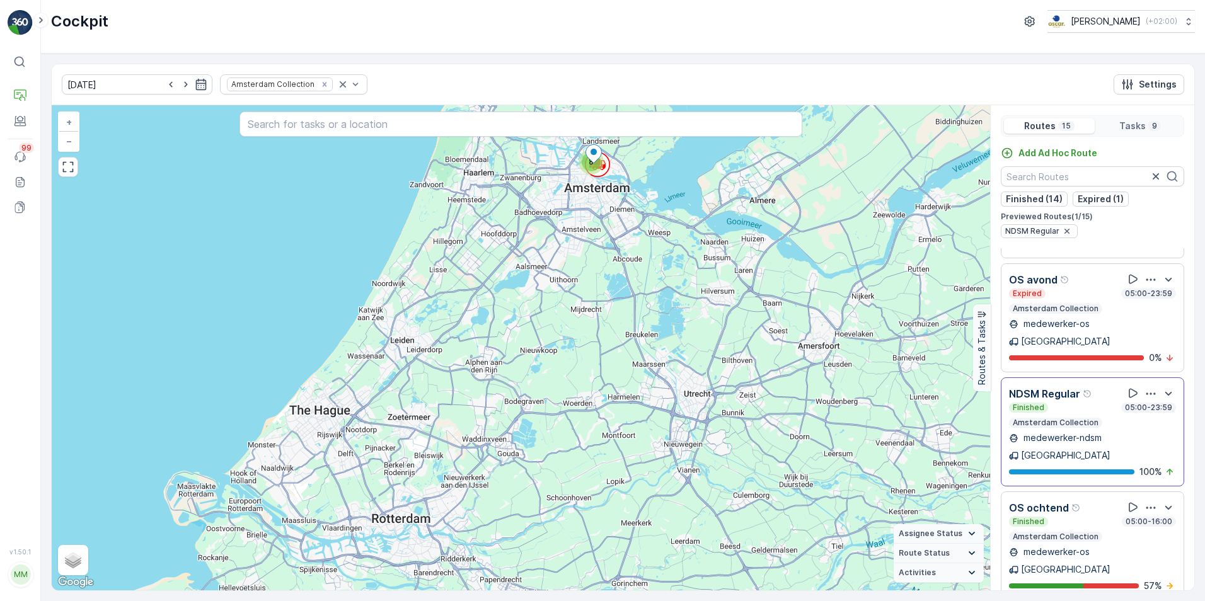
click at [1059, 386] on p "NDSM Regular" at bounding box center [1044, 393] width 71 height 15
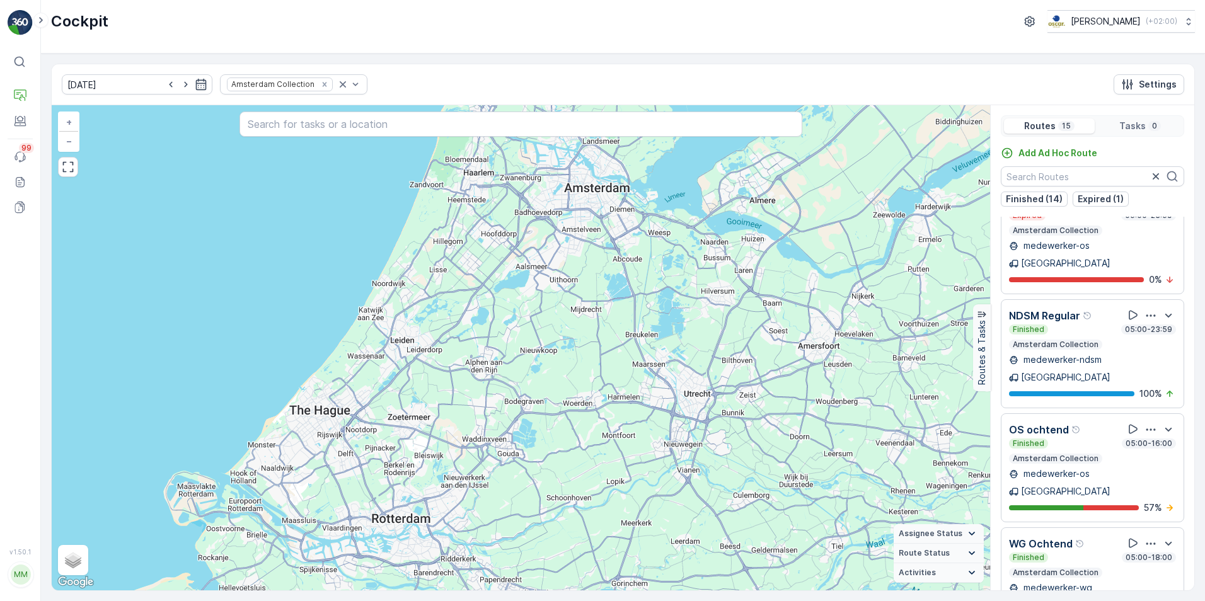
scroll to position [416, 0]
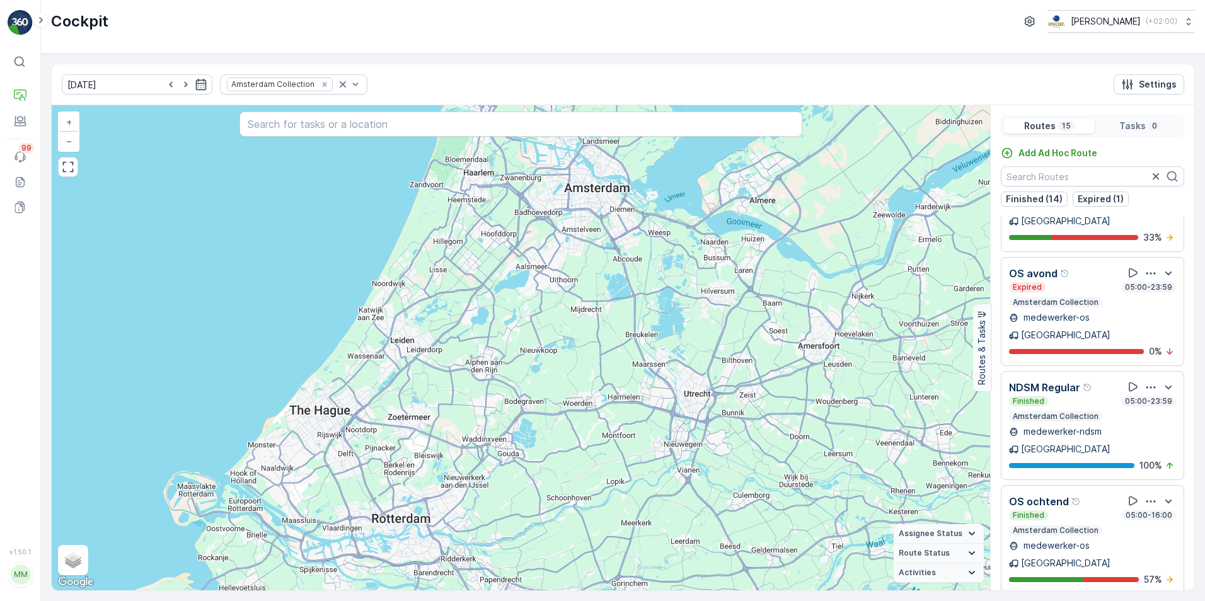
click at [1058, 380] on p "NDSM Regular" at bounding box center [1044, 387] width 71 height 15
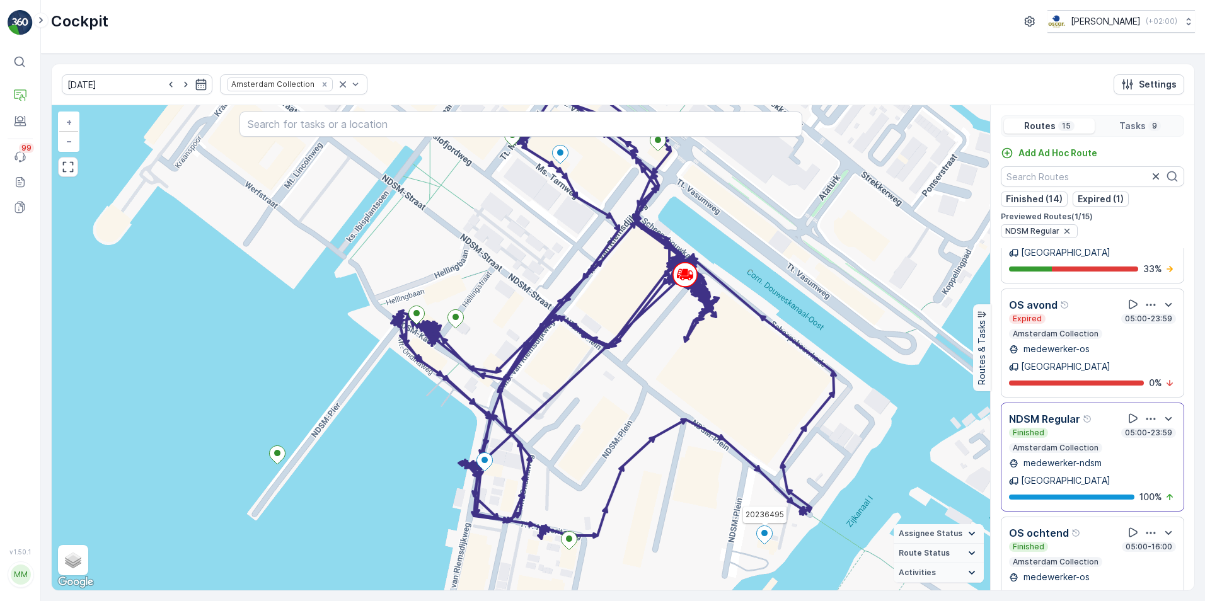
click at [761, 537] on icon at bounding box center [765, 535] width 16 height 18
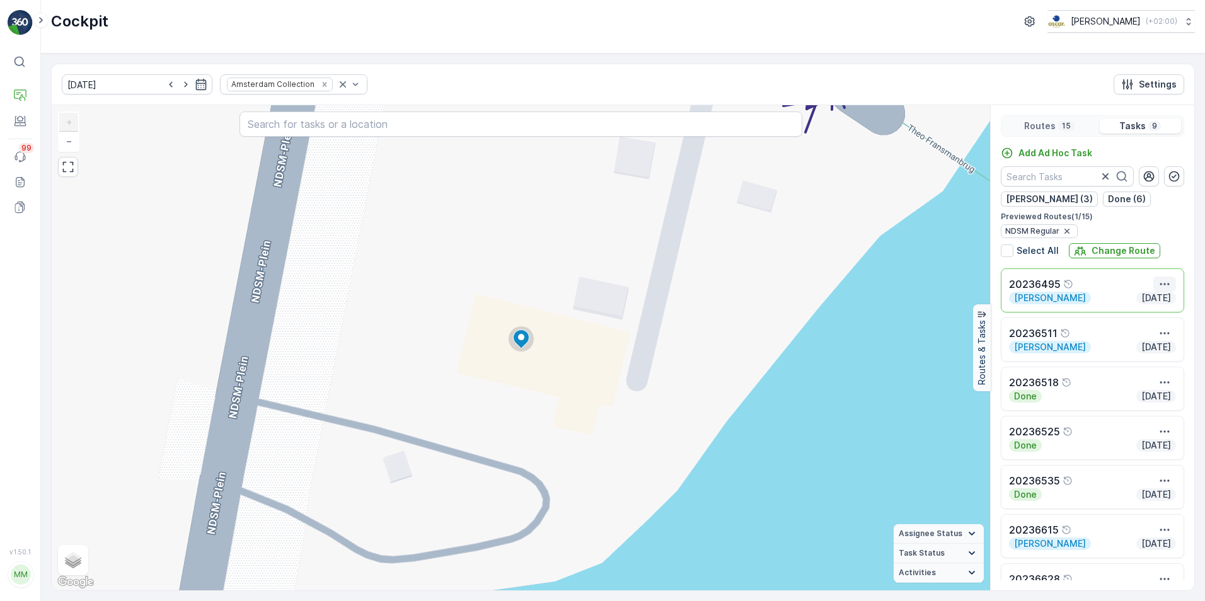
click at [1162, 282] on icon "button" at bounding box center [1164, 284] width 13 height 13
drag, startPoint x: 1162, startPoint y: 288, endPoint x: 1163, endPoint y: 303, distance: 15.1
click at [1163, 303] on span "See More Details" at bounding box center [1163, 303] width 73 height 13
click at [195, 86] on icon "button" at bounding box center [201, 84] width 13 height 13
click at [128, 260] on div "29" at bounding box center [128, 263] width 20 height 20
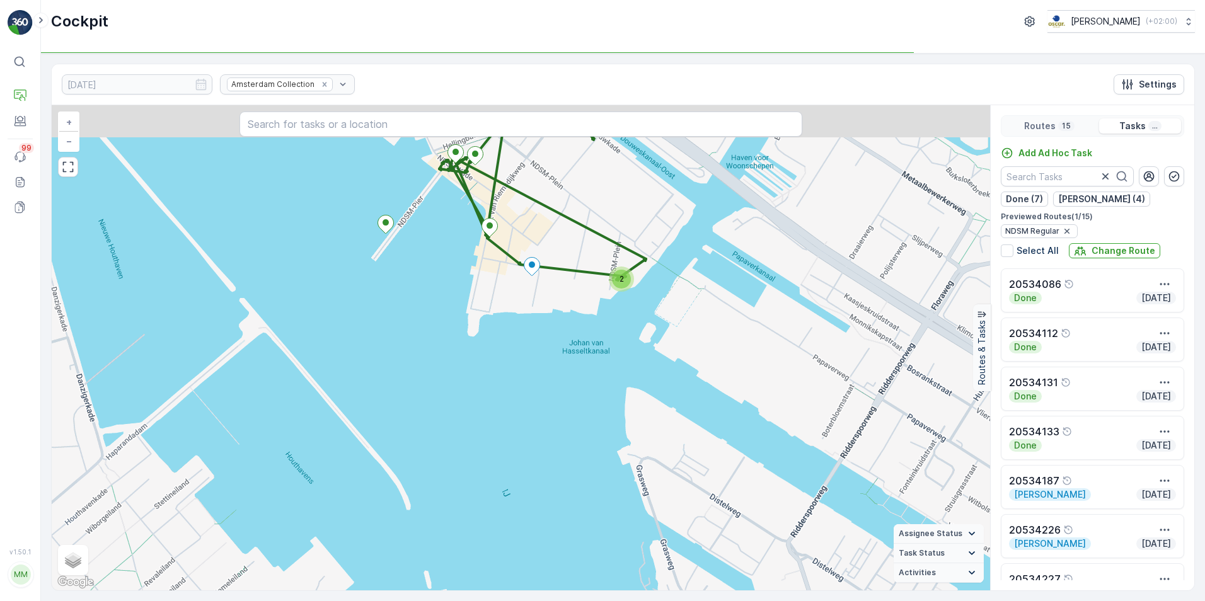
click at [611, 312] on div "2 + − Satellite Roadmap Terrain Hybrid Leaflet Keyboard shortcuts Map Data Map …" at bounding box center [521, 347] width 938 height 485
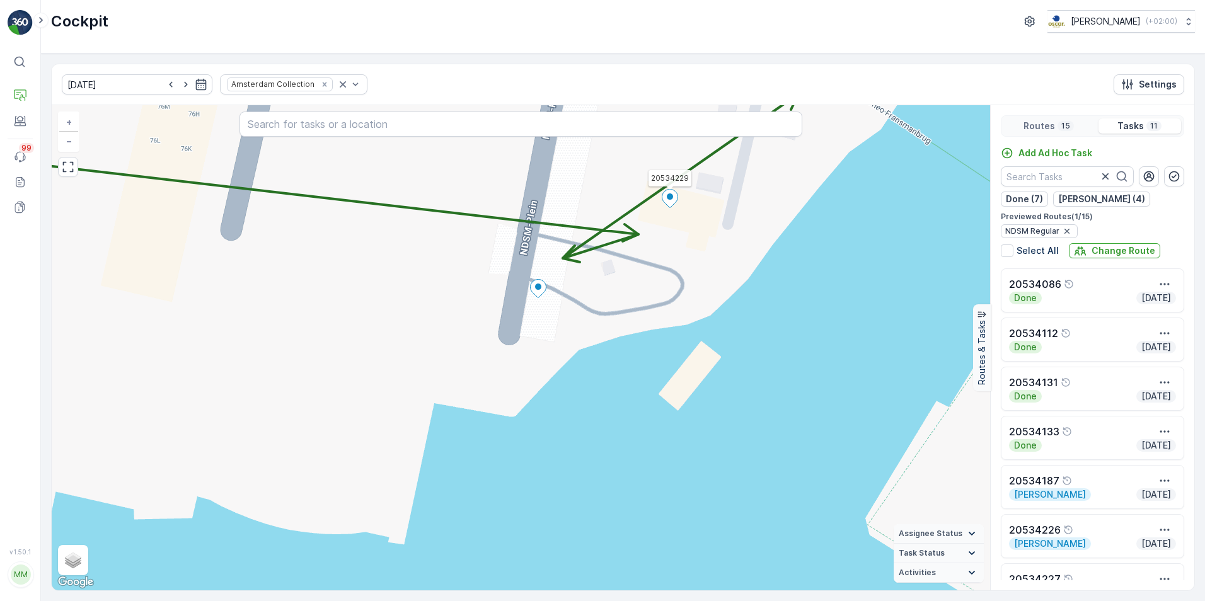
click at [673, 206] on icon at bounding box center [670, 198] width 16 height 19
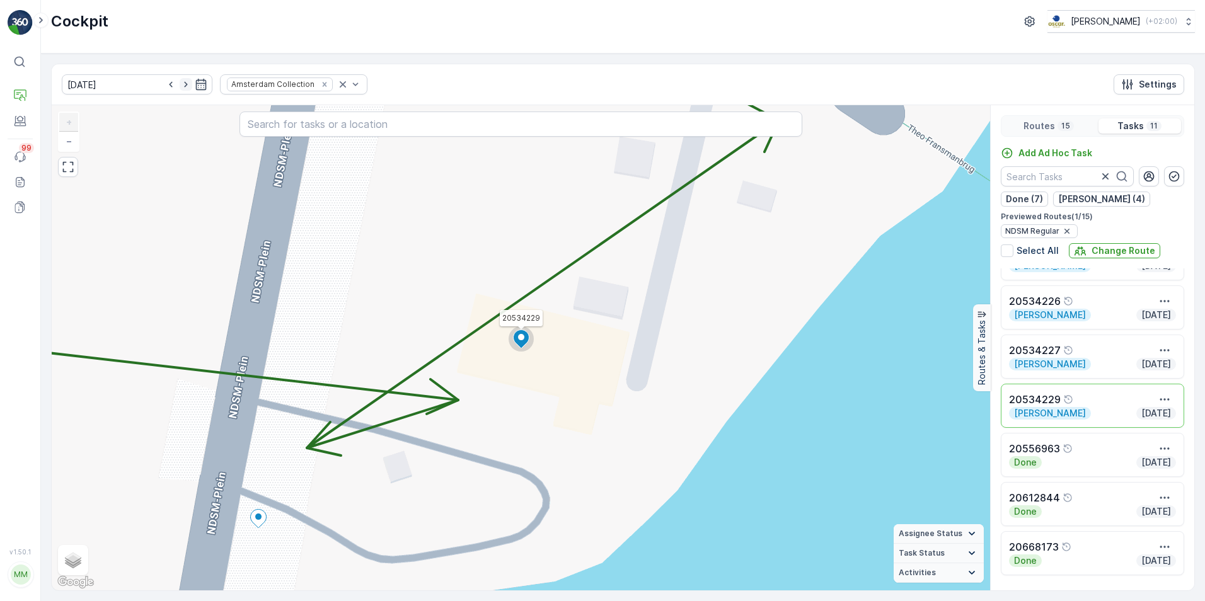
click at [184, 85] on icon "button" at bounding box center [185, 85] width 3 height 6
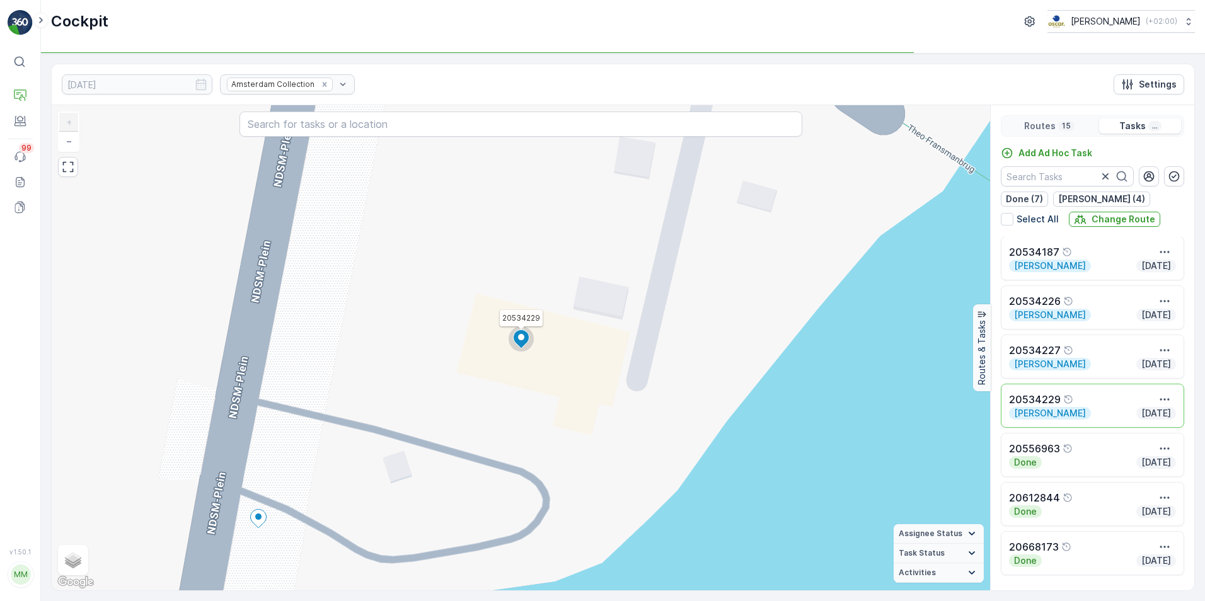
scroll to position [197, 0]
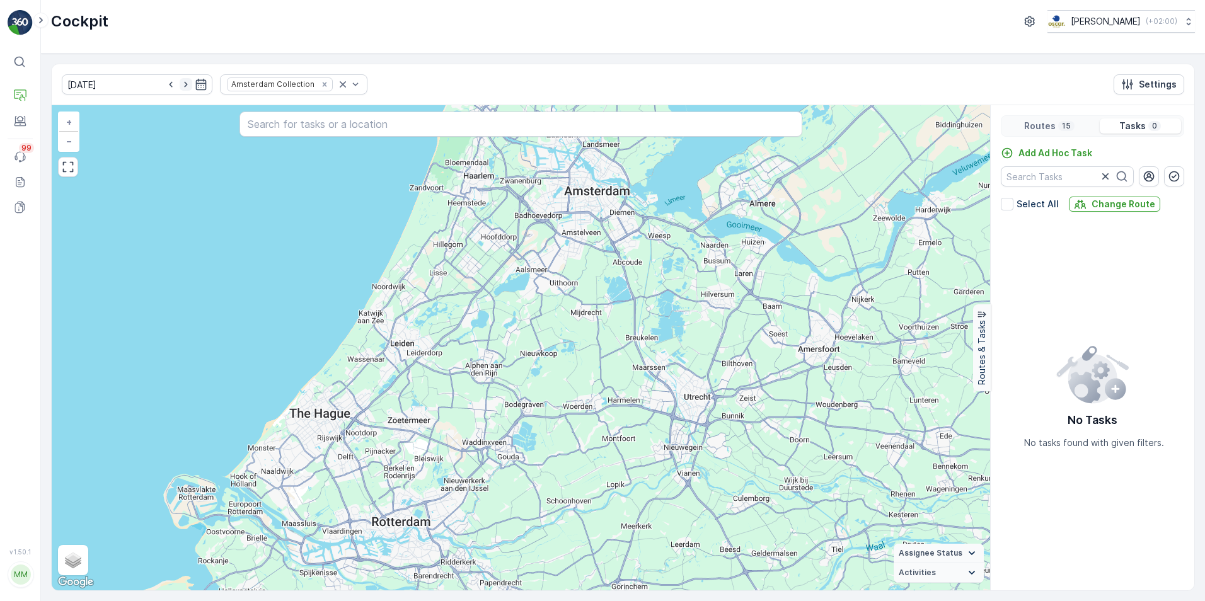
click at [184, 83] on icon "button" at bounding box center [185, 85] width 3 height 6
type input "[DATE]"
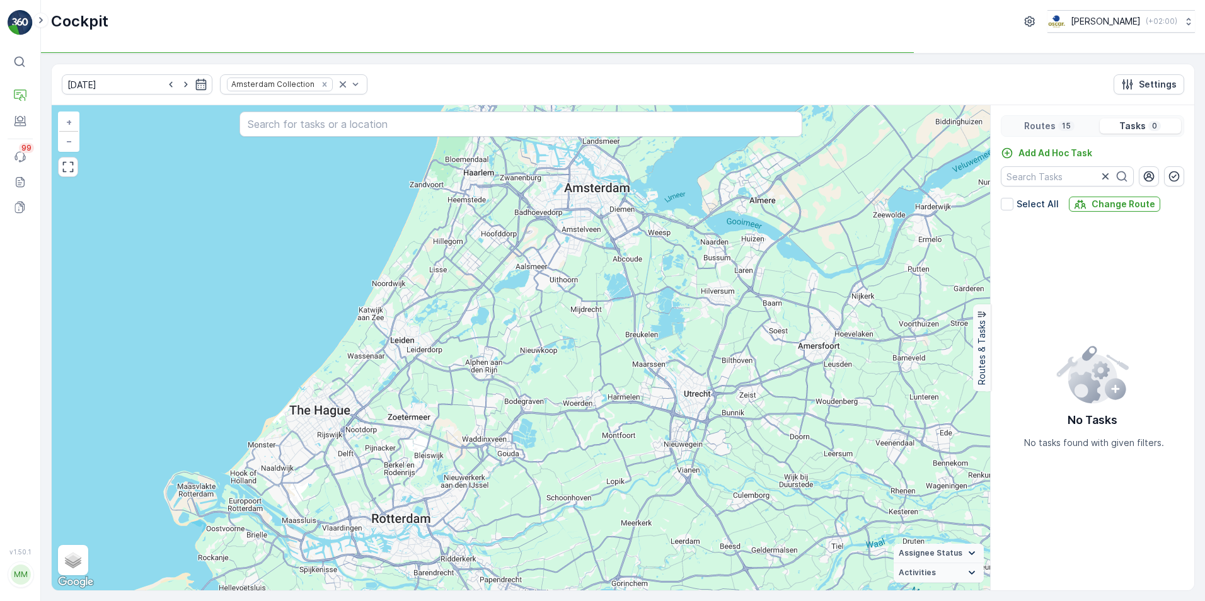
click at [1034, 132] on p "Routes" at bounding box center [1040, 126] width 32 height 13
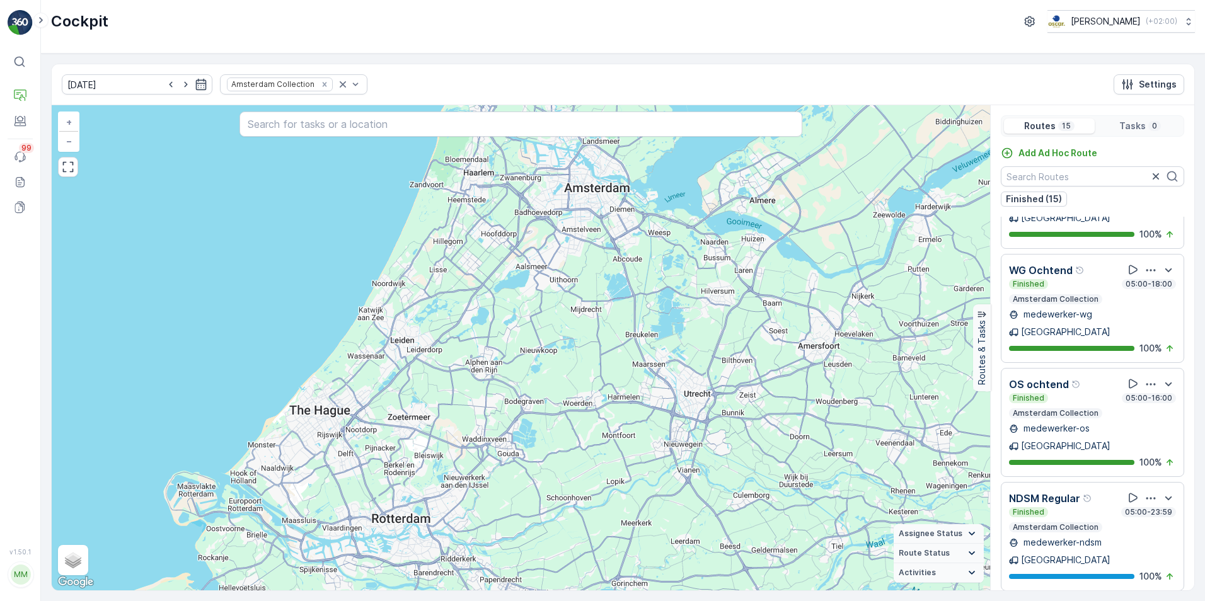
scroll to position [567, 0]
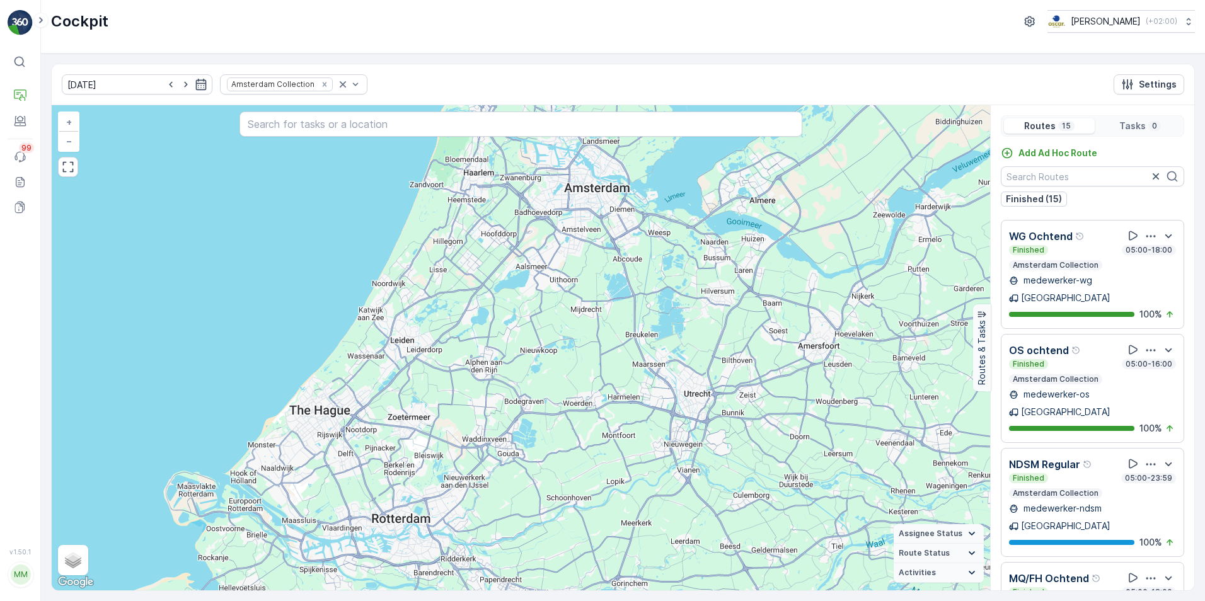
click at [1034, 457] on p "NDSM Regular" at bounding box center [1044, 464] width 71 height 15
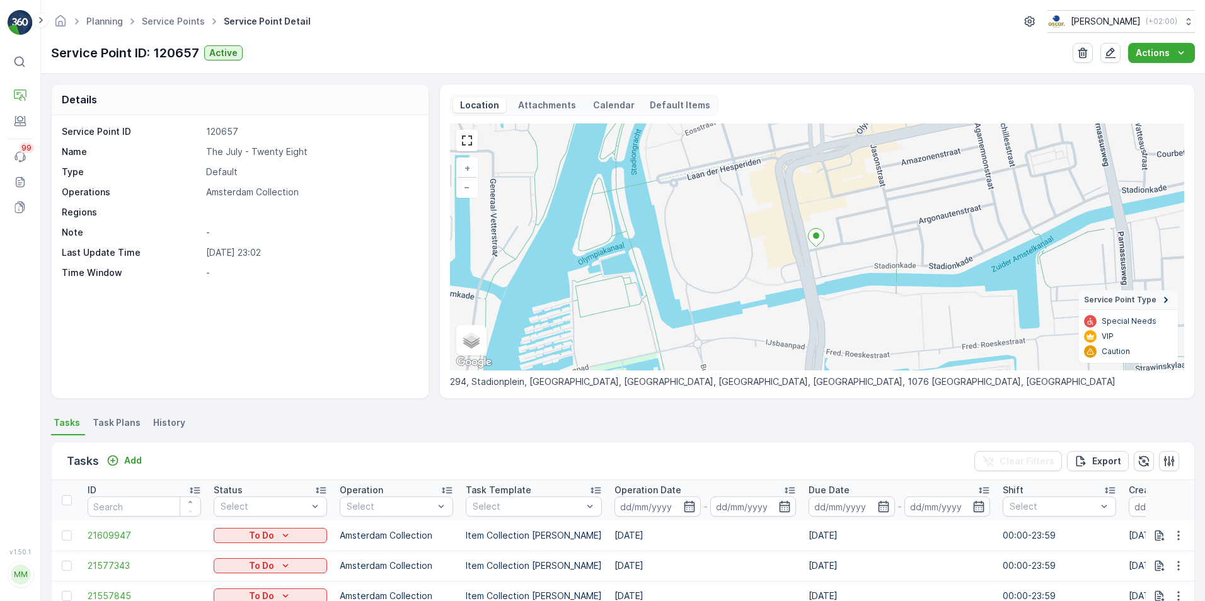
click at [539, 101] on p "Attachments" at bounding box center [547, 105] width 62 height 13
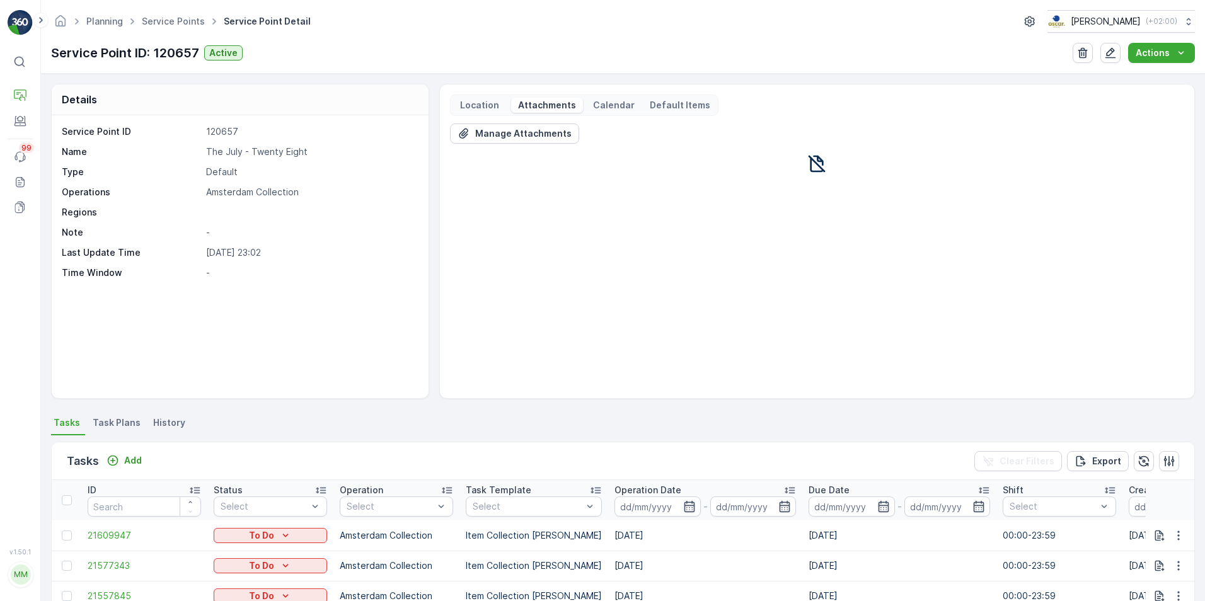
click at [485, 103] on p "Location" at bounding box center [479, 105] width 43 height 13
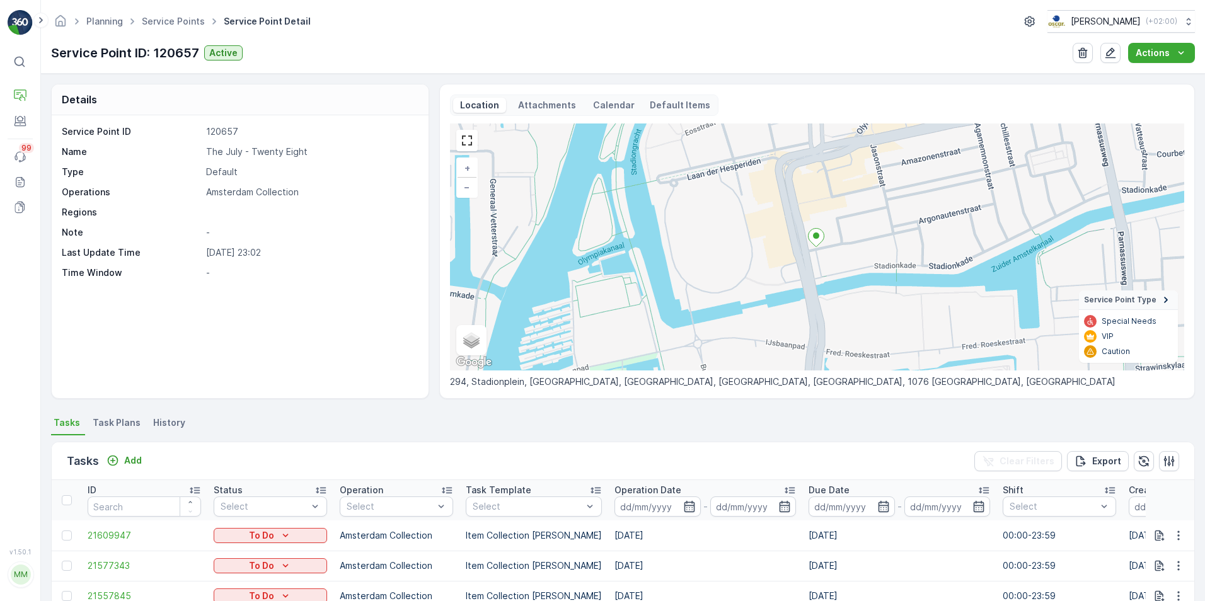
click at [292, 413] on div "Details Service Point ID 120657 Name The July - Twenty Eight Type Default Opera…" at bounding box center [623, 337] width 1164 height 527
click at [207, 400] on div "Details Service Point ID 120657 Name The July - Twenty Eight Type Default Opera…" at bounding box center [623, 337] width 1164 height 527
click at [438, 408] on div "Details Service Point ID 120657 Name The July - Twenty Eight Type Default Opera…" at bounding box center [623, 337] width 1164 height 527
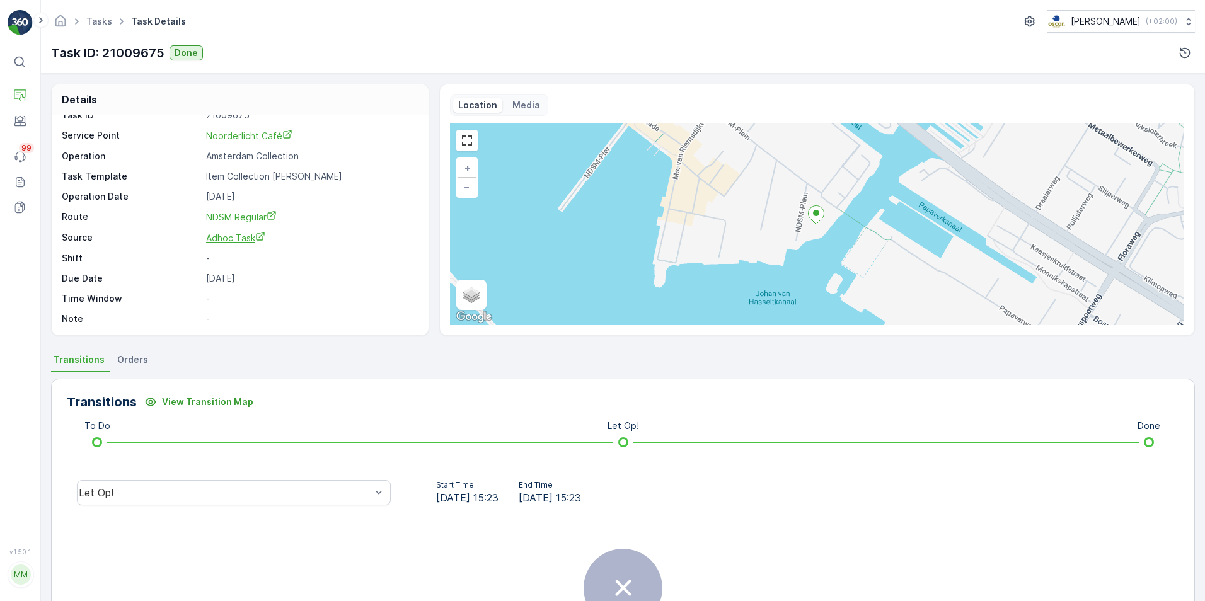
click at [243, 238] on span "Adhoc Task" at bounding box center [235, 238] width 59 height 11
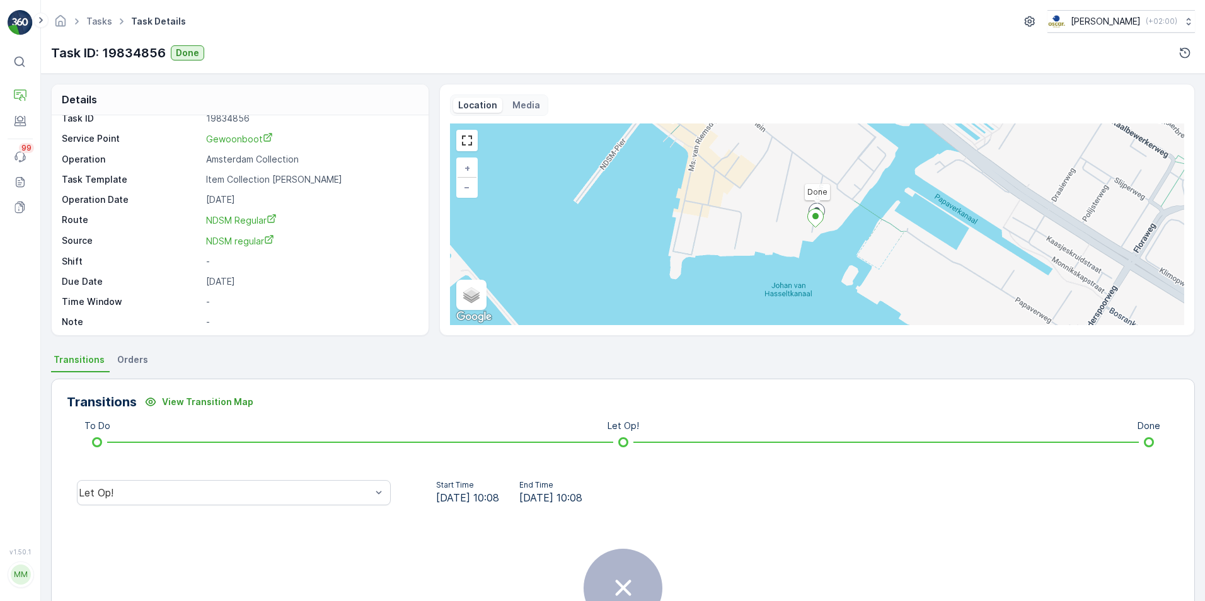
scroll to position [16, 0]
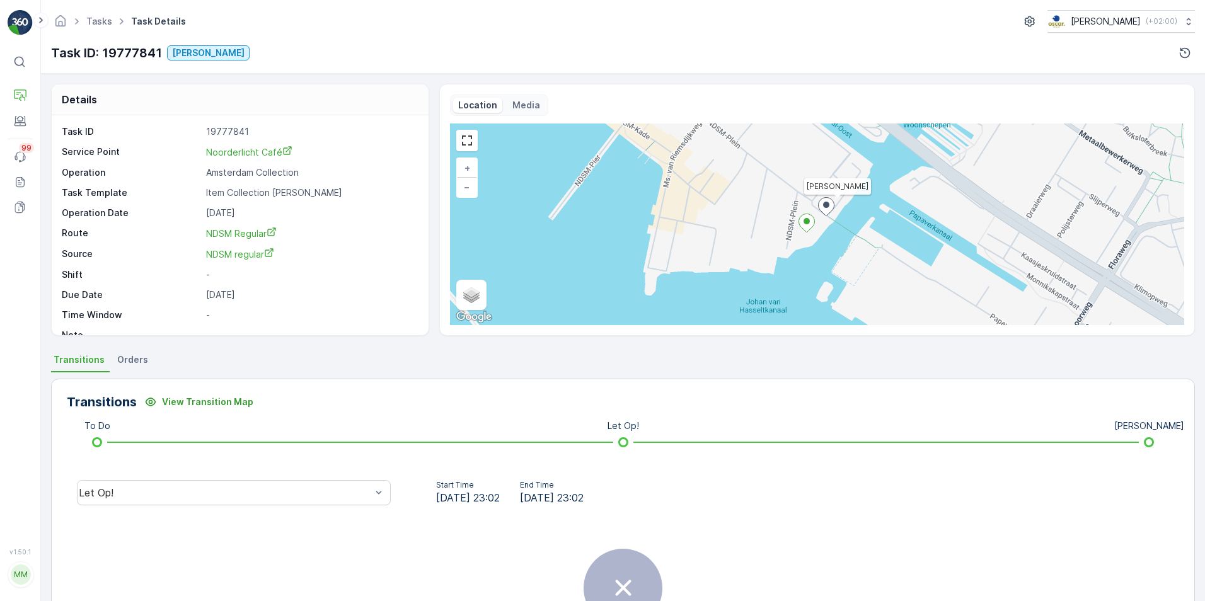
click at [527, 104] on p "Media" at bounding box center [526, 105] width 28 height 13
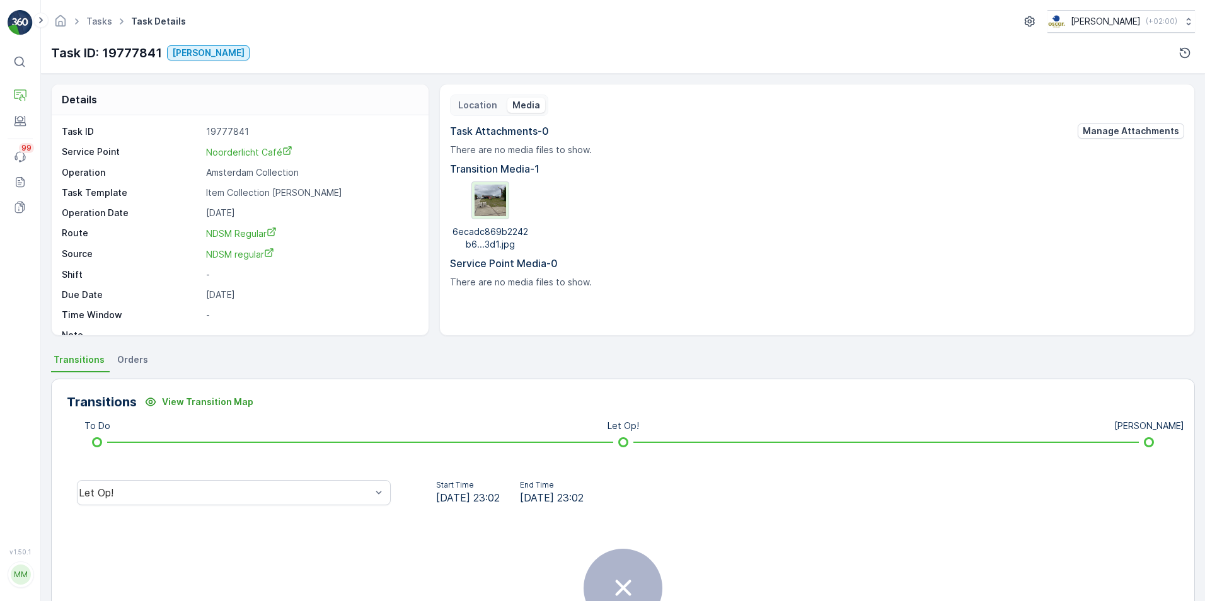
click at [483, 205] on img at bounding box center [490, 201] width 32 height 32
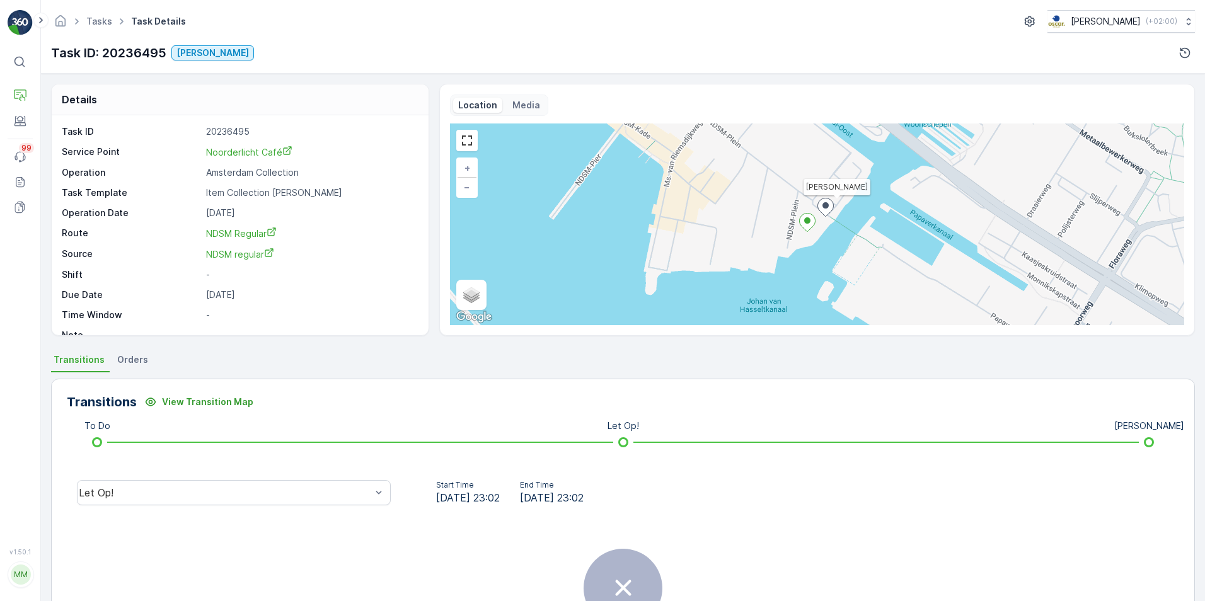
click at [528, 104] on p "Media" at bounding box center [526, 105] width 28 height 13
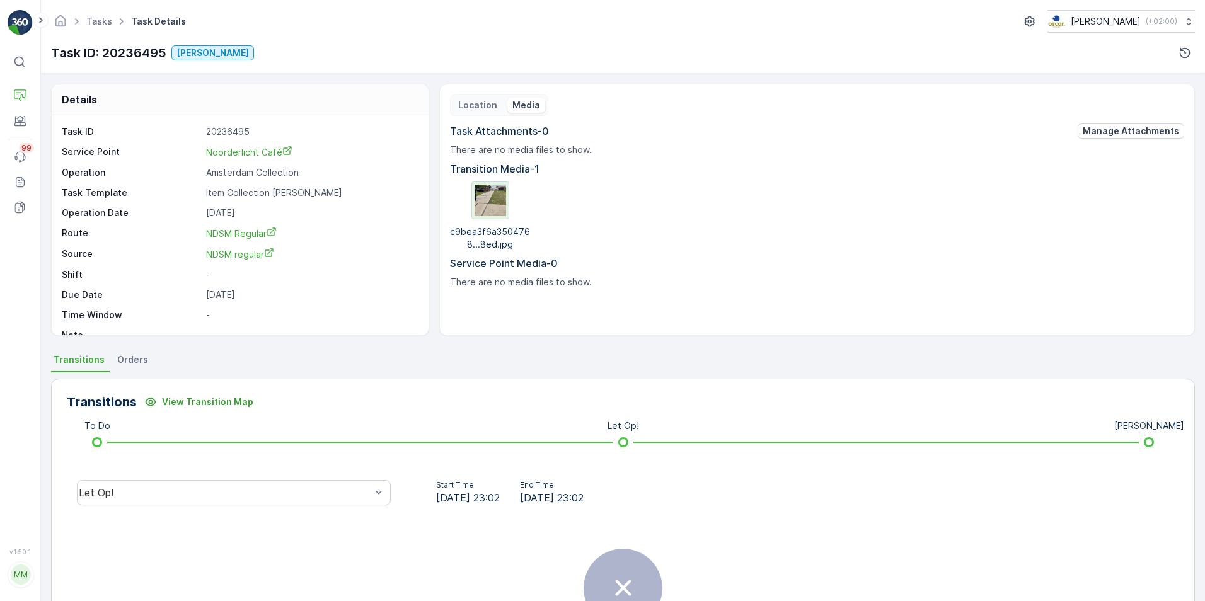
click at [474, 191] on img at bounding box center [490, 201] width 32 height 32
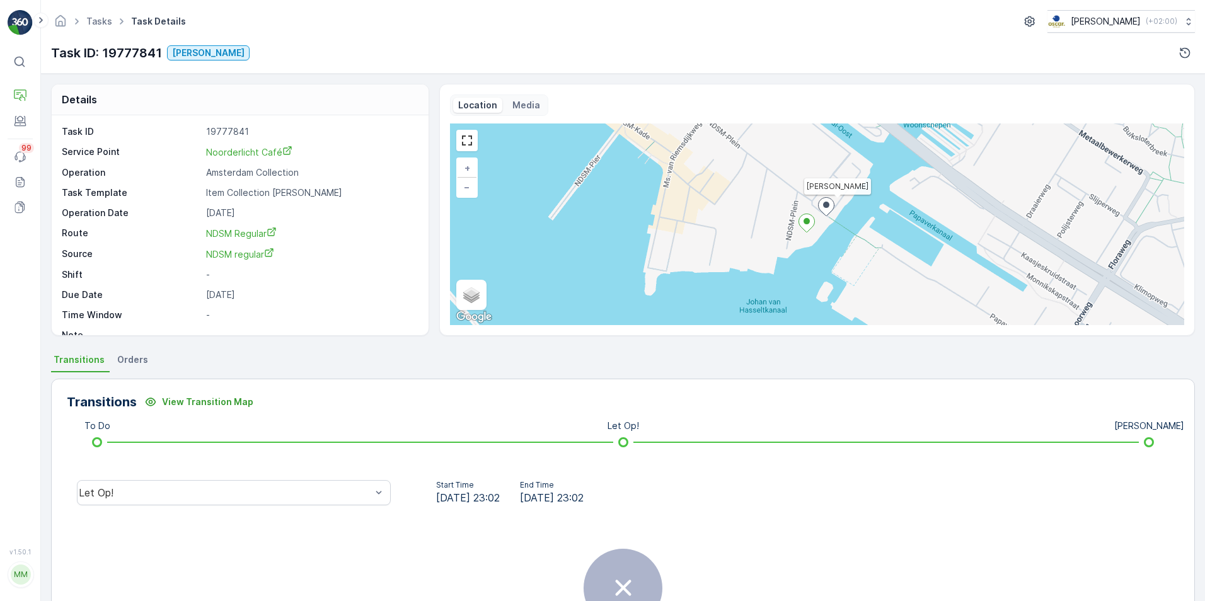
click at [537, 114] on div "Location Media" at bounding box center [499, 105] width 98 height 21
click at [519, 101] on p "Media" at bounding box center [526, 105] width 28 height 13
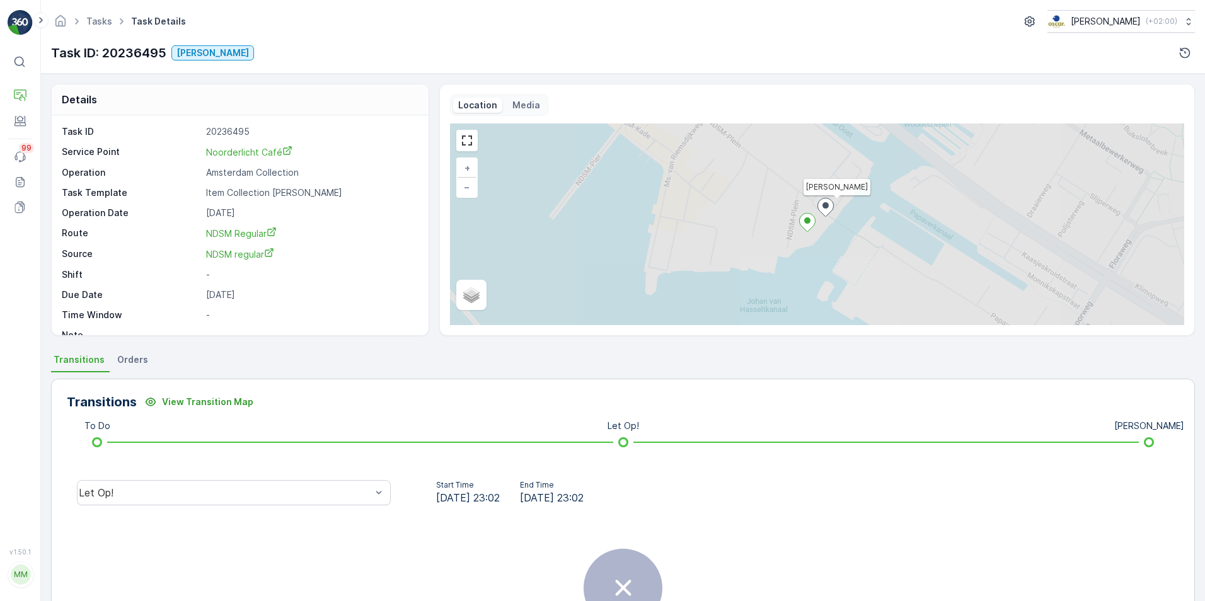
click at [530, 103] on p "Media" at bounding box center [526, 105] width 28 height 13
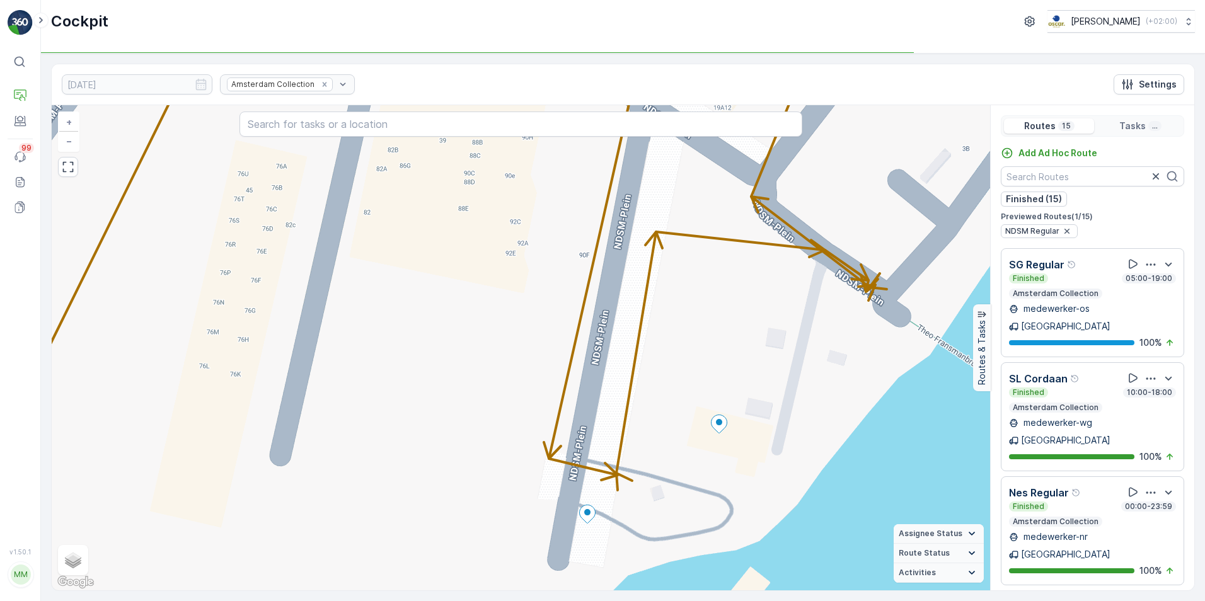
scroll to position [567, 0]
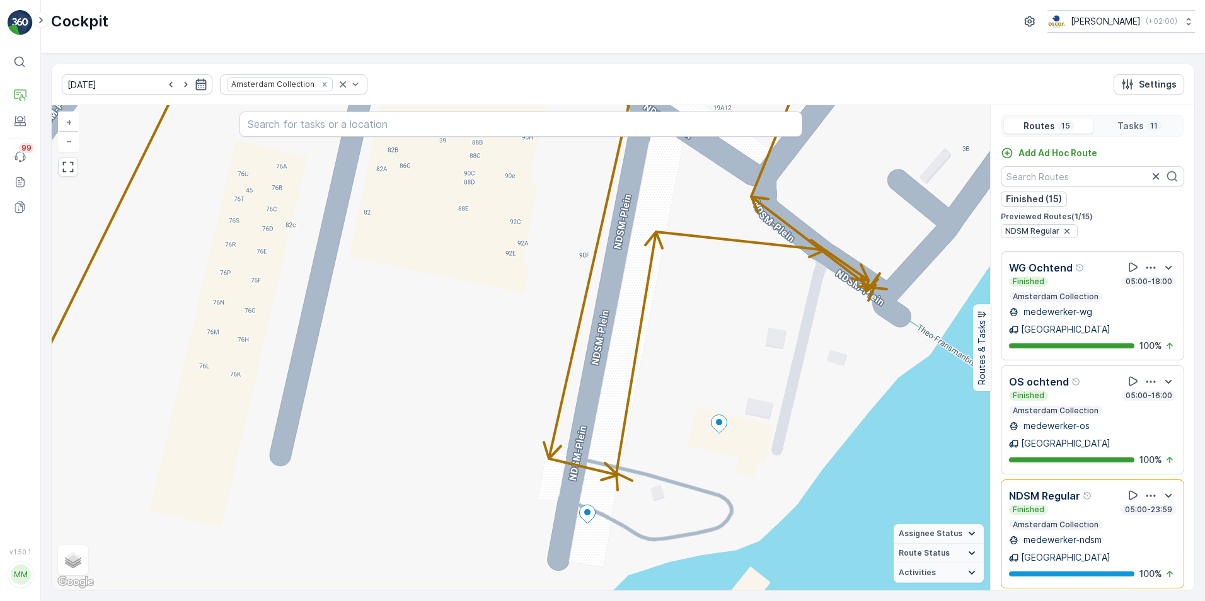
click at [195, 86] on icon "button" at bounding box center [201, 84] width 13 height 13
click at [175, 112] on icon "button" at bounding box center [169, 112] width 13 height 13
click at [98, 214] on div "16" at bounding box center [106, 212] width 20 height 20
type input "[DATE]"
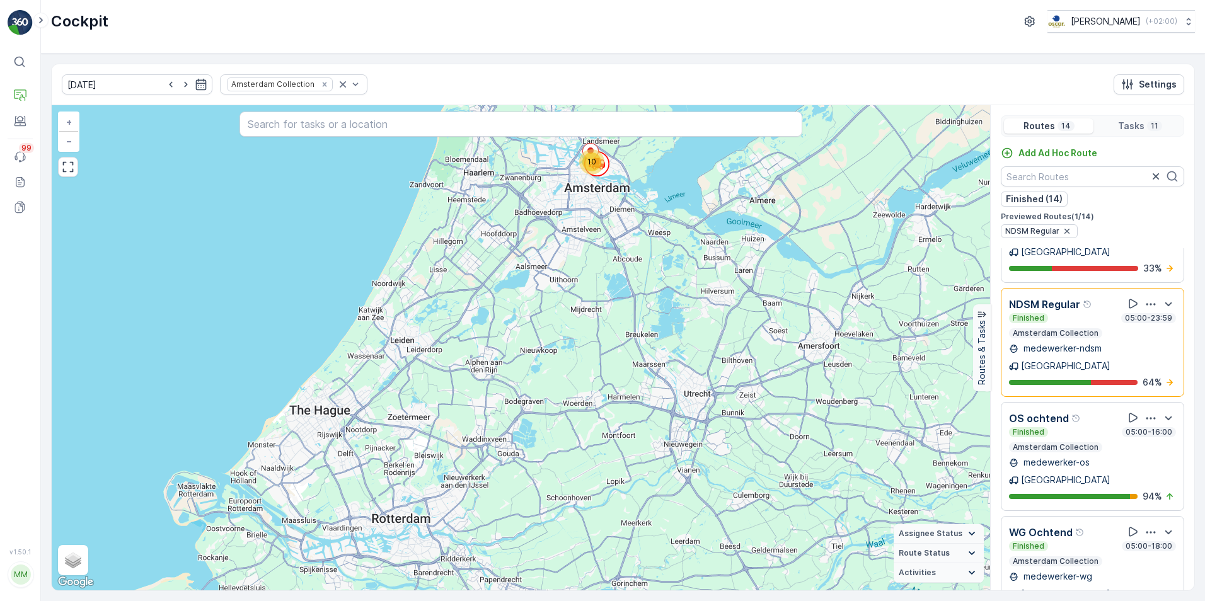
scroll to position [800, 0]
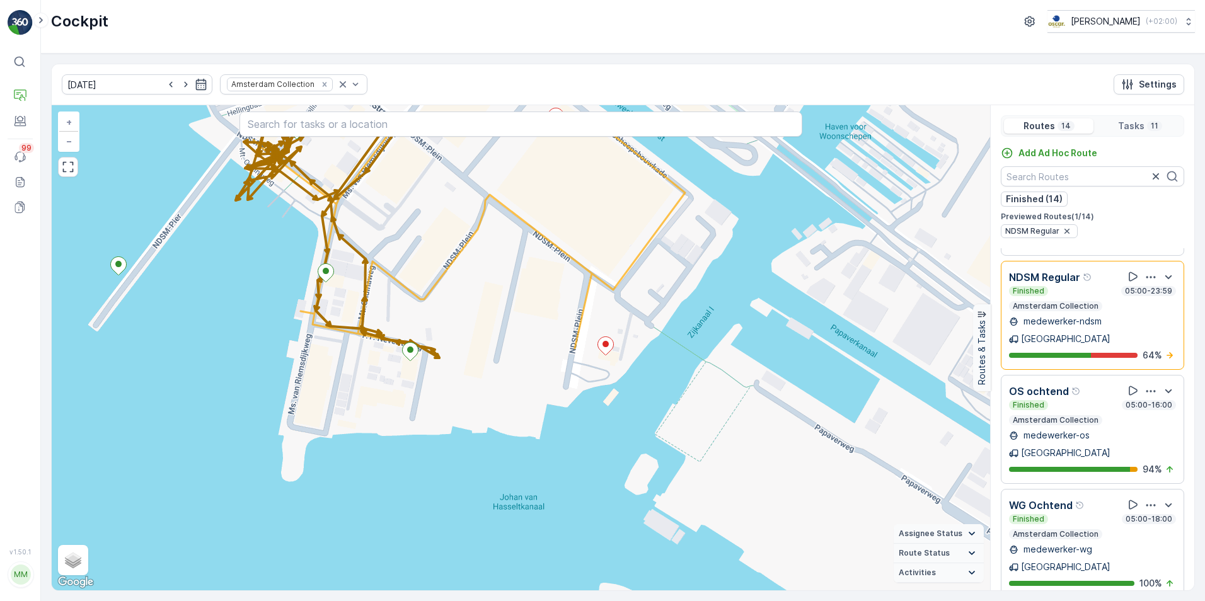
drag, startPoint x: 692, startPoint y: 296, endPoint x: 643, endPoint y: 357, distance: 77.9
click at [684, 357] on div "Amsterdam + − Satellite Roadmap Terrain Hybrid Leaflet Keyboard shortcuts Map D…" at bounding box center [521, 347] width 938 height 485
